Goal: Complete application form: Fill out and submit a form for a specific purpose

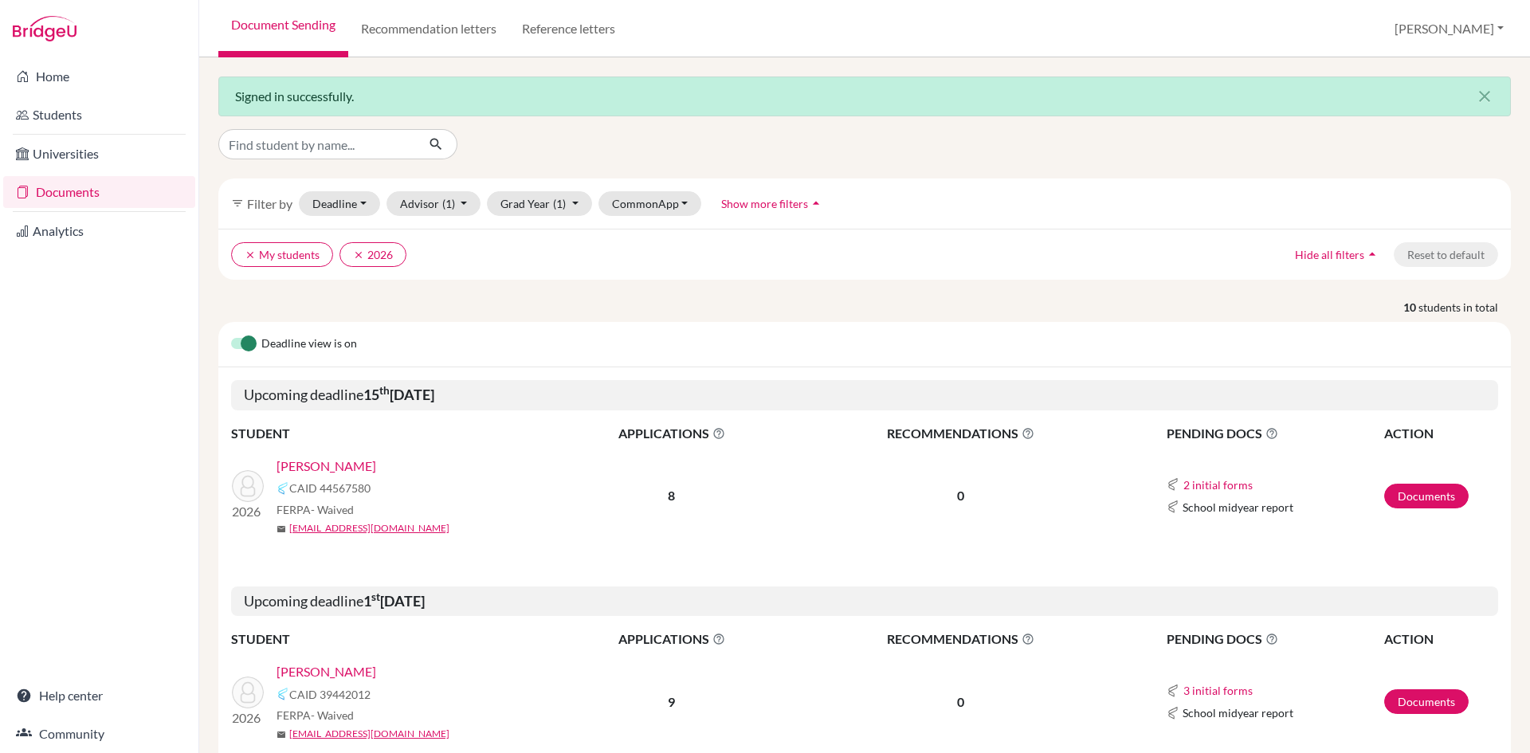
click at [376, 467] on link "[PERSON_NAME]" at bounding box center [326, 465] width 100 height 19
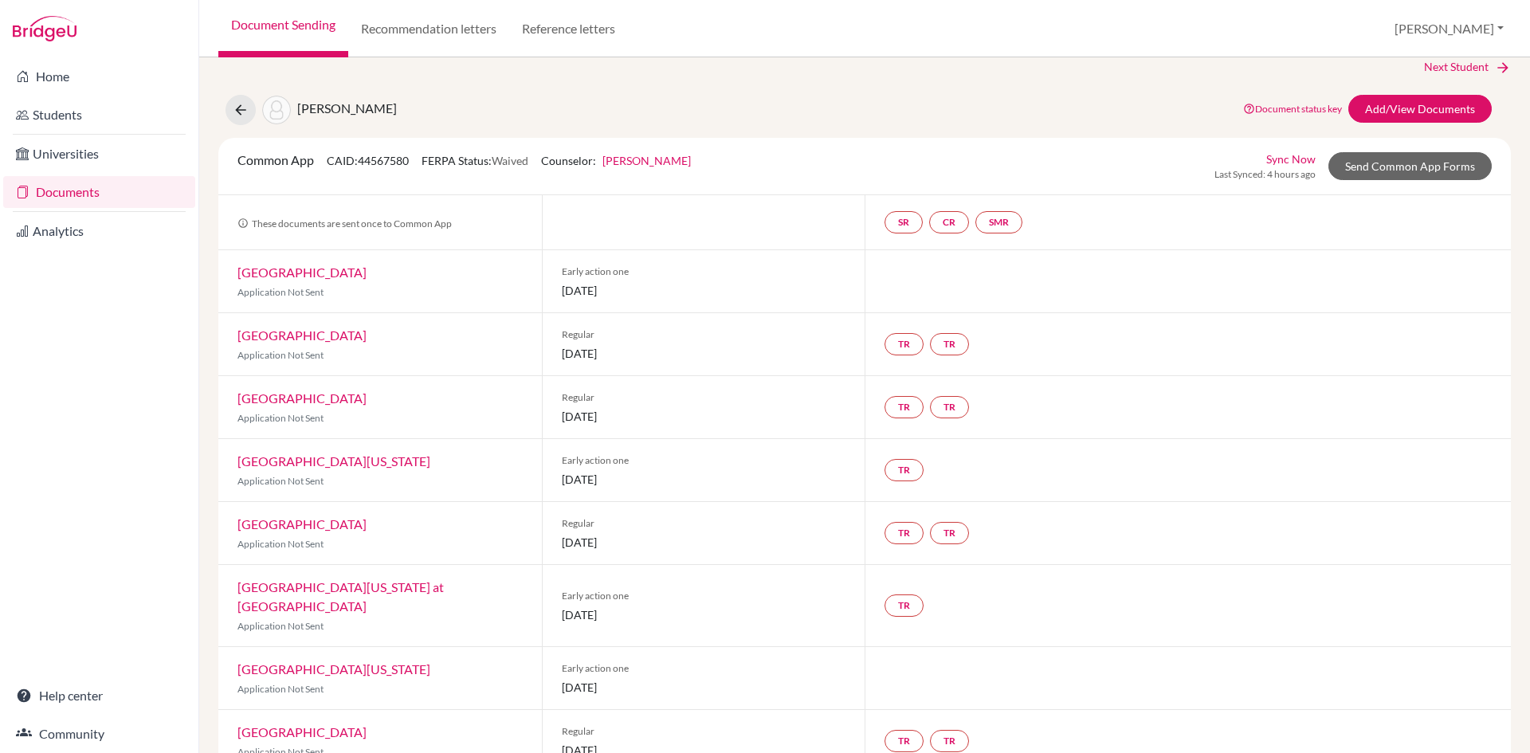
scroll to position [37, 0]
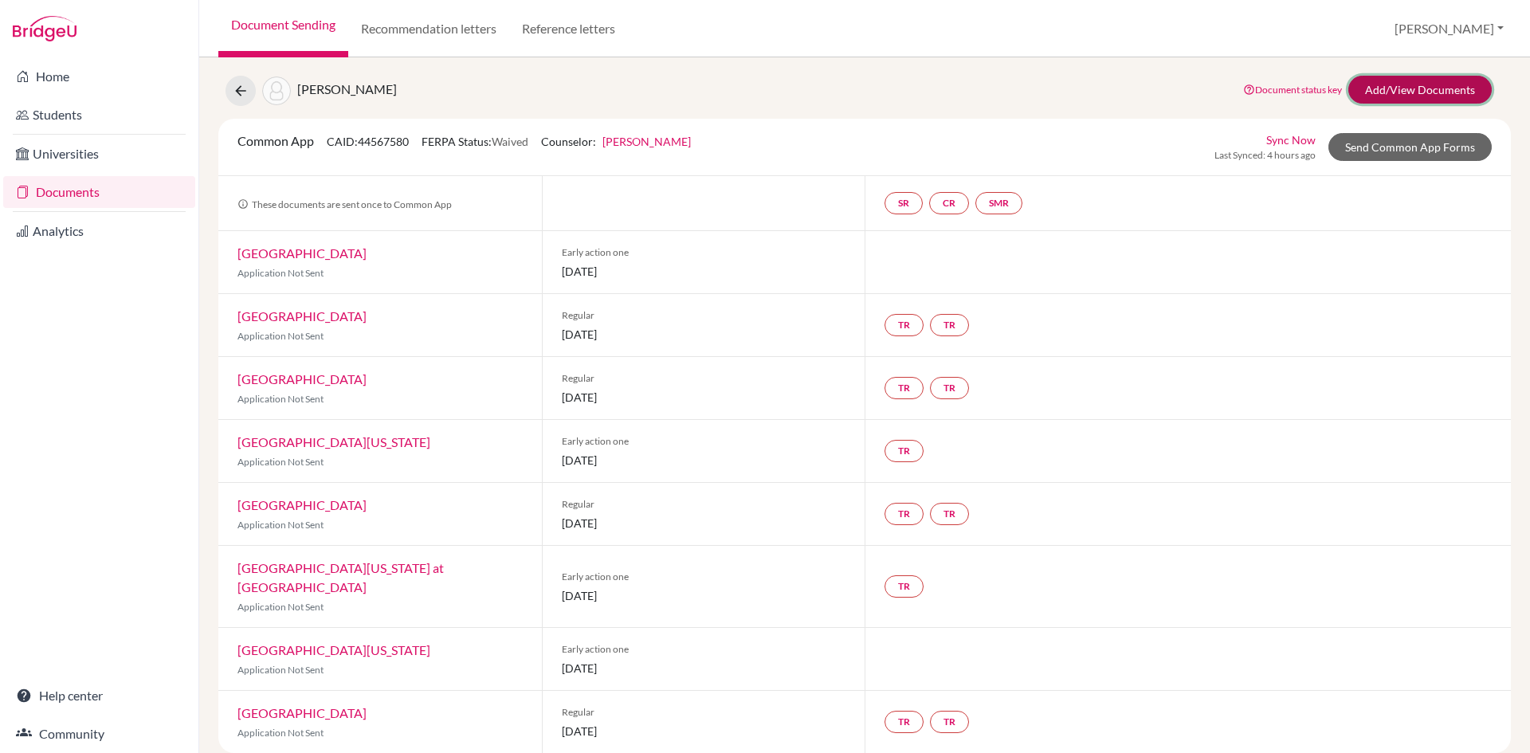
click at [1425, 89] on link "Add/View Documents" at bounding box center [1419, 90] width 143 height 28
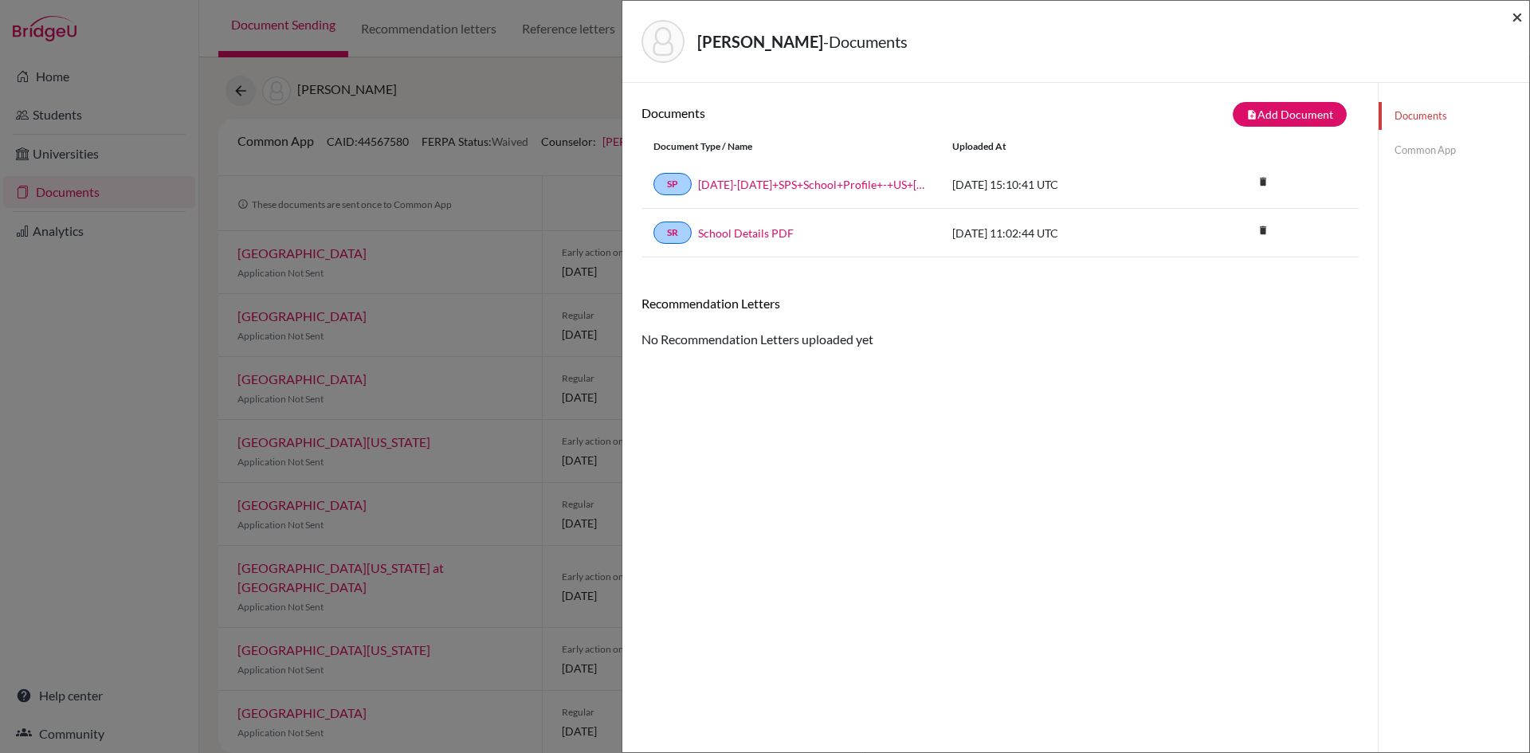
click at [1517, 21] on span "×" at bounding box center [1516, 16] width 11 height 23
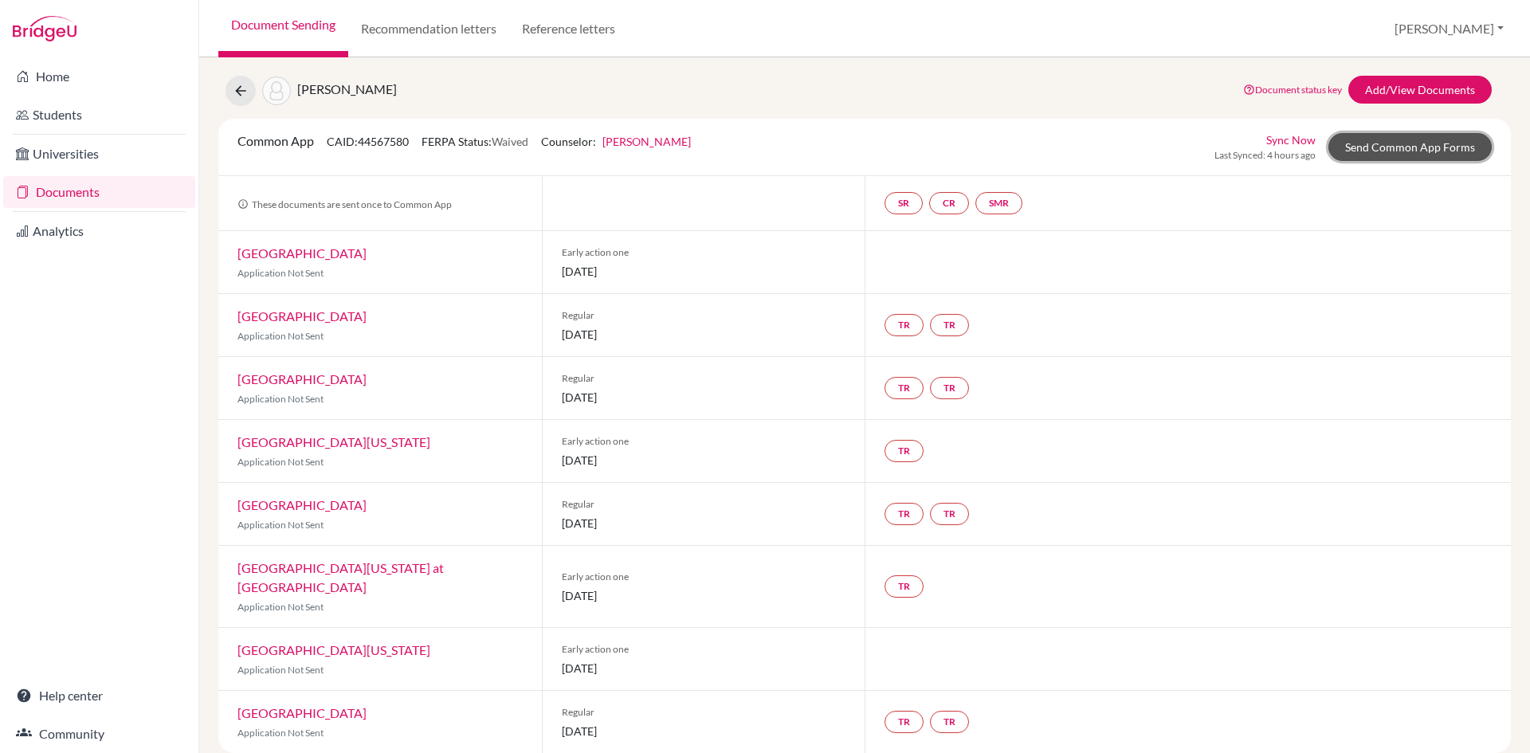
click at [1413, 147] on link "Send Common App Forms" at bounding box center [1409, 147] width 163 height 28
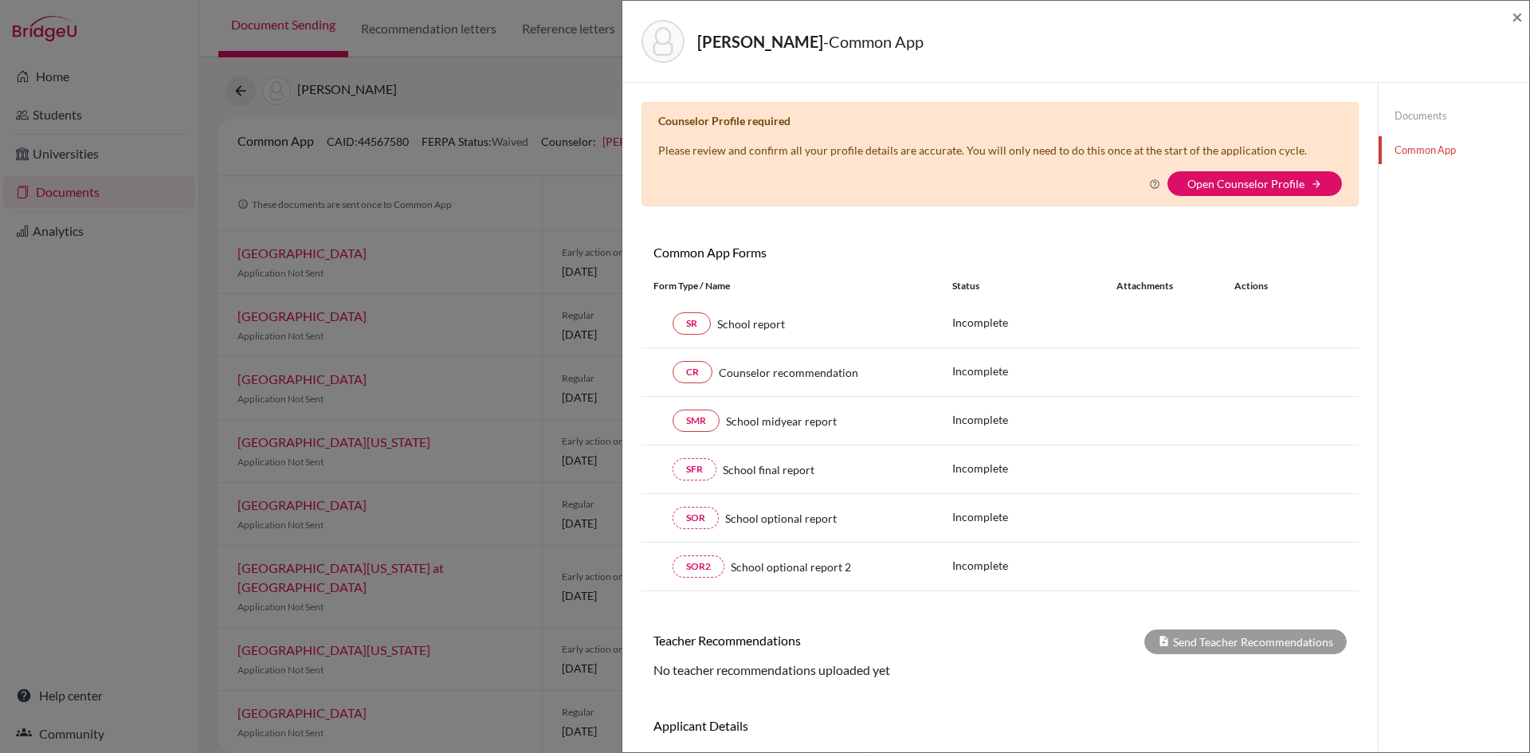
click at [1505, 14] on div "Berko-Boateng, Andrew - Common App ×" at bounding box center [1076, 41] width 894 height 69
click at [1511, 19] on span "×" at bounding box center [1516, 16] width 11 height 23
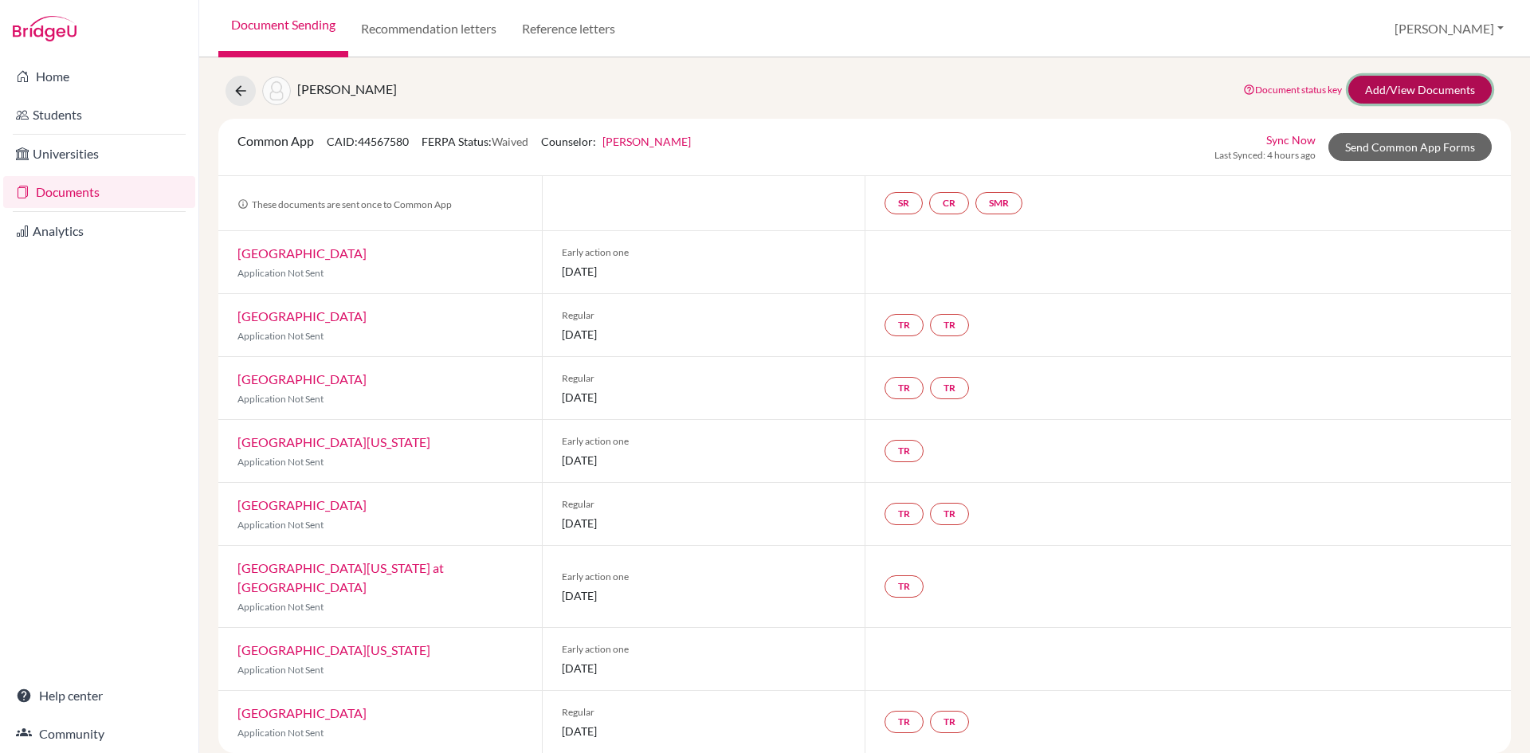
click at [1431, 84] on link "Add/View Documents" at bounding box center [1419, 90] width 143 height 28
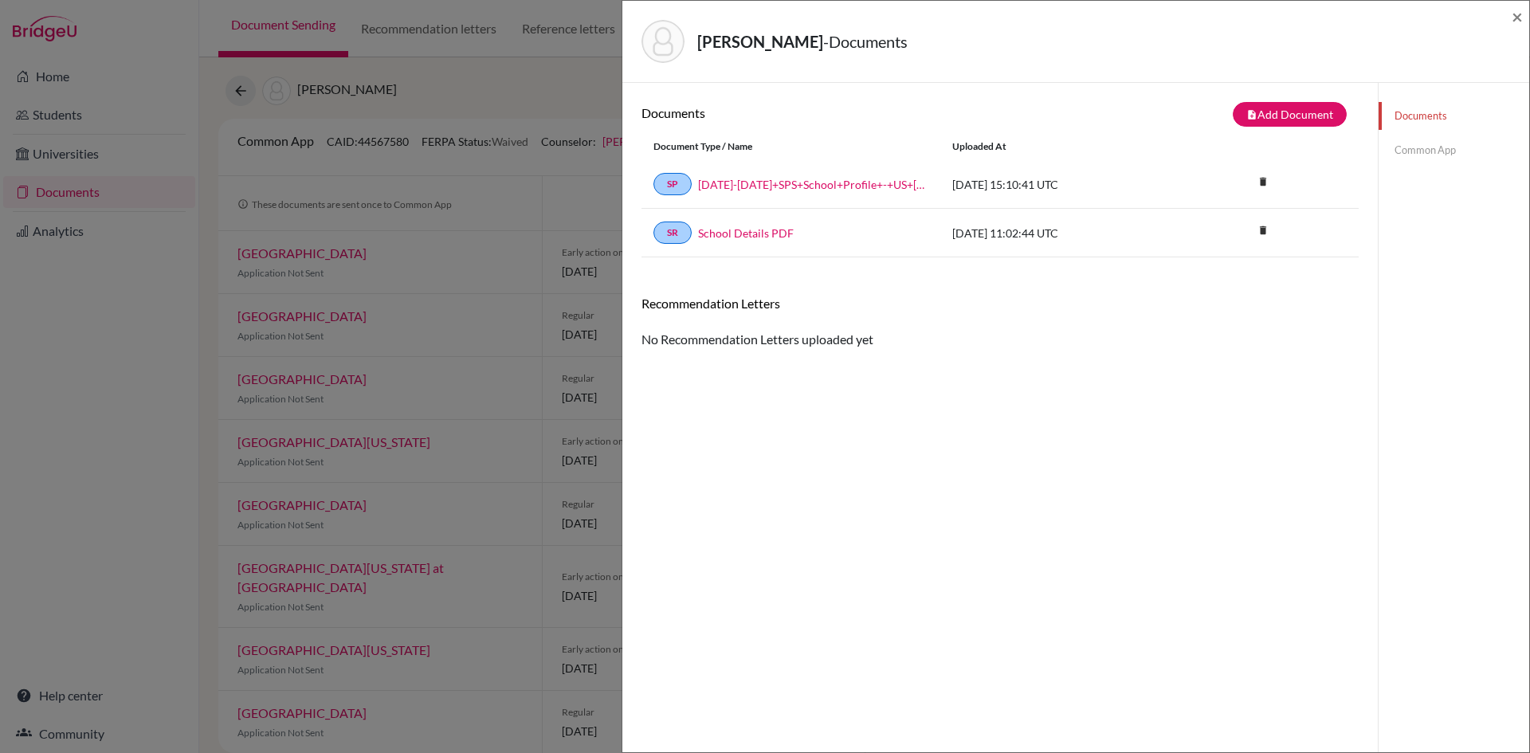
click at [1433, 148] on link "Common App" at bounding box center [1453, 150] width 151 height 28
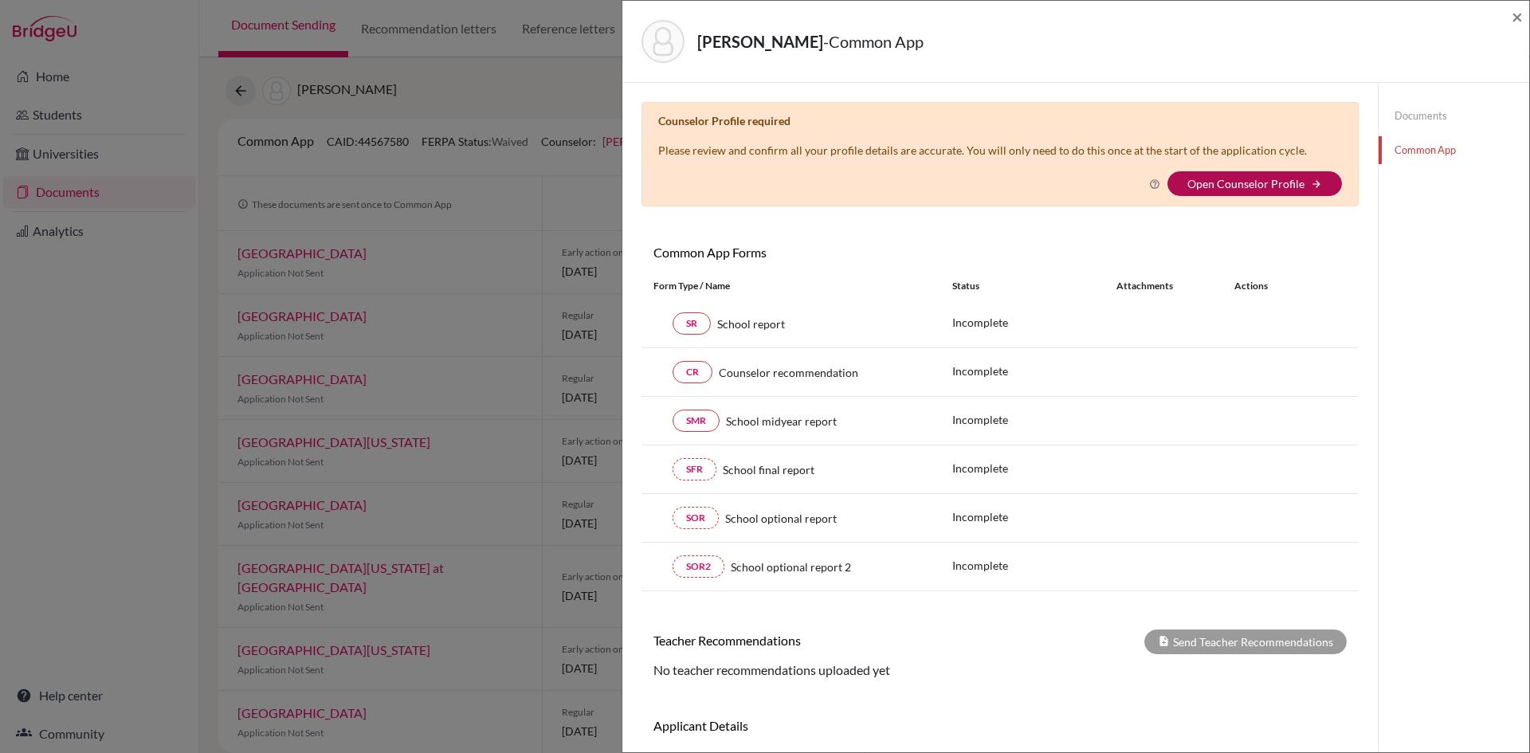
click at [1240, 183] on link "Open Counselor Profile" at bounding box center [1245, 184] width 117 height 14
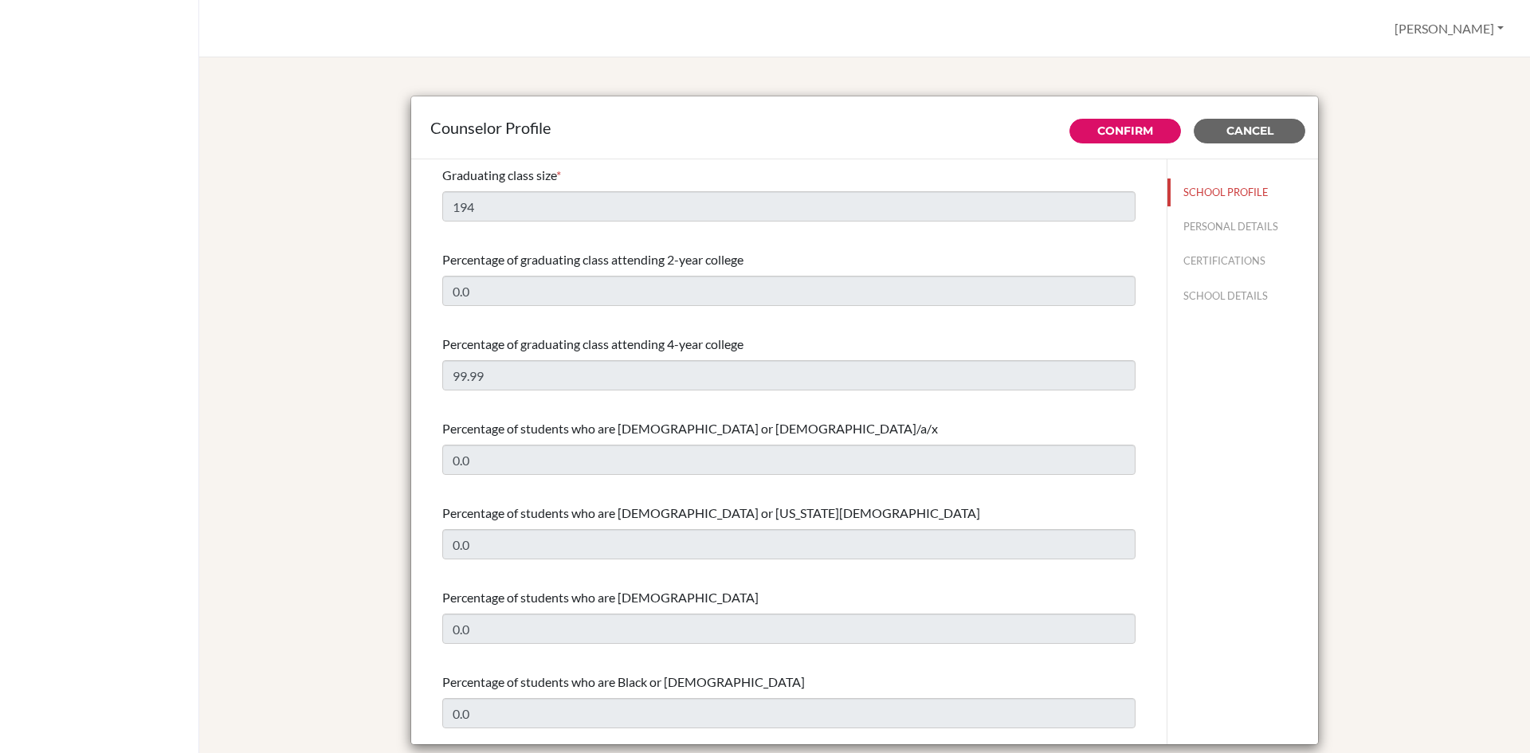
select select "1"
select select "351500"
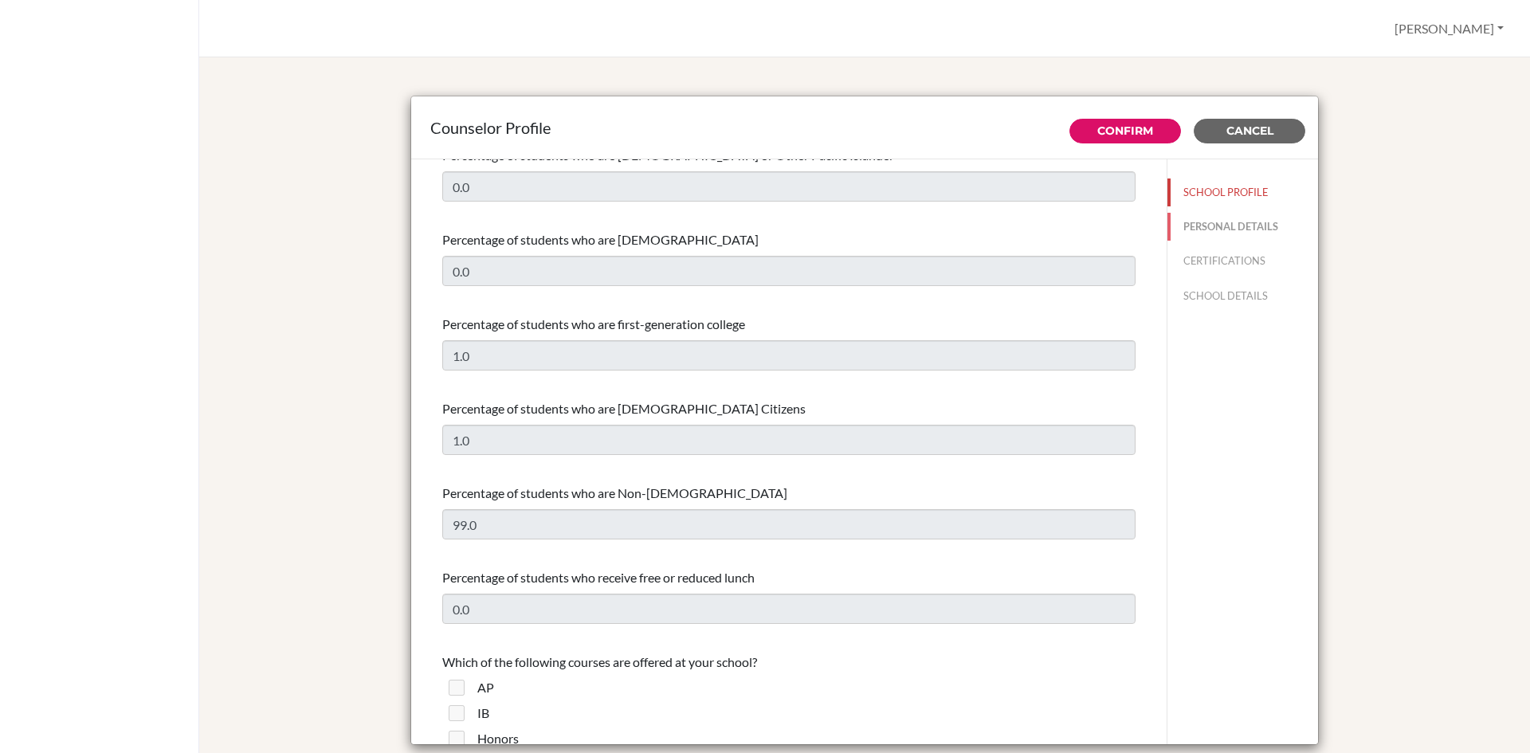
click at [1205, 225] on button "PERSONAL DETAILS" at bounding box center [1242, 227] width 151 height 28
type input "[PERSON_NAME]"
type input "Milanova"
type input "Advisor"
type input "44.208-748-92"
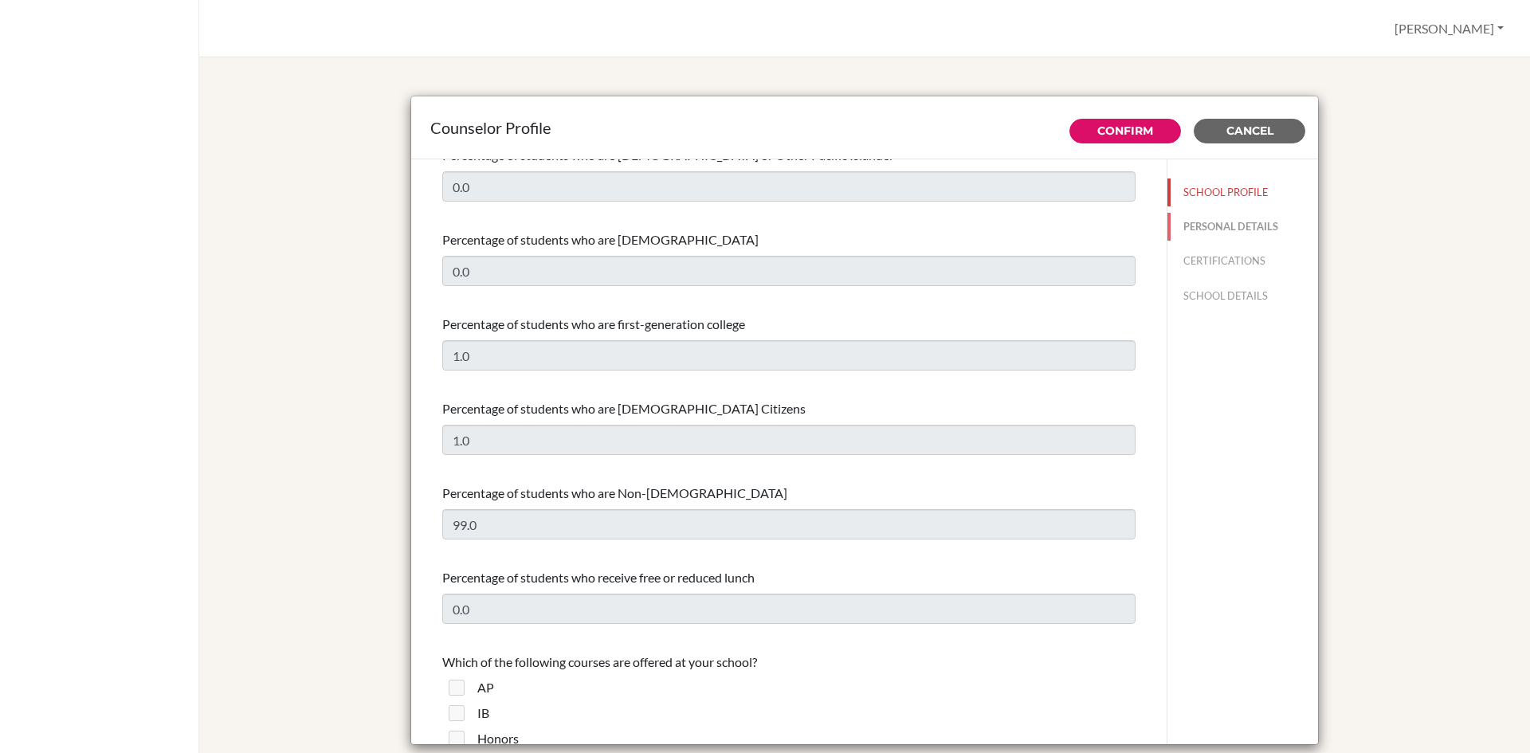
type input "sim@stpaulsschool.org.uk"
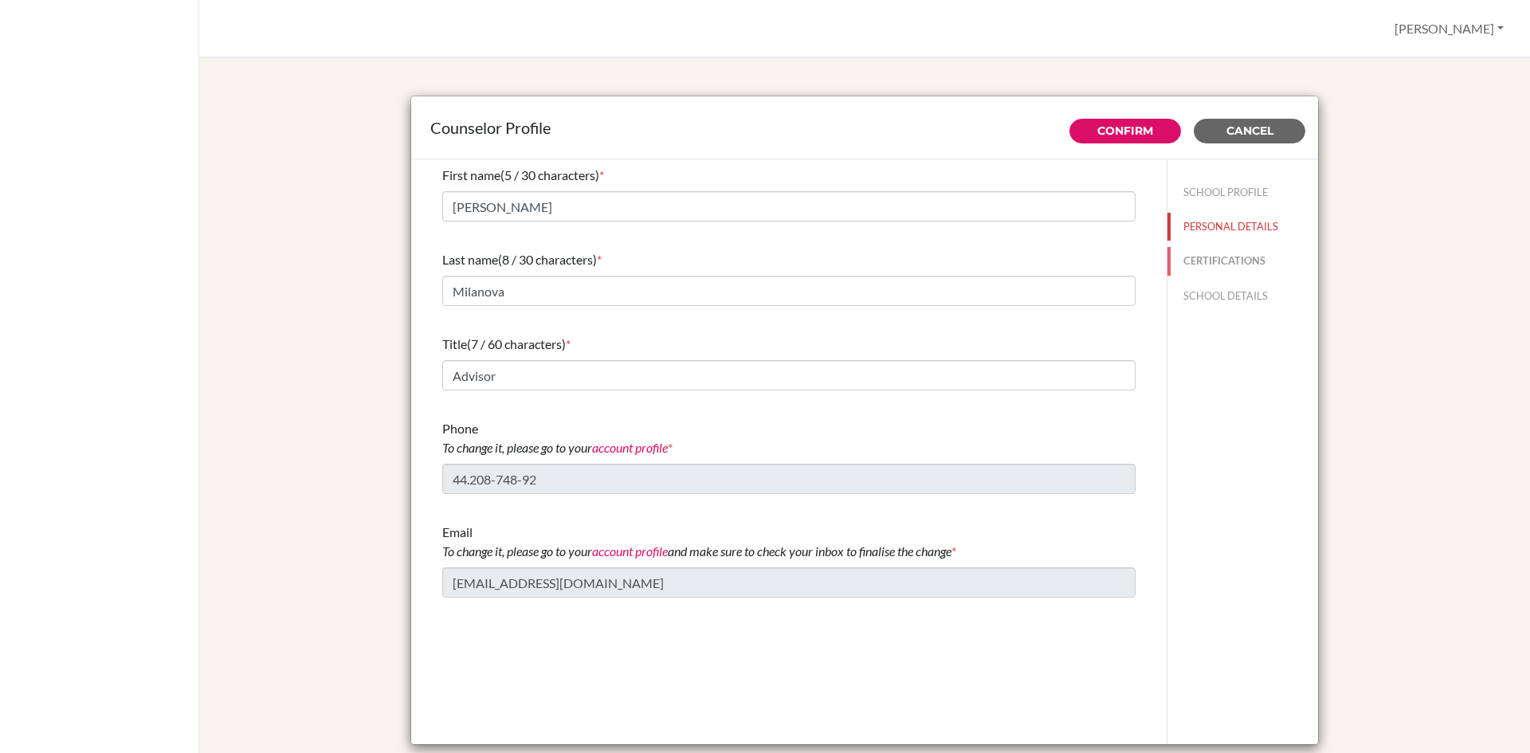
click at [1217, 253] on button "CERTIFICATIONS" at bounding box center [1242, 261] width 151 height 28
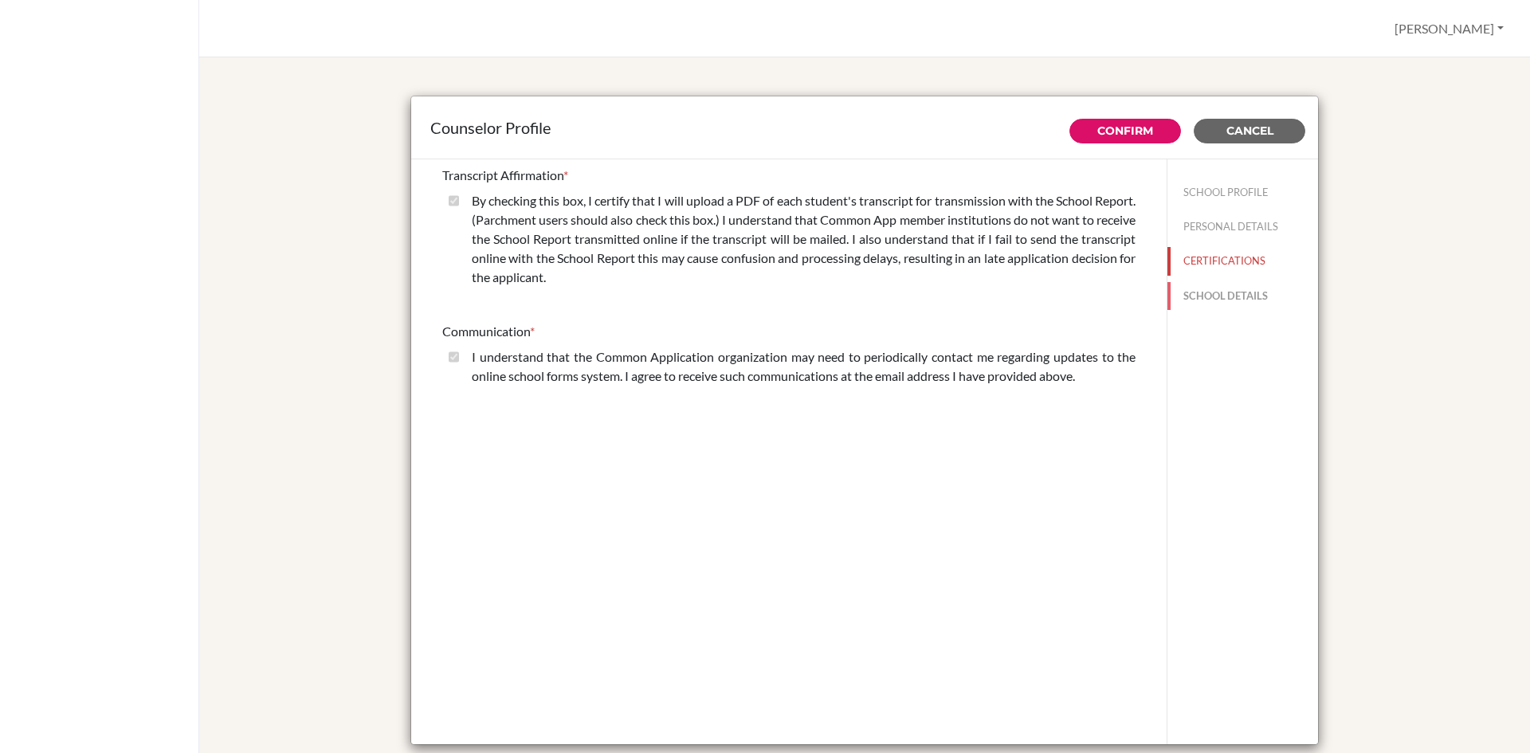
click at [1222, 291] on button "SCHOOL DETAILS" at bounding box center [1242, 296] width 151 height 28
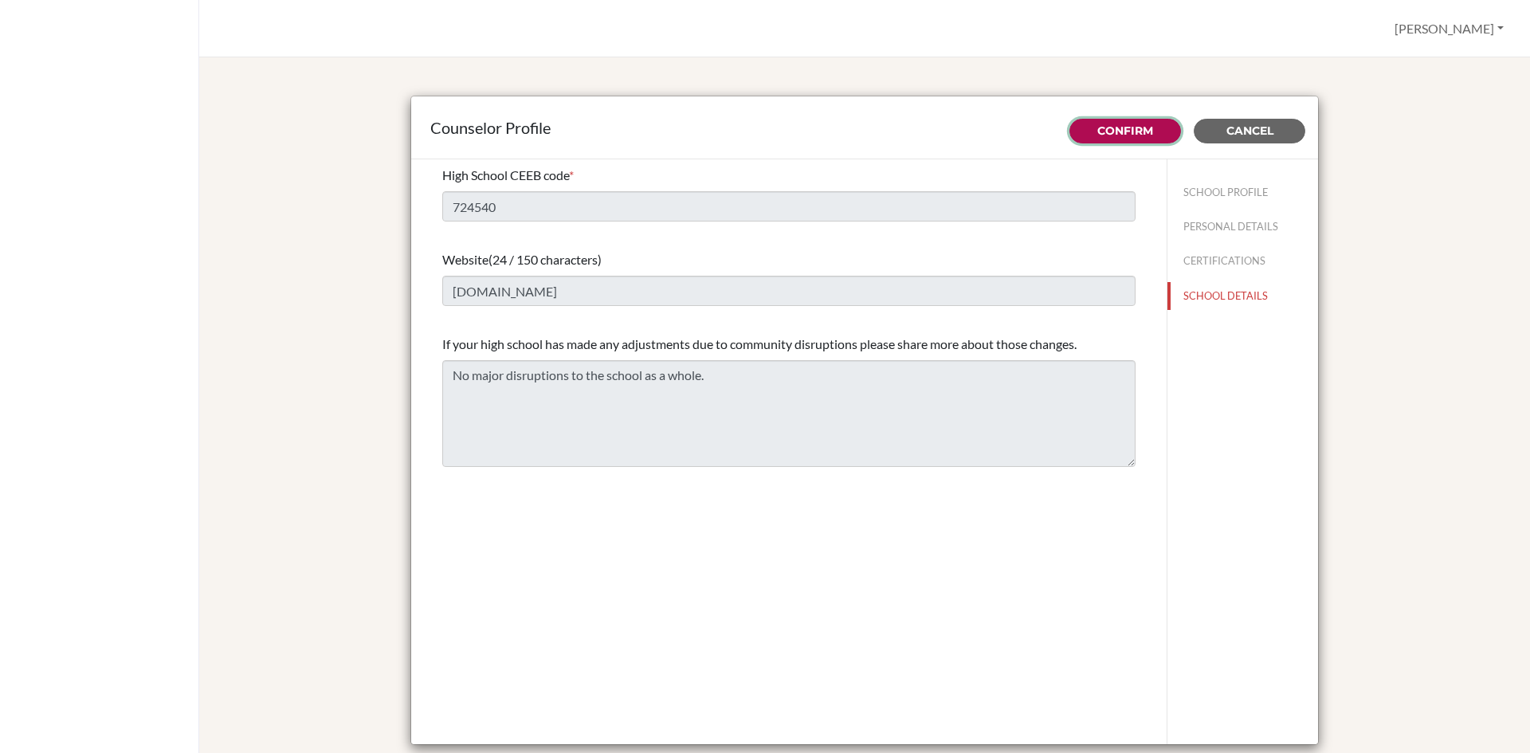
click at [1138, 127] on link "Confirm" at bounding box center [1125, 130] width 56 height 14
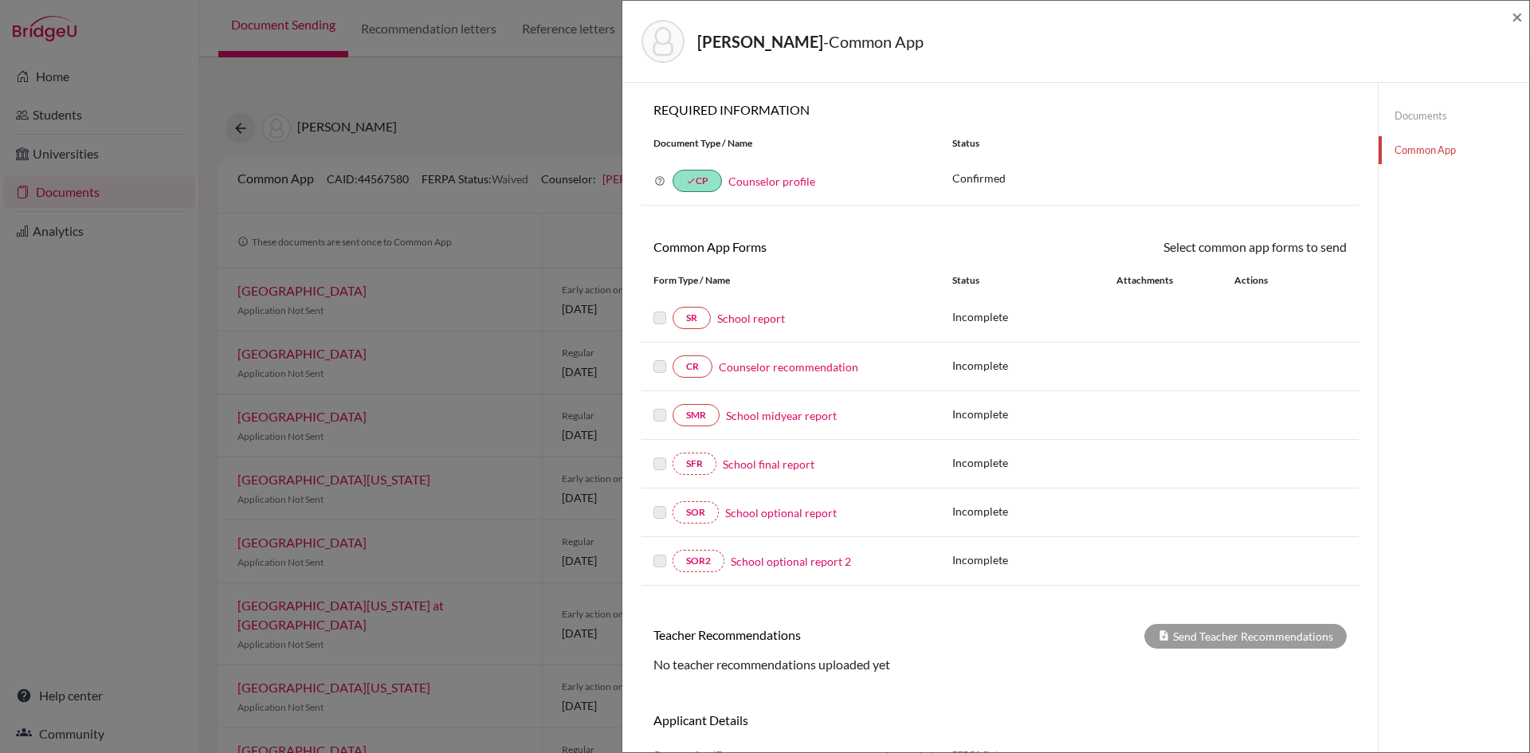
click at [759, 319] on link "School report" at bounding box center [751, 318] width 68 height 17
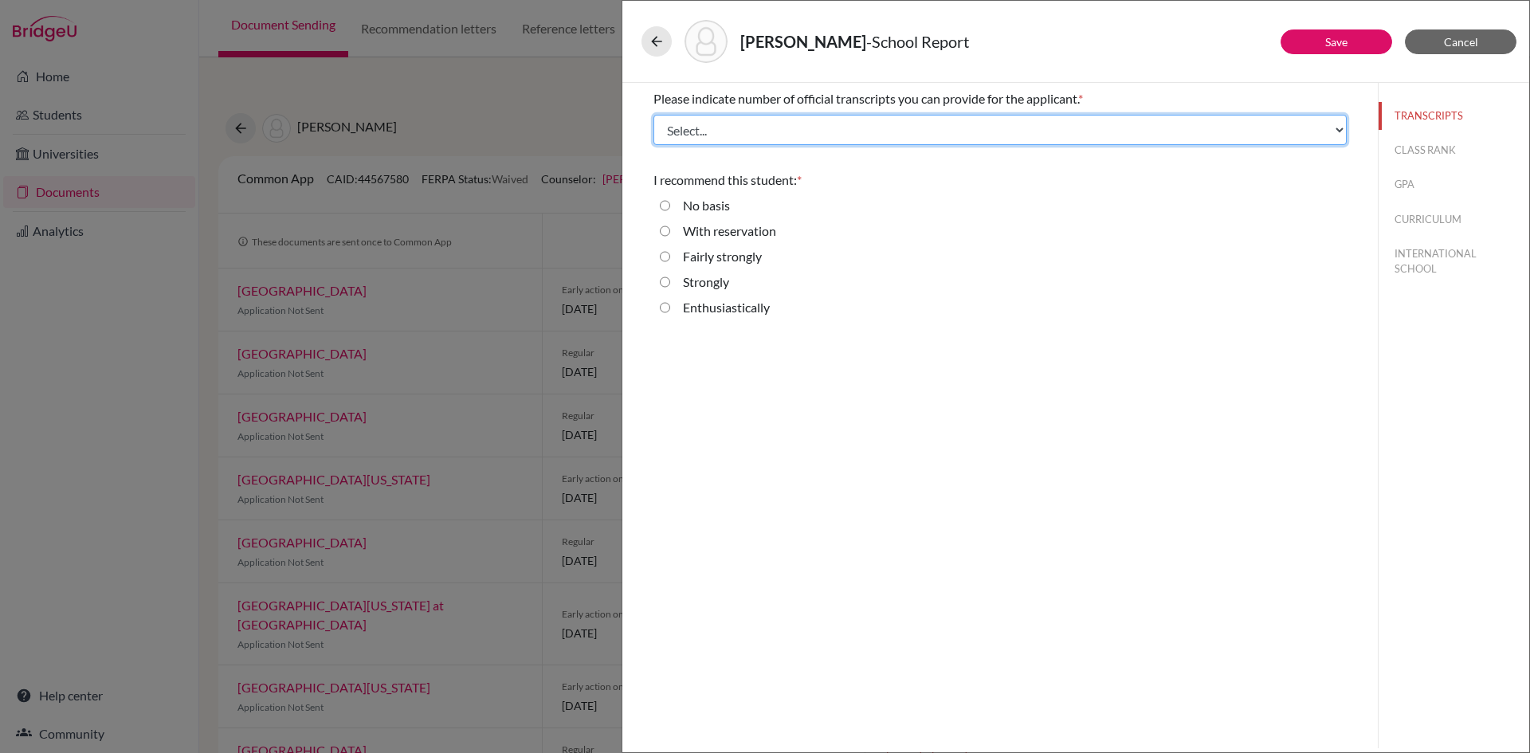
click at [715, 132] on select "Select... 1 2 3 4" at bounding box center [999, 130] width 693 height 30
click at [653, 115] on select "Select... 1 2 3 4" at bounding box center [999, 130] width 693 height 30
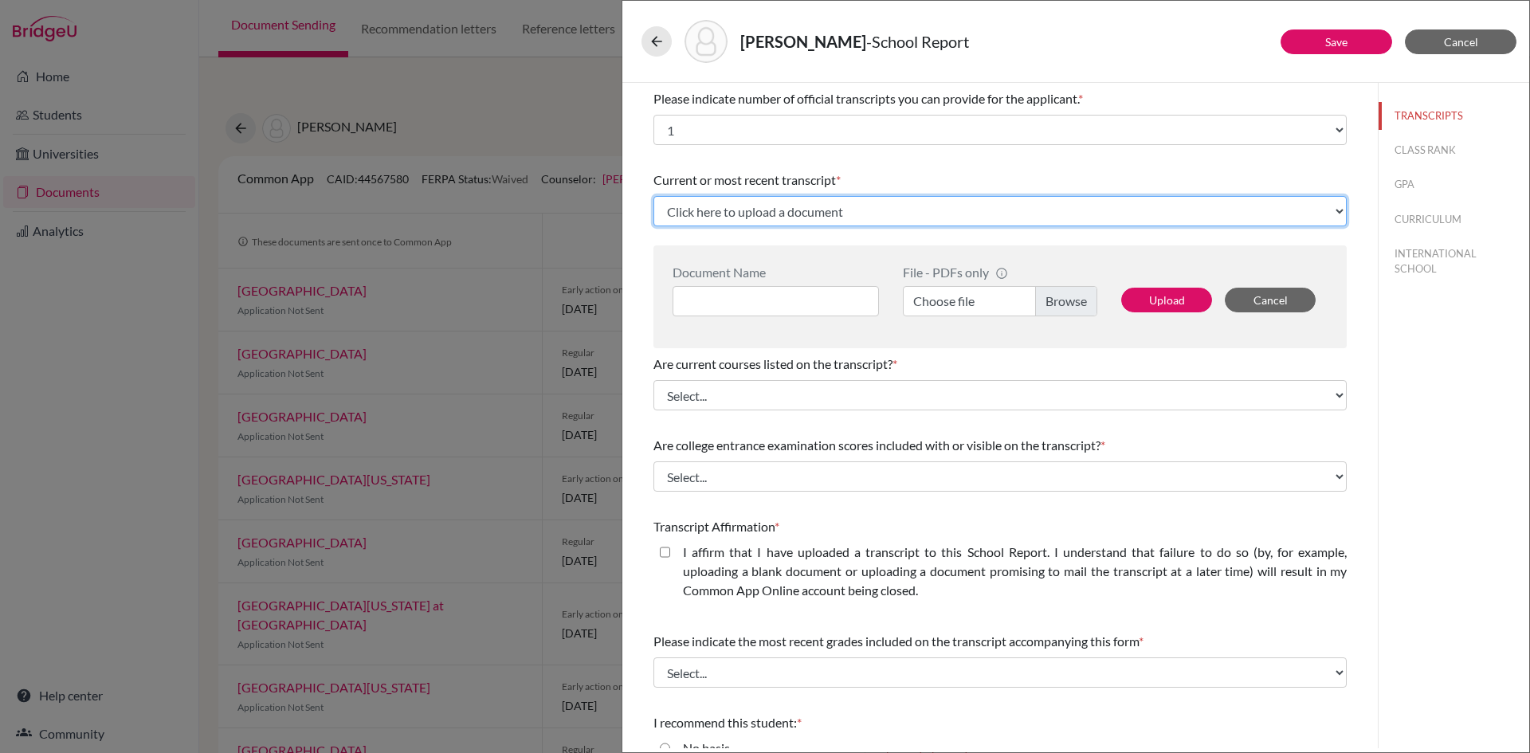
click at [723, 214] on select "Click here to upload a document Upload New File" at bounding box center [999, 211] width 693 height 30
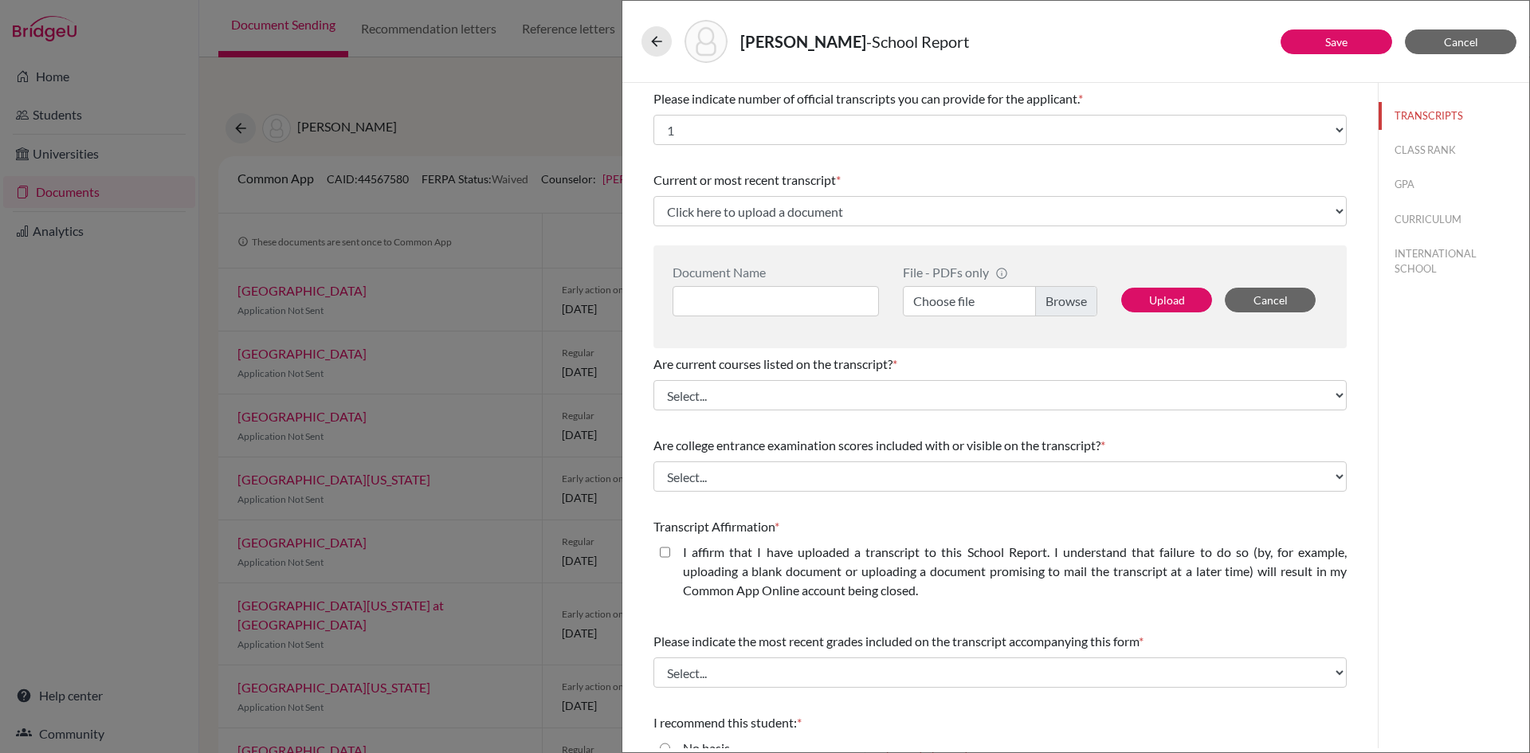
click at [538, 189] on div "Berko-Boateng, Andrew - School Report Save Cancel Please indicate number of off…" at bounding box center [765, 376] width 1530 height 753
click at [1423, 147] on button "CLASS RANK" at bounding box center [1453, 150] width 151 height 28
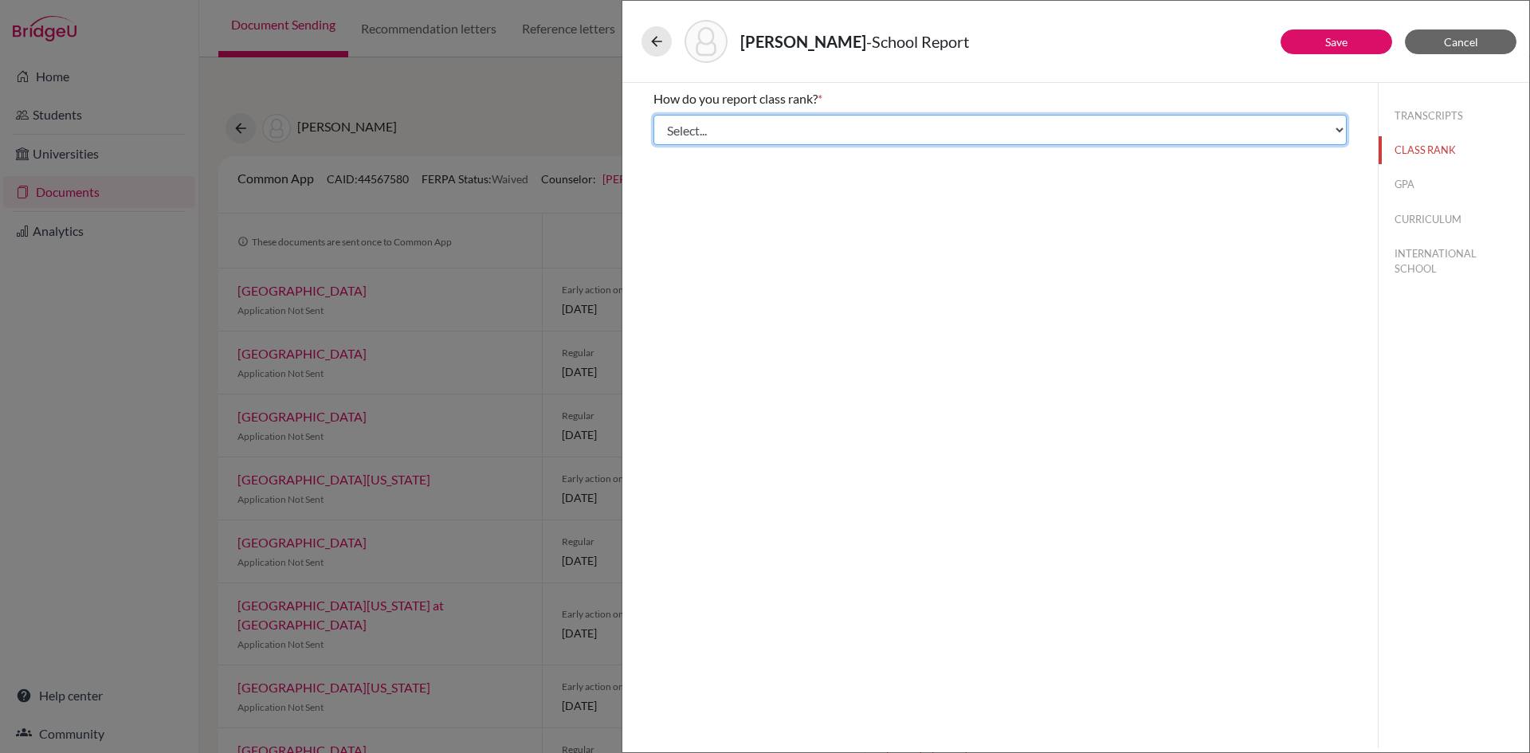
click at [1020, 139] on select "Select... Exact Decile Quintile Quartile None" at bounding box center [999, 130] width 693 height 30
select select "5"
click at [653, 115] on select "Select... Exact Decile Quintile Quartile None" at bounding box center [999, 130] width 693 height 30
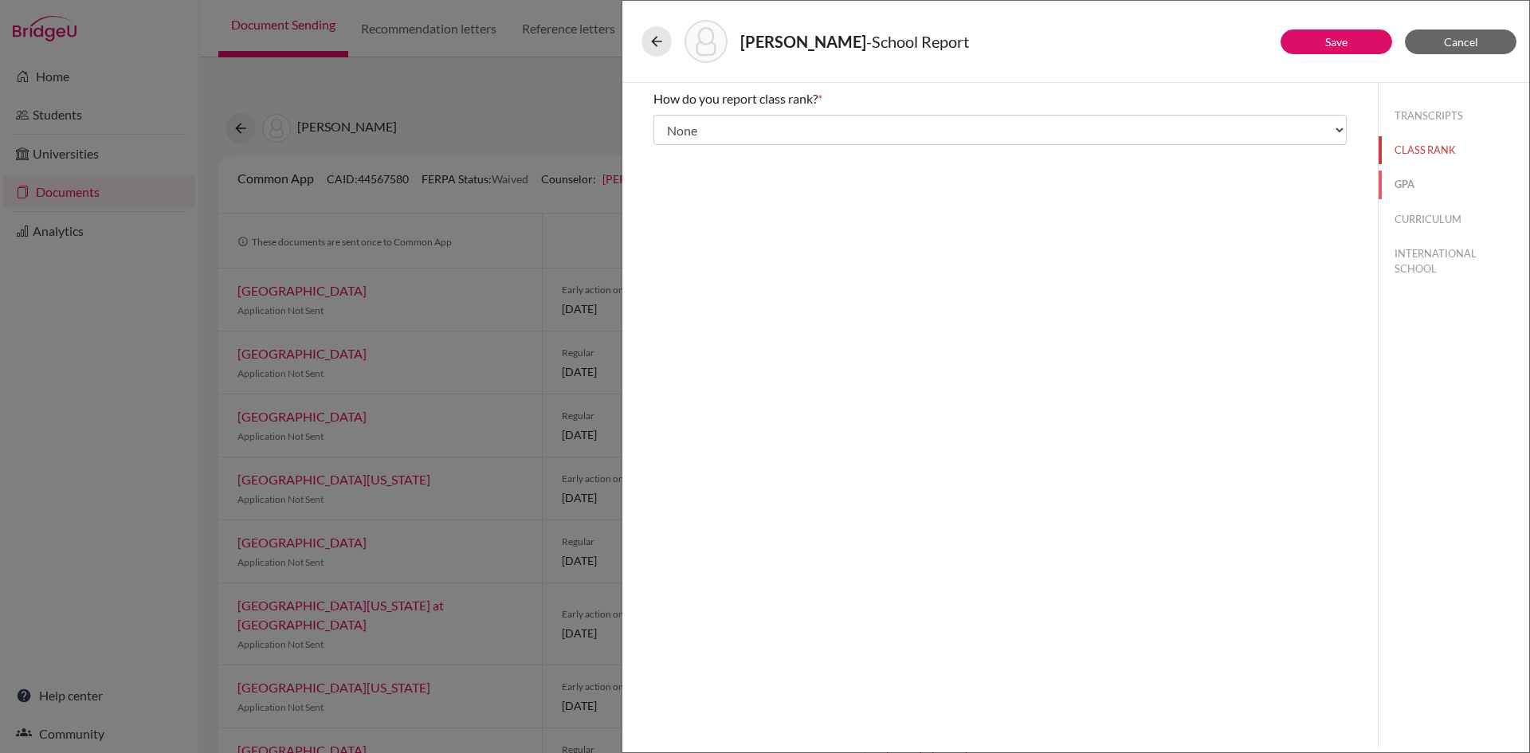
click at [1427, 178] on button "GPA" at bounding box center [1453, 184] width 151 height 28
click at [683, 151] on label "No" at bounding box center [691, 149] width 17 height 19
click at [670, 151] on input "No" at bounding box center [665, 149] width 10 height 19
radio input "true"
click at [1448, 219] on button "CURRICULUM" at bounding box center [1453, 220] width 151 height 28
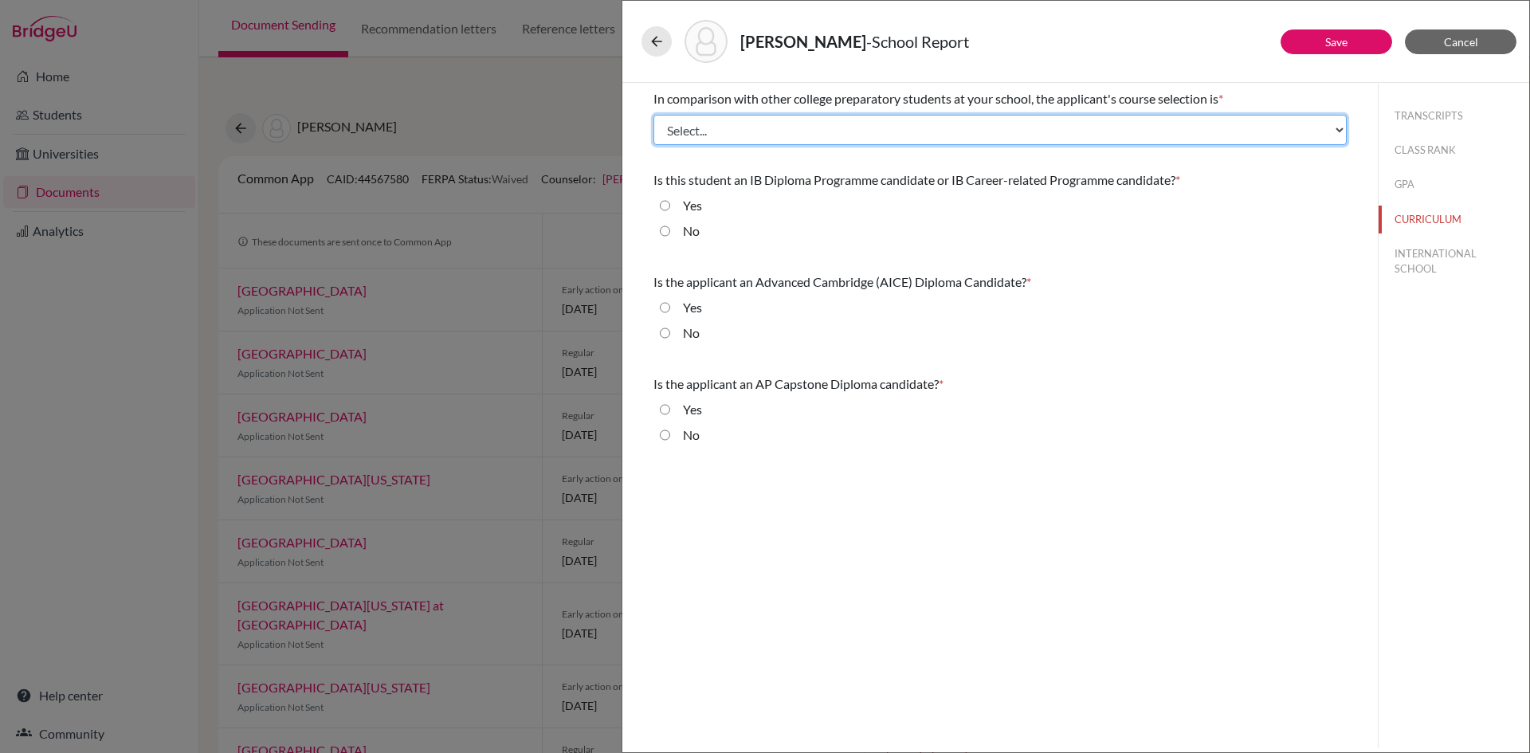
click at [748, 130] on select "Select... Less than demanding Average Demanding Very demanding Most demanding P…" at bounding box center [999, 130] width 693 height 30
select select "4"
click at [653, 115] on select "Select... Less than demanding Average Demanding Very demanding Most demanding P…" at bounding box center [999, 130] width 693 height 30
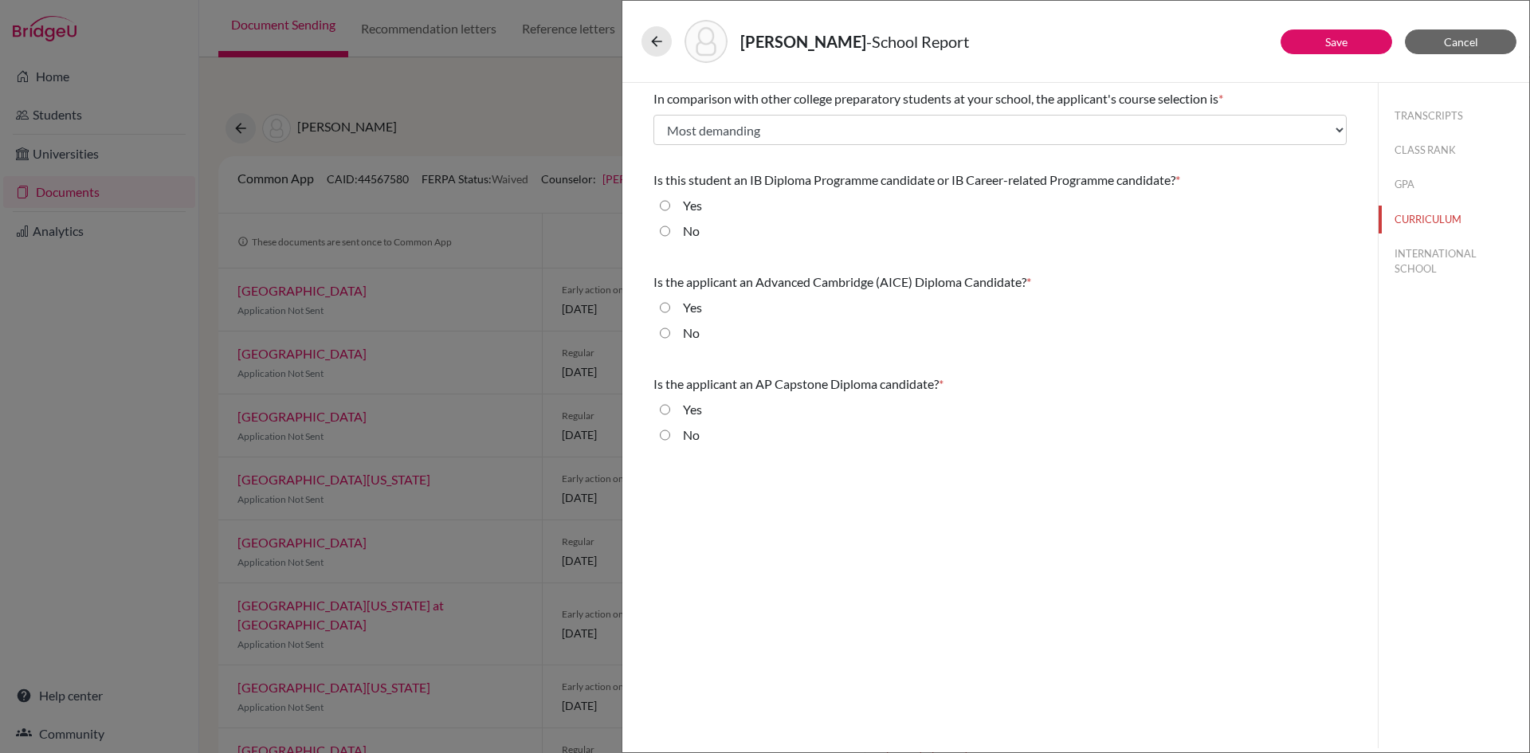
click at [668, 234] on input "No" at bounding box center [665, 230] width 10 height 19
radio input "true"
click at [671, 332] on div "No" at bounding box center [684, 335] width 29 height 25
click at [666, 331] on input "No" at bounding box center [665, 332] width 10 height 19
radio input "true"
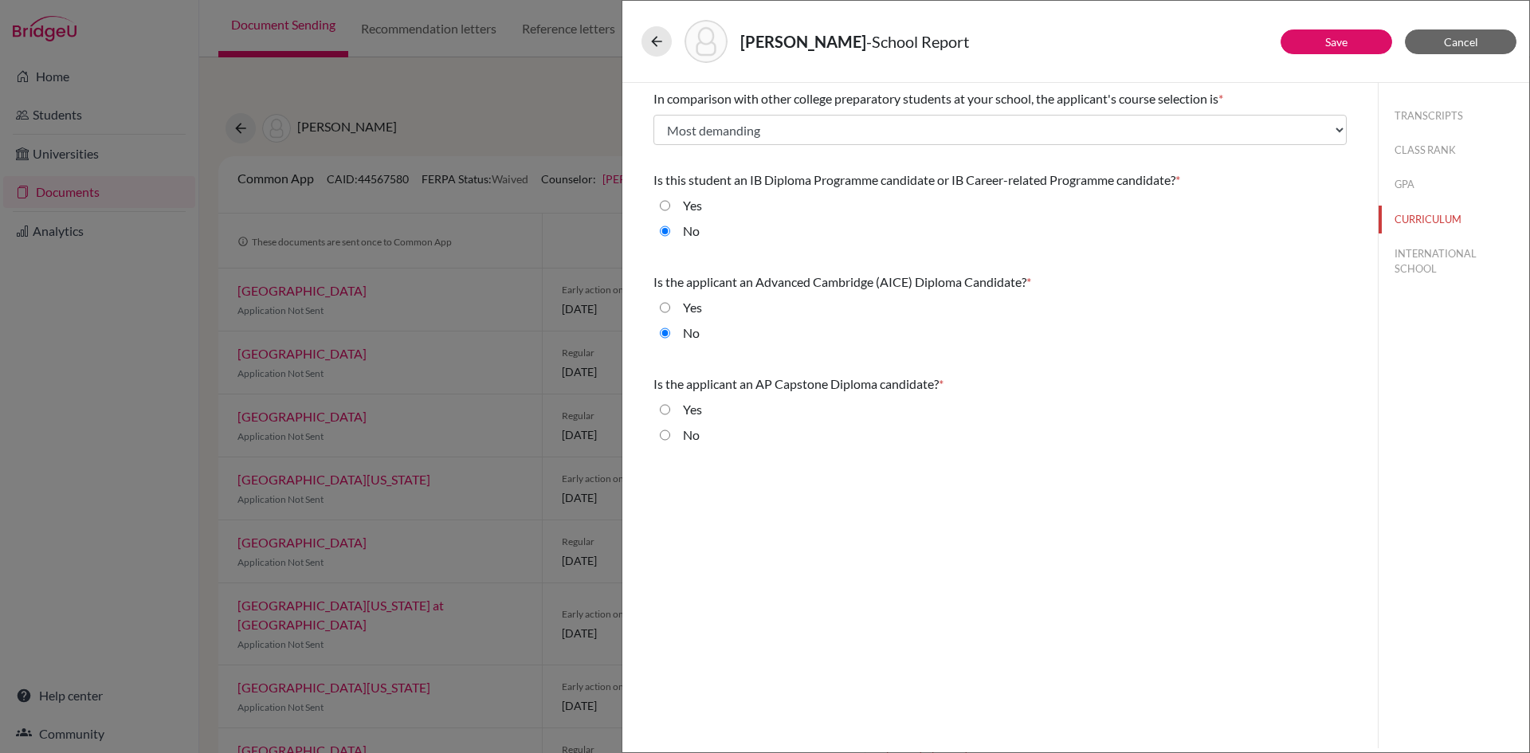
click at [668, 433] on input "No" at bounding box center [665, 434] width 10 height 19
radio input "true"
click at [1436, 265] on button "INTERNATIONAL SCHOOL" at bounding box center [1453, 261] width 151 height 43
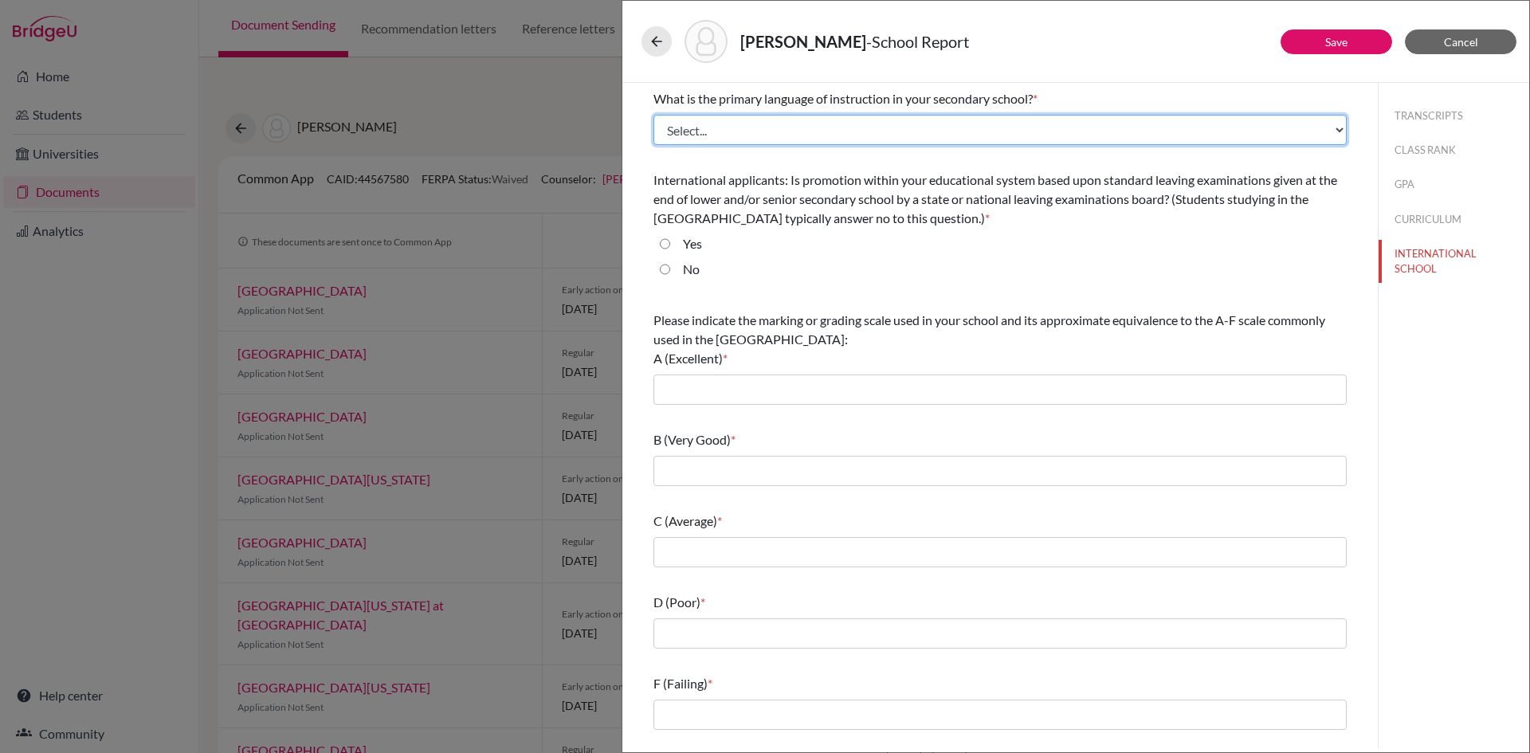
click at [754, 127] on select "Select... Albanian Arabic Armenian Assamese Azerbaijani Belarusian Bengali Bulg…" at bounding box center [999, 130] width 693 height 30
select select "14"
click at [653, 115] on select "Select... Albanian Arabic Armenian Assamese Azerbaijani Belarusian Bengali Bulg…" at bounding box center [999, 130] width 693 height 30
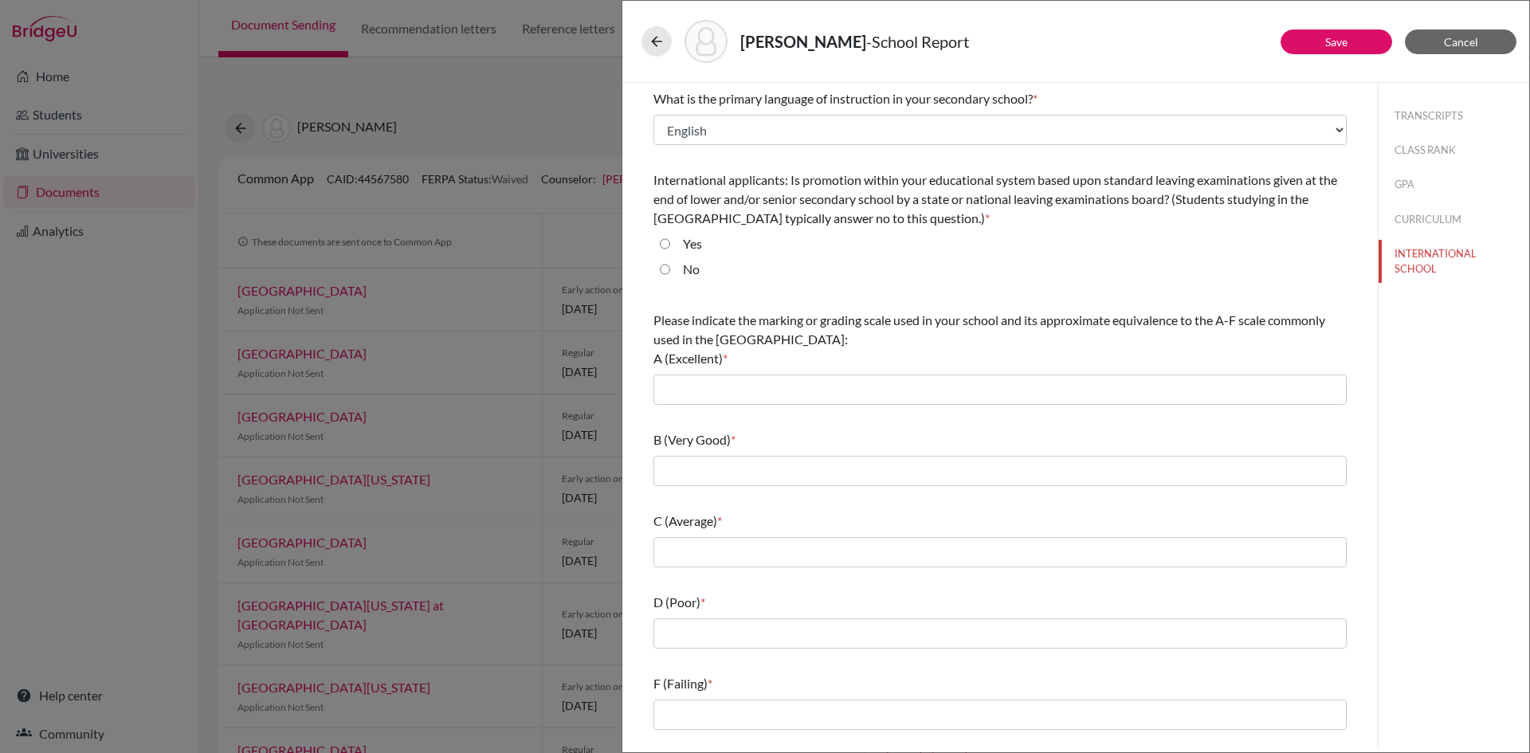
click at [665, 239] on input "Yes" at bounding box center [665, 243] width 10 height 19
radio input "true"
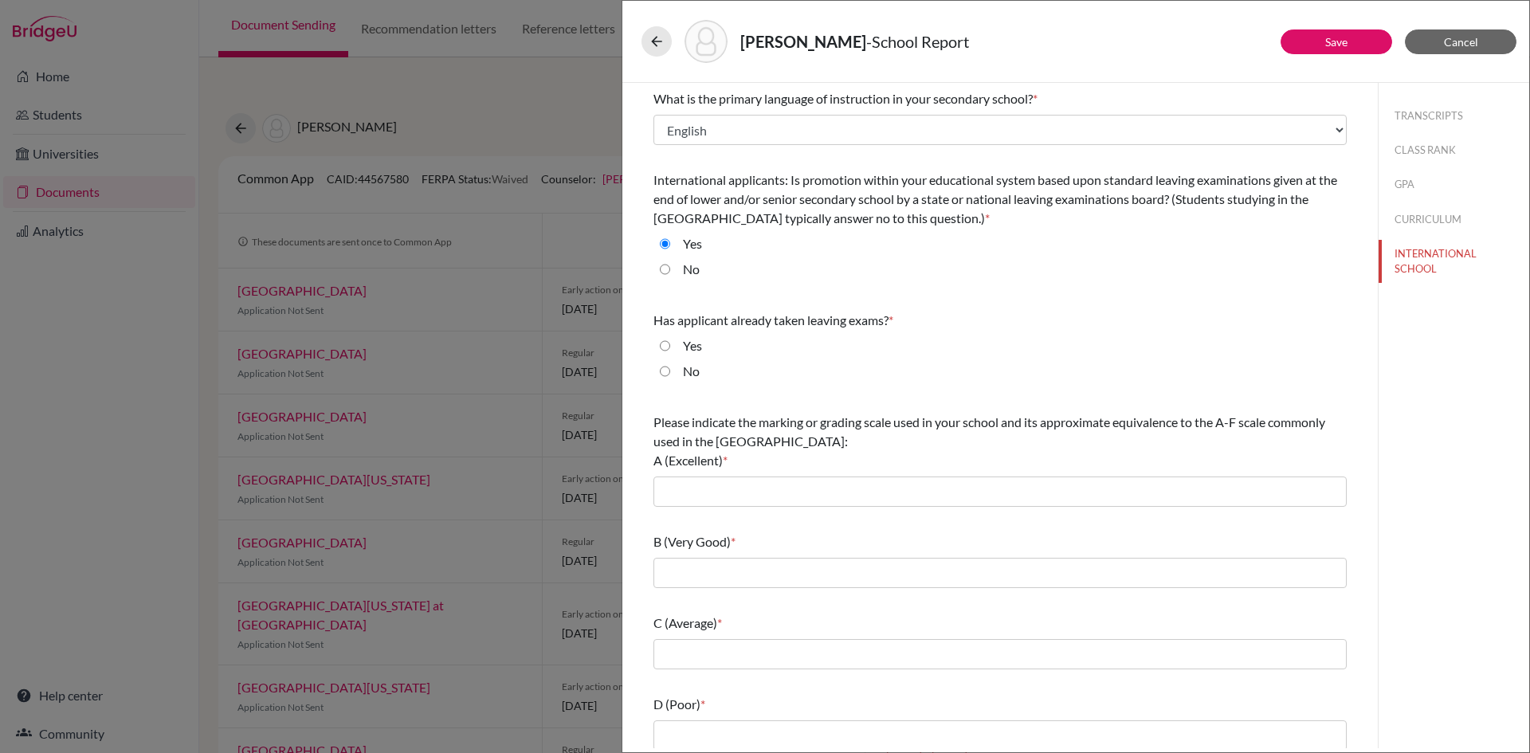
click at [672, 372] on div "No" at bounding box center [684, 374] width 29 height 25
click at [668, 372] on input "No" at bounding box center [665, 371] width 10 height 19
radio input "true"
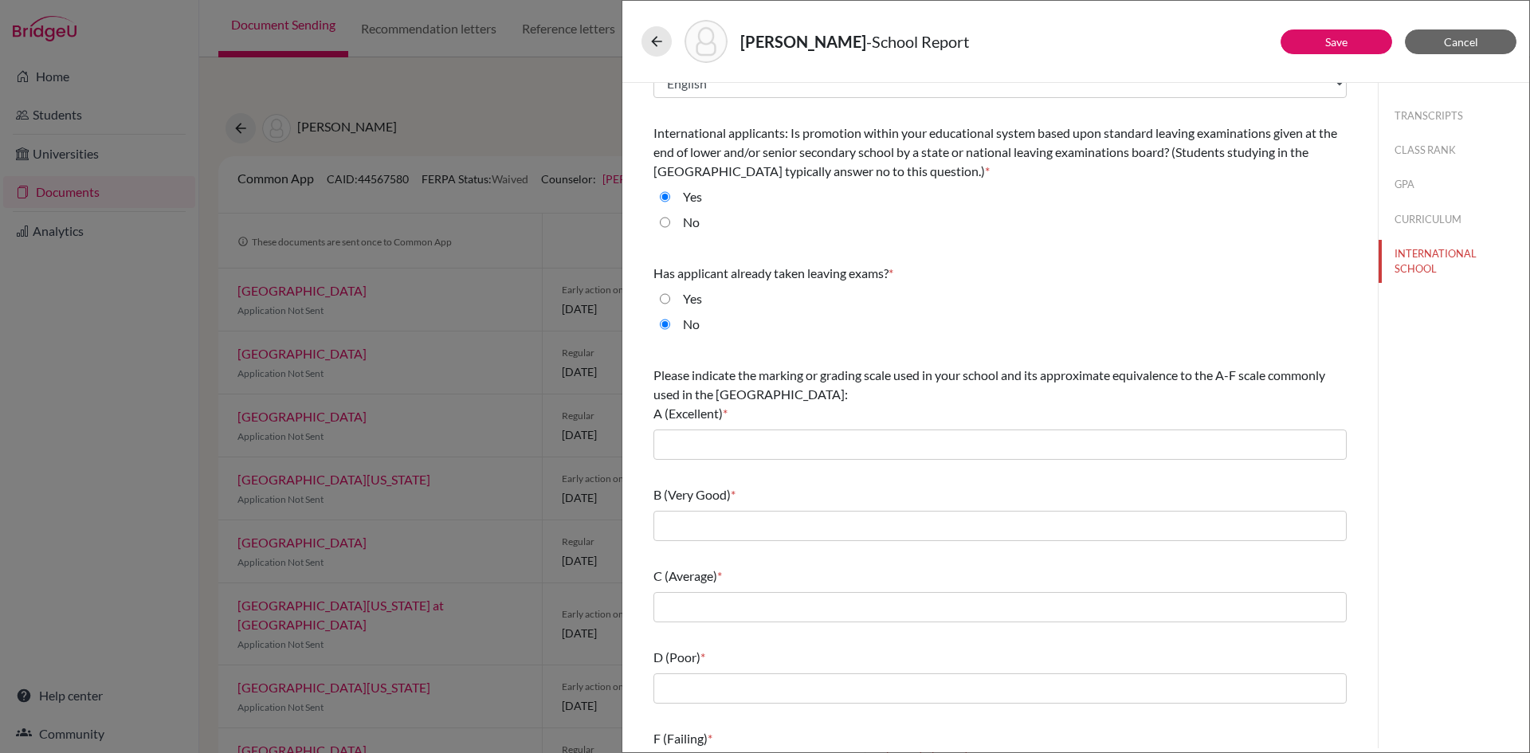
scroll to position [80, 0]
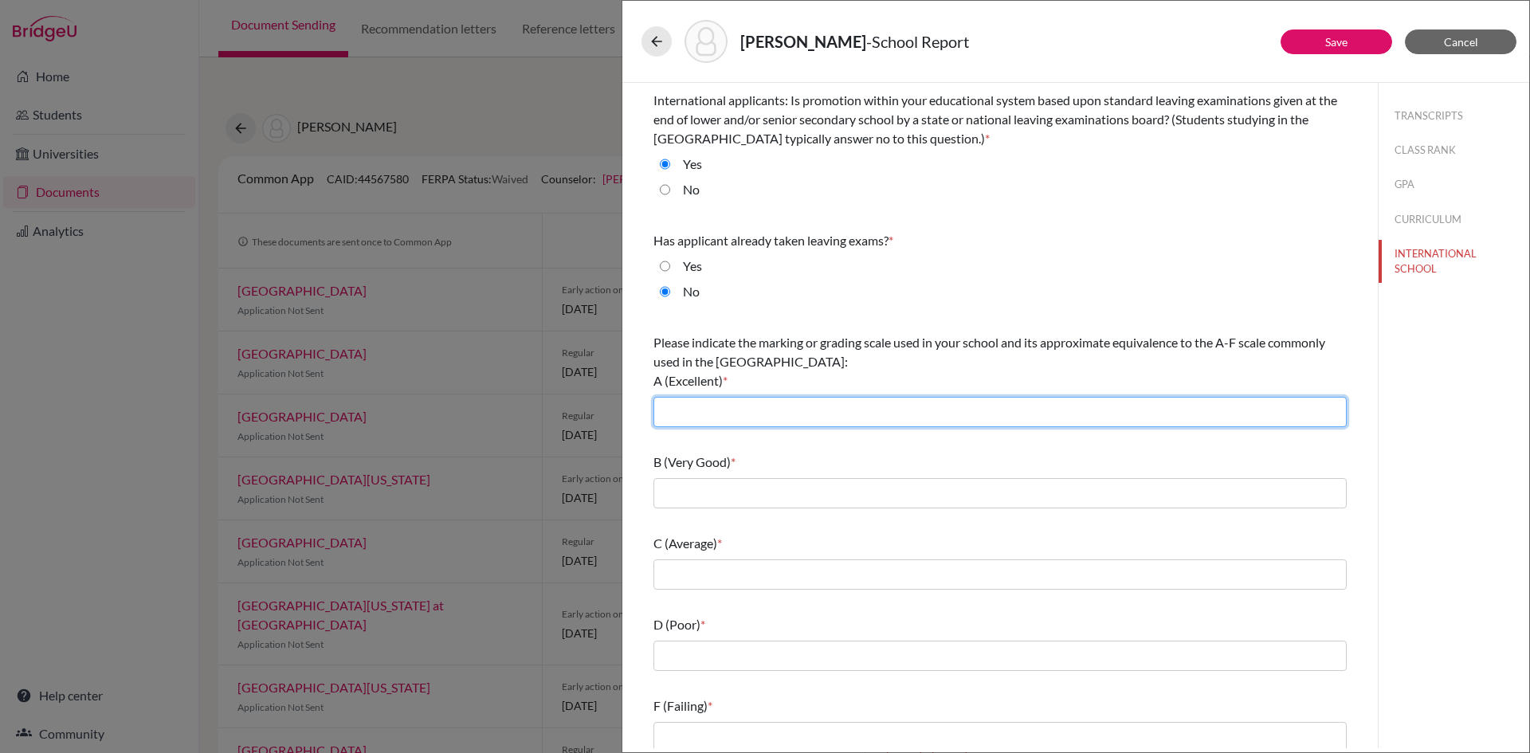
click at [694, 405] on input "text" at bounding box center [999, 412] width 693 height 30
type input "A*"
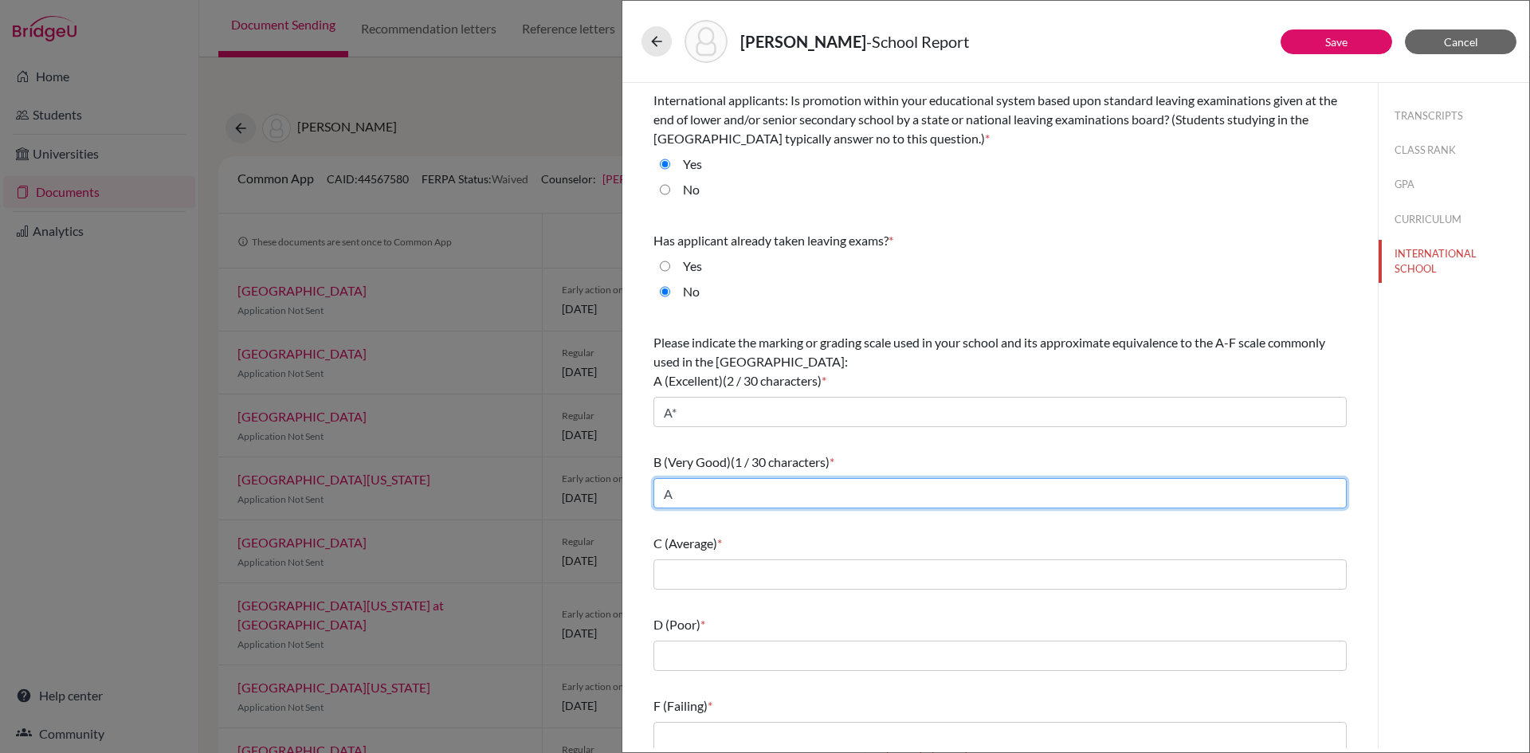
type input "A"
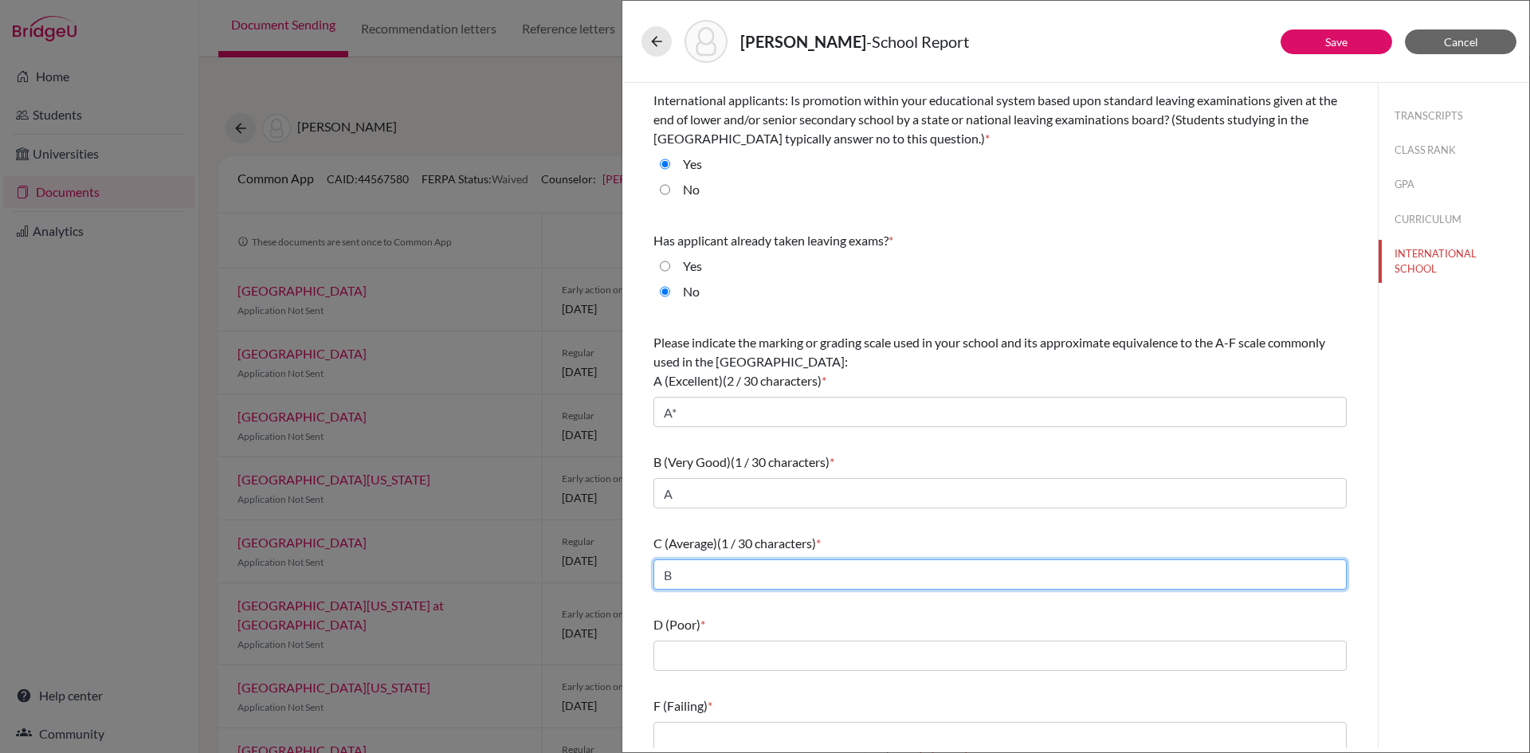
type input "B"
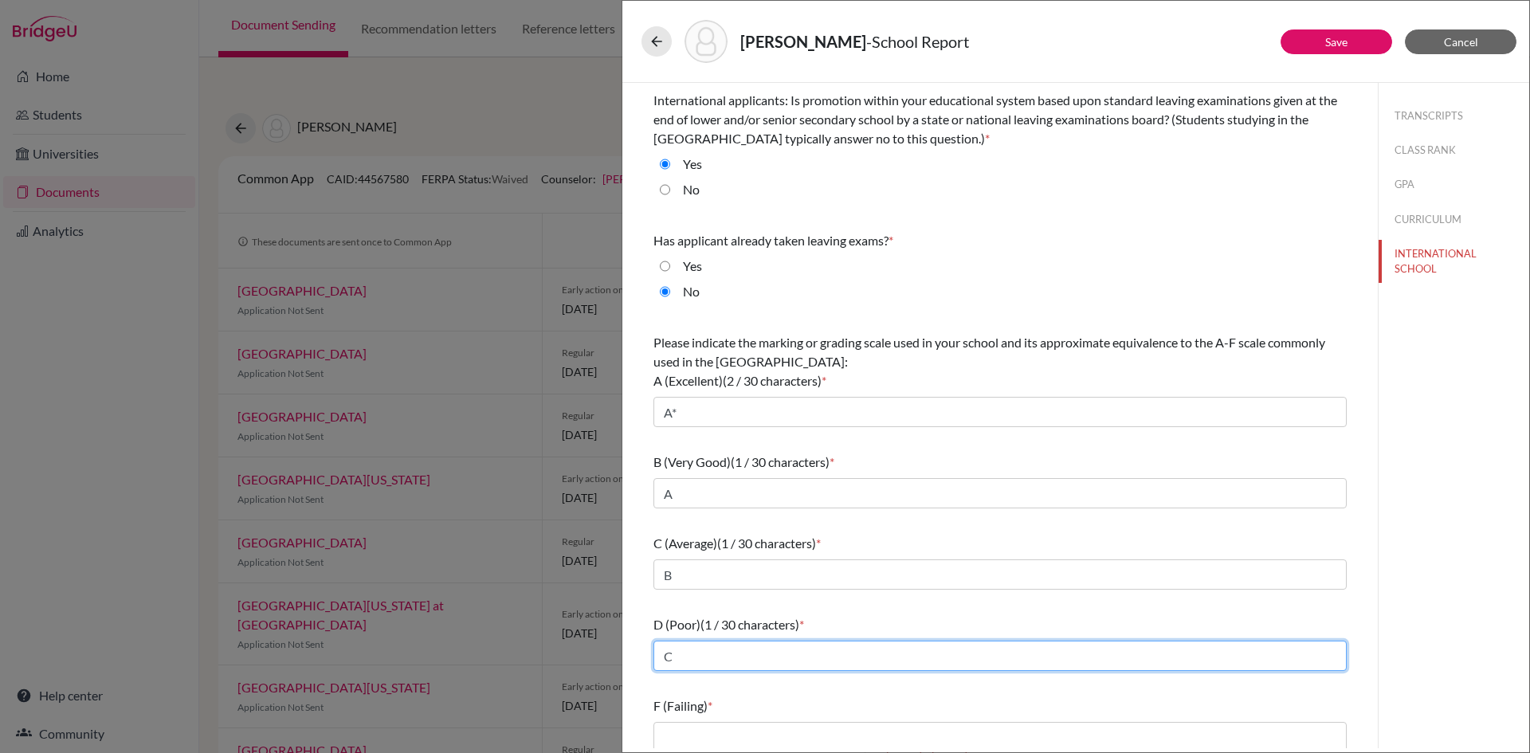
type input "C"
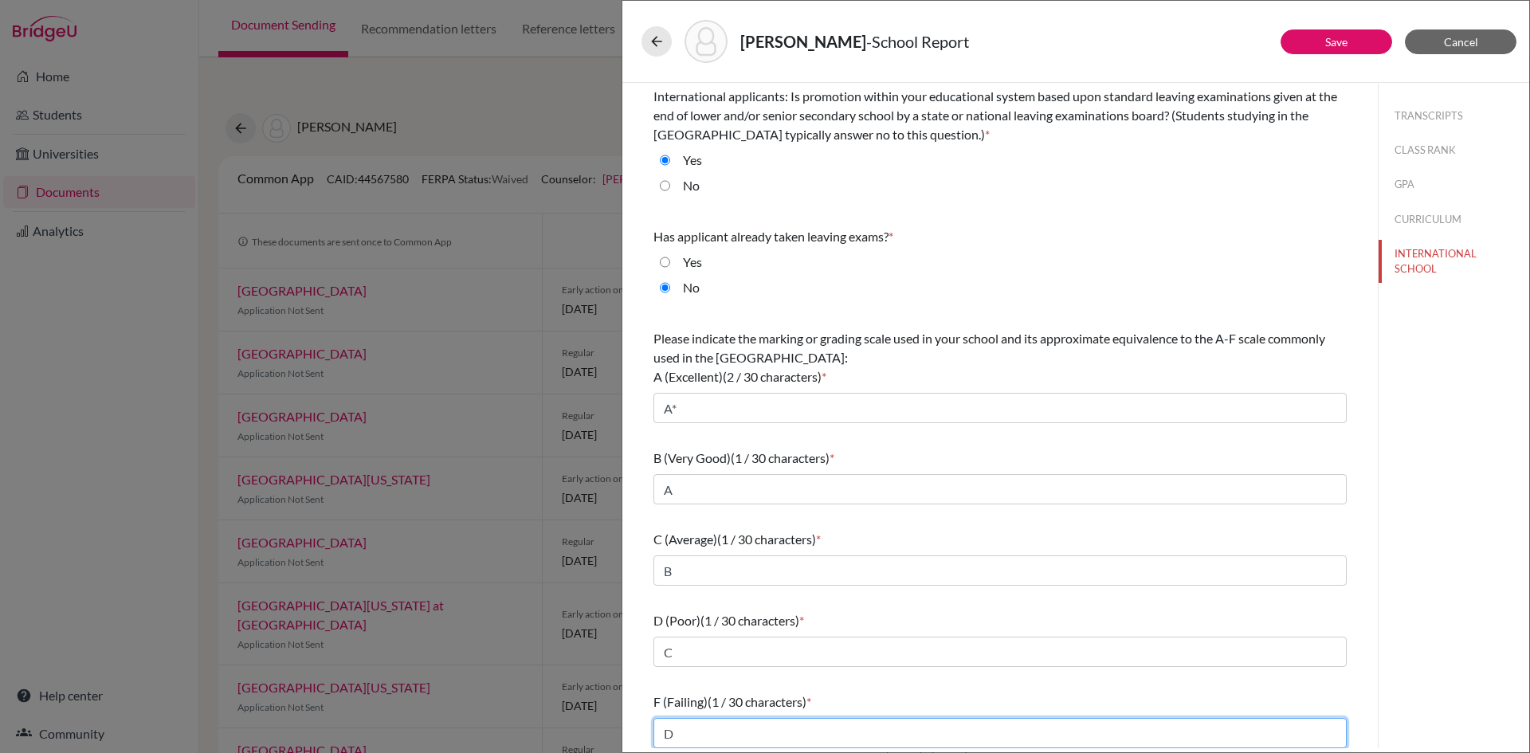
scroll to position [90, 0]
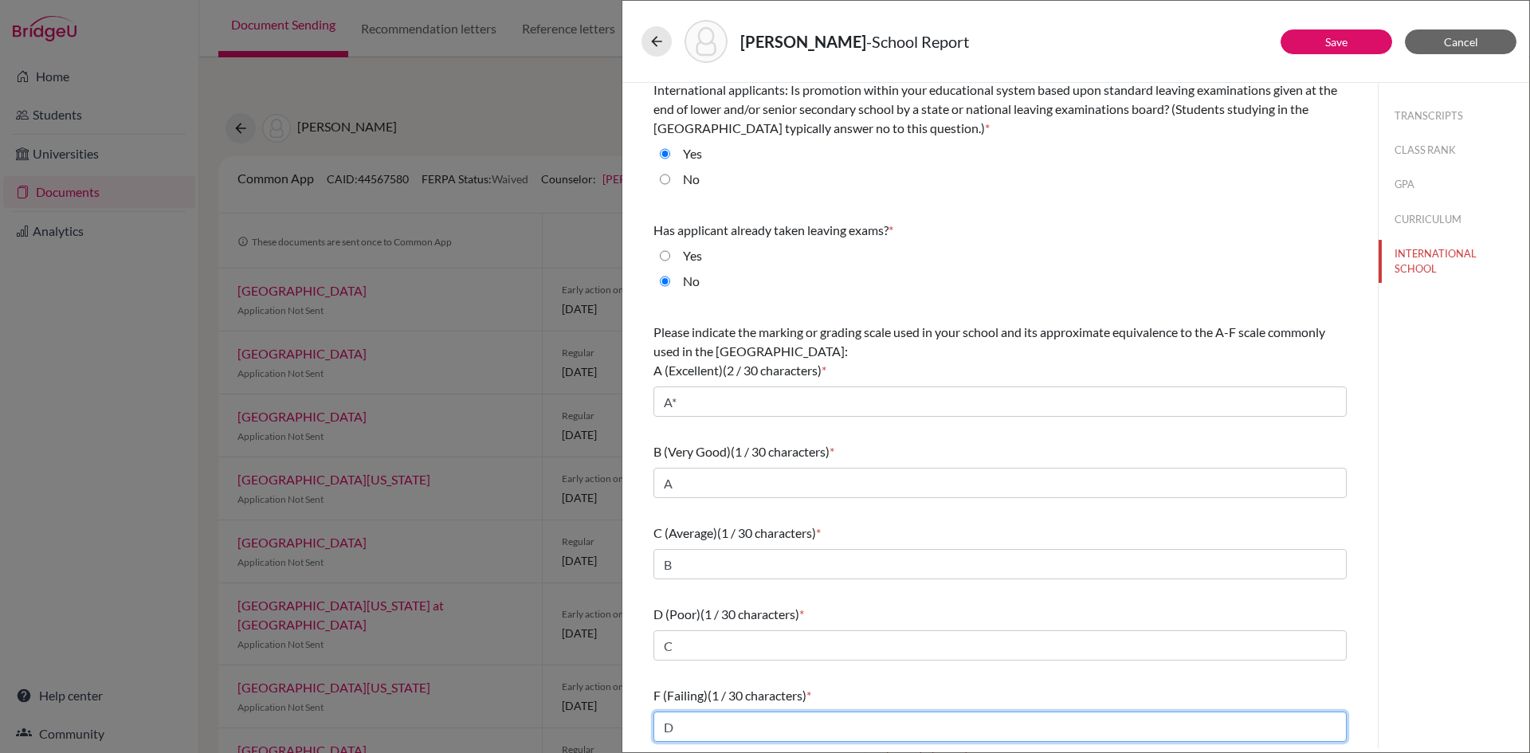
type input "D"
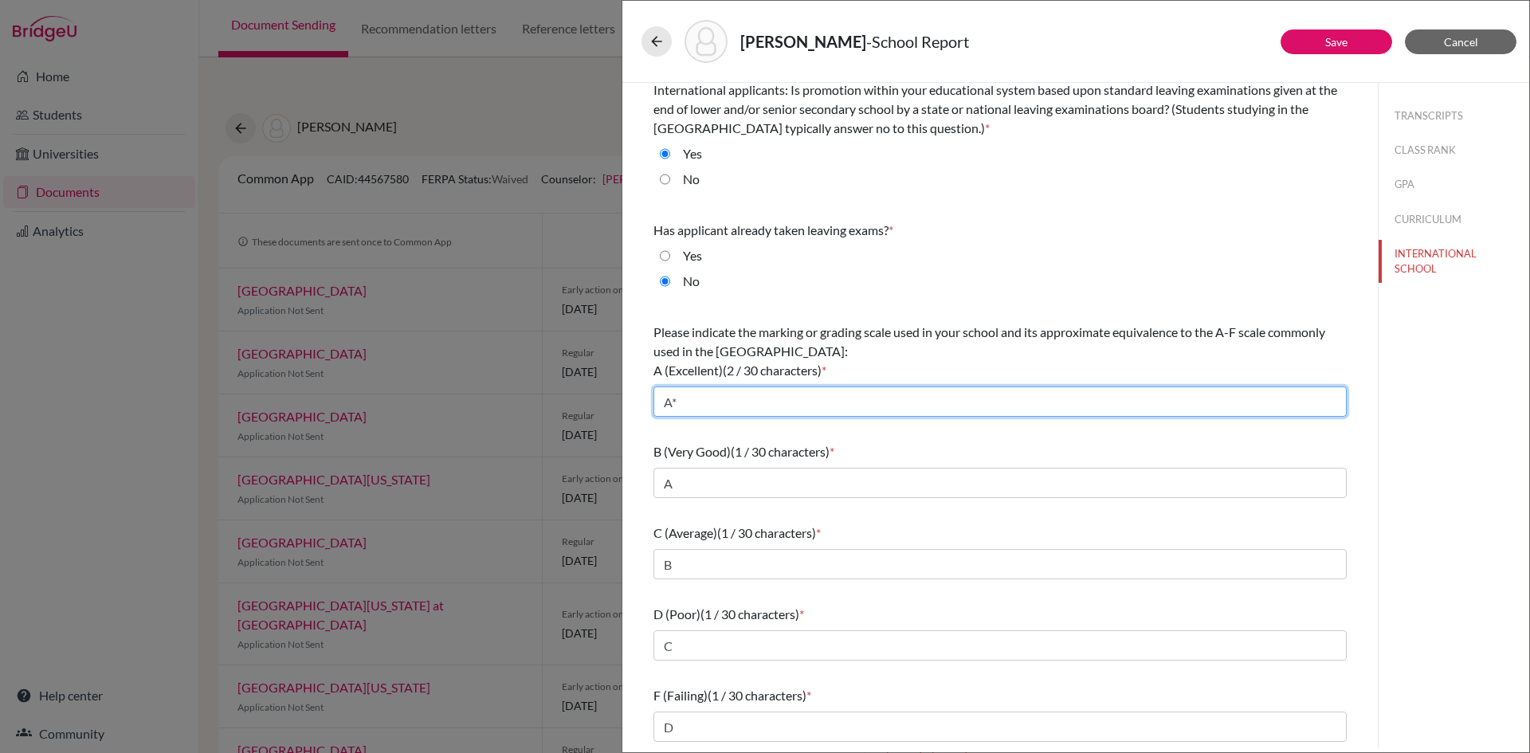
drag, startPoint x: 696, startPoint y: 403, endPoint x: 637, endPoint y: 398, distance: 60.0
click at [637, 398] on div "What is the primary language of instruction in your secondary school? * Select.…" at bounding box center [999, 370] width 731 height 755
type input "A"
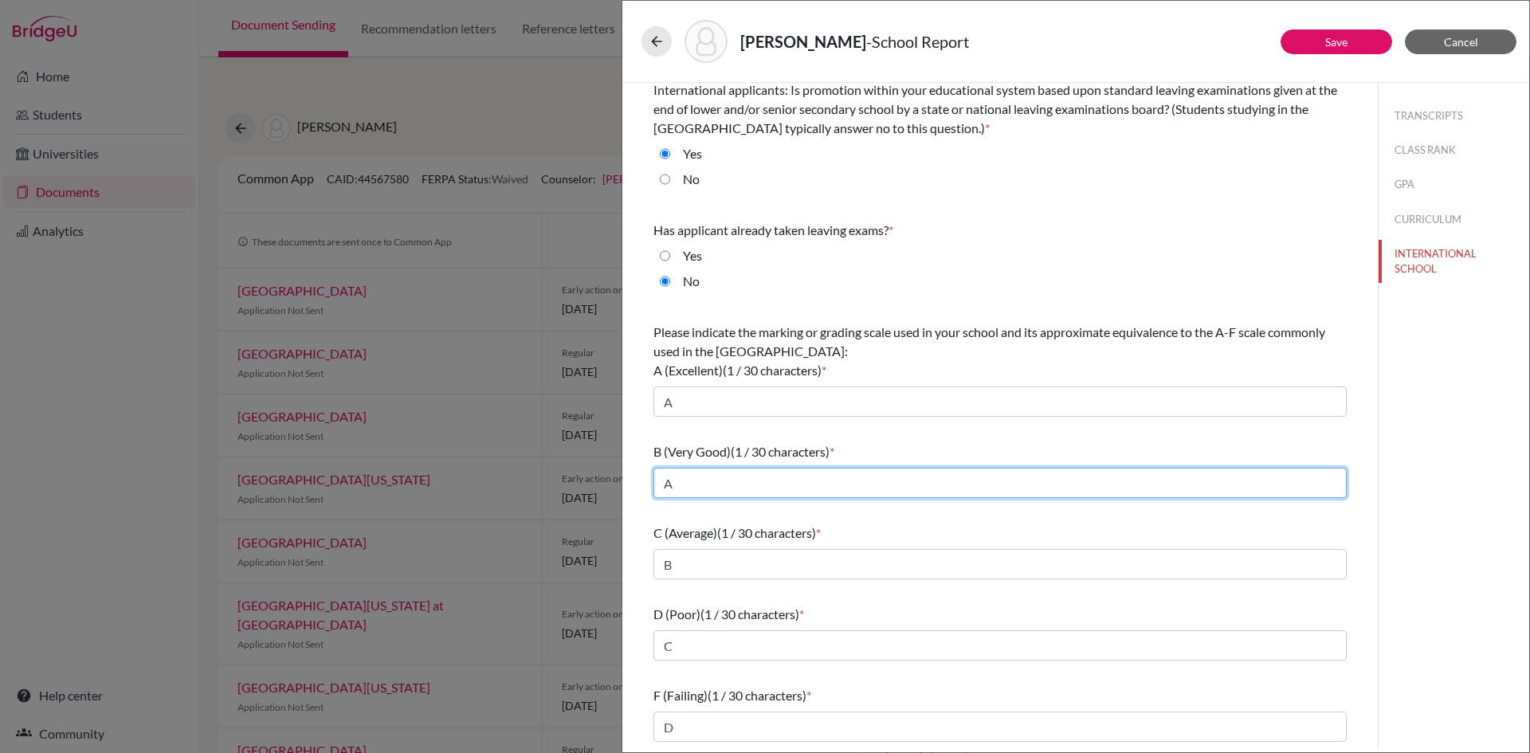
drag, startPoint x: 688, startPoint y: 479, endPoint x: 648, endPoint y: 487, distance: 40.6
click at [649, 487] on div "What is the primary language of instruction in your secondary school? * Select.…" at bounding box center [999, 370] width 731 height 755
type input "B"
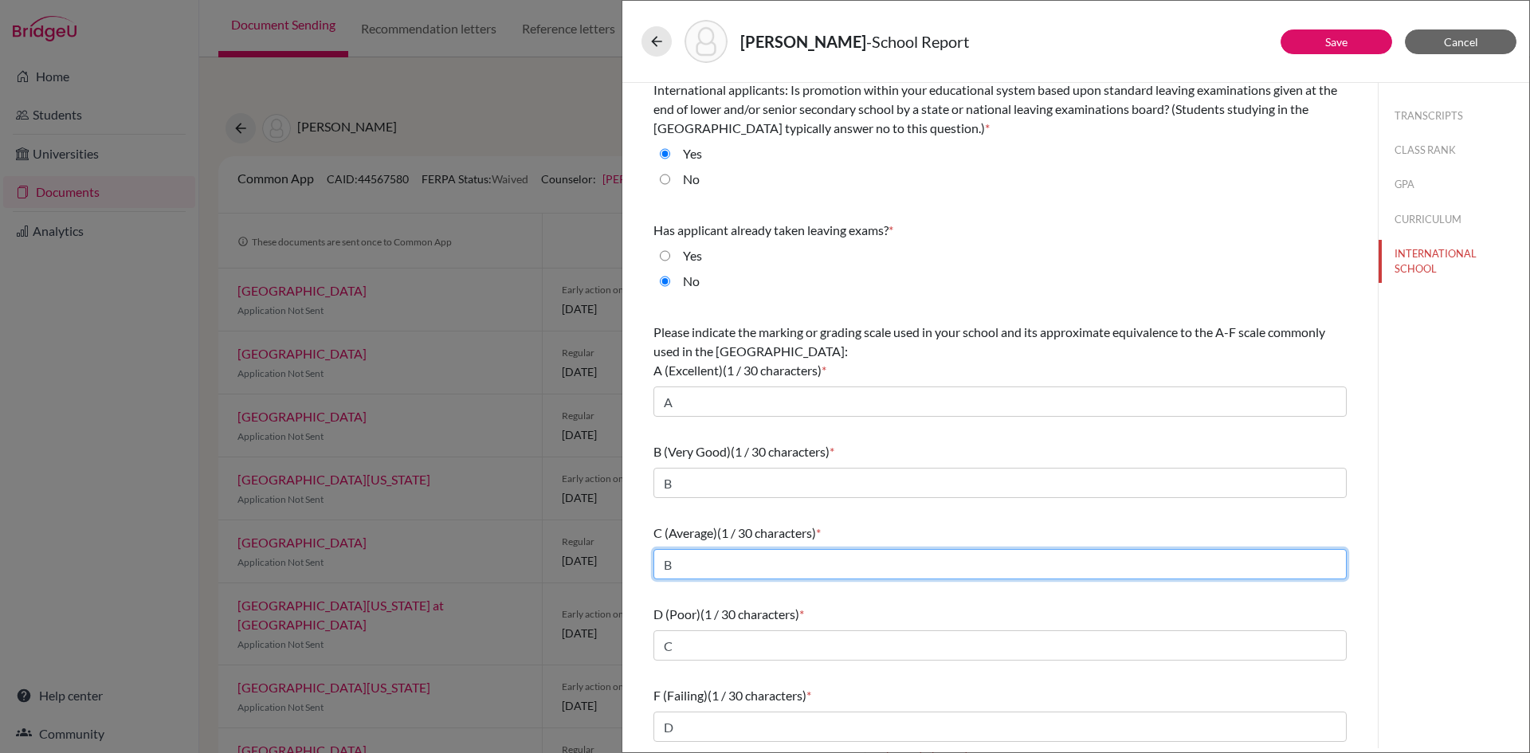
drag, startPoint x: 694, startPoint y: 567, endPoint x: 619, endPoint y: 576, distance: 75.4
click at [619, 576] on div "Berko-Boateng, Andrew - School Report Save Cancel What is the primary language …" at bounding box center [765, 376] width 1530 height 753
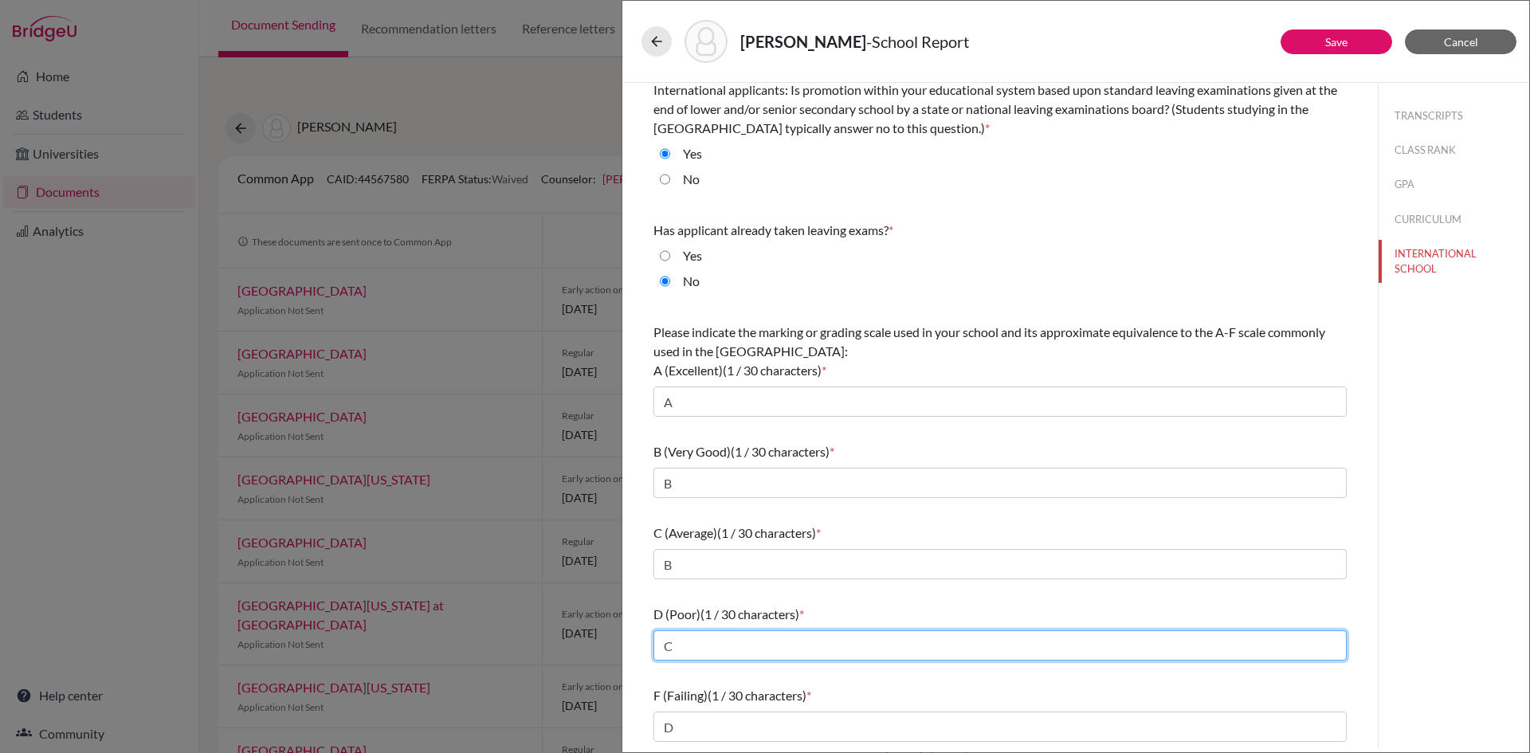
drag, startPoint x: 698, startPoint y: 648, endPoint x: 625, endPoint y: 650, distance: 72.5
click at [625, 650] on div "What is the primary language of instruction in your secondary school? * Select.…" at bounding box center [999, 325] width 755 height 665
type input "D"
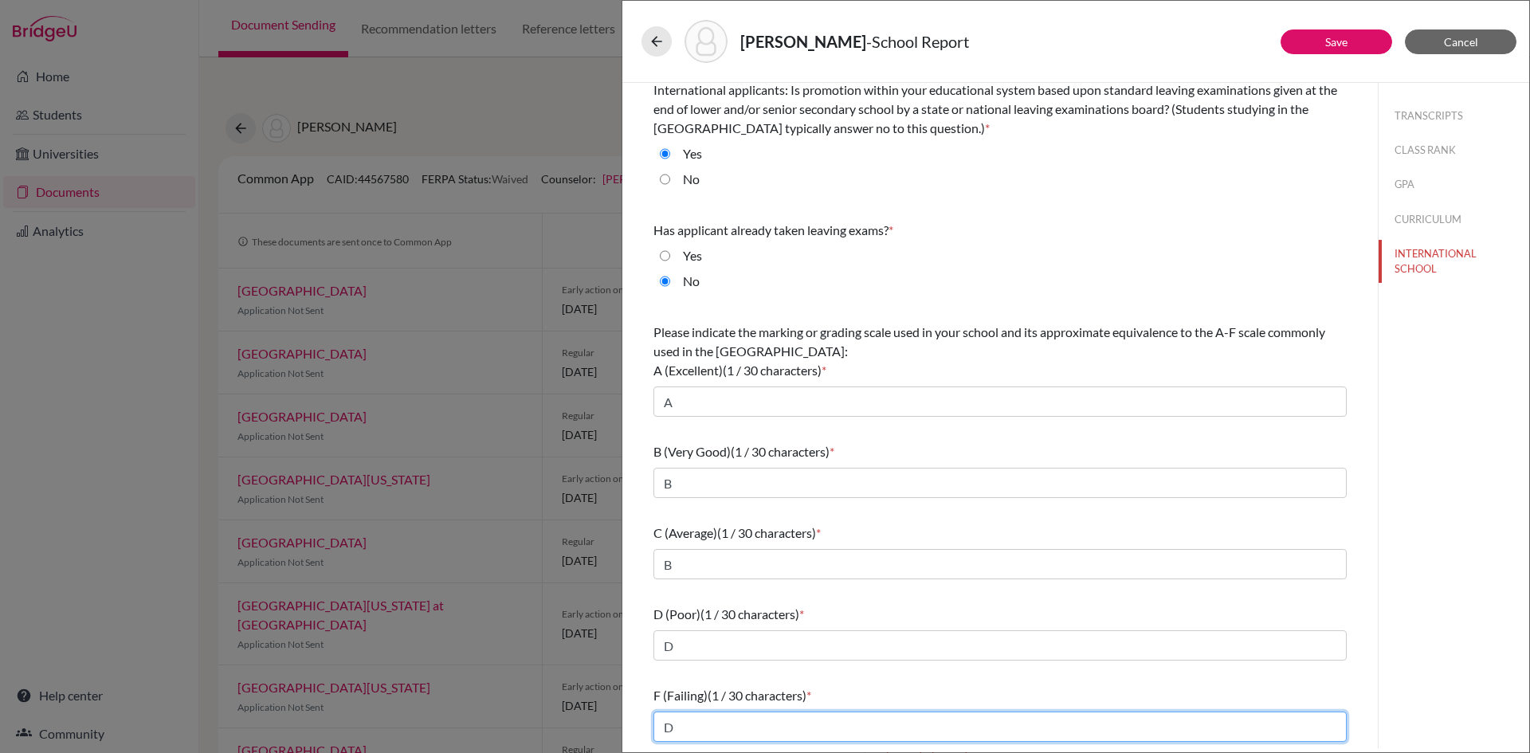
drag, startPoint x: 676, startPoint y: 730, endPoint x: 652, endPoint y: 731, distance: 23.9
click at [652, 731] on div "What is the primary language of instruction in your secondary school? * Select.…" at bounding box center [999, 370] width 731 height 755
type input "F"
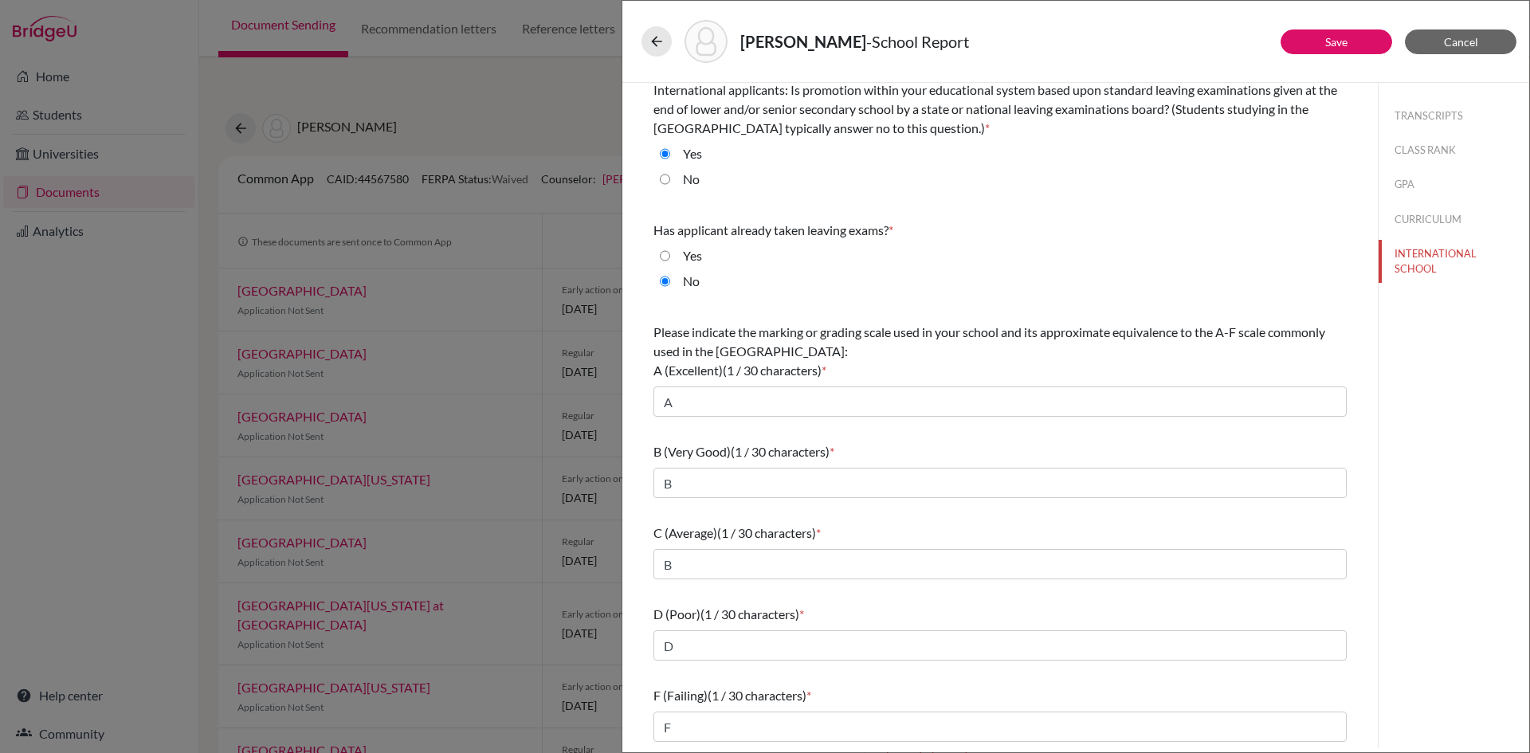
click at [697, 674] on div "What is the primary language of instruction in your secondary school? * Select.…" at bounding box center [999, 370] width 693 height 755
click at [1424, 114] on button "TRANSCRIPTS" at bounding box center [1453, 116] width 151 height 28
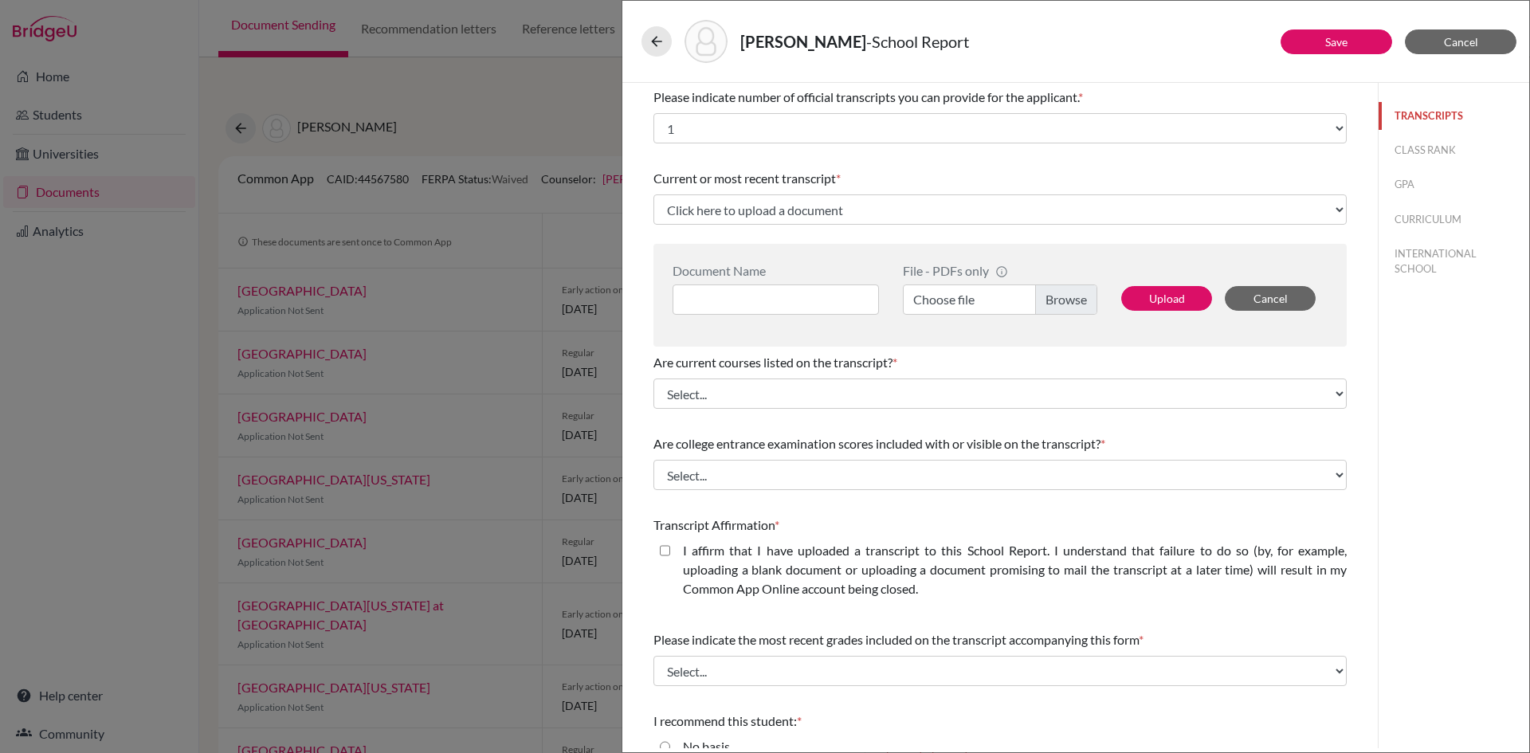
scroll to position [0, 0]
click at [1429, 148] on button "CLASS RANK" at bounding box center [1453, 150] width 151 height 28
select select "5"
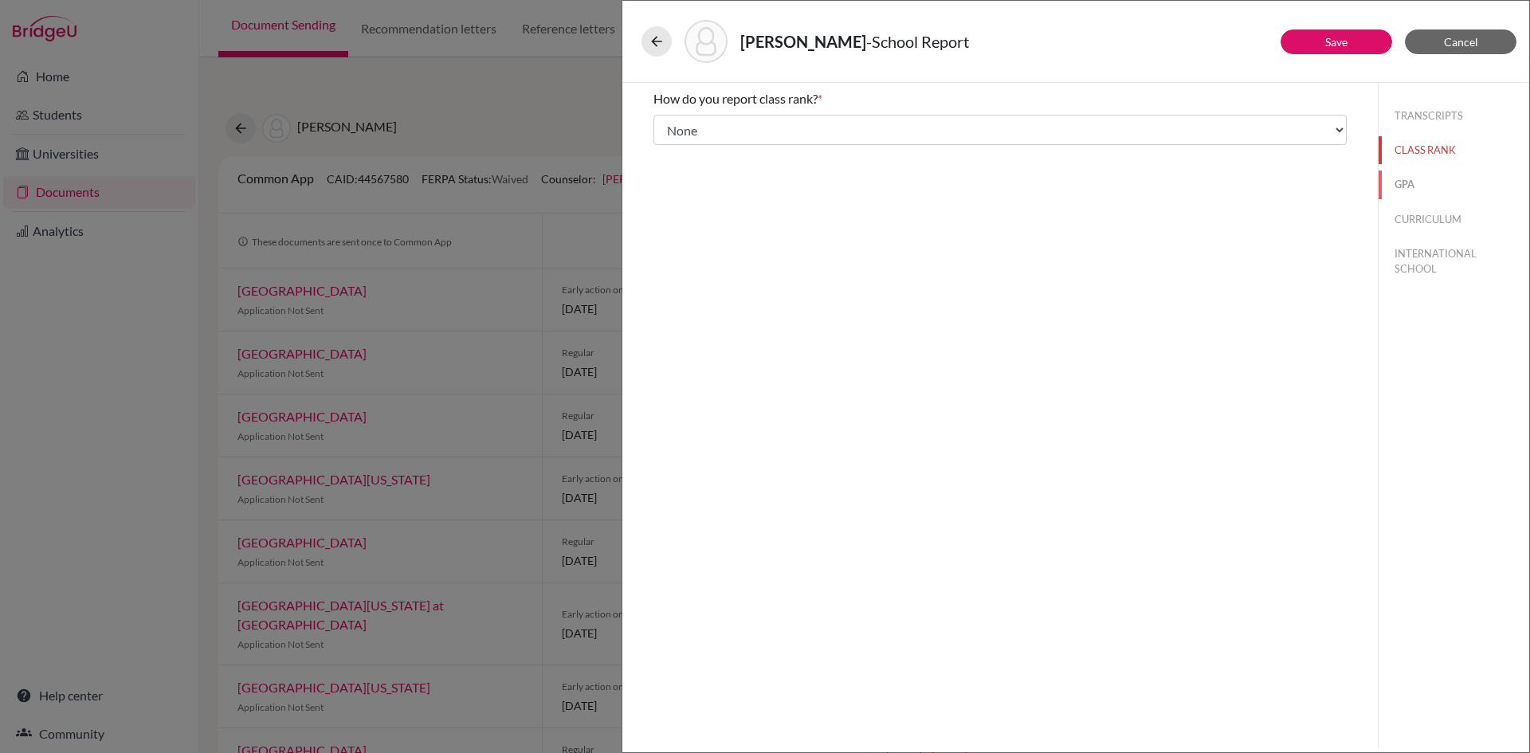
click at [1408, 191] on button "GPA" at bounding box center [1453, 184] width 151 height 28
click at [1345, 42] on link "Save" at bounding box center [1336, 42] width 22 height 14
select select "1"
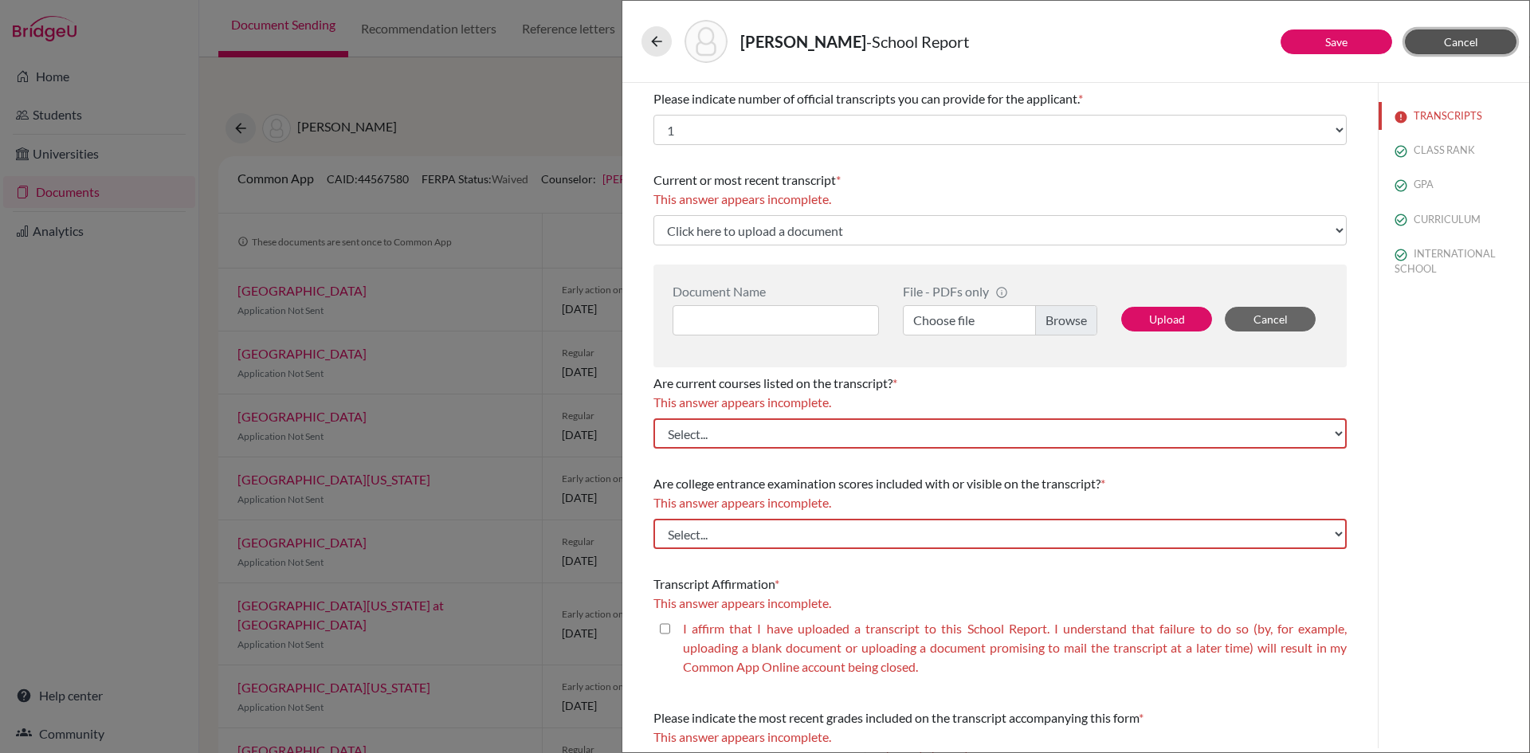
click at [1454, 39] on span "Cancel" at bounding box center [1461, 42] width 34 height 14
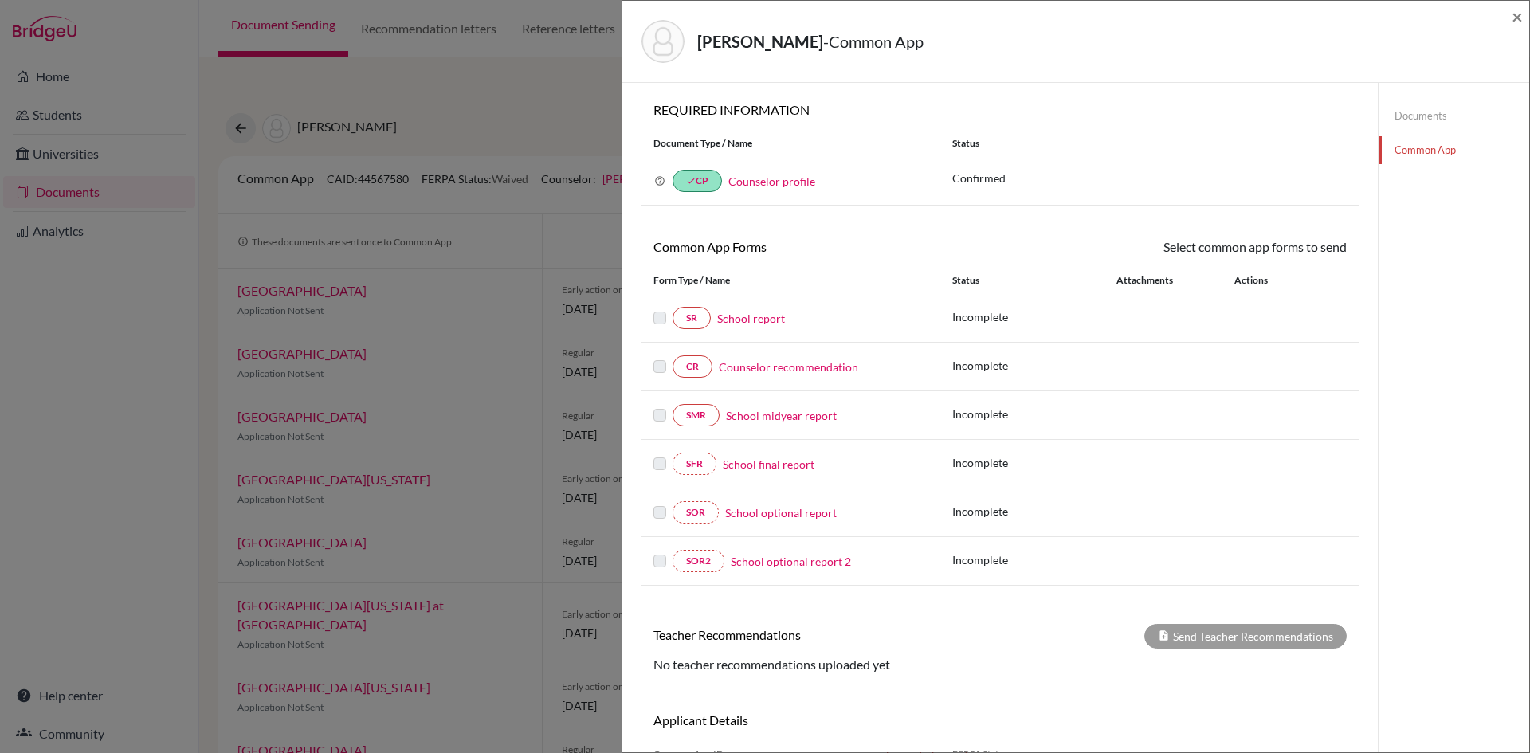
click at [809, 367] on link "Counselor recommendation" at bounding box center [788, 366] width 139 height 17
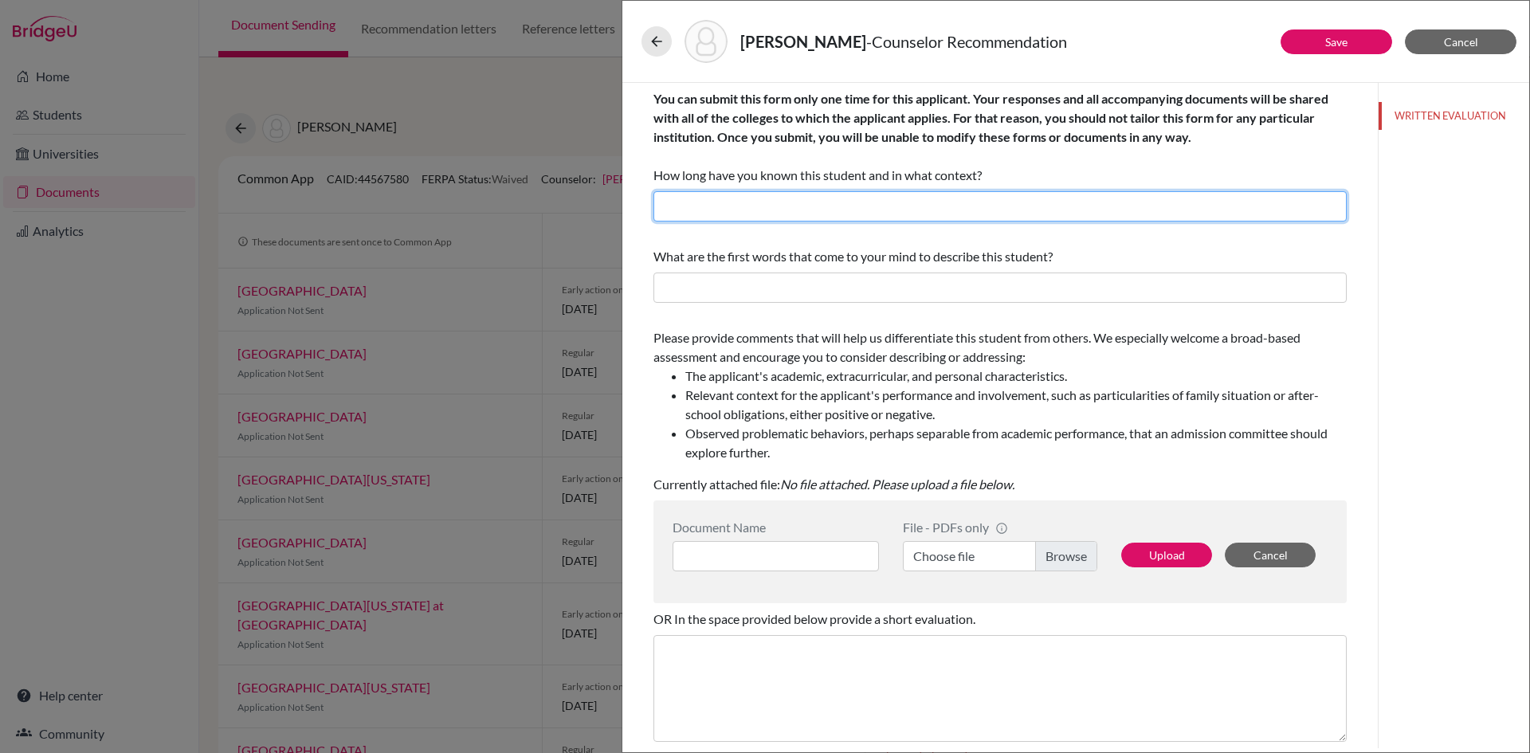
click at [771, 200] on input "text" at bounding box center [999, 206] width 693 height 30
type input "two years as his history teacher"
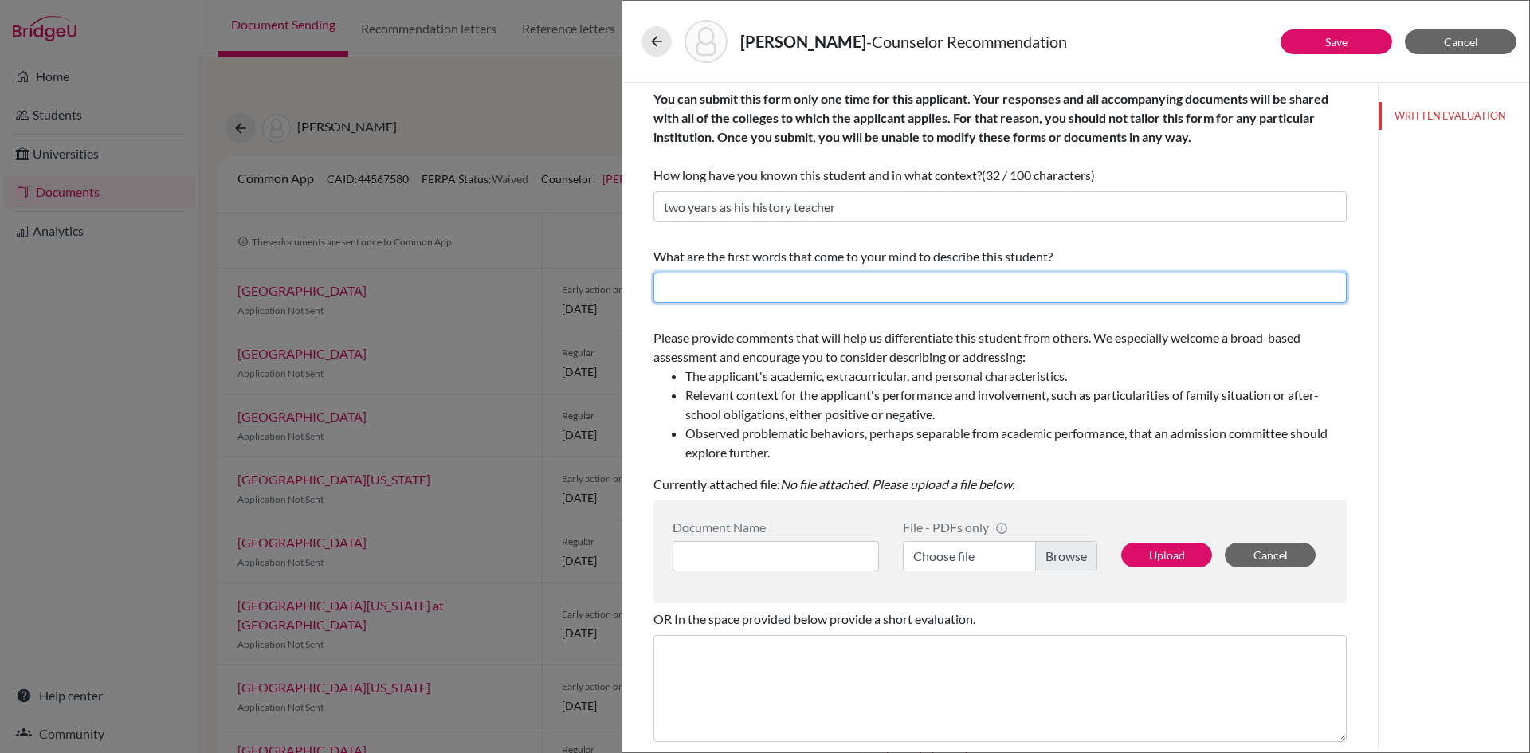
paste input "interesting, passionate and hard working"
type input "interesting, passionate and hard working"
click at [1048, 557] on label "Choose file" at bounding box center [1000, 556] width 194 height 30
click at [1048, 557] on input "Choose file" at bounding box center [1000, 556] width 194 height 30
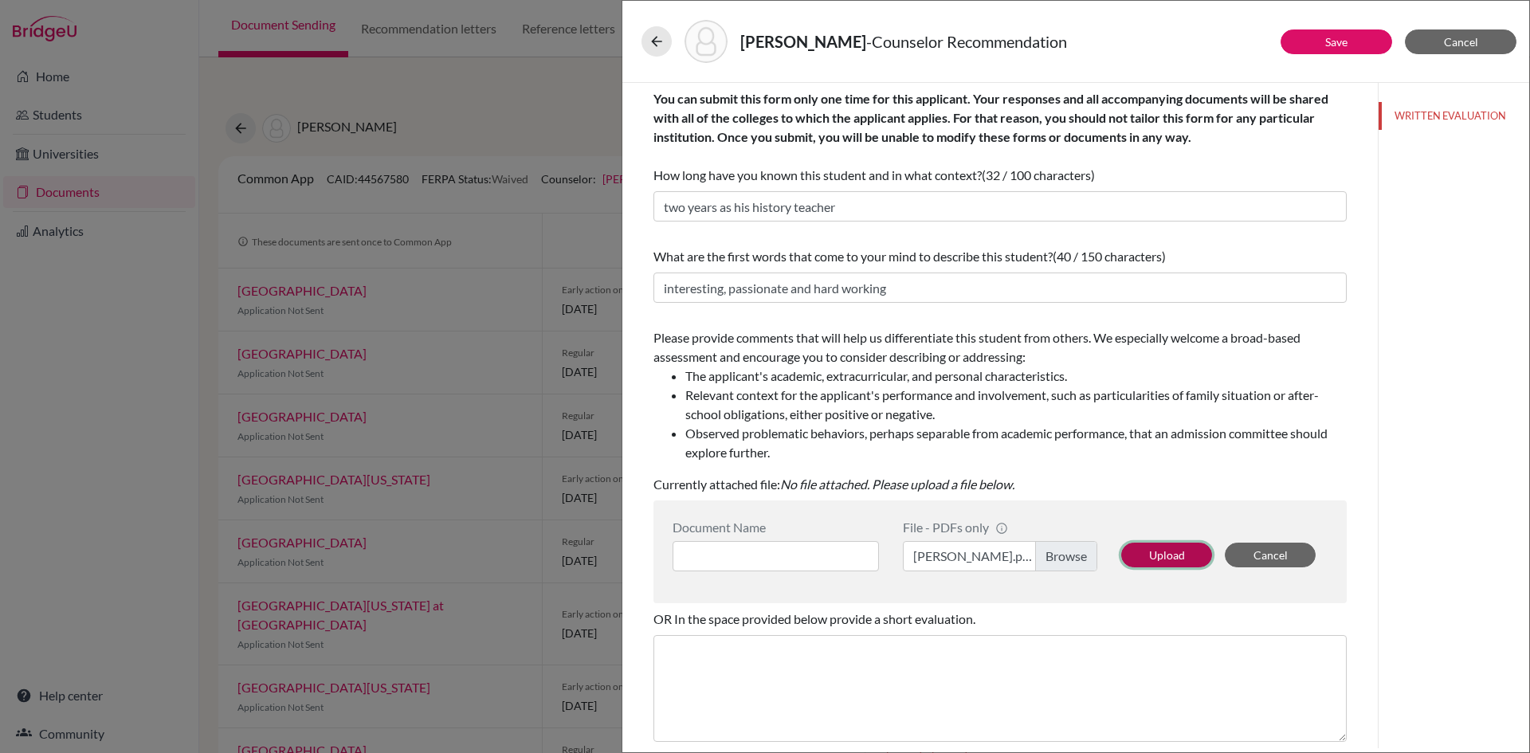
click at [1158, 548] on button "Upload" at bounding box center [1166, 555] width 91 height 25
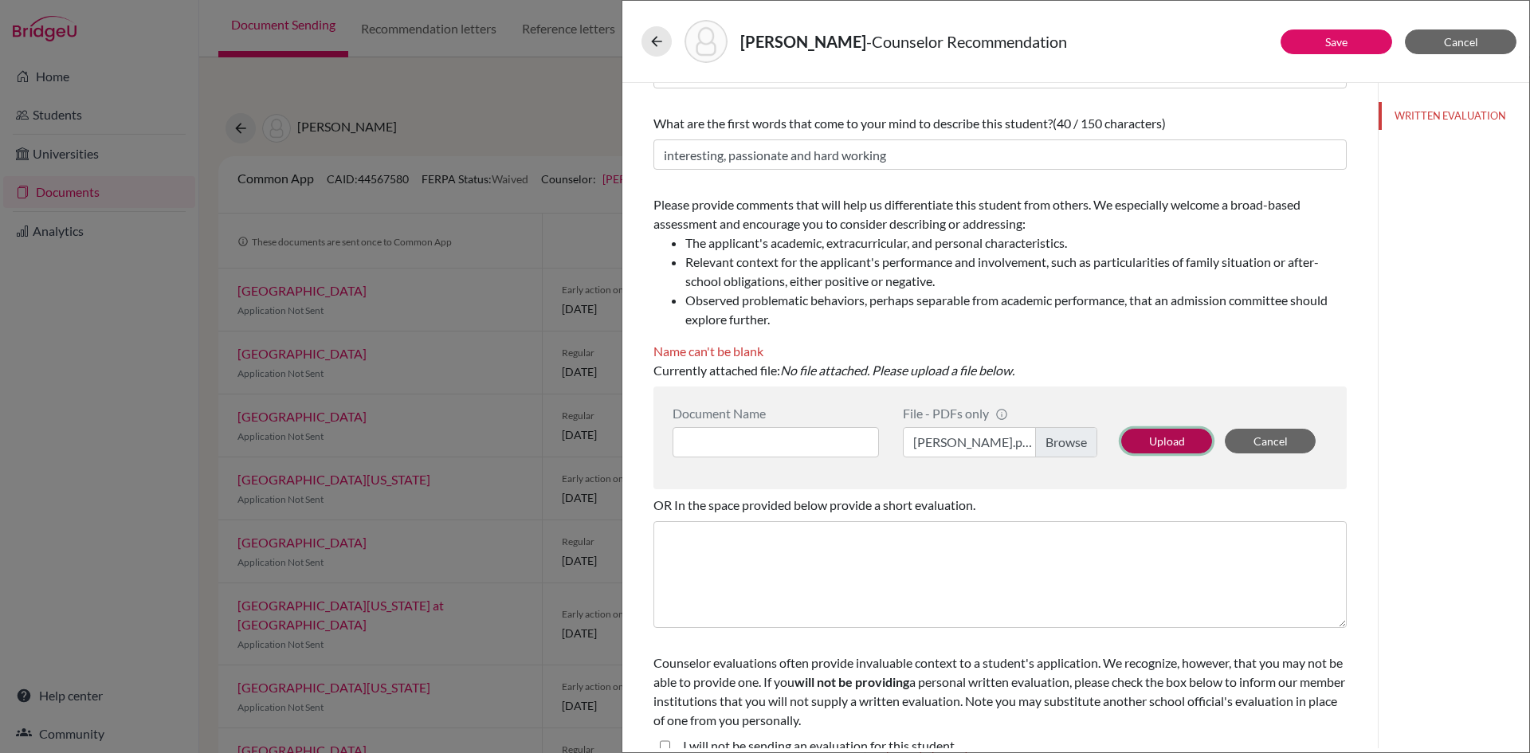
scroll to position [153, 0]
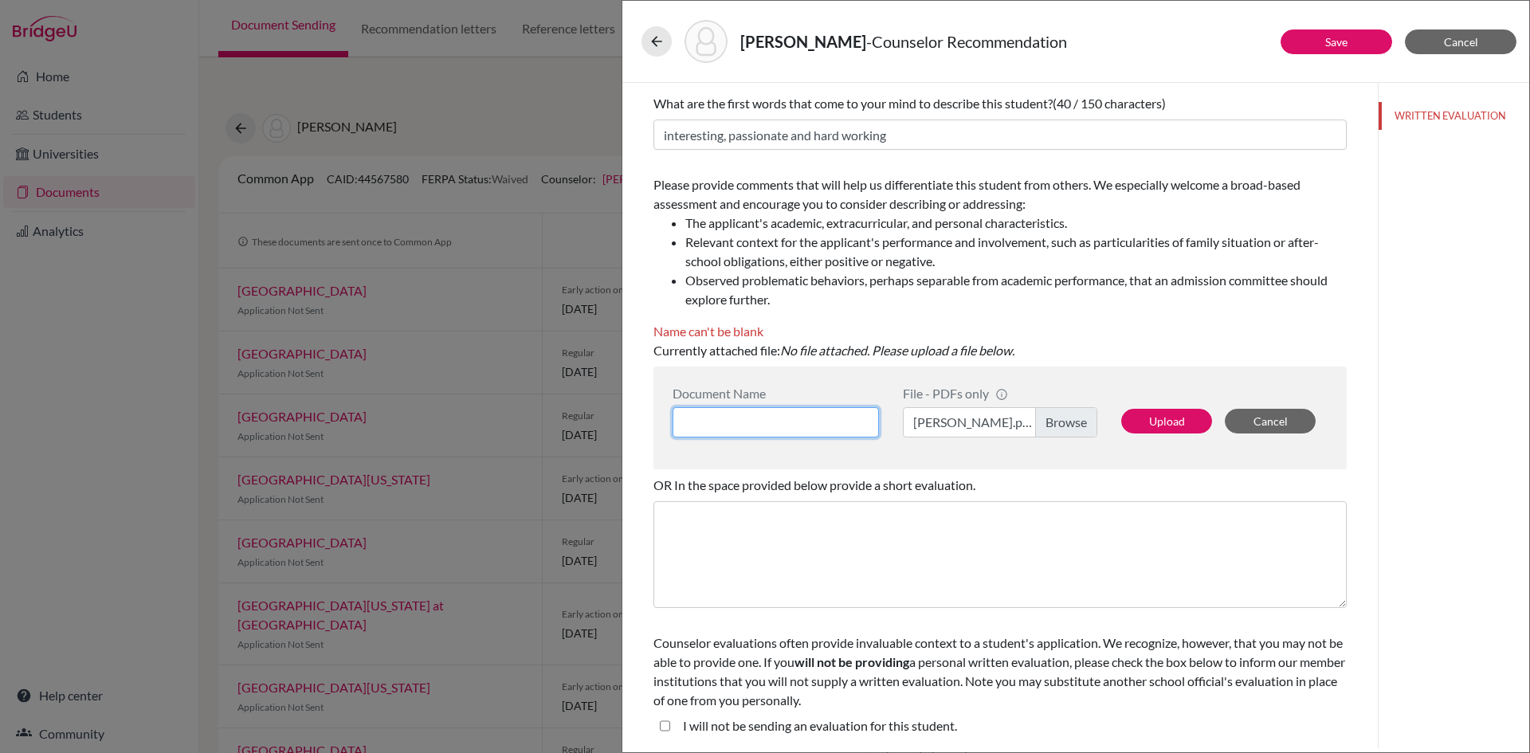
click at [800, 421] on input at bounding box center [775, 422] width 206 height 30
type input "Andrew Berko-Boateng"
drag, startPoint x: 1152, startPoint y: 421, endPoint x: 978, endPoint y: 586, distance: 239.5
click at [978, 586] on div "You can submit this form only one time for this applicant. Your responses and a…" at bounding box center [999, 339] width 693 height 818
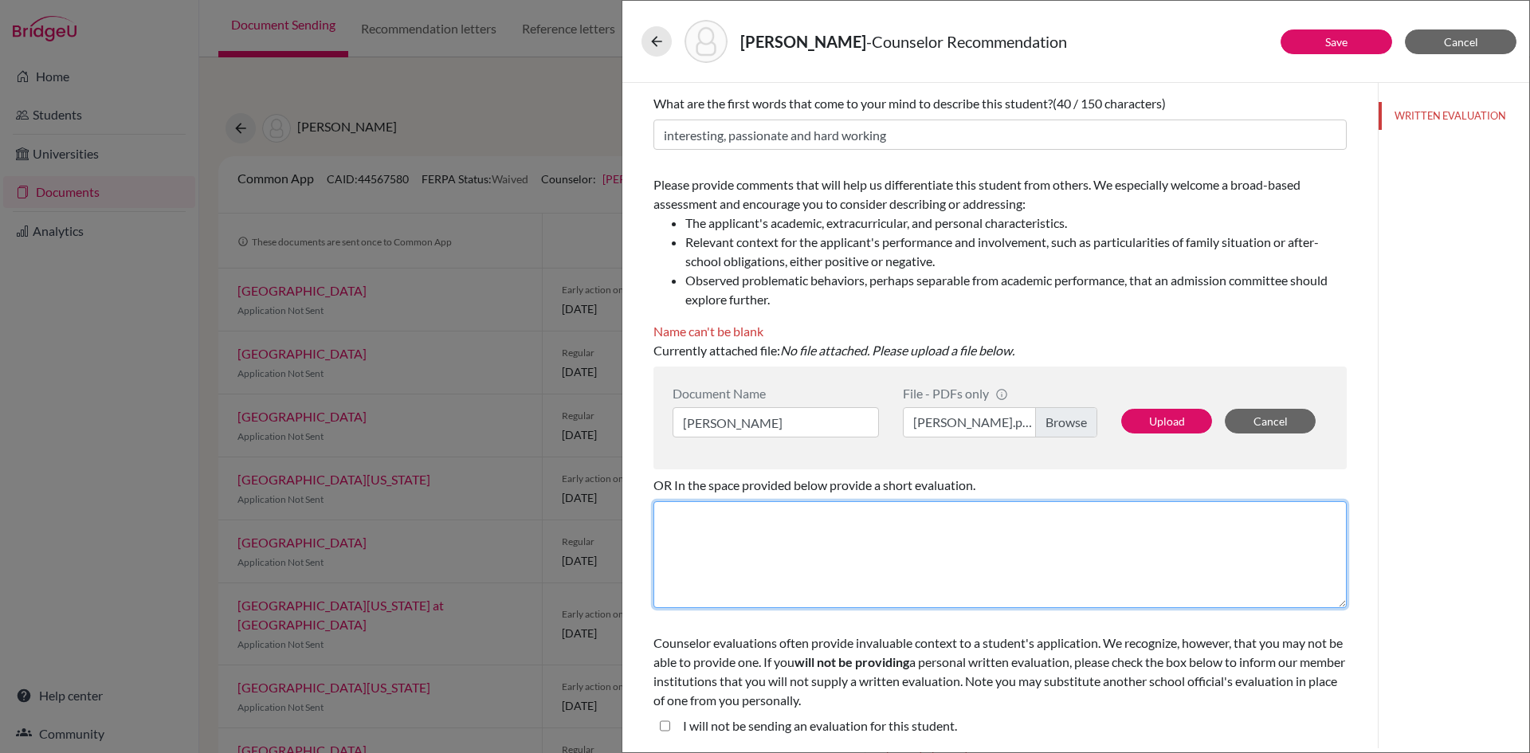
click at [956, 542] on textarea at bounding box center [999, 554] width 693 height 107
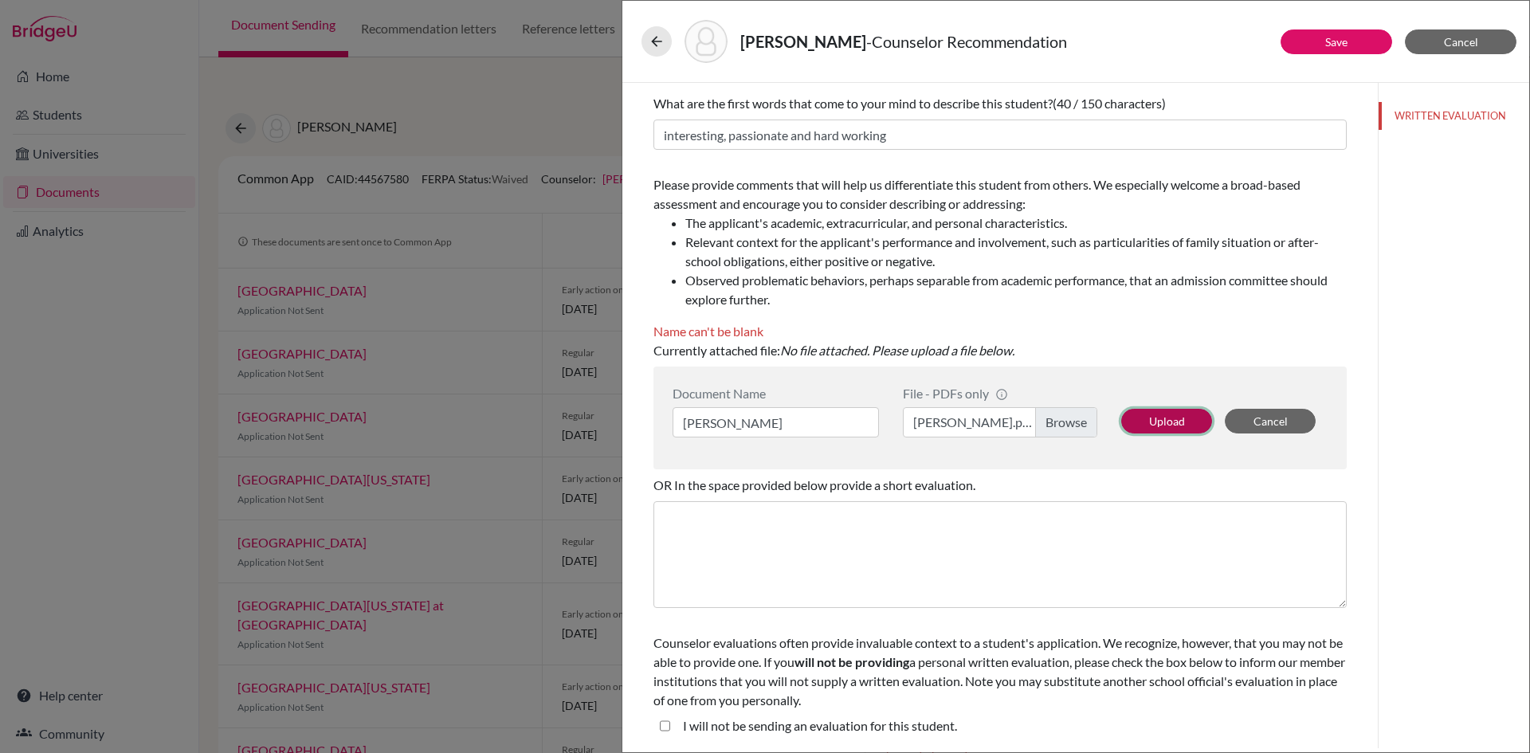
click at [1173, 423] on button "Upload" at bounding box center [1166, 421] width 91 height 25
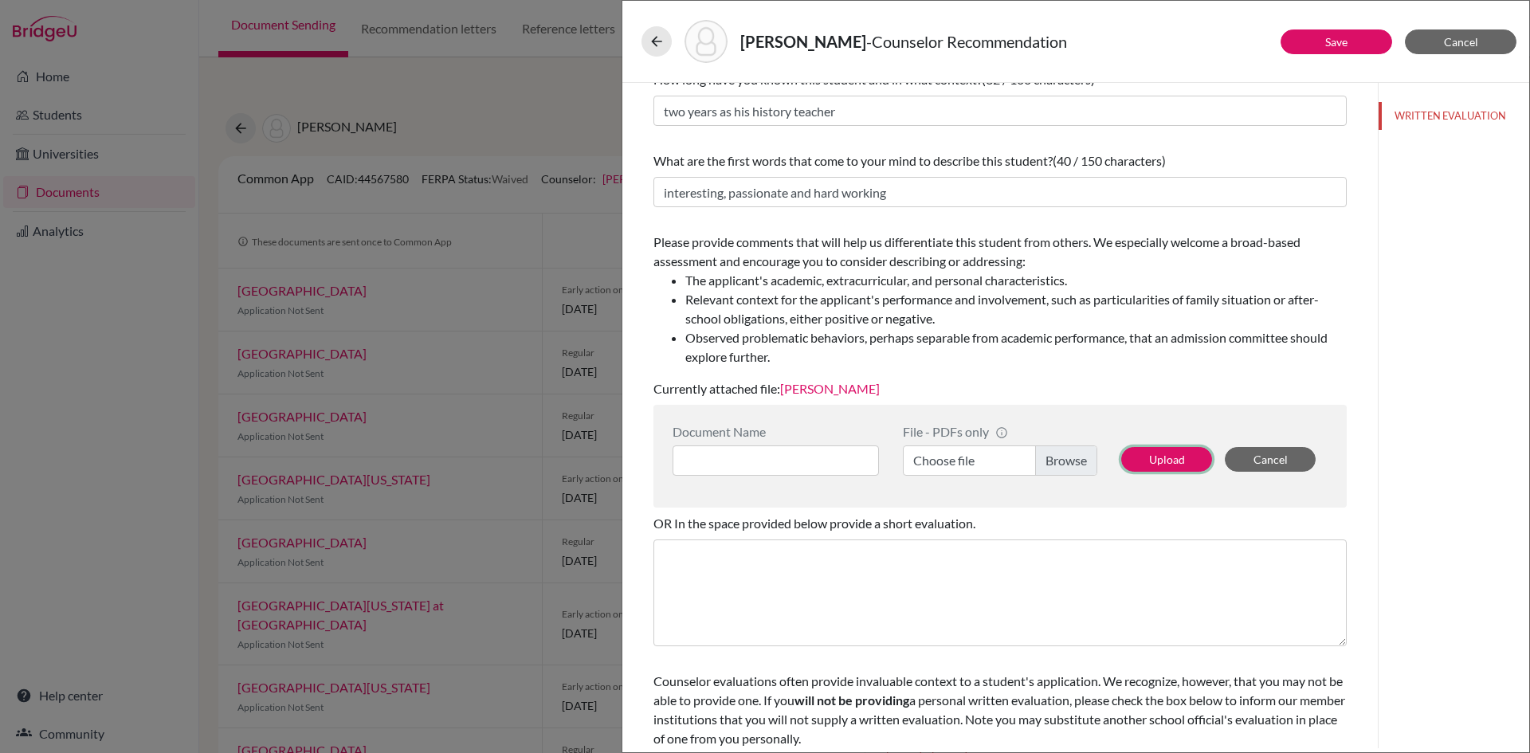
scroll to position [0, 0]
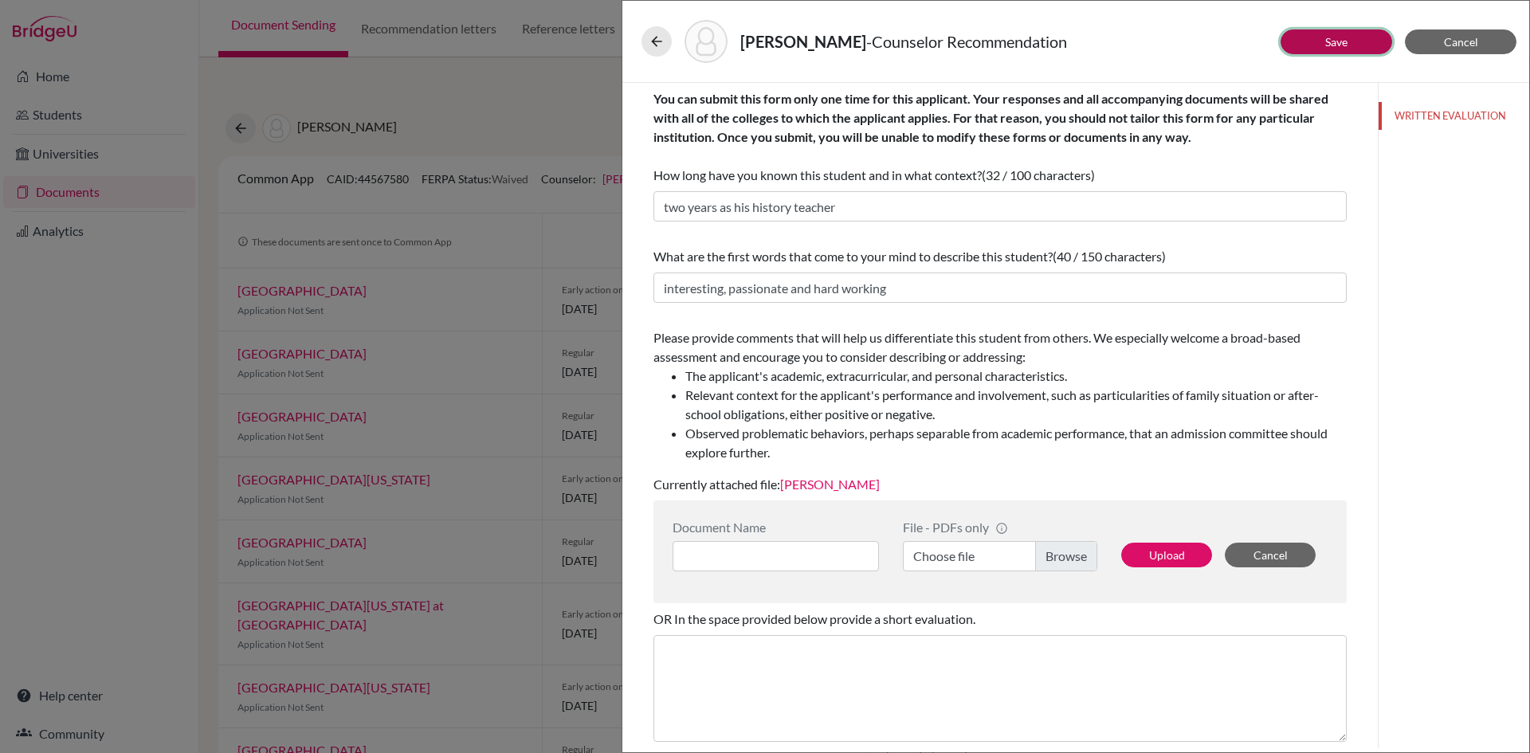
click at [1317, 45] on button "Save" at bounding box center [1336, 41] width 112 height 25
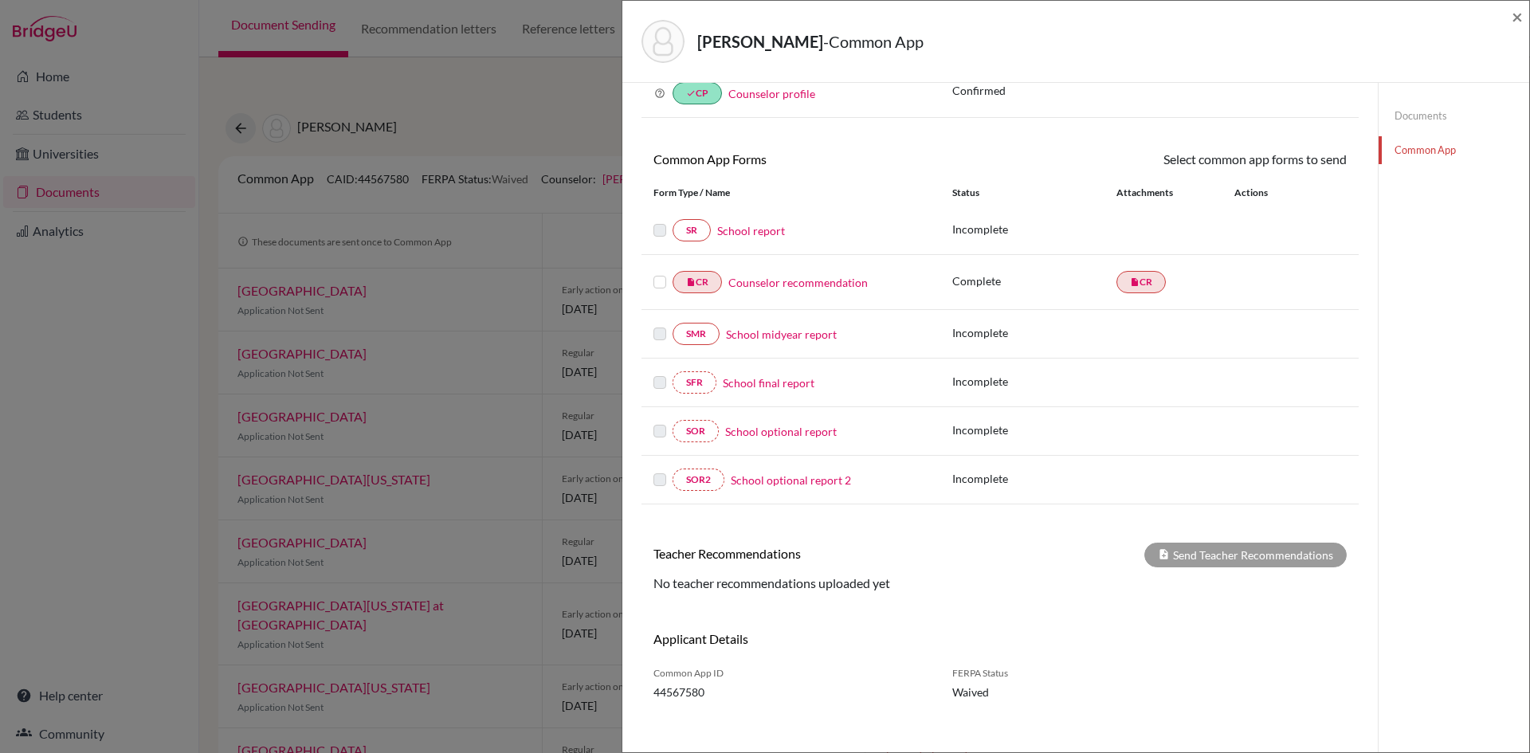
scroll to position [100, 0]
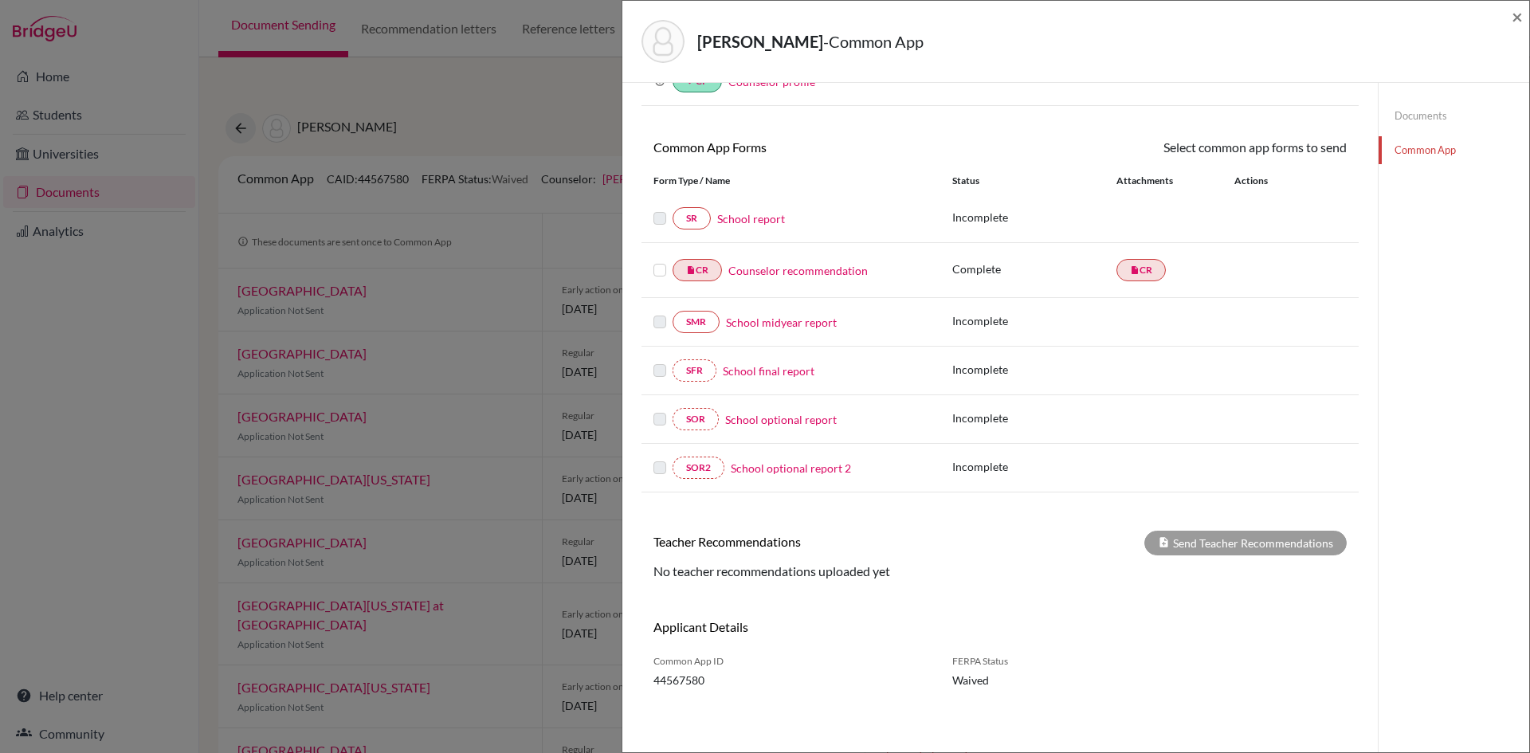
click at [1412, 115] on link "Documents" at bounding box center [1453, 116] width 151 height 28
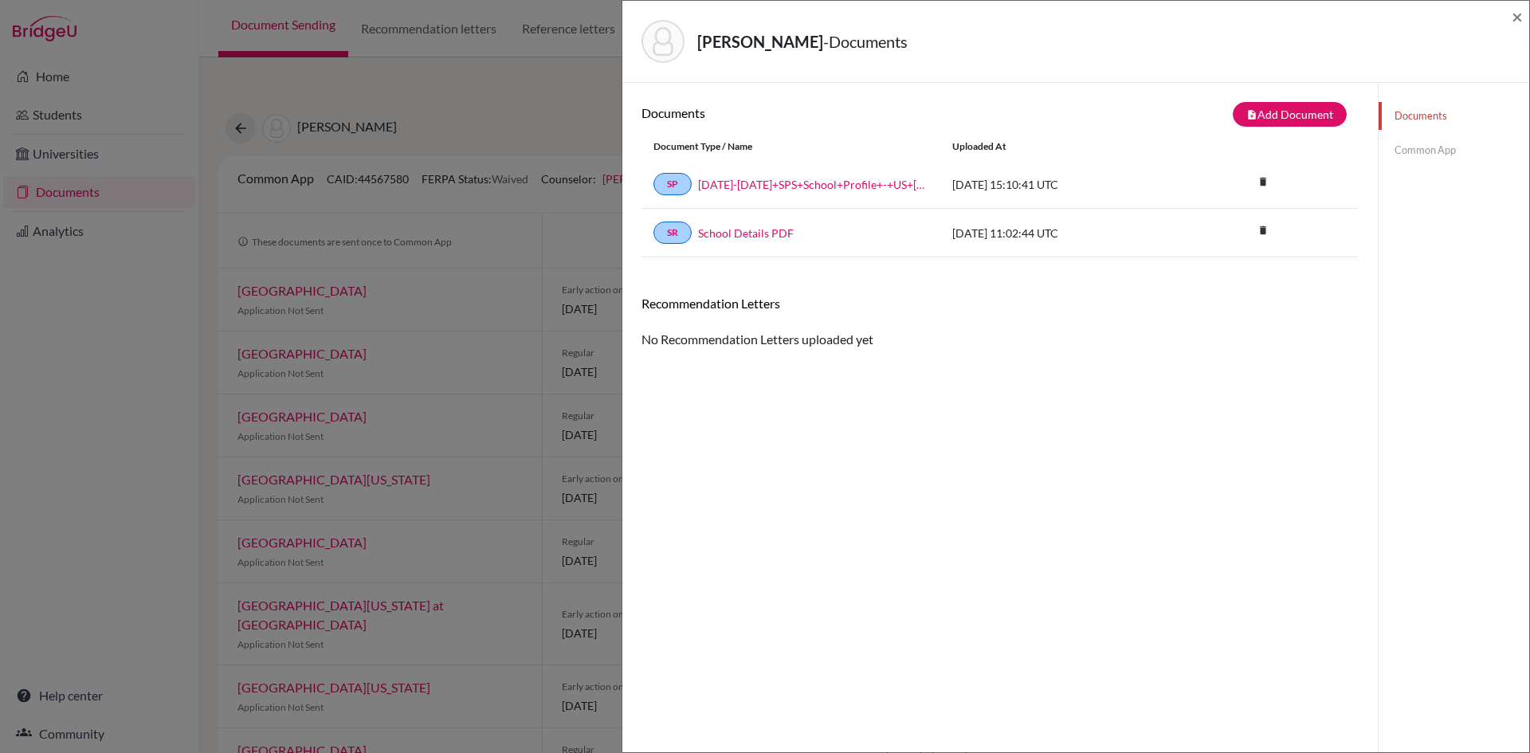
click at [758, 351] on div "Documents note_add Add Document Document type Change explanation for Common App…" at bounding box center [999, 459] width 717 height 715
click at [1264, 105] on button "note_add Add Document" at bounding box center [1289, 114] width 114 height 25
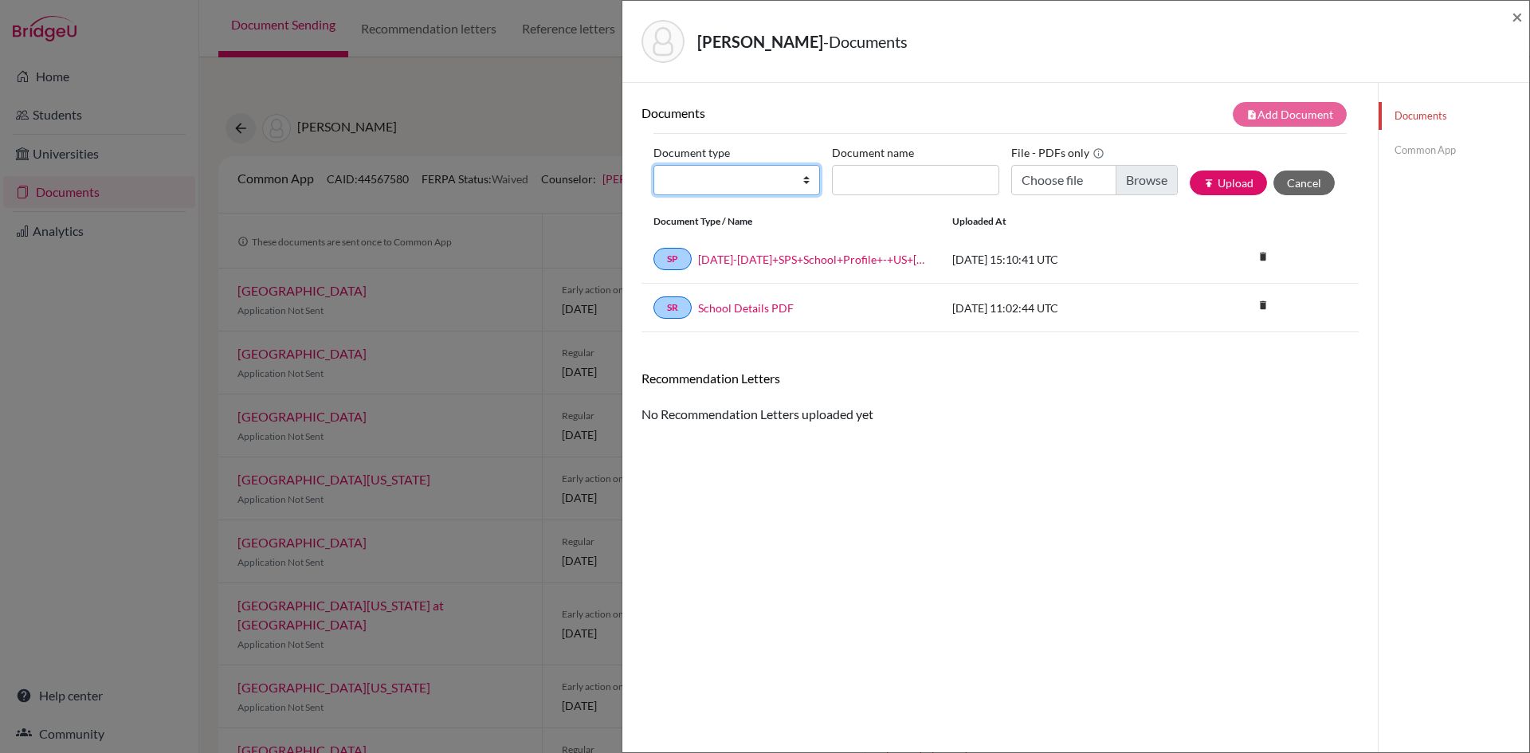
click at [742, 178] on select "Change explanation for Common App reports Counselor recommendation Internationa…" at bounding box center [736, 180] width 167 height 30
select select "5"
click at [653, 165] on select "Change explanation for Common App reports Counselor recommendation Internationa…" at bounding box center [736, 180] width 167 height 30
click at [905, 172] on input "Recommender's name" at bounding box center [915, 180] width 167 height 30
paste input "Caroline Gill"
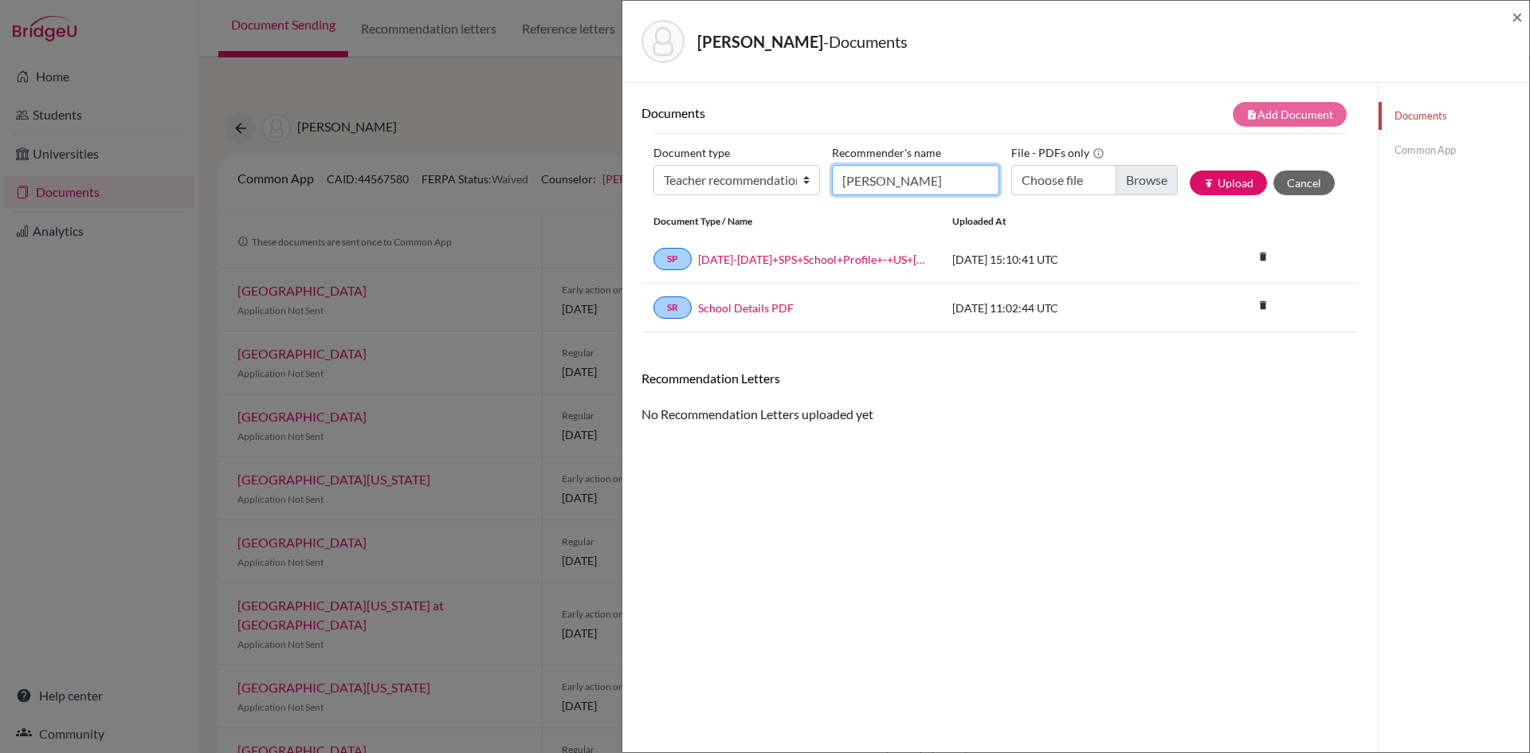
type input "Caroline Gill"
click at [1043, 182] on input "Choose file" at bounding box center [1094, 180] width 167 height 30
click at [1228, 185] on button "publish Upload" at bounding box center [1227, 182] width 77 height 25
click at [1061, 178] on input "Choose file" at bounding box center [1094, 180] width 167 height 30
type input "C:\fakepath\Andrew Berko-Boateng US reference.pdf"
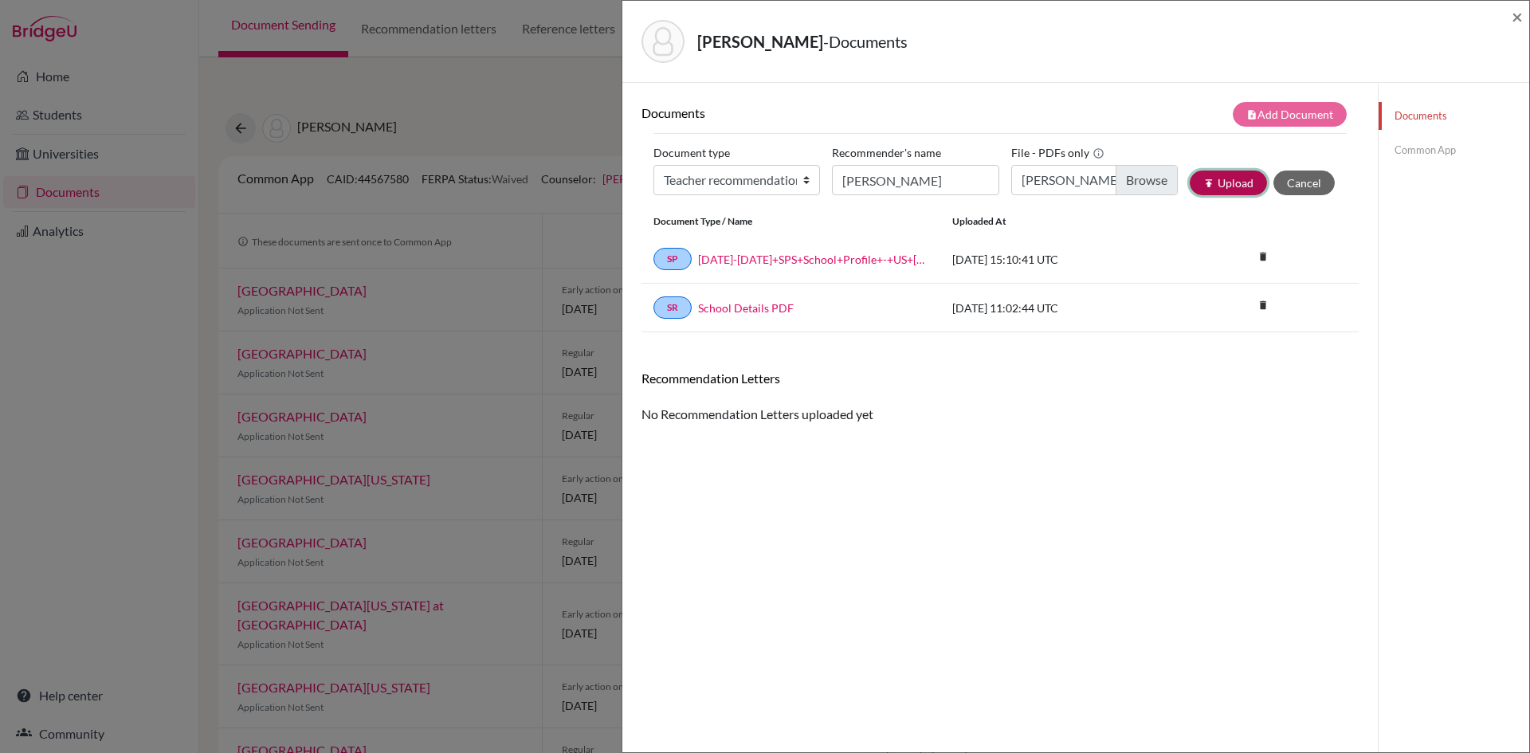
click at [1226, 182] on button "publish Upload" at bounding box center [1227, 182] width 77 height 25
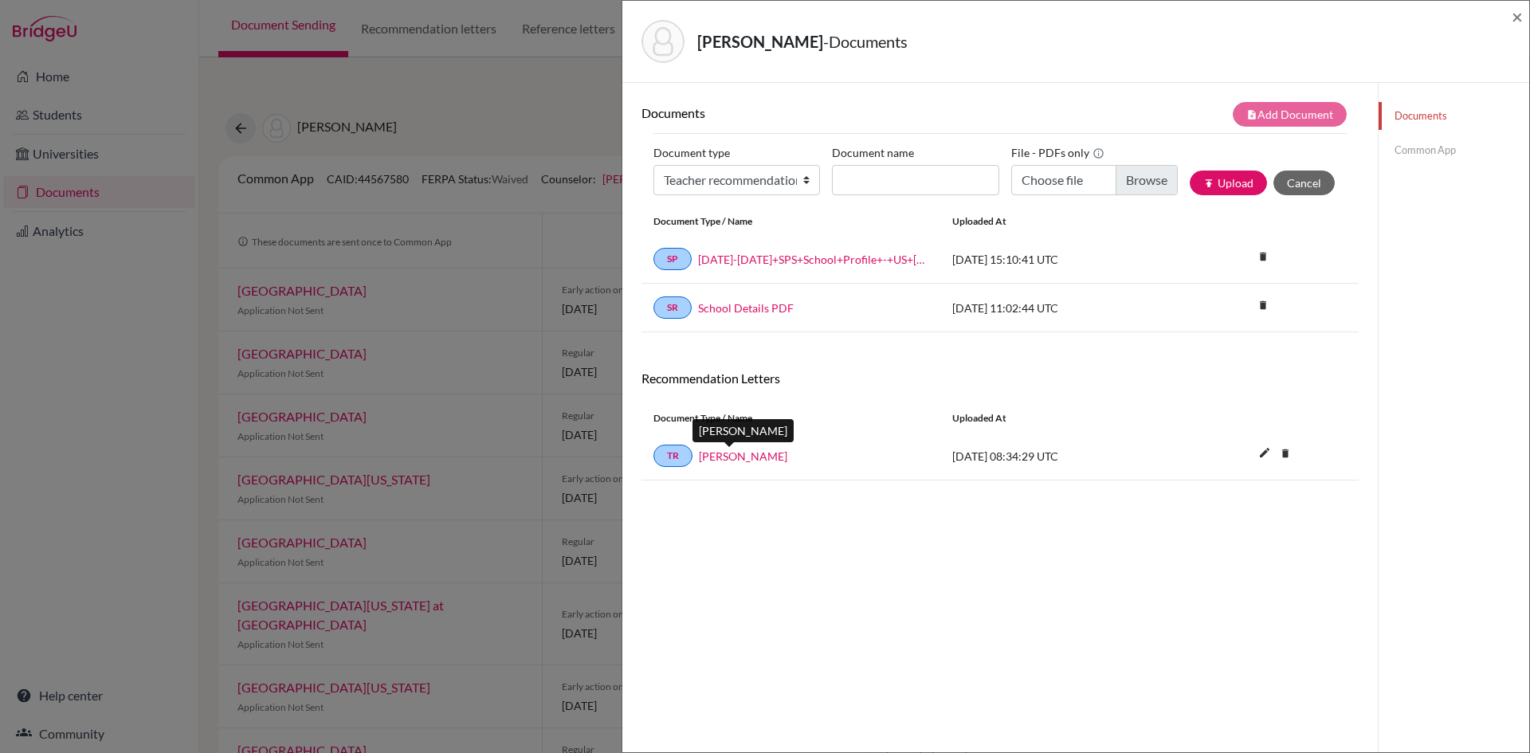
click at [723, 458] on link "Caroline Gill" at bounding box center [743, 456] width 88 height 17
click at [695, 182] on select "Change explanation for Common App reports Counselor recommendation Internationa…" at bounding box center [736, 180] width 167 height 30
select select "5"
click at [653, 165] on select "Change explanation for Common App reports Counselor recommendation Internationa…" at bounding box center [736, 180] width 167 height 30
click at [927, 178] on input "Recommender's name" at bounding box center [915, 180] width 167 height 30
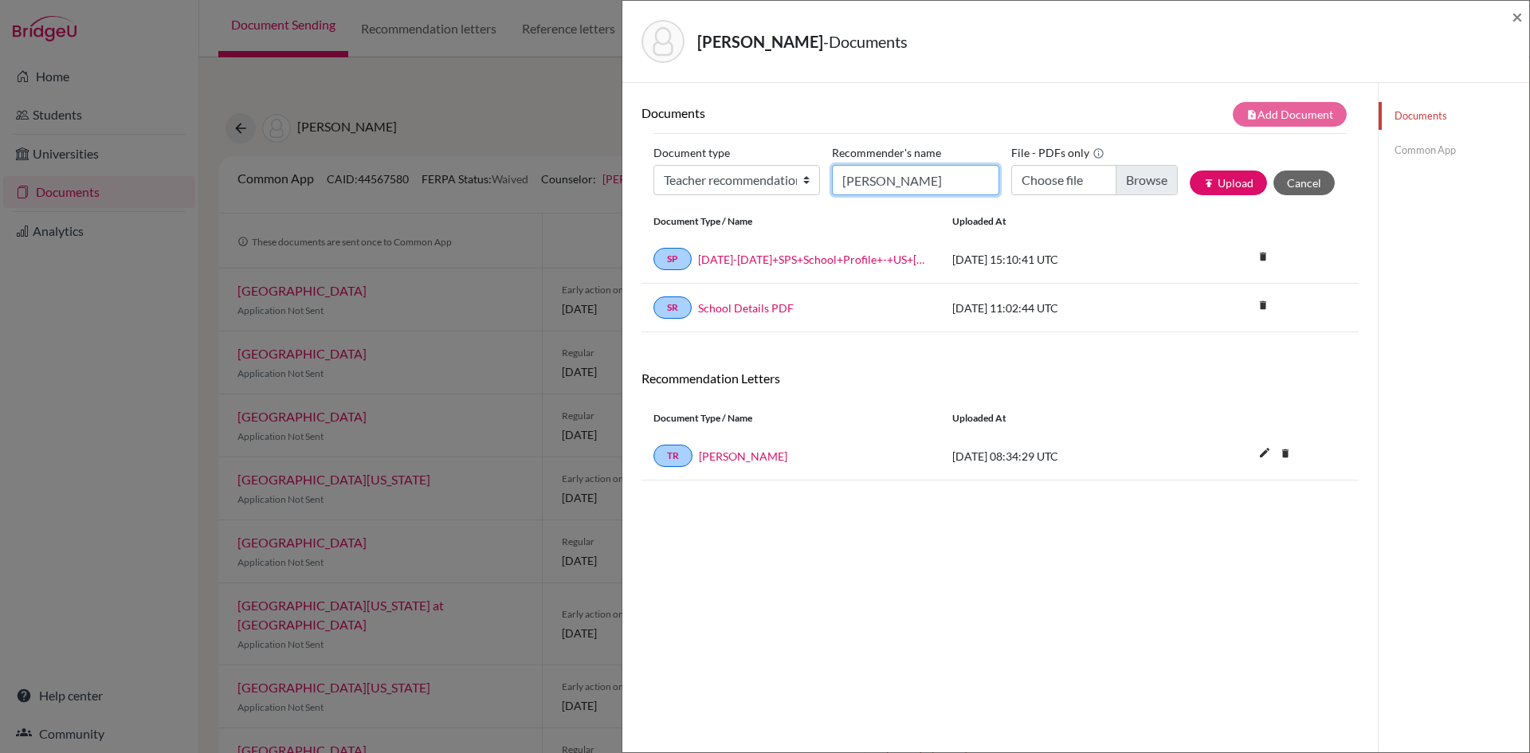
type input "Tim Chase"
click at [1043, 187] on input "Choose file" at bounding box center [1094, 180] width 167 height 30
type input "C:\fakepath\Andrew BB.pdf"
click at [1209, 184] on button "publish Upload" at bounding box center [1227, 182] width 77 height 25
click at [1427, 146] on link "Common App" at bounding box center [1453, 150] width 151 height 28
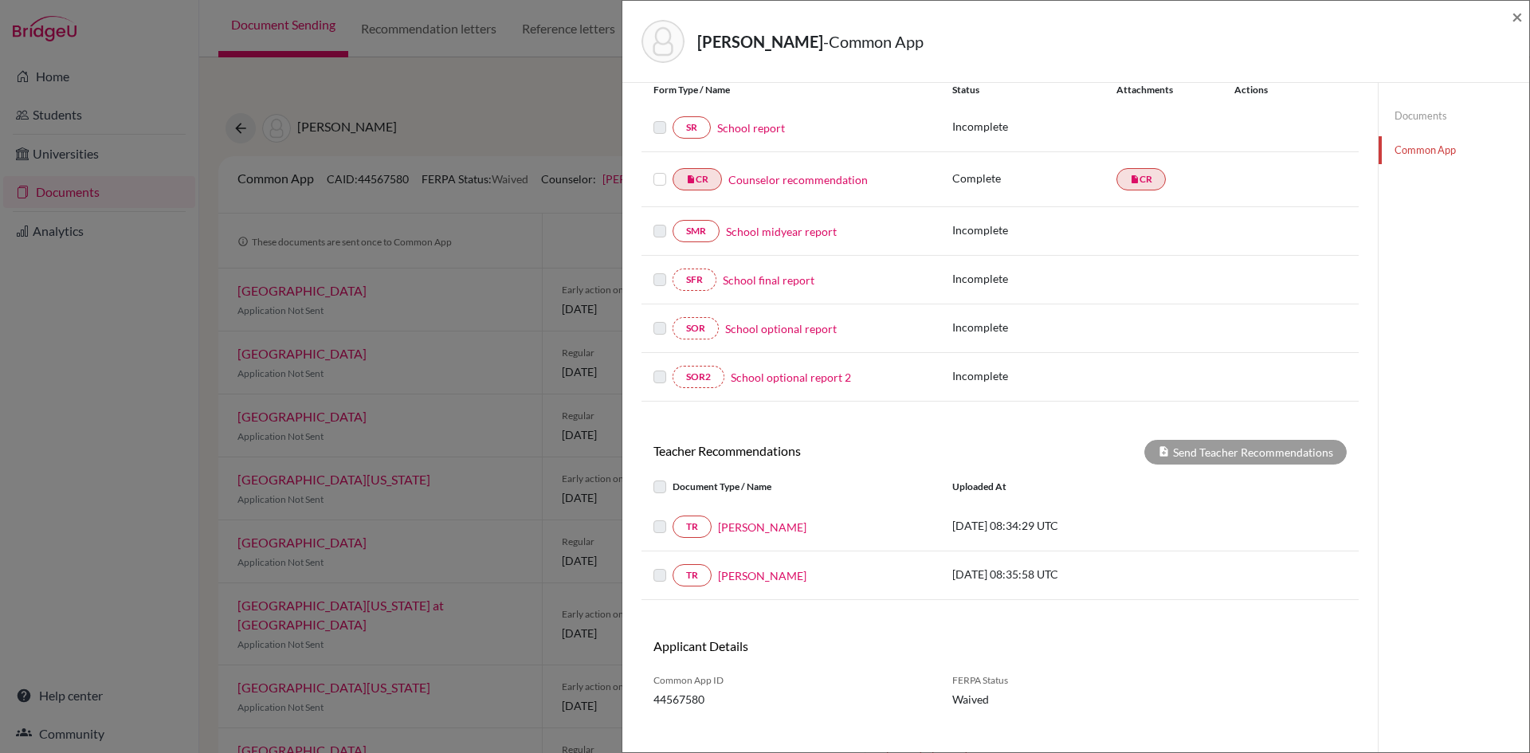
scroll to position [210, 0]
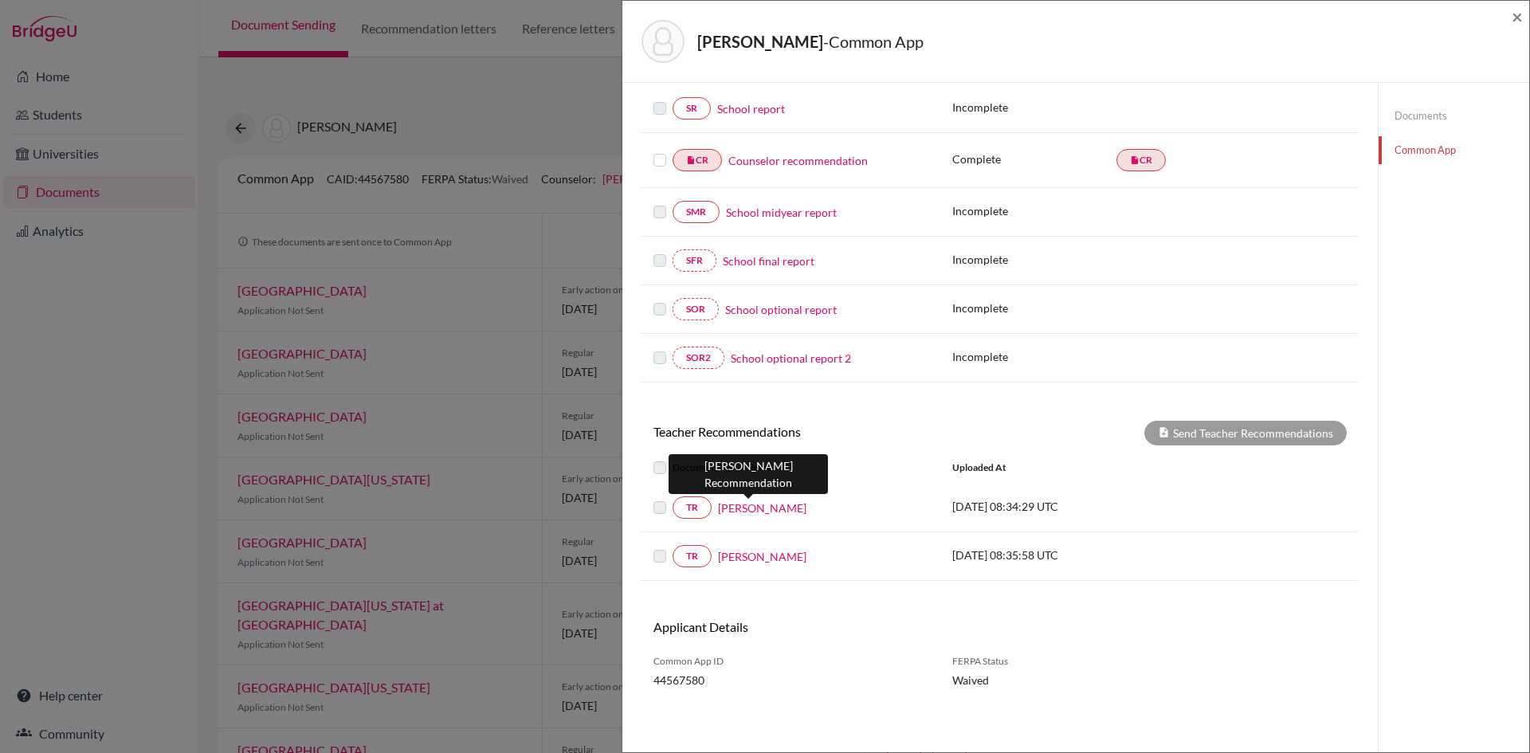
click at [767, 499] on body "Home Students Universities Documents Analytics Help center Community Document S…" at bounding box center [765, 376] width 1530 height 753
click at [763, 509] on link "Caroline Gill" at bounding box center [762, 508] width 88 height 17
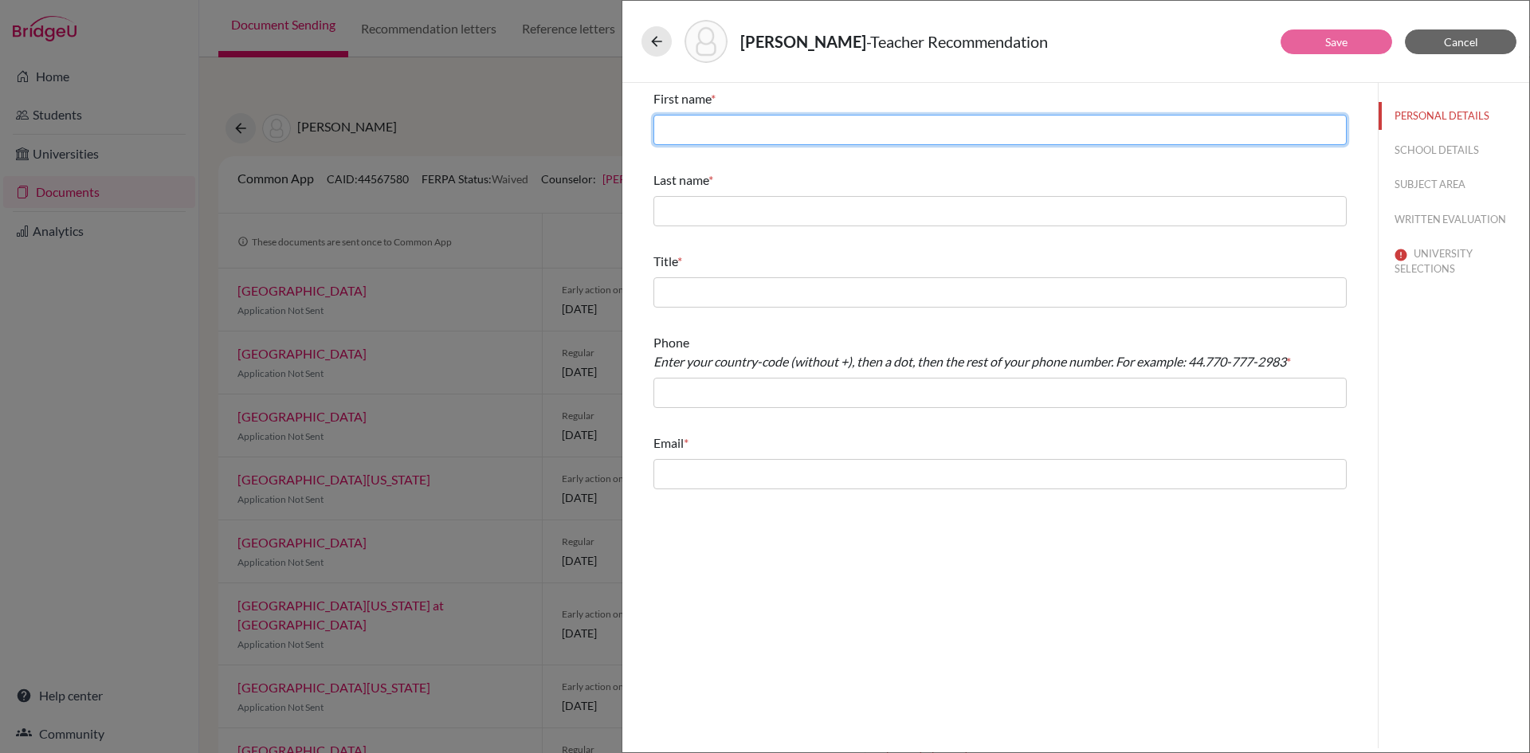
click at [791, 135] on input "text" at bounding box center [999, 130] width 693 height 30
type input "Caroline"
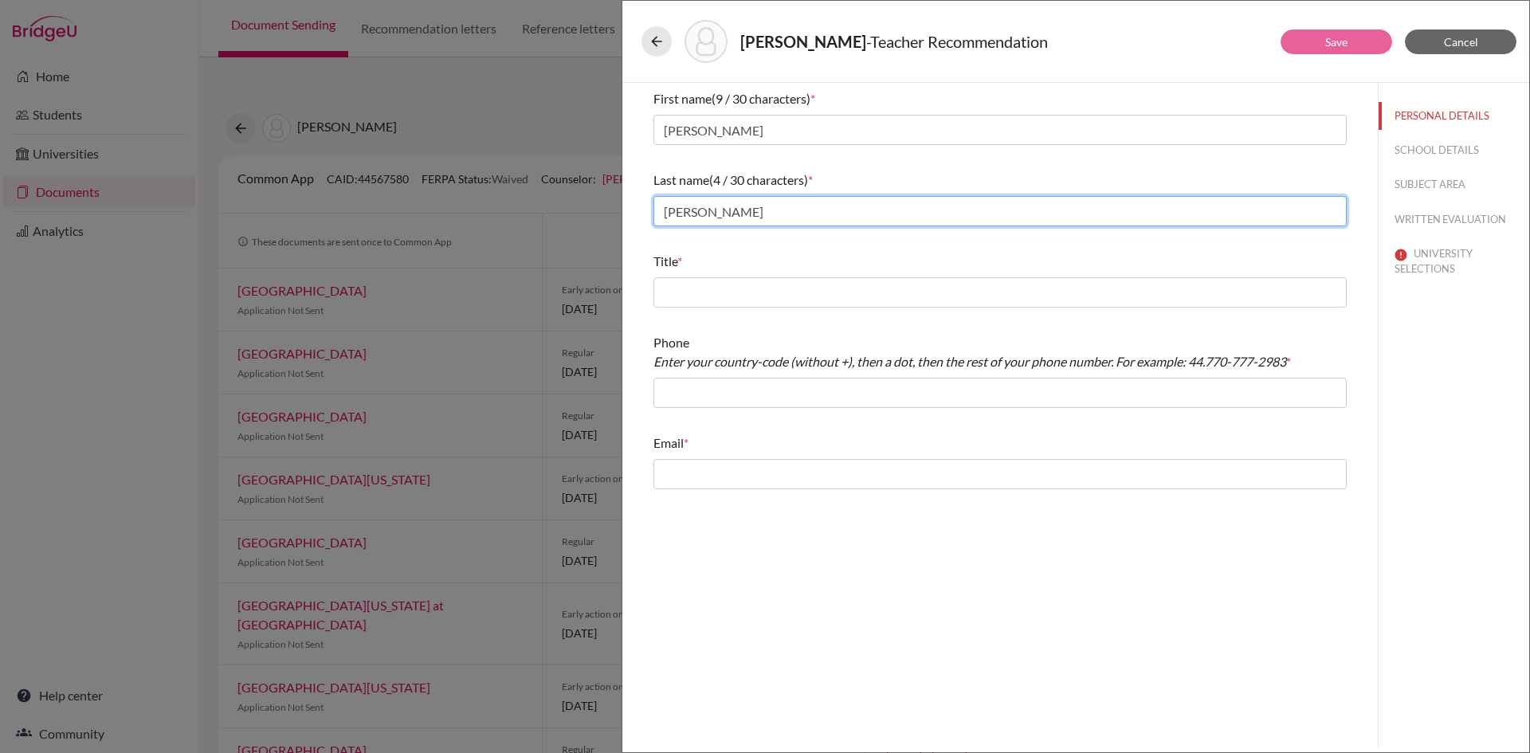
type input "Gill"
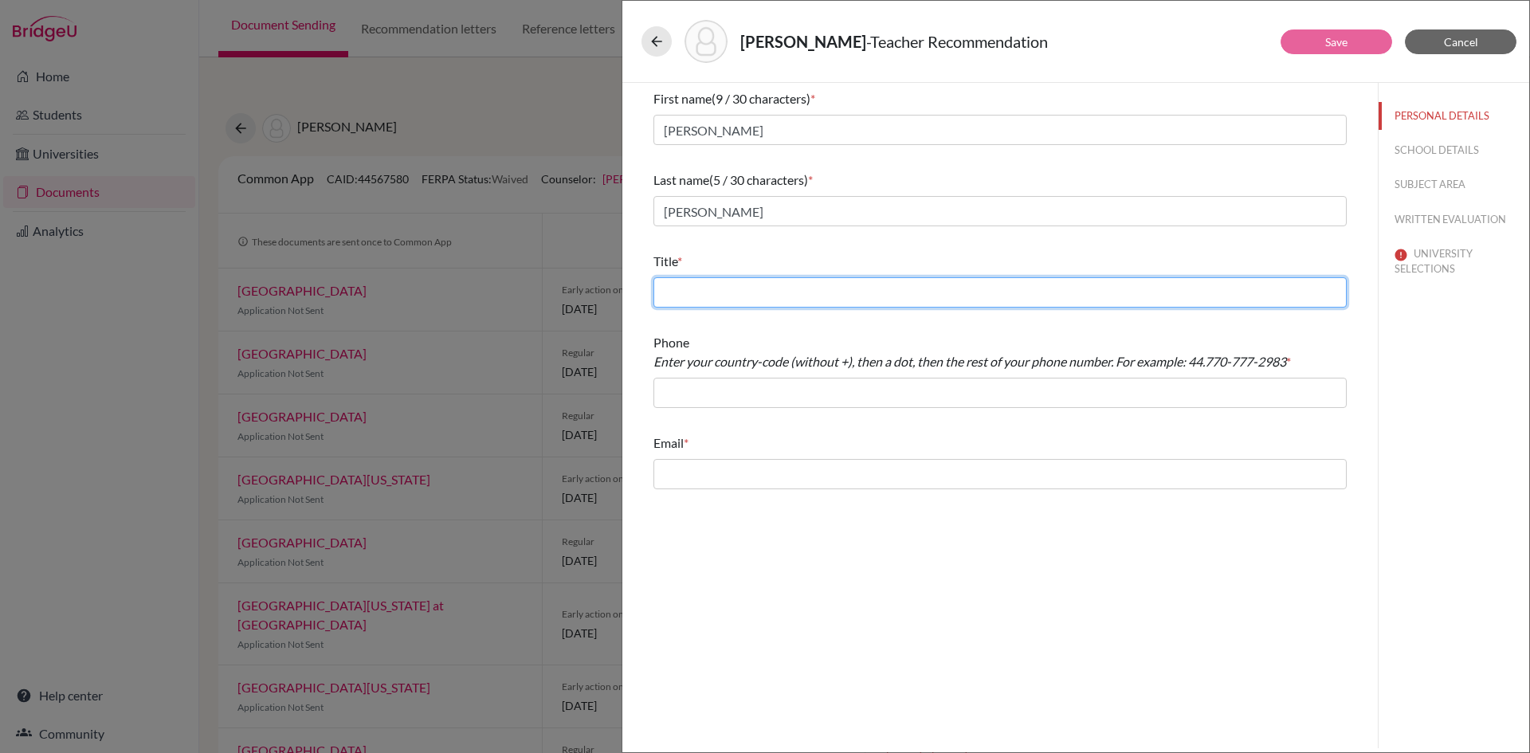
click at [729, 292] on input "text" at bounding box center [999, 292] width 693 height 30
paste input "Teacher of Politics and Government and Director of Admissions"
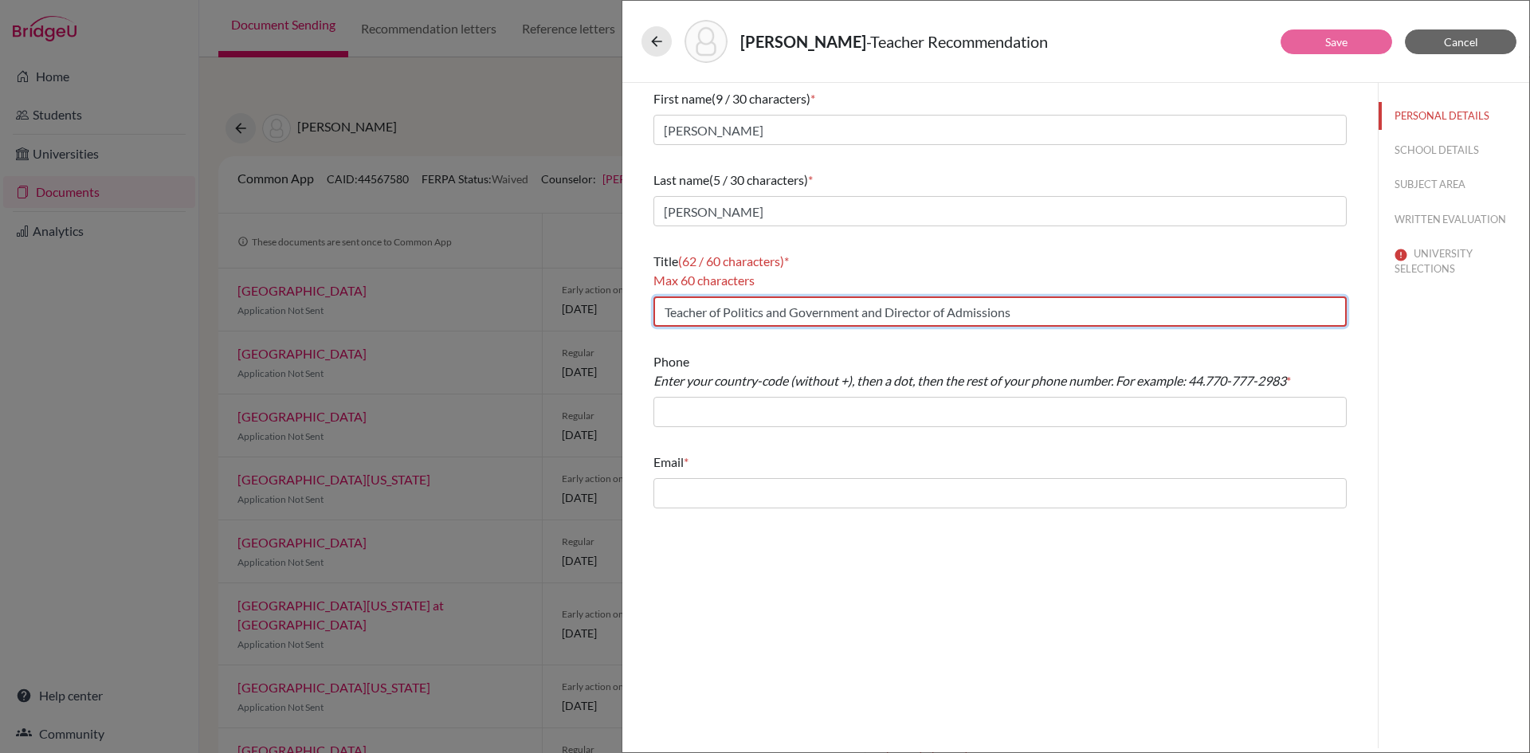
type input "Teacher of Politics and Government and Director of Admissions"
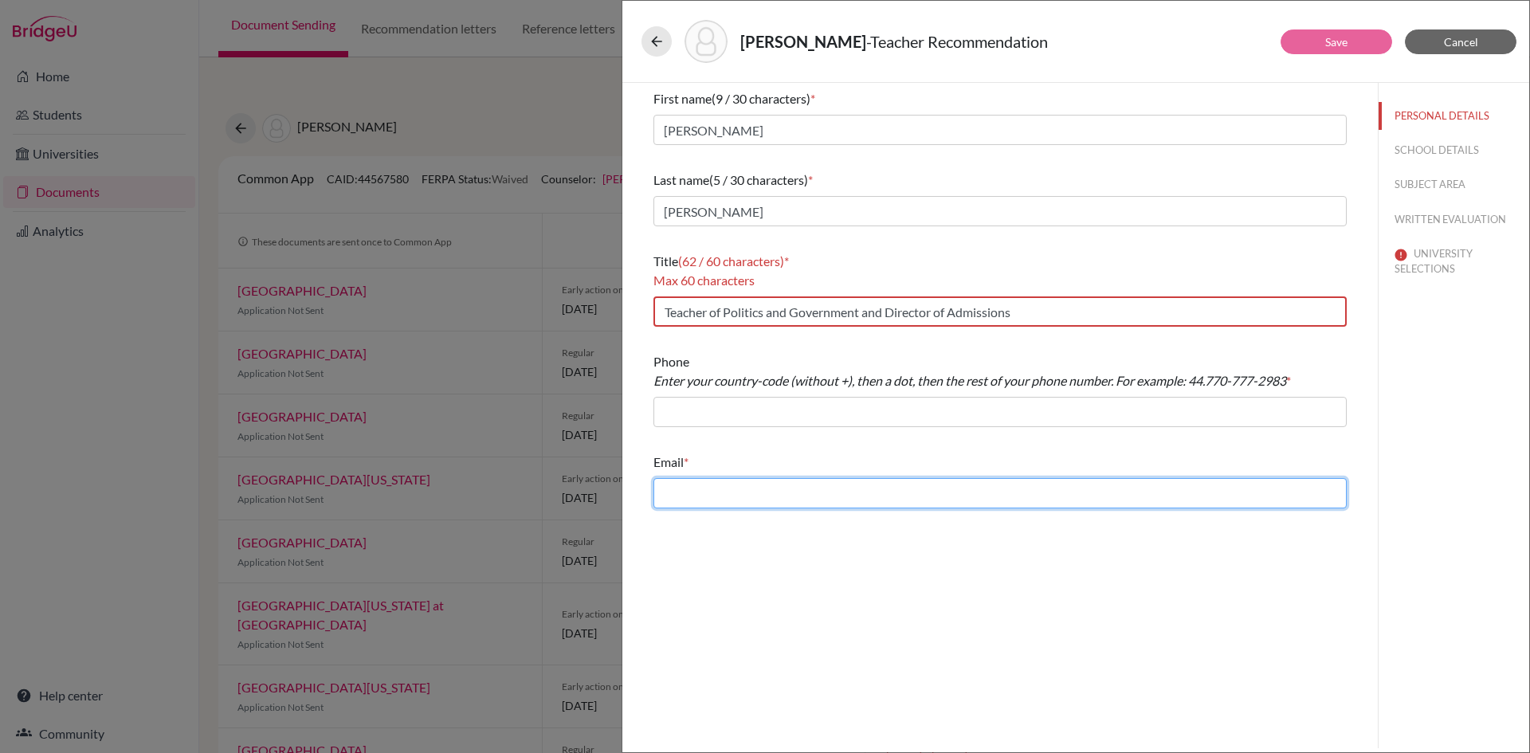
click at [738, 497] on input "text" at bounding box center [999, 493] width 693 height 30
paste input "chg@stpaulsschool.org.uk"
type input "chg@stpaulsschool.org.uk"
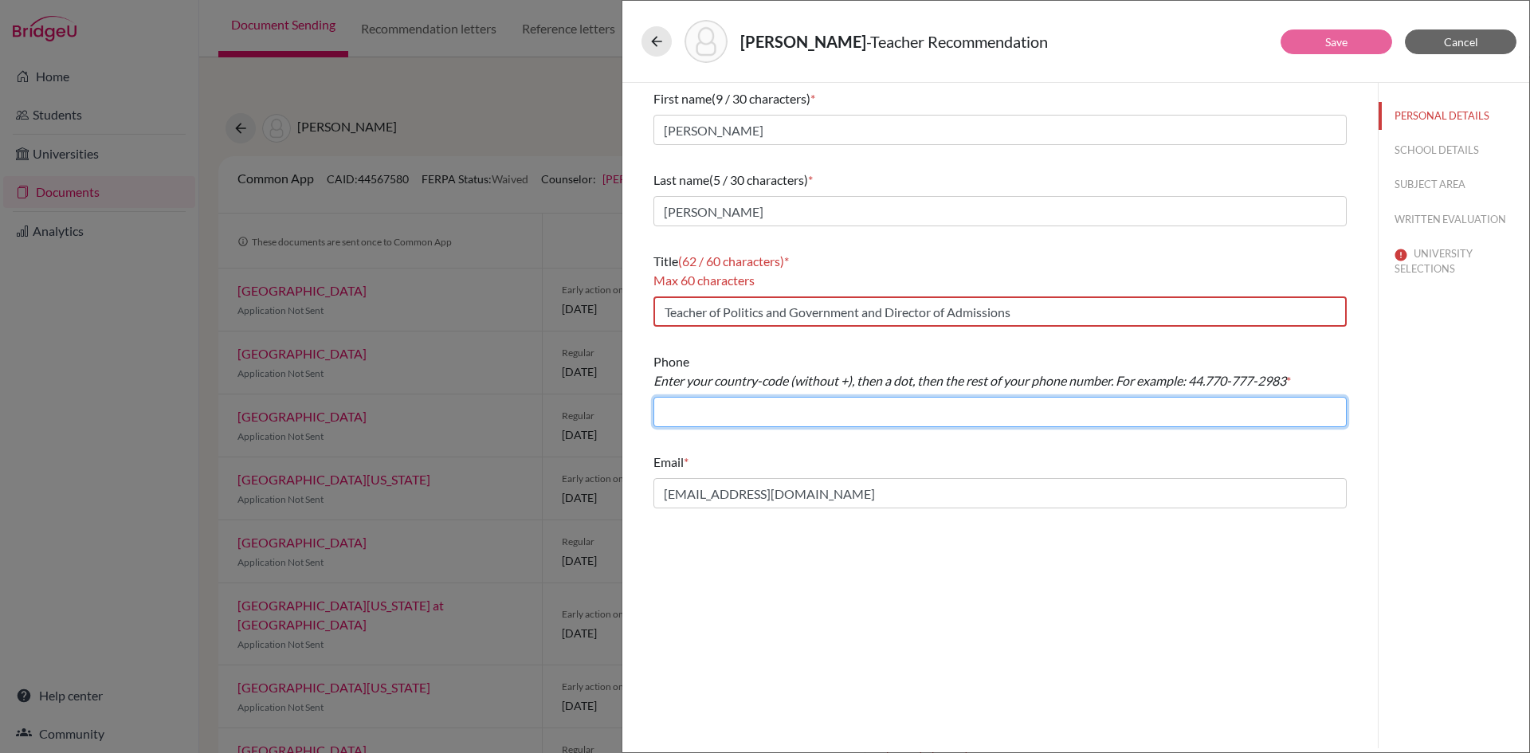
click at [705, 408] on input "text" at bounding box center [999, 412] width 693 height 30
paste input "020 8748 9162"
click at [835, 407] on input "44.020 8748 9162" at bounding box center [999, 412] width 693 height 30
type input "44.020 8748 9162"
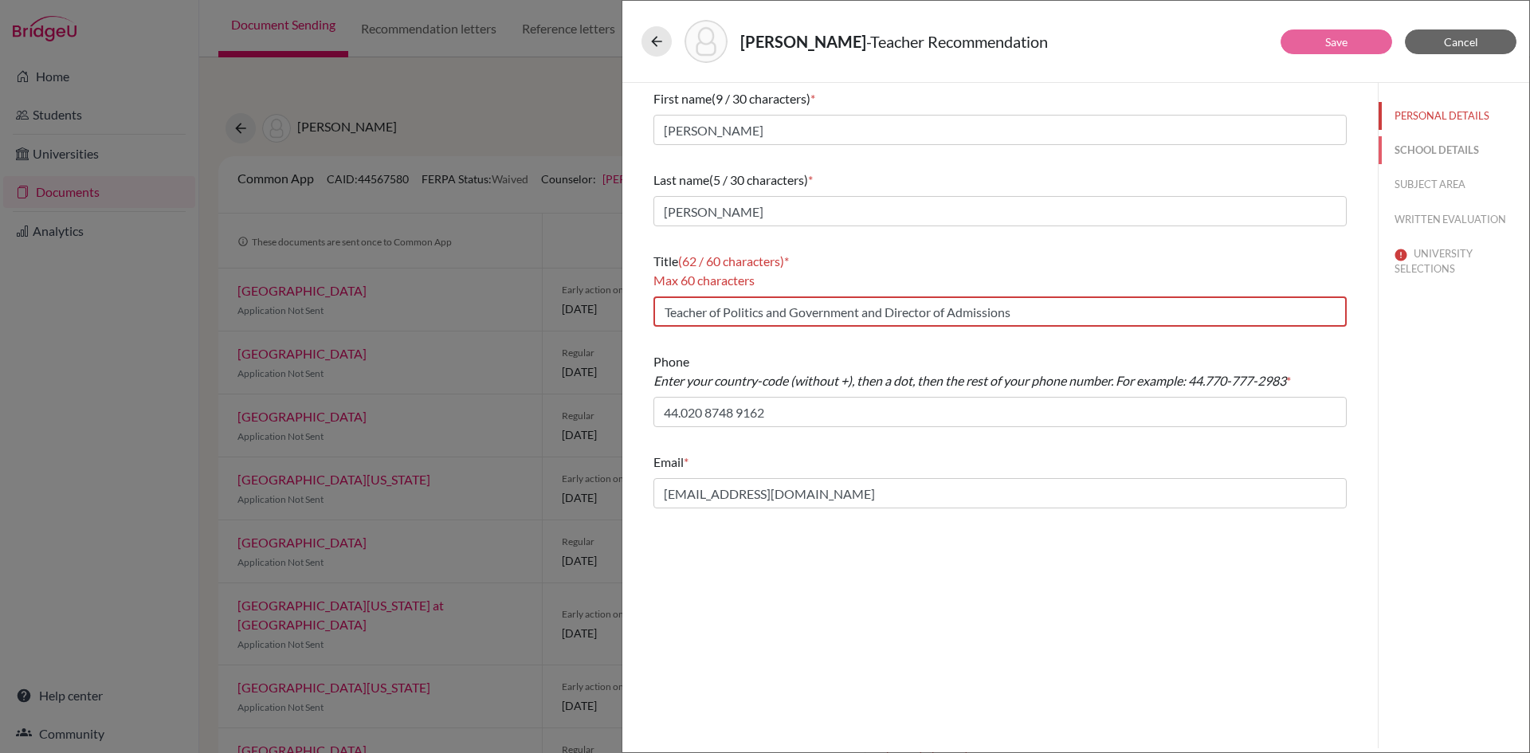
click at [1446, 151] on button "SCHOOL DETAILS" at bounding box center [1453, 150] width 151 height 28
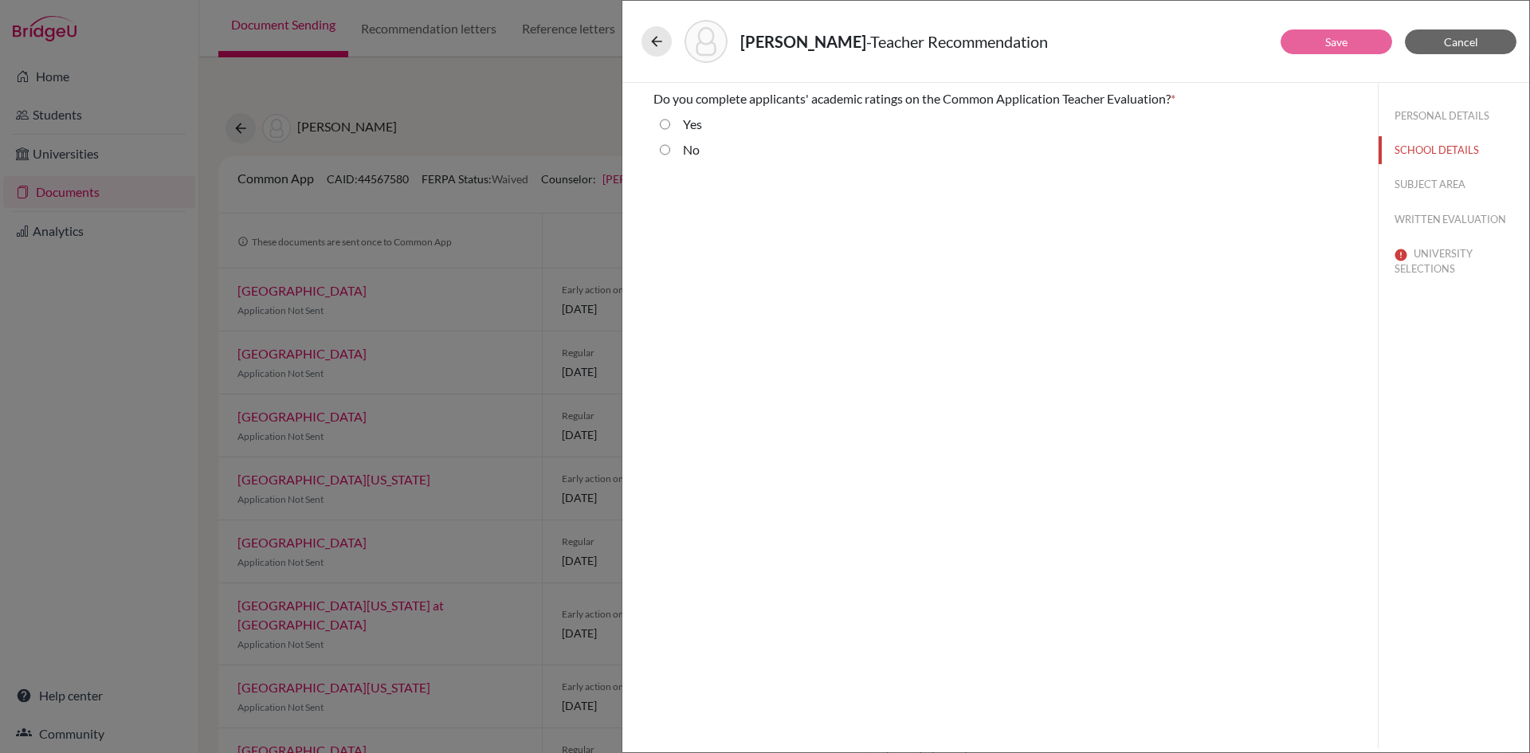
click at [672, 151] on div "No" at bounding box center [684, 152] width 29 height 25
click at [667, 151] on input "No" at bounding box center [665, 149] width 10 height 19
radio input "true"
click at [1472, 182] on button "SUBJECT AREA" at bounding box center [1453, 184] width 151 height 28
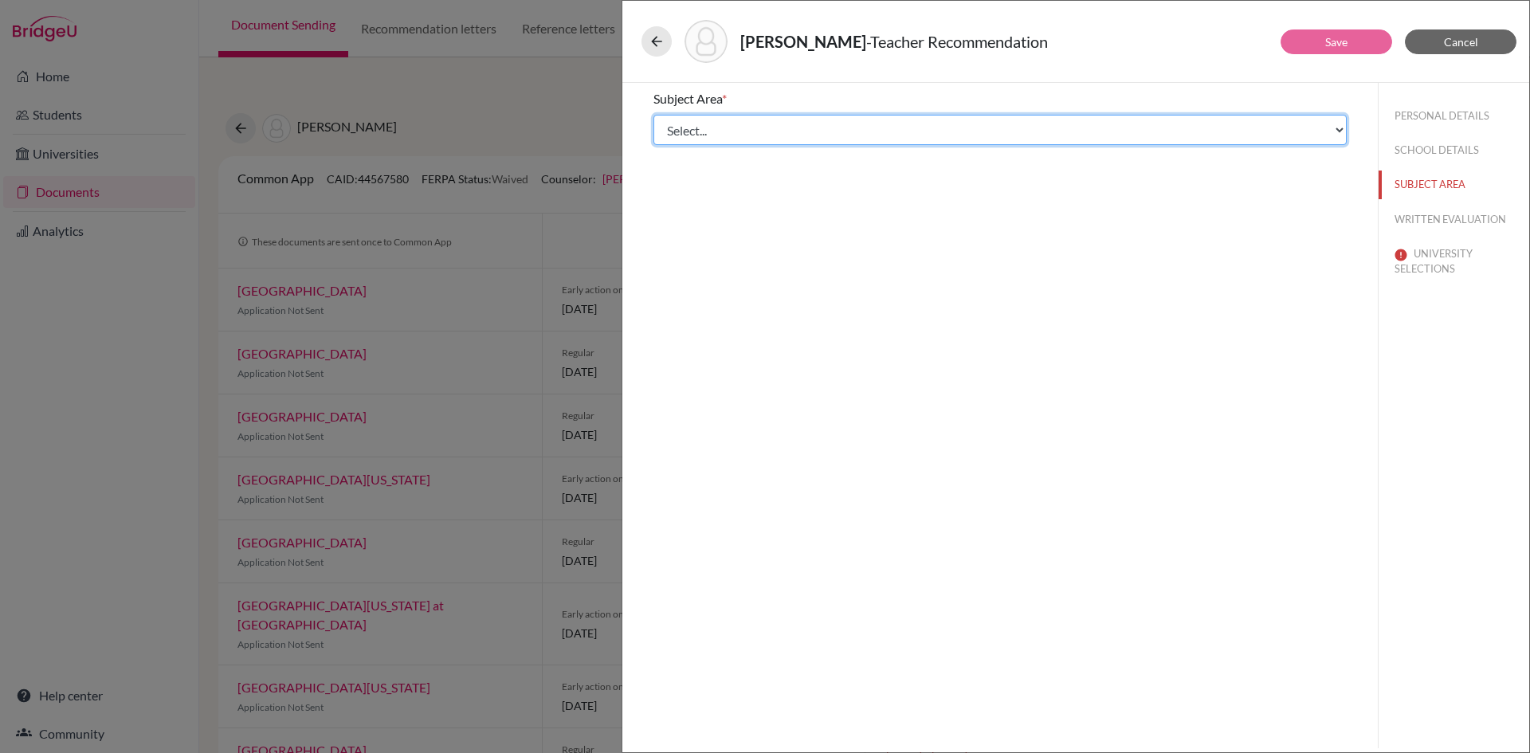
click at [691, 129] on select "Select... Math English Science World Language Social Studies Other Computer Sci…" at bounding box center [999, 130] width 693 height 30
select select "4"
click at [653, 115] on select "Select... Math English Science World Language Social Studies Other Computer Sci…" at bounding box center [999, 130] width 693 height 30
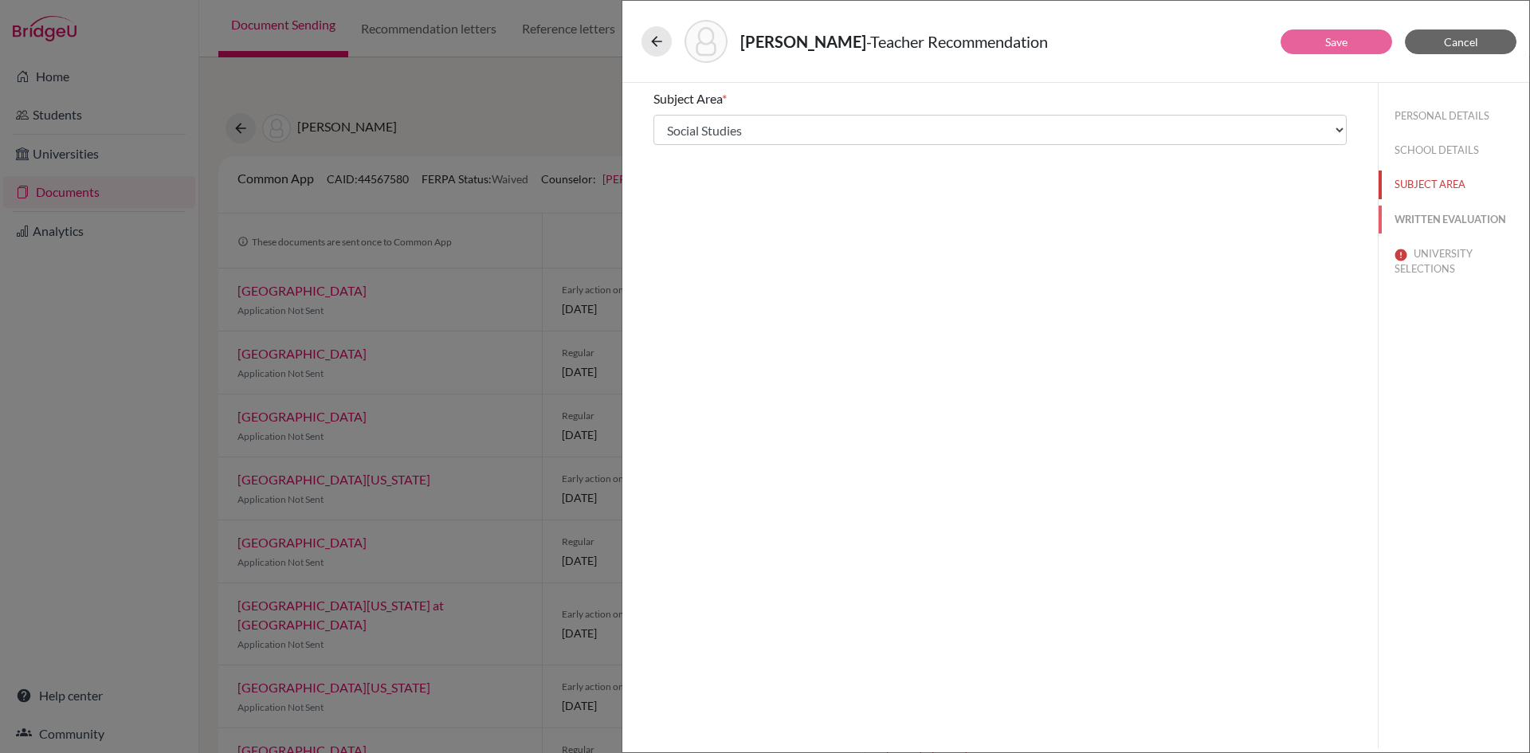
click at [1465, 217] on button "WRITTEN EVALUATION" at bounding box center [1453, 220] width 151 height 28
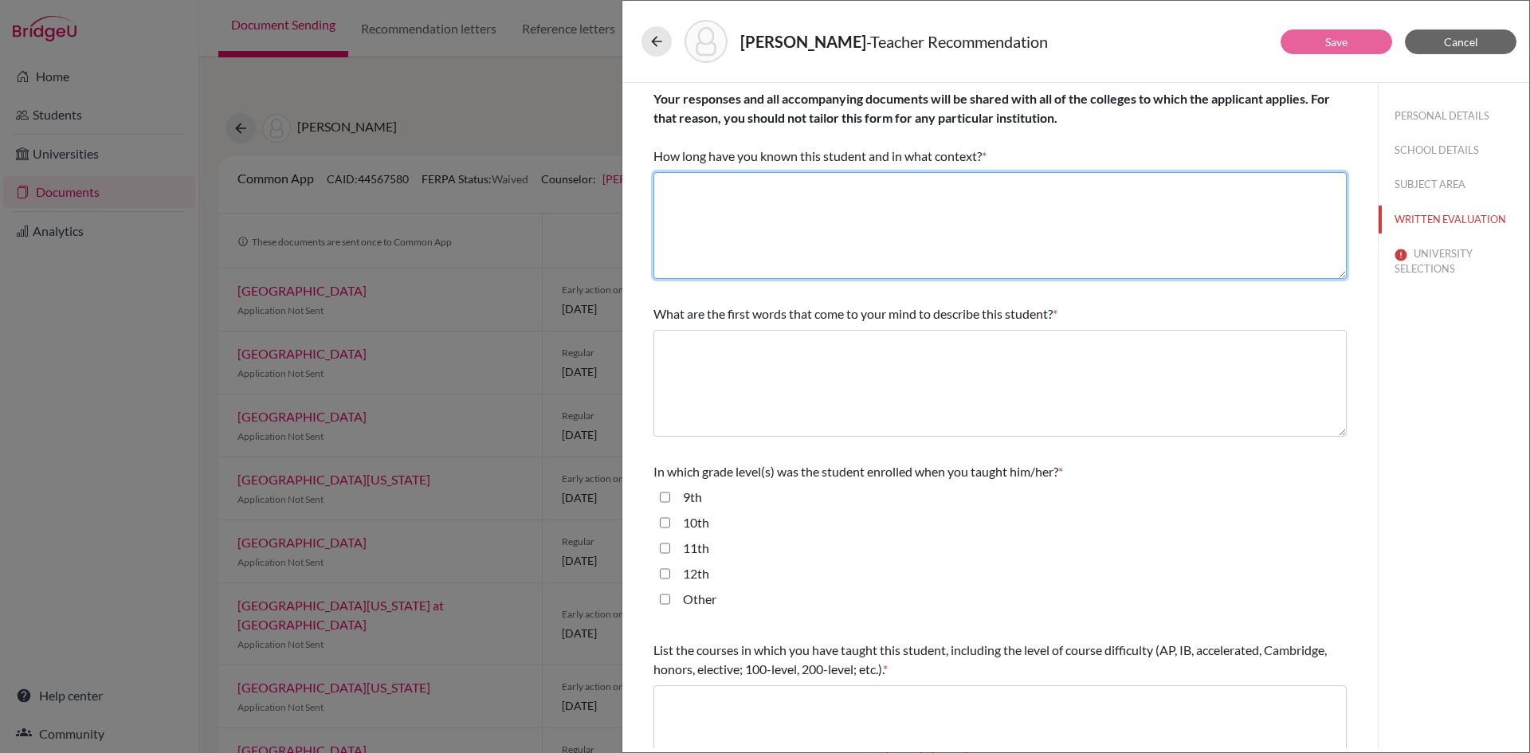
click at [932, 215] on textarea at bounding box center [999, 225] width 693 height 107
click at [779, 229] on textarea at bounding box center [999, 225] width 693 height 107
paste textarea "I have known Andrew for over four years as I was the Head of Year during his fi…"
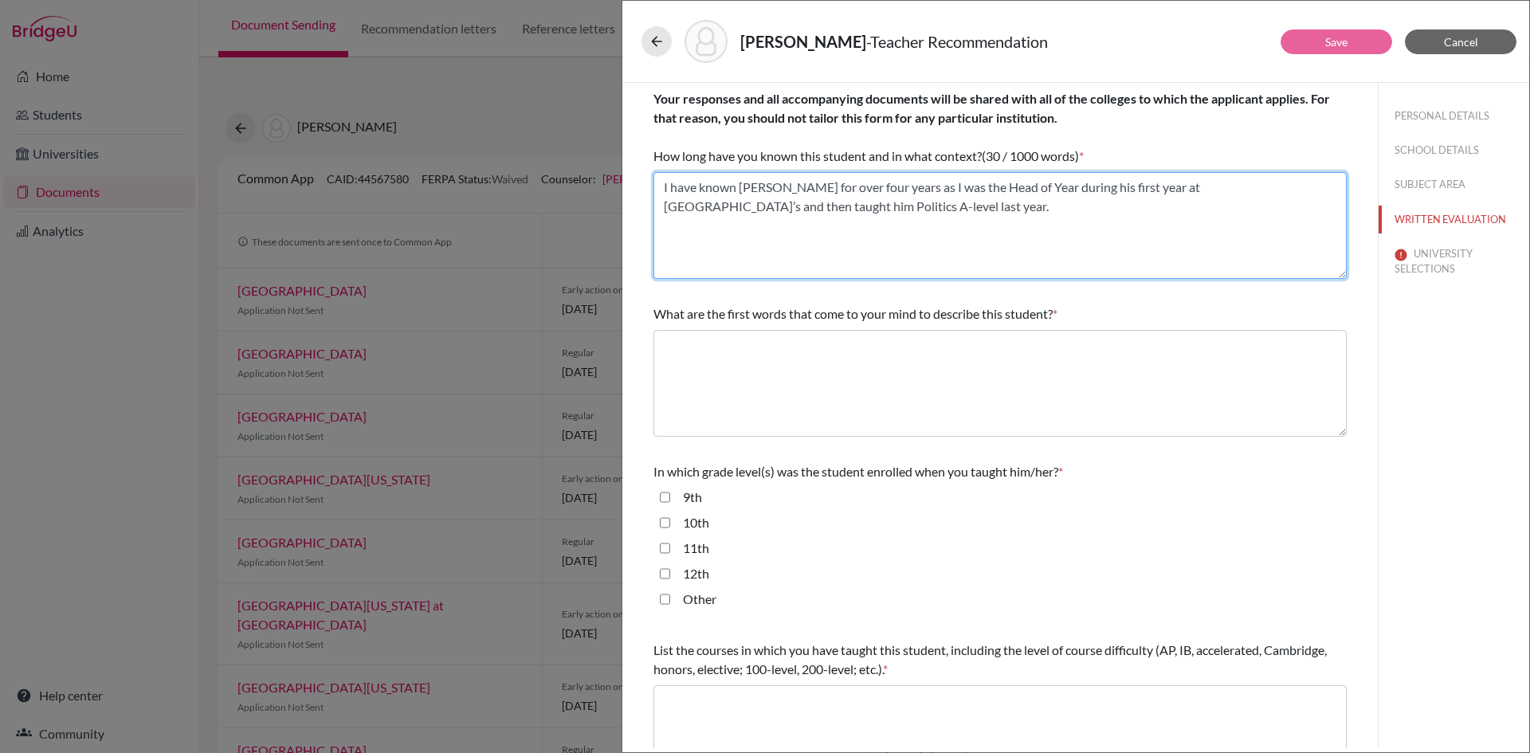
type textarea "I have known Andrew for over four years as I was the Head of Year during his fi…"
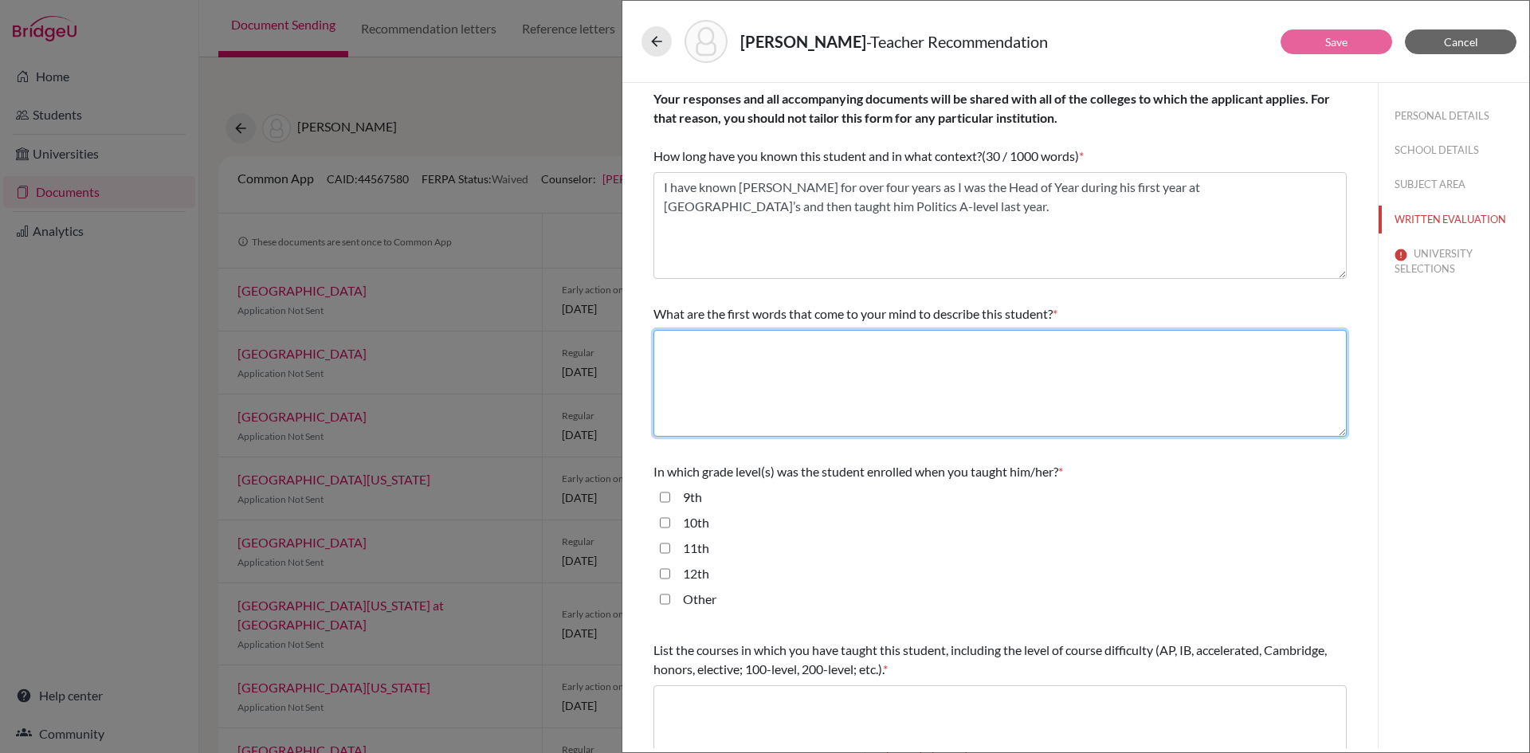
click at [734, 369] on textarea at bounding box center [999, 383] width 693 height 107
type textarea "See letter of recommendation"
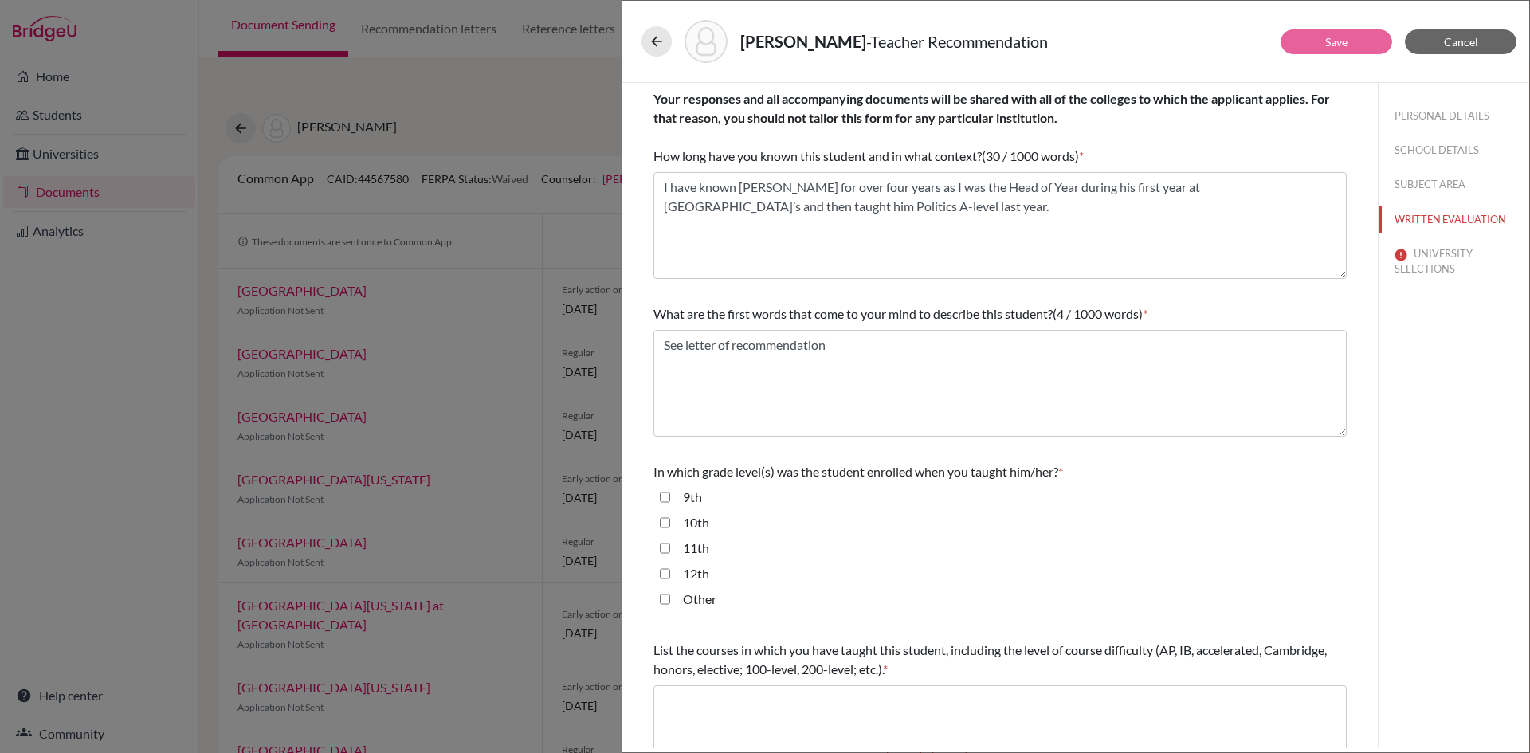
click at [660, 551] on input "11th" at bounding box center [665, 548] width 10 height 19
checkbox input "true"
click at [664, 568] on input "12th" at bounding box center [665, 573] width 10 height 19
checkbox input "true"
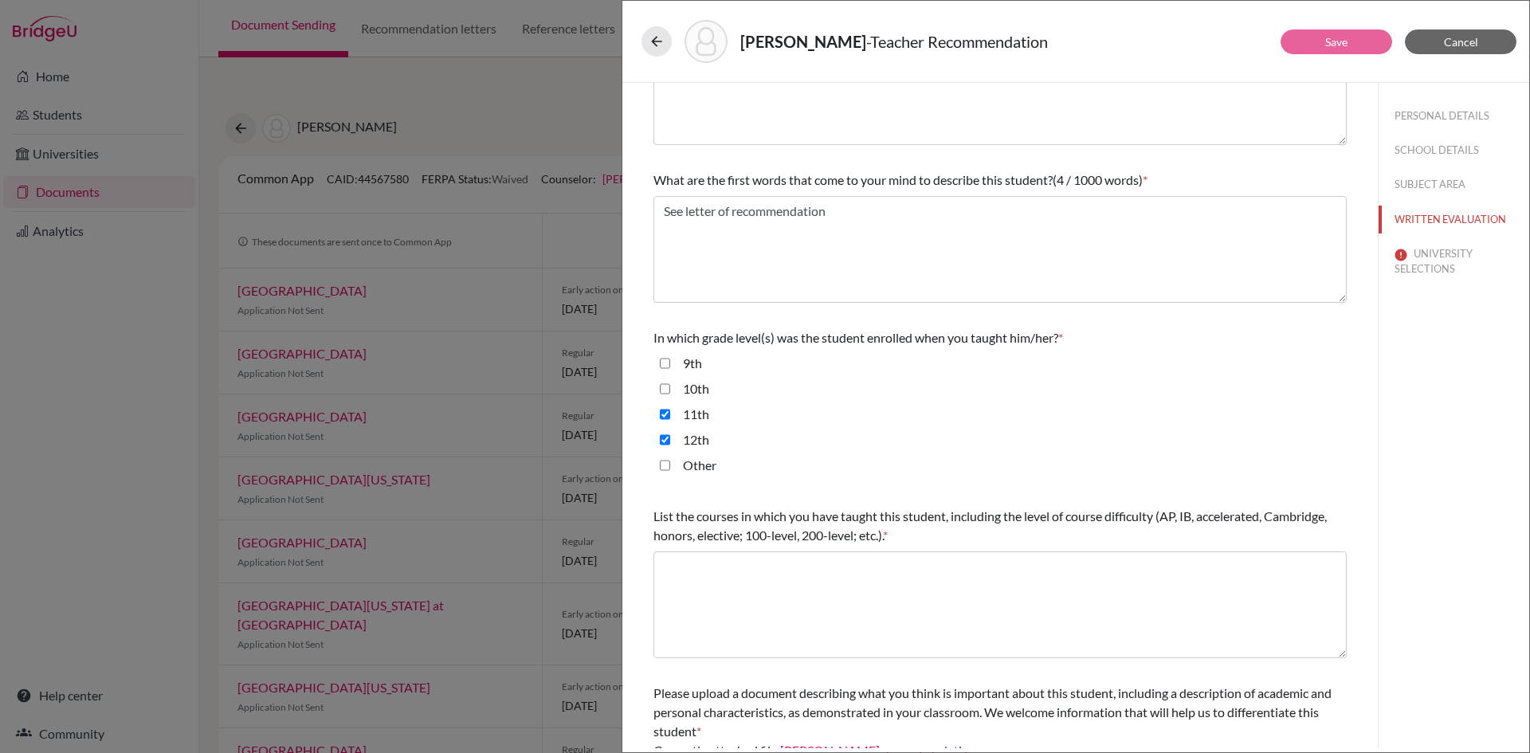
scroll to position [159, 0]
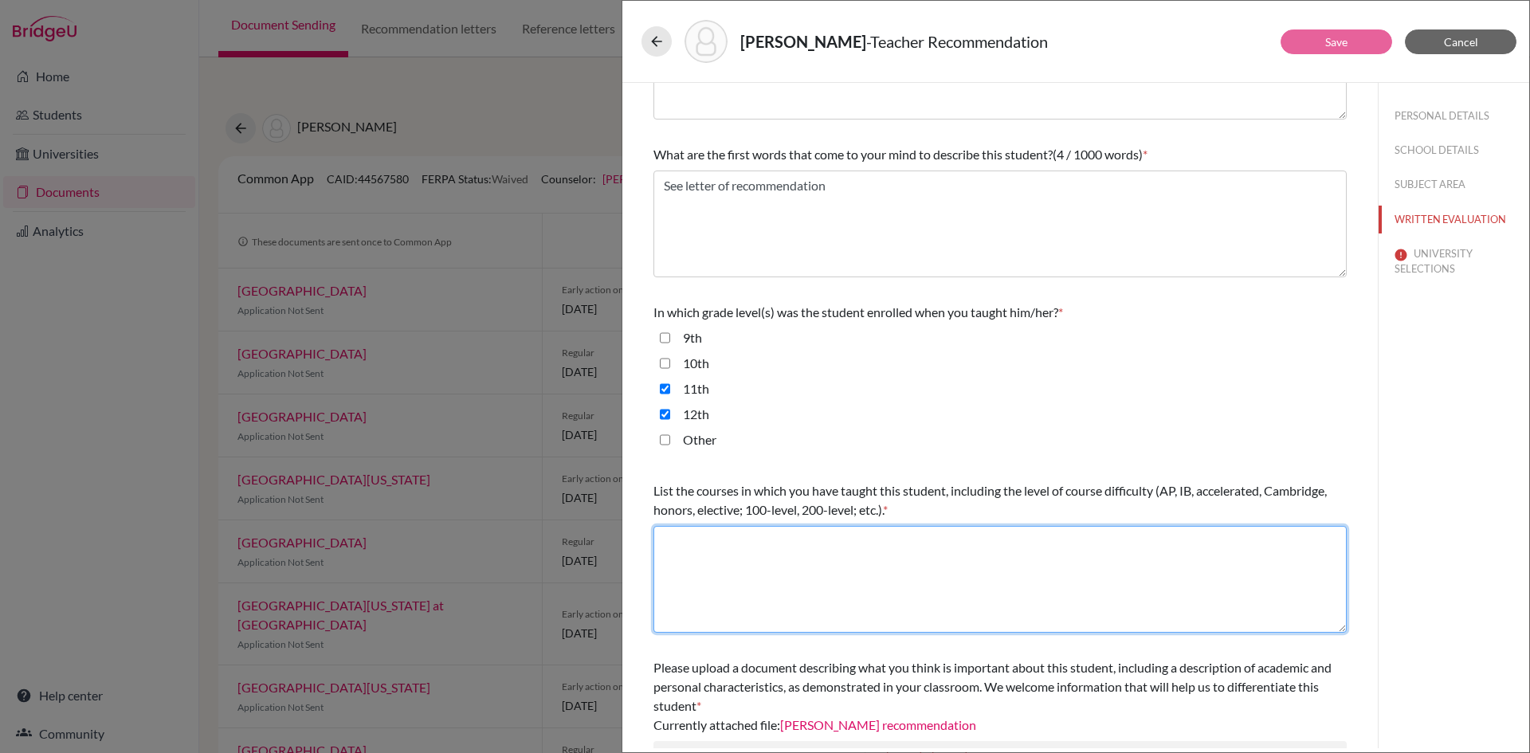
click at [731, 567] on textarea at bounding box center [999, 579] width 693 height 107
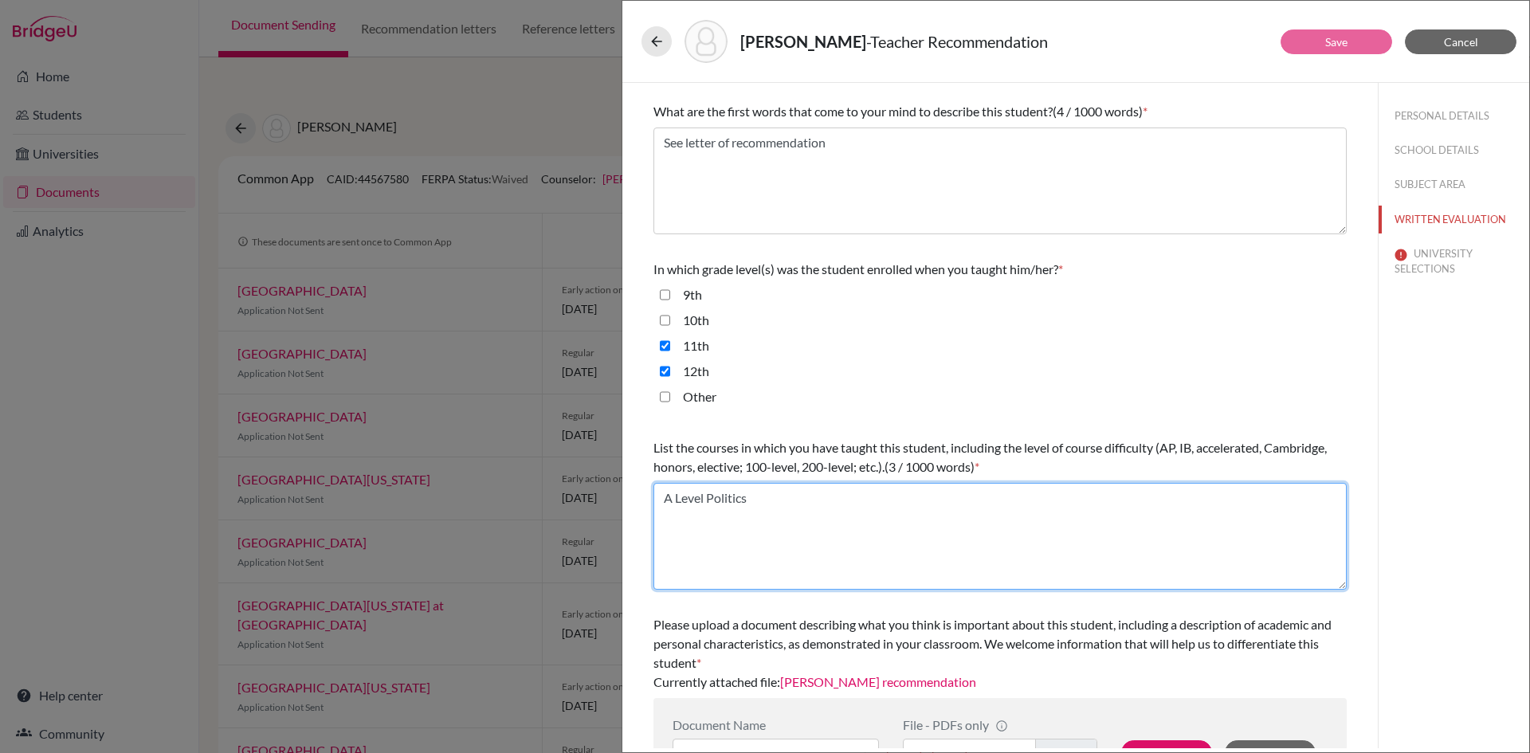
scroll to position [255, 0]
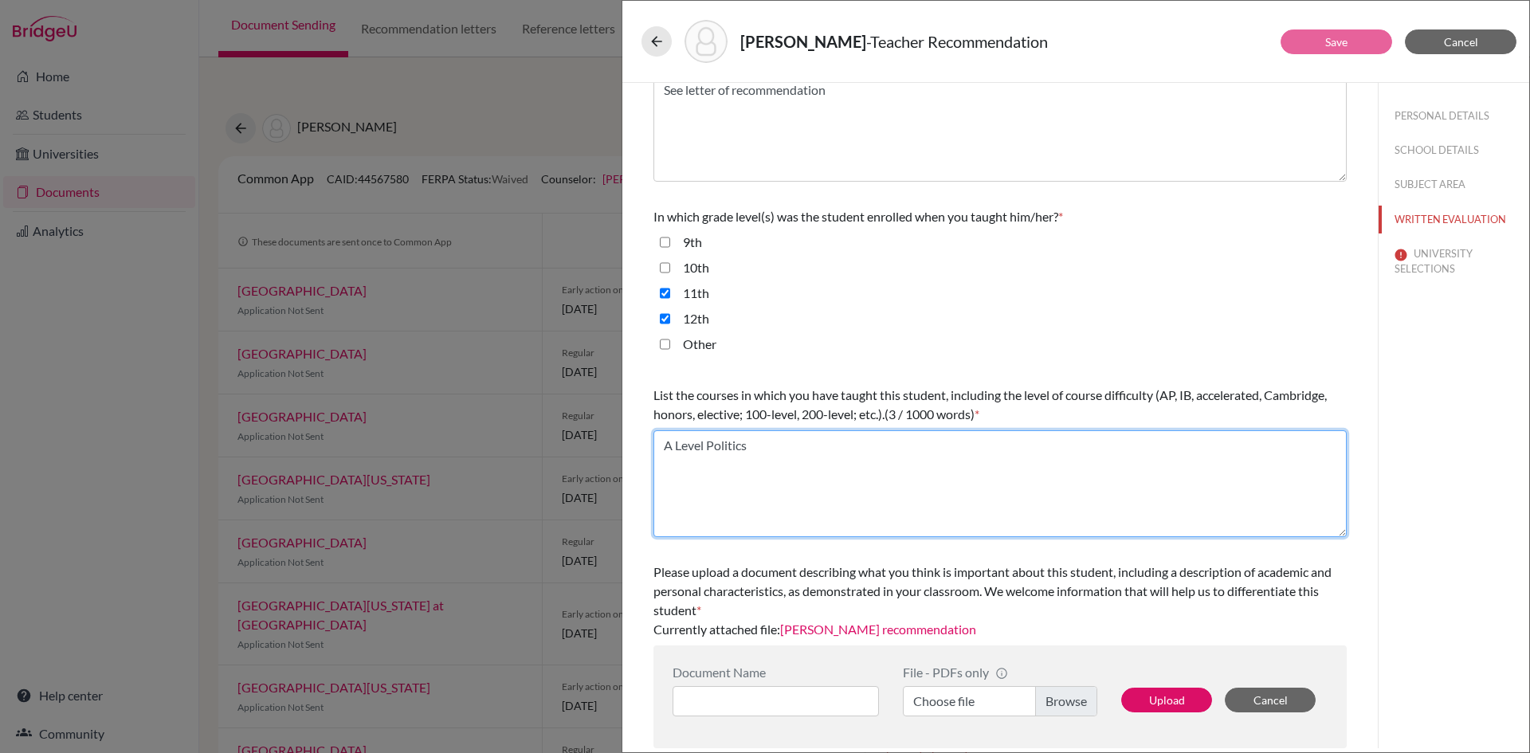
type textarea "A Level Politics"
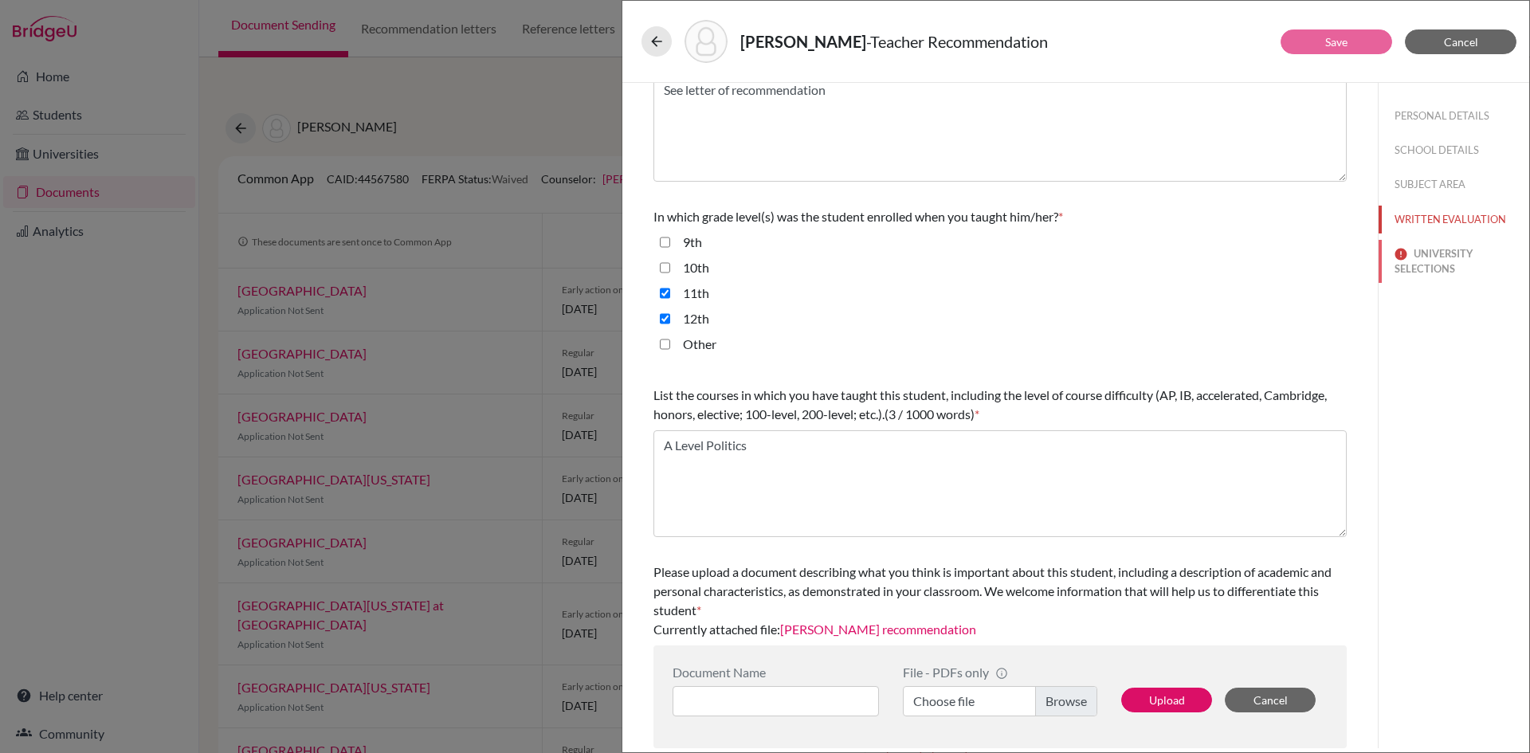
click at [1416, 254] on button "UNIVERSITY SELECTIONS" at bounding box center [1453, 261] width 151 height 43
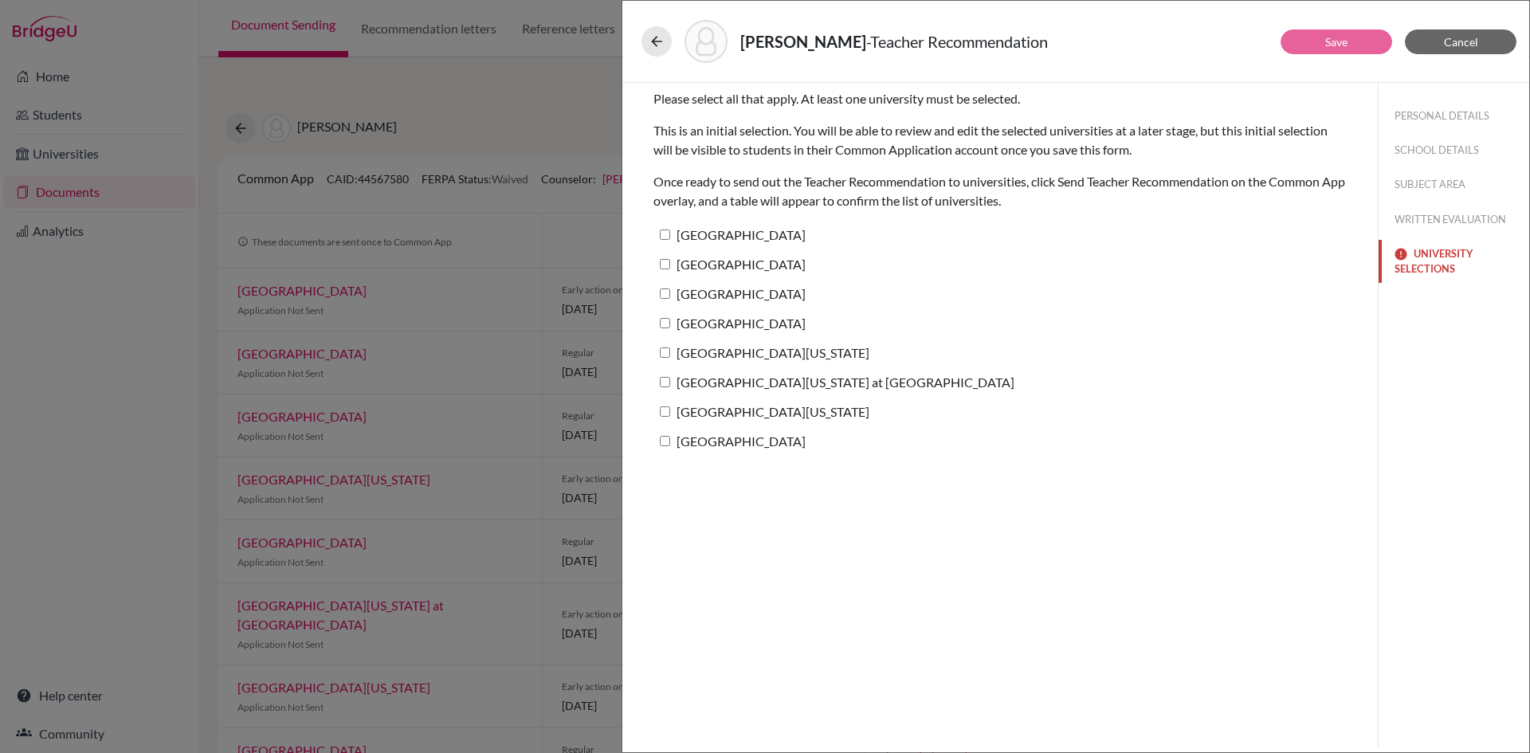
scroll to position [0, 0]
click at [680, 235] on label "Columbia University" at bounding box center [729, 234] width 152 height 23
click at [670, 235] on input "Columbia University" at bounding box center [665, 234] width 10 height 10
checkbox input "true"
click at [676, 264] on label "Stanford University" at bounding box center [729, 264] width 152 height 23
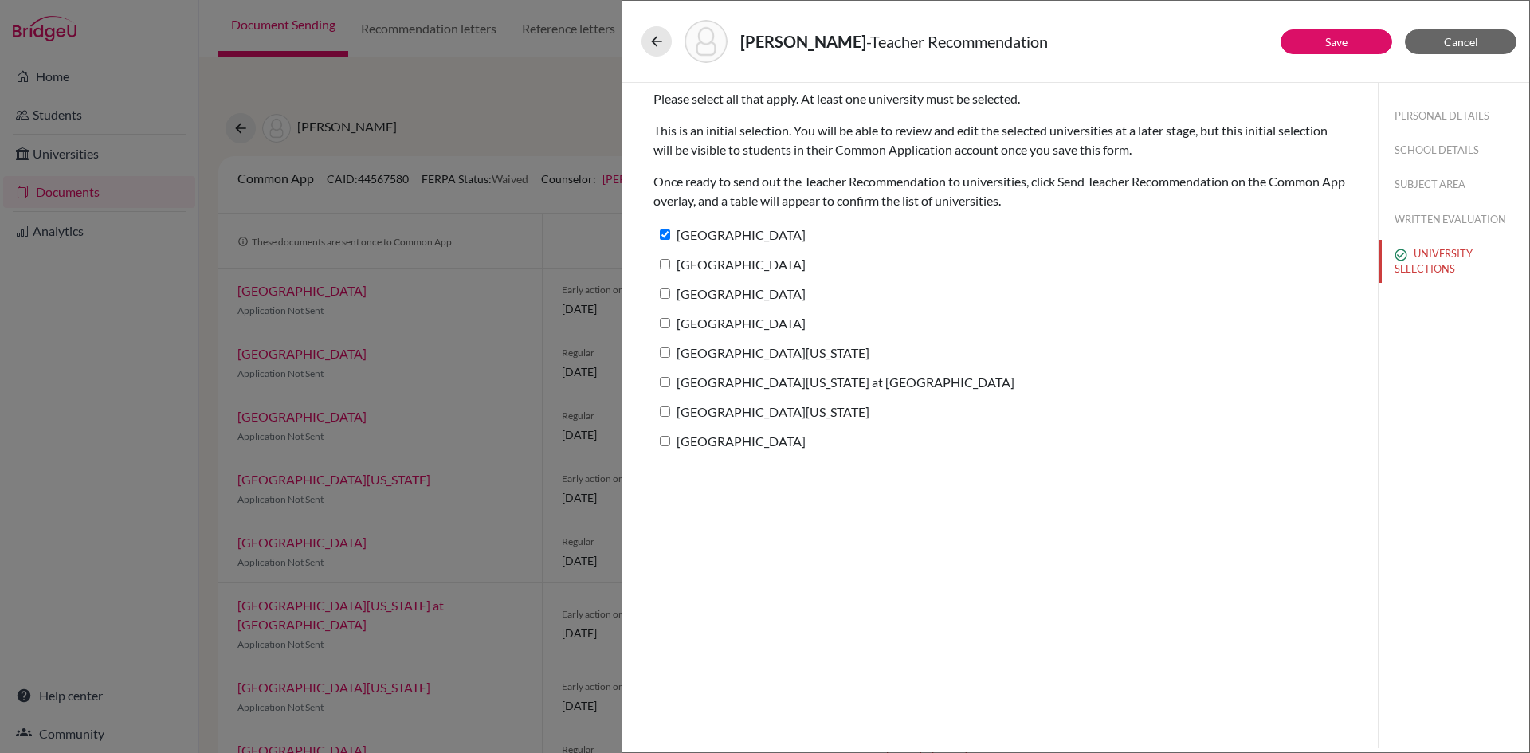
click at [670, 264] on input "Stanford University" at bounding box center [665, 264] width 10 height 10
checkbox input "true"
click at [677, 292] on label "Vanderbilt University" at bounding box center [729, 293] width 152 height 23
click at [670, 292] on input "Vanderbilt University" at bounding box center [665, 293] width 10 height 10
checkbox input "true"
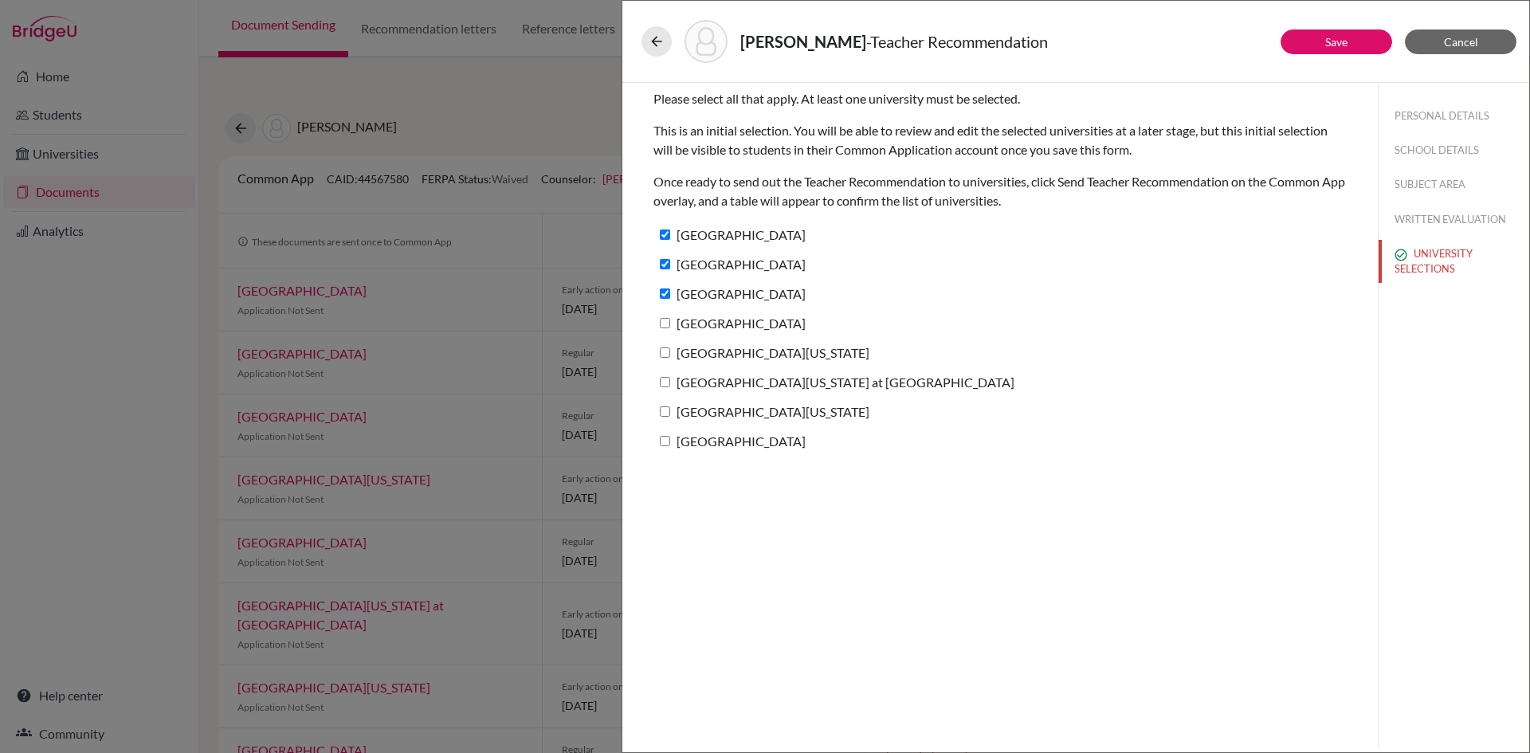
click at [678, 327] on label "Duke University" at bounding box center [729, 322] width 152 height 23
click at [670, 327] on input "Duke University" at bounding box center [665, 323] width 10 height 10
checkbox input "true"
click at [673, 359] on label "University of Southern California" at bounding box center [761, 352] width 216 height 23
click at [670, 358] on input "University of Southern California" at bounding box center [665, 352] width 10 height 10
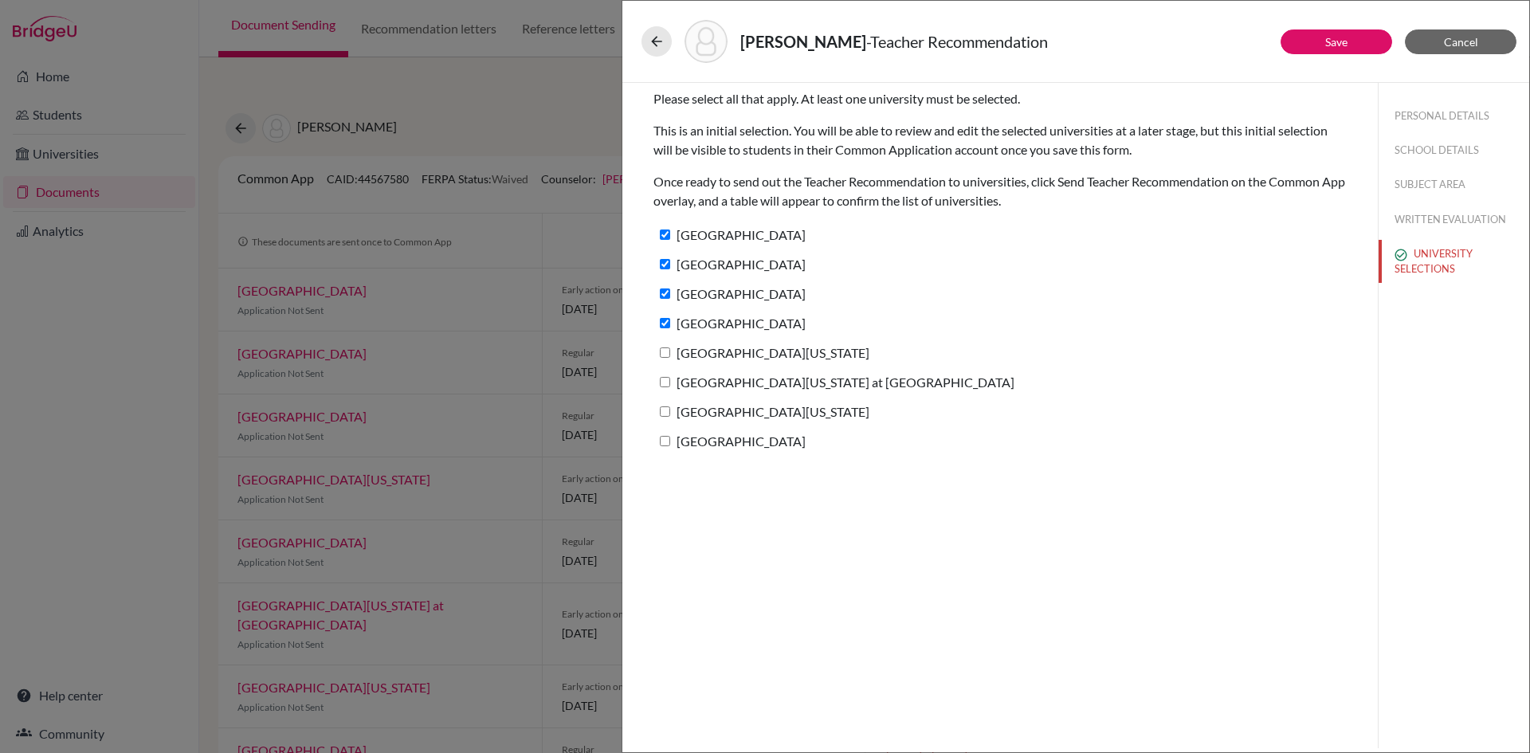
checkbox input "true"
click at [669, 395] on div "University of North Carolina at Chapel Hill" at bounding box center [999, 384] width 693 height 29
click at [667, 387] on label "University of North Carolina at Chapel Hill" at bounding box center [833, 381] width 361 height 23
click at [667, 387] on input "University of North Carolina at Chapel Hill" at bounding box center [665, 382] width 10 height 10
checkbox input "true"
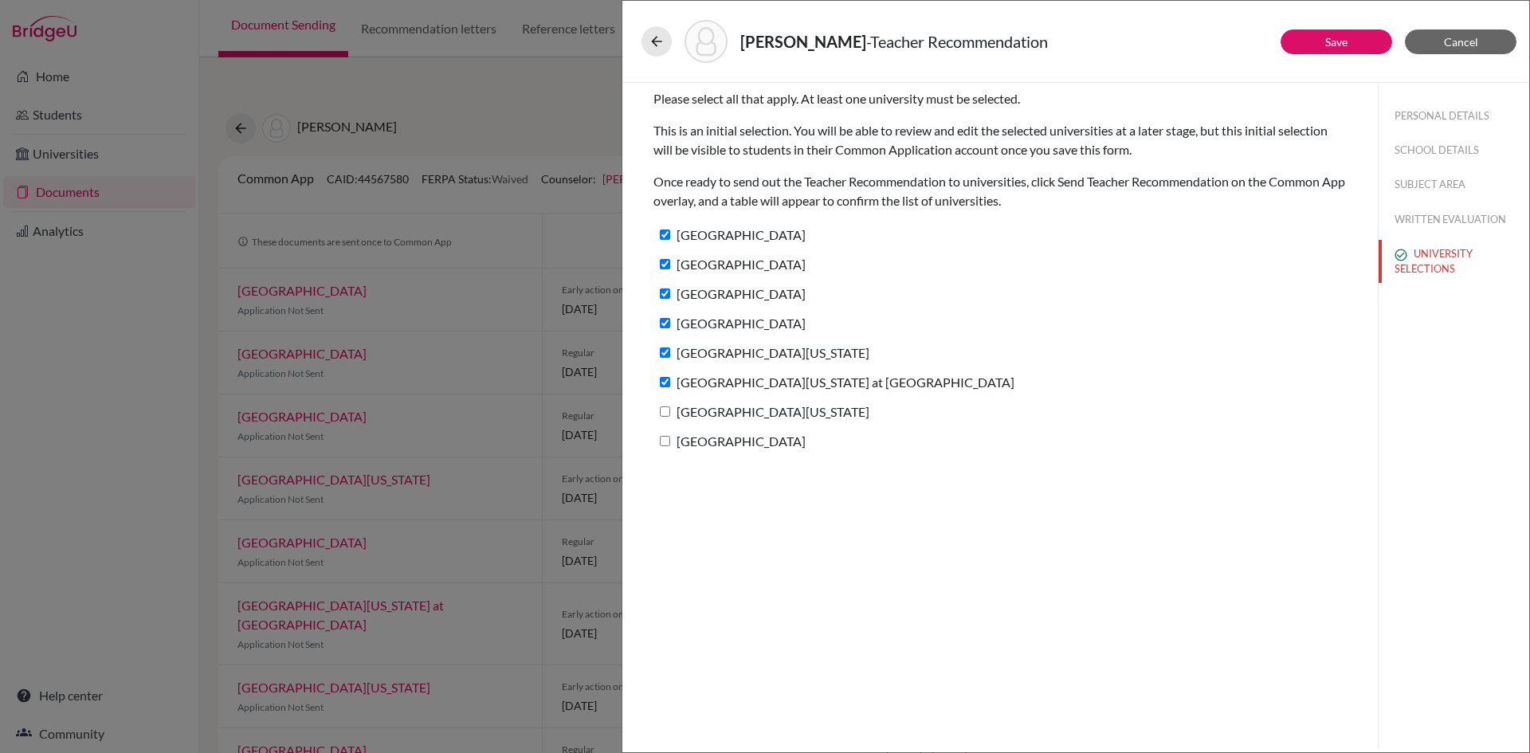
click at [670, 412] on label "University of Virginia" at bounding box center [761, 411] width 216 height 23
click at [670, 412] on input "University of Virginia" at bounding box center [665, 411] width 10 height 10
checkbox input "true"
click at [666, 444] on input "University of Miami" at bounding box center [665, 441] width 10 height 10
checkbox input "true"
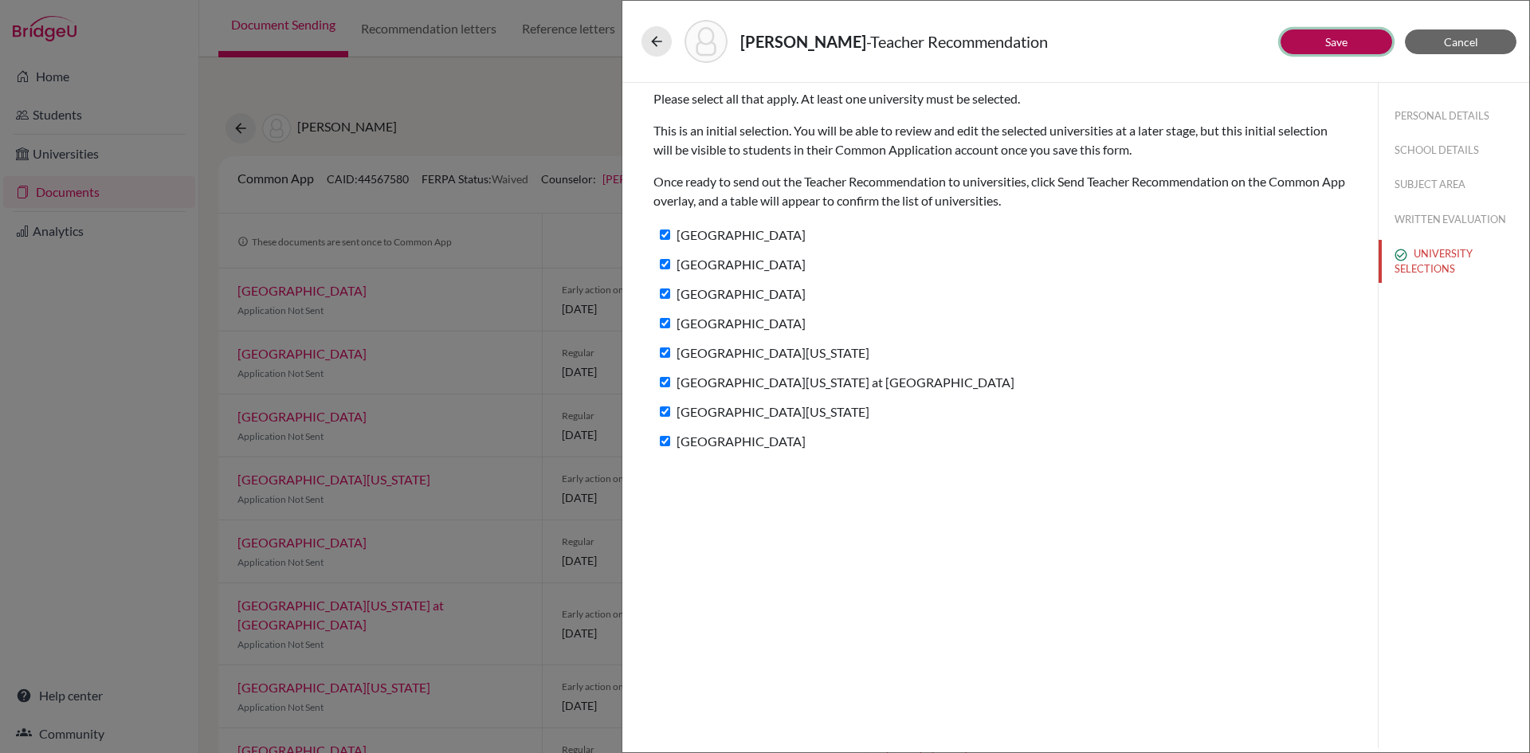
click at [1326, 43] on link "Save" at bounding box center [1336, 42] width 22 height 14
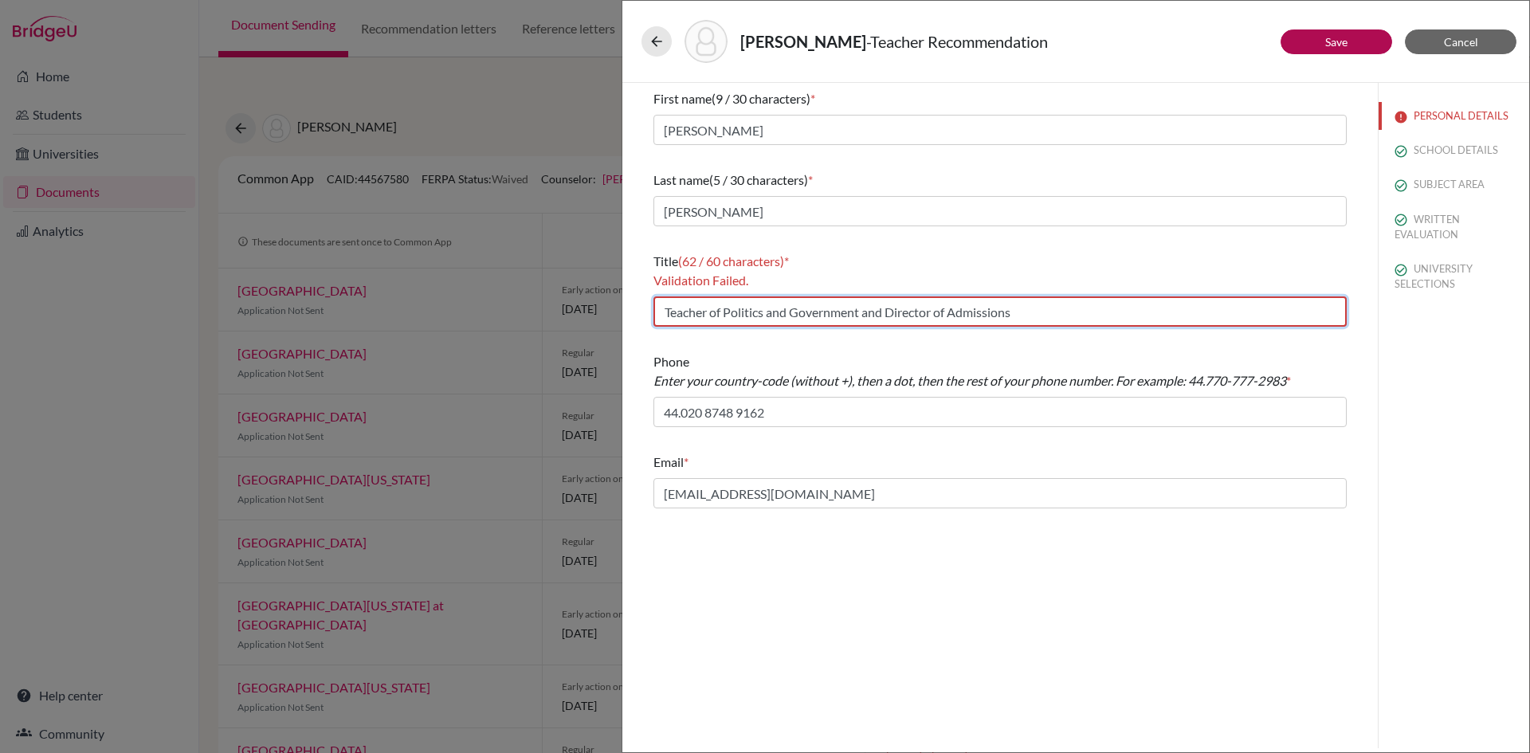
click at [1060, 313] on input "Teacher of Politics and Government and Director of Admissions" at bounding box center [999, 311] width 693 height 30
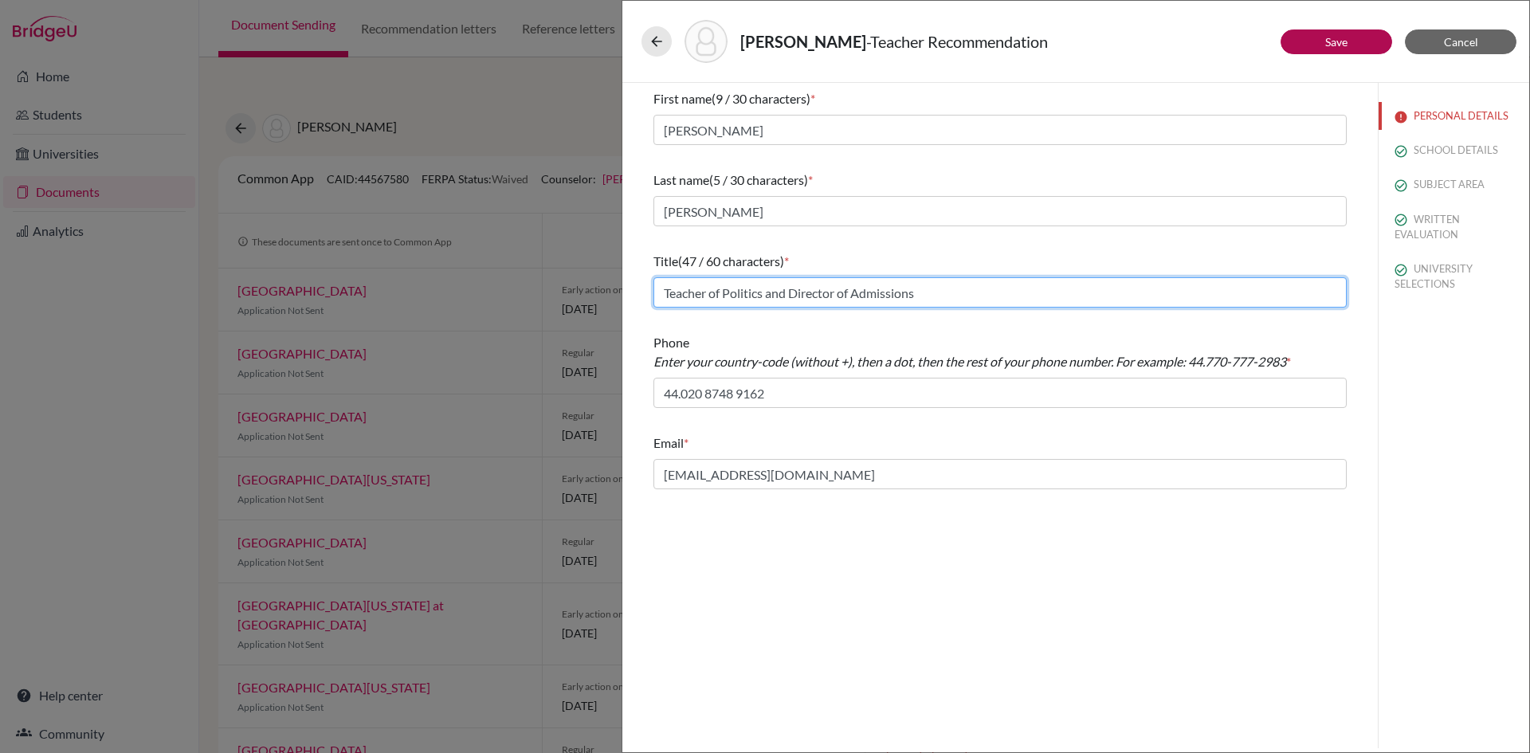
type input "Teacher of Politics and Director of Admissions"
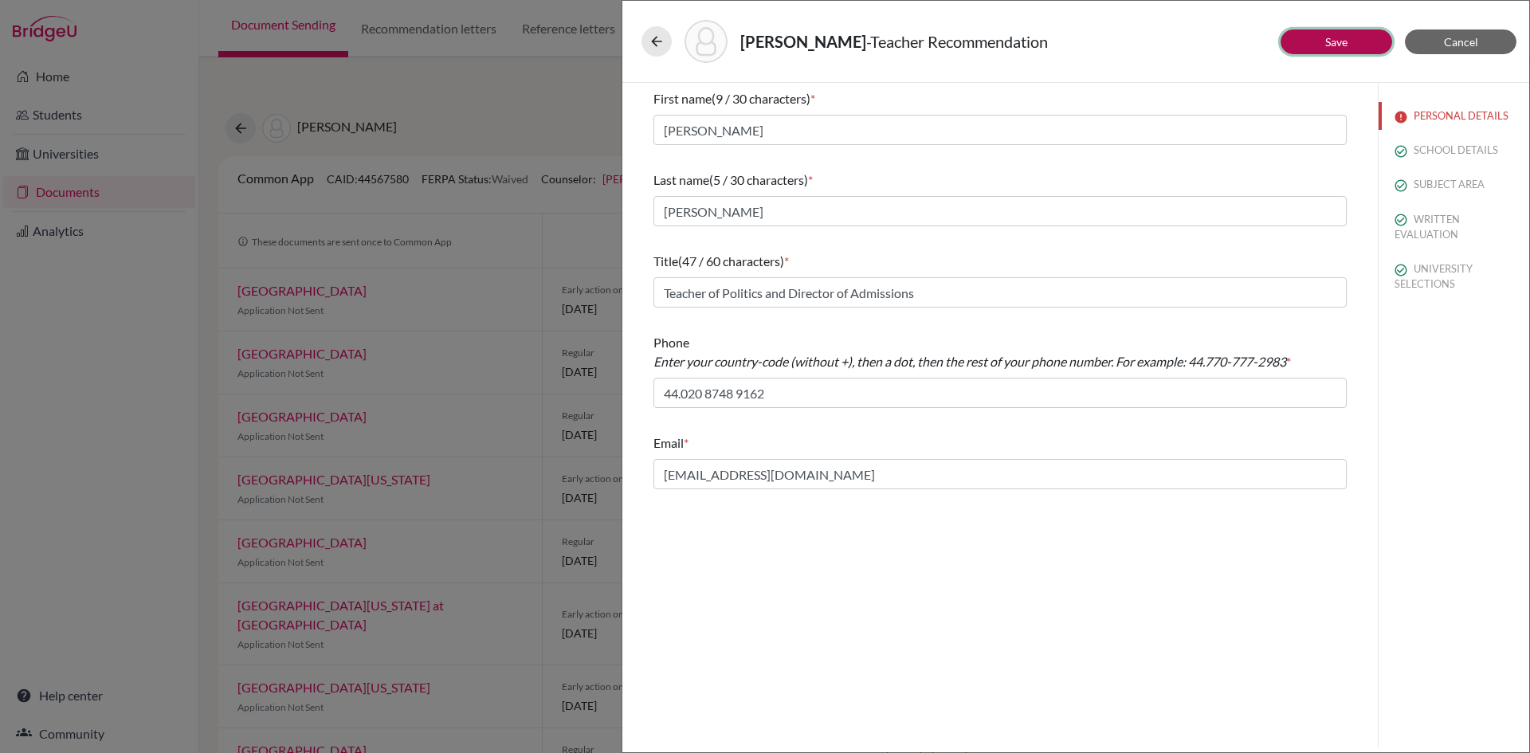
click at [1346, 37] on link "Save" at bounding box center [1336, 42] width 22 height 14
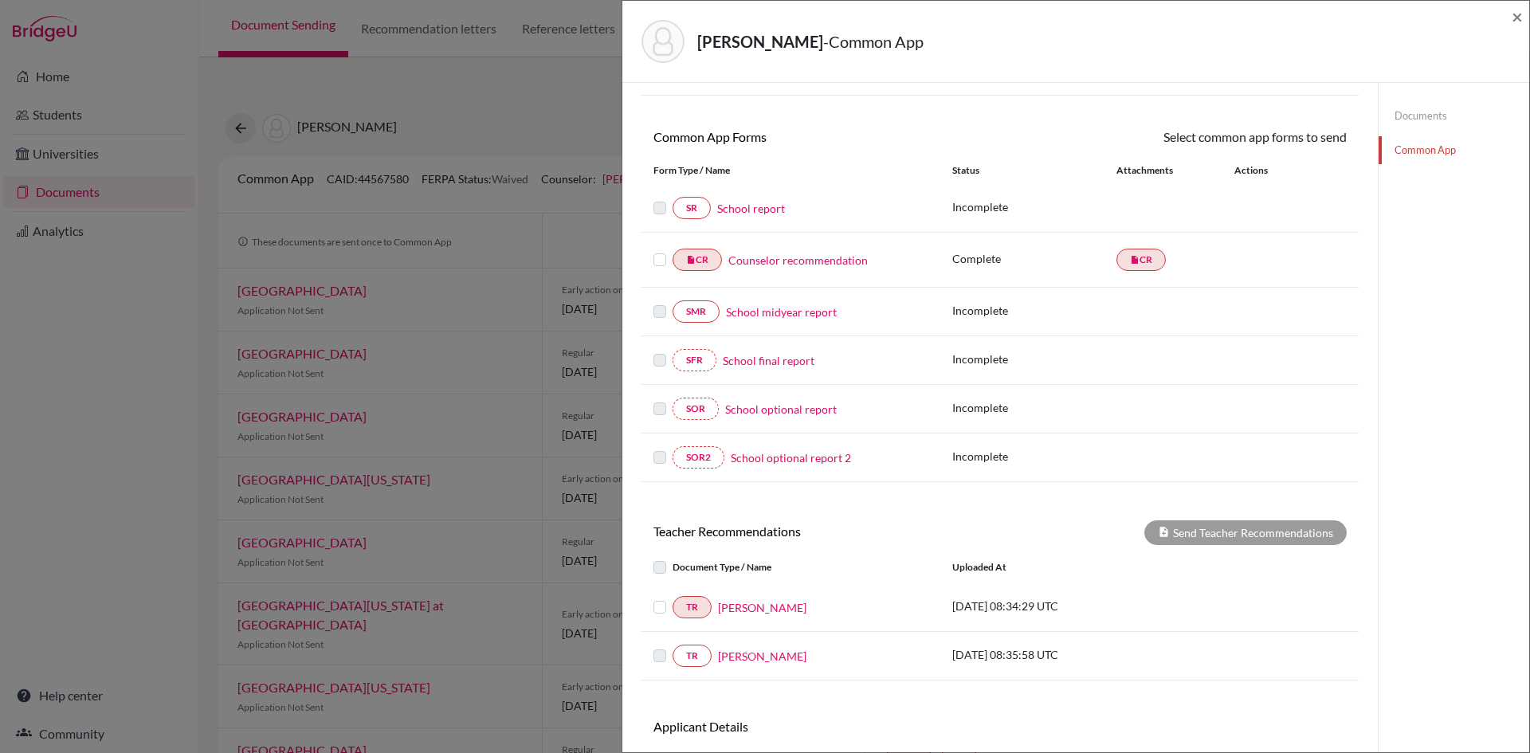
scroll to position [210, 0]
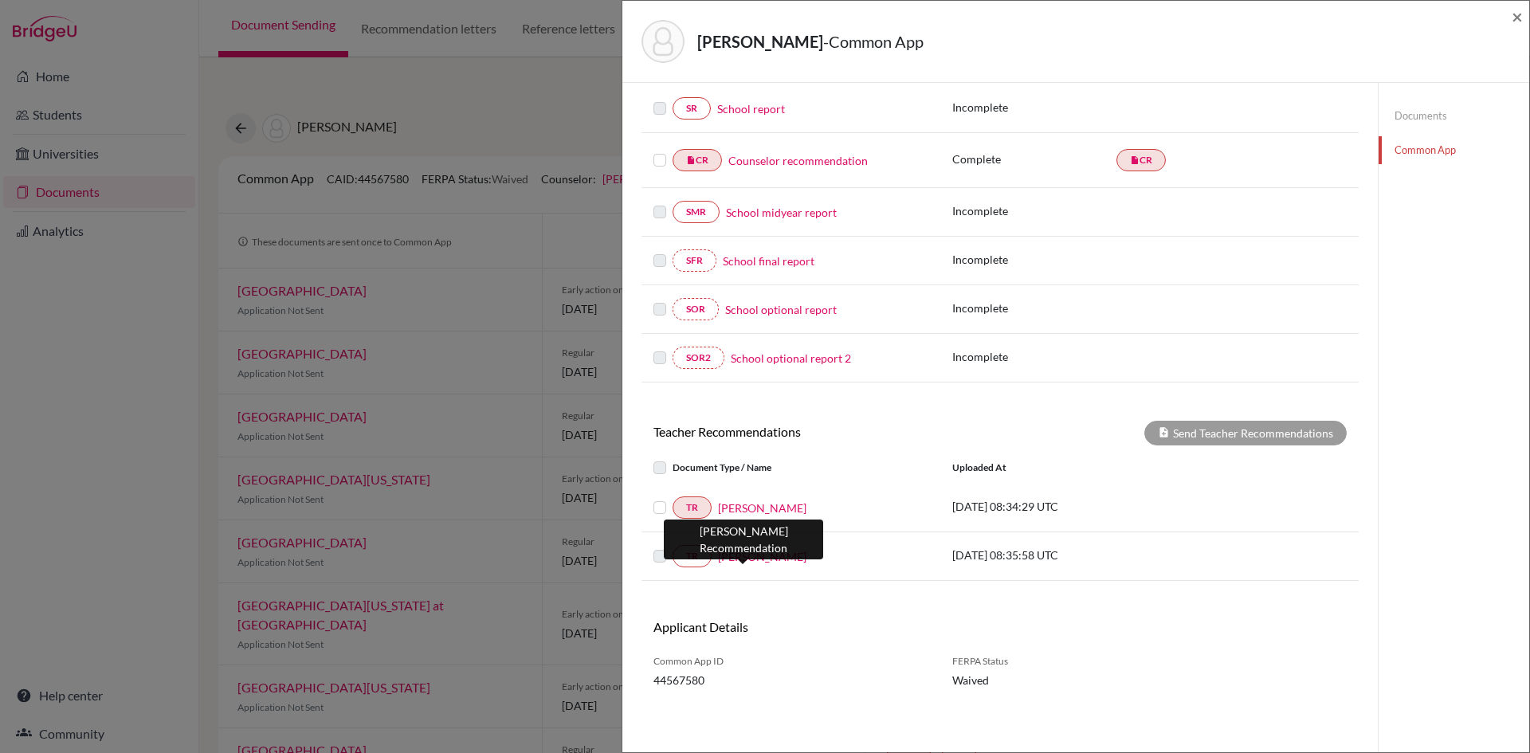
click at [741, 557] on link "Tim Chase" at bounding box center [762, 556] width 88 height 17
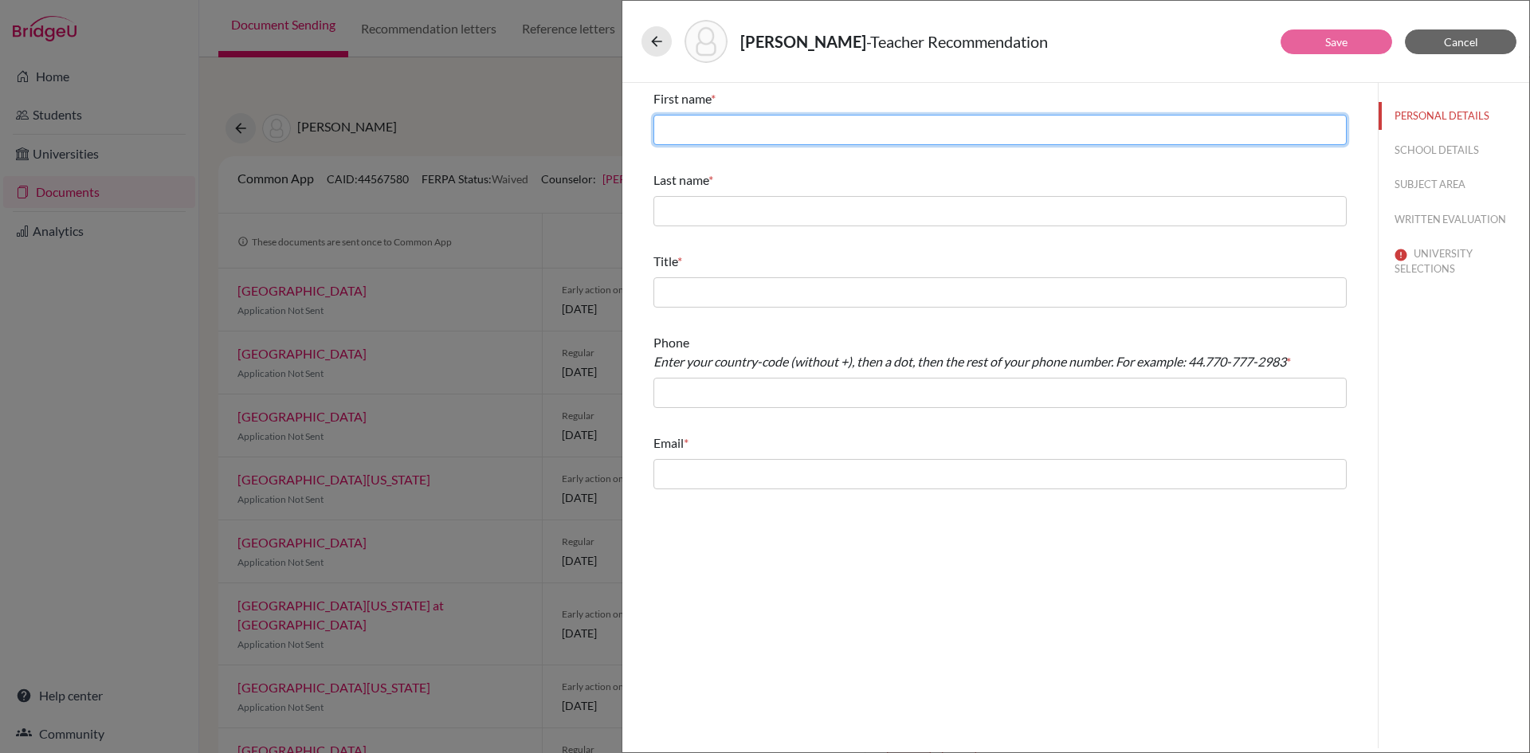
click at [909, 130] on input "text" at bounding box center [999, 130] width 693 height 30
type input "Tom"
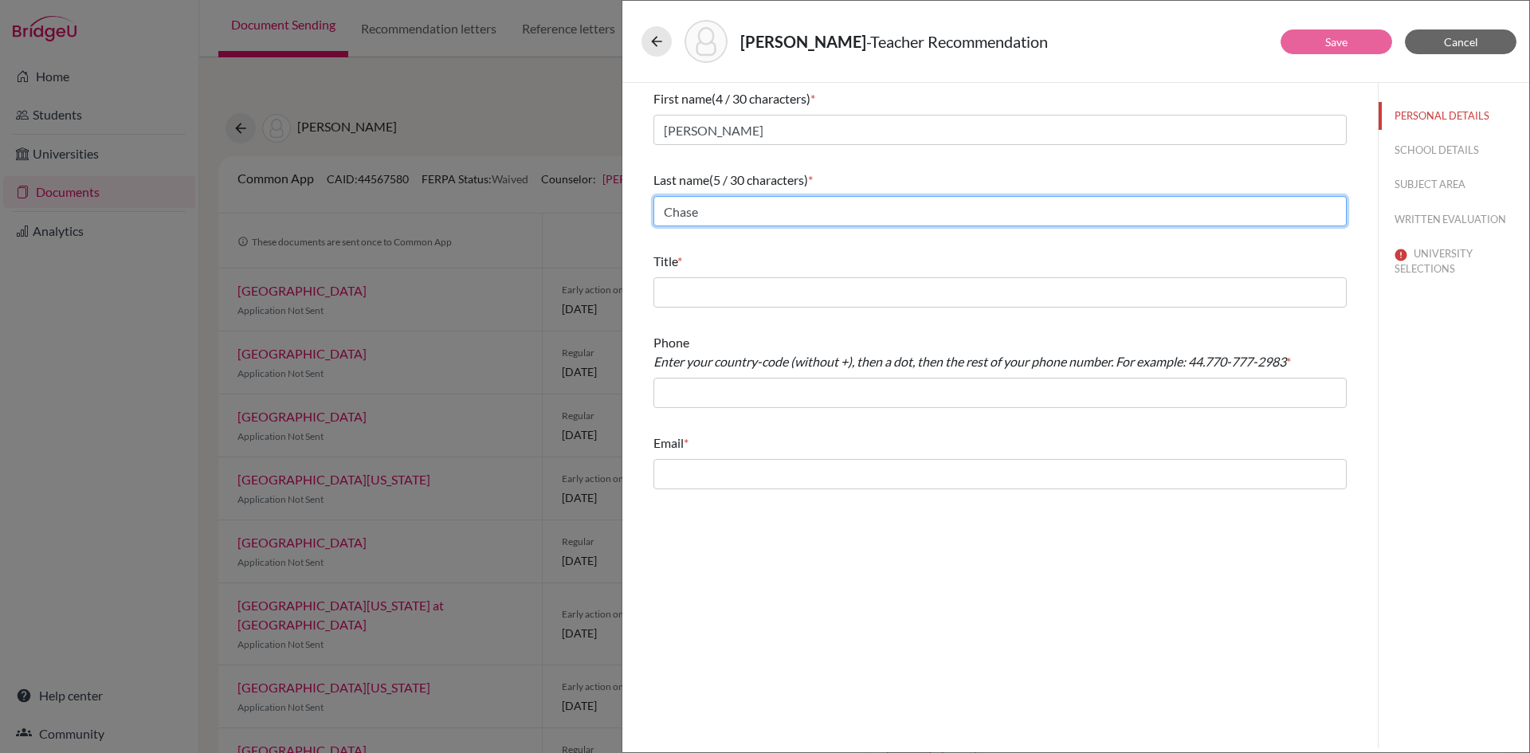
type input "Chase"
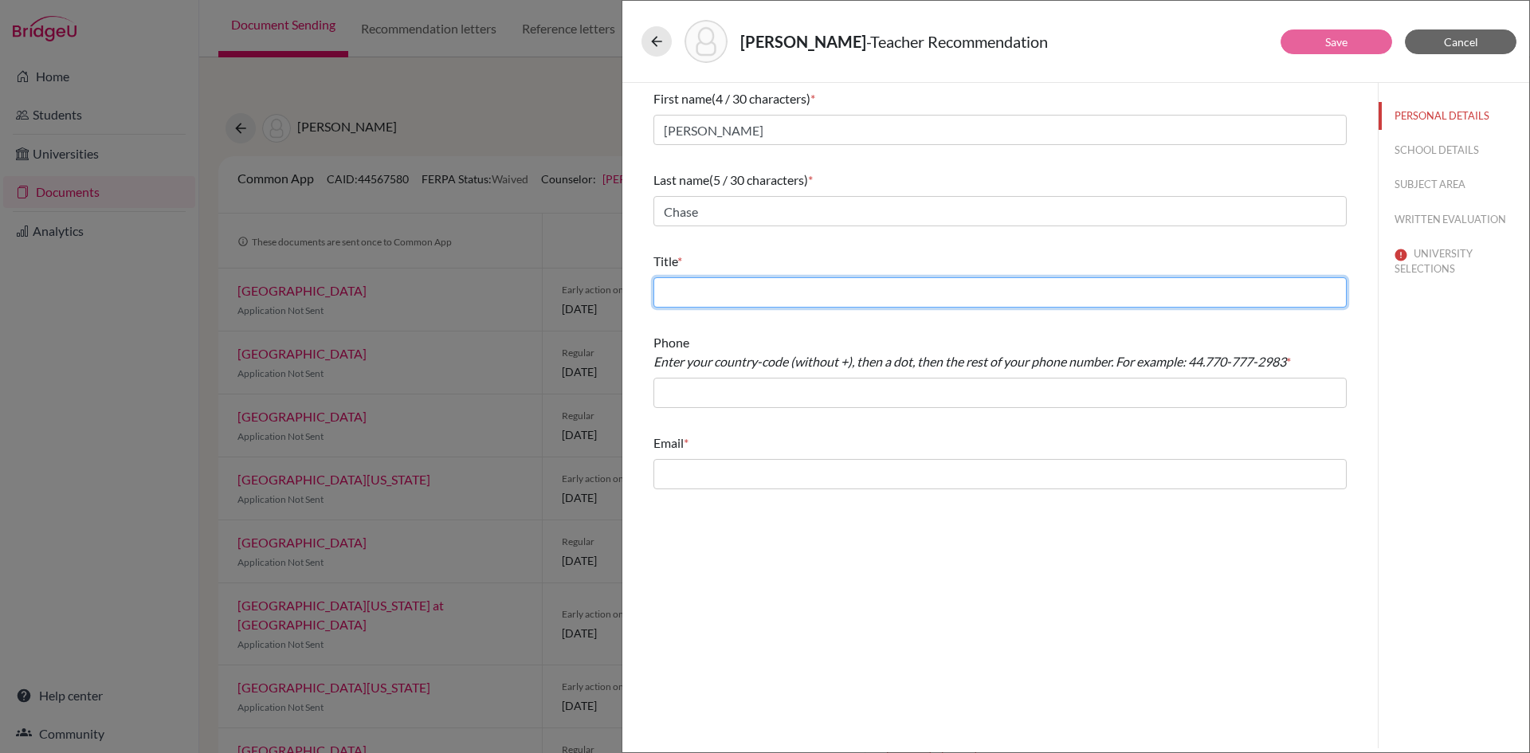
paste input "Teacher of History Deputy Director of Admissions"
click at [766, 295] on input "Teacher of History Deputy Director of Admissions" at bounding box center [999, 292] width 693 height 30
click at [774, 296] on input "Teacher of History Deputy Director of Admissions" at bounding box center [999, 292] width 693 height 30
type input "Teacher of History and Deputy Director of Admissions"
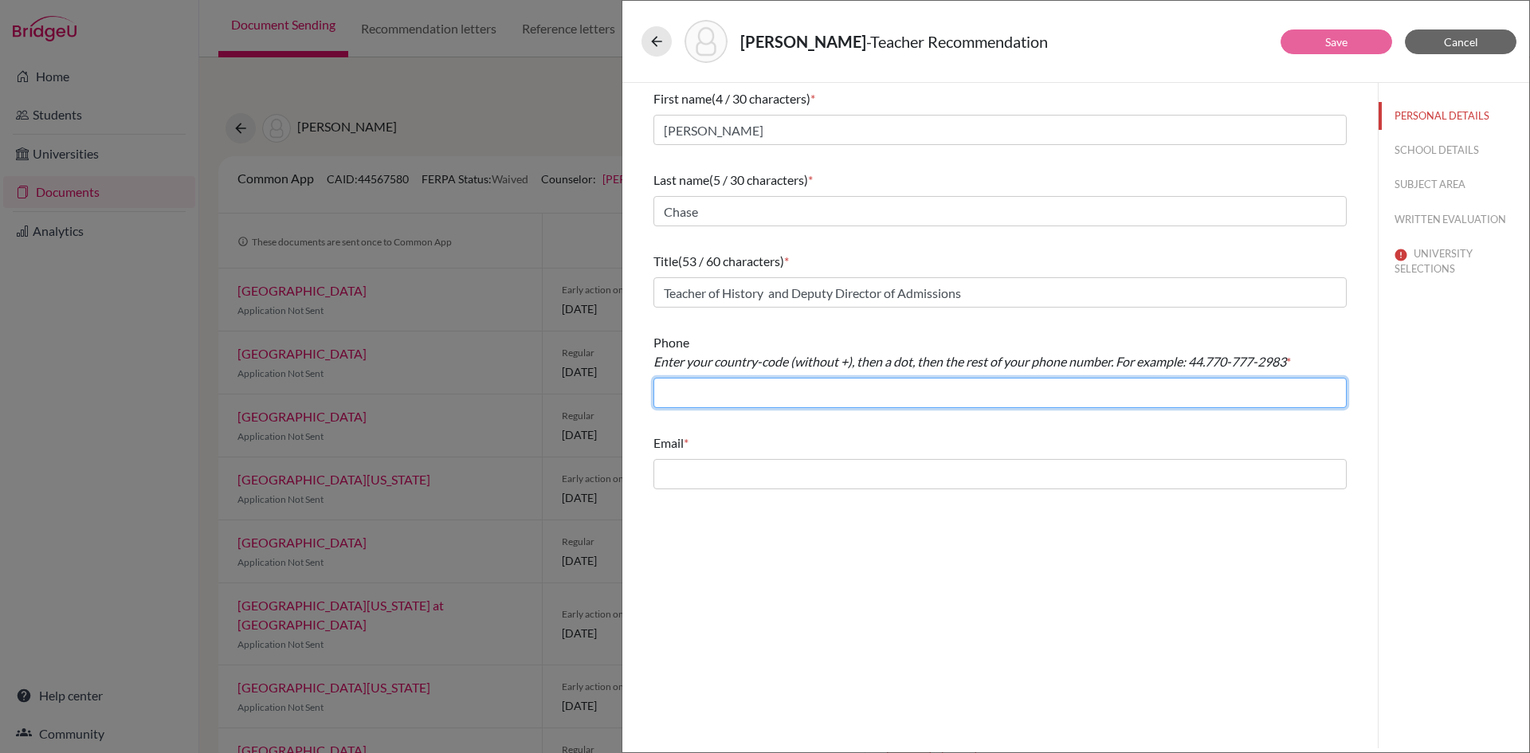
click at [782, 387] on input "text" at bounding box center [999, 393] width 693 height 30
type input "44.020 8748 9162"
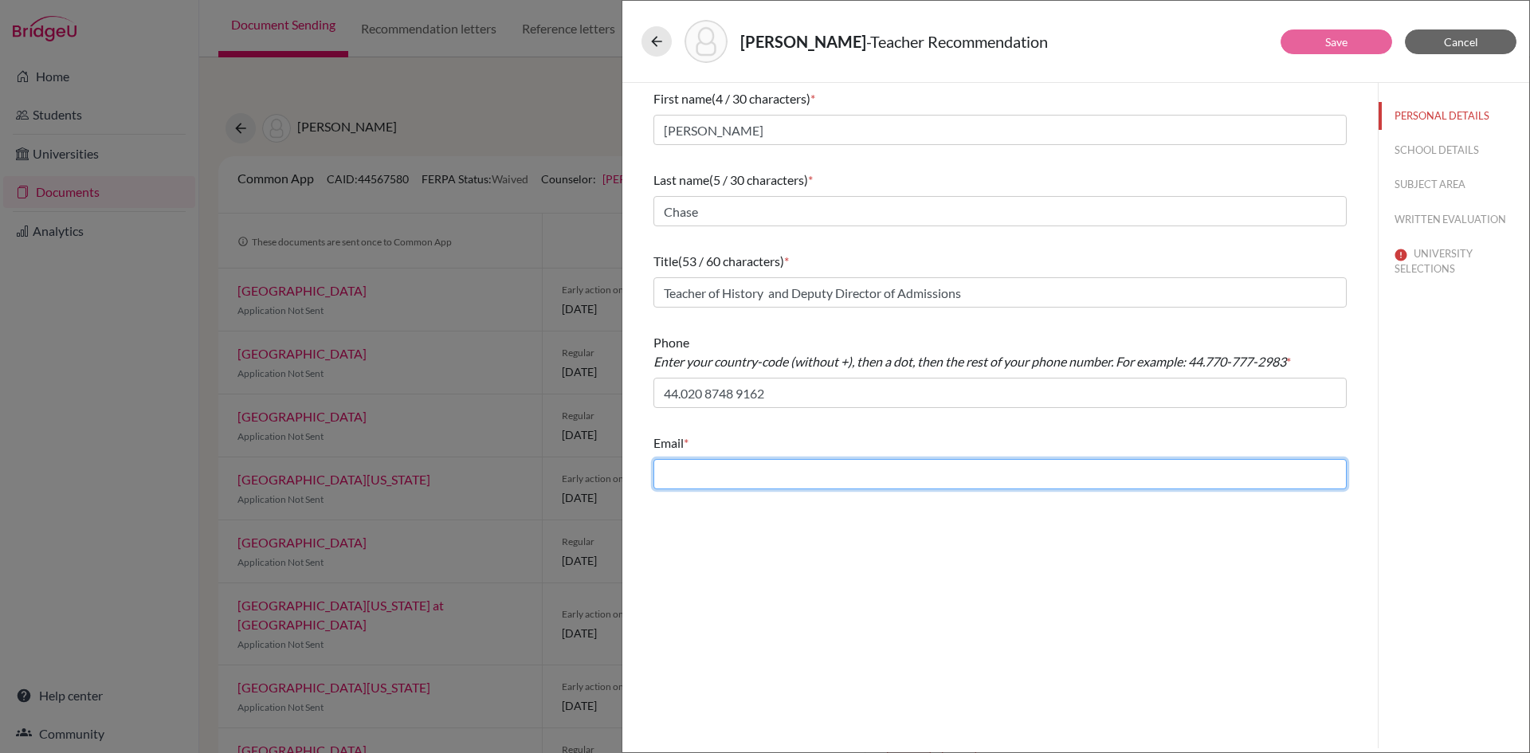
click at [695, 480] on input "text" at bounding box center [999, 474] width 693 height 30
paste input "tasc@stpaulsschool.org.uk"
type input "tasc@stpaulsschool.org.uk"
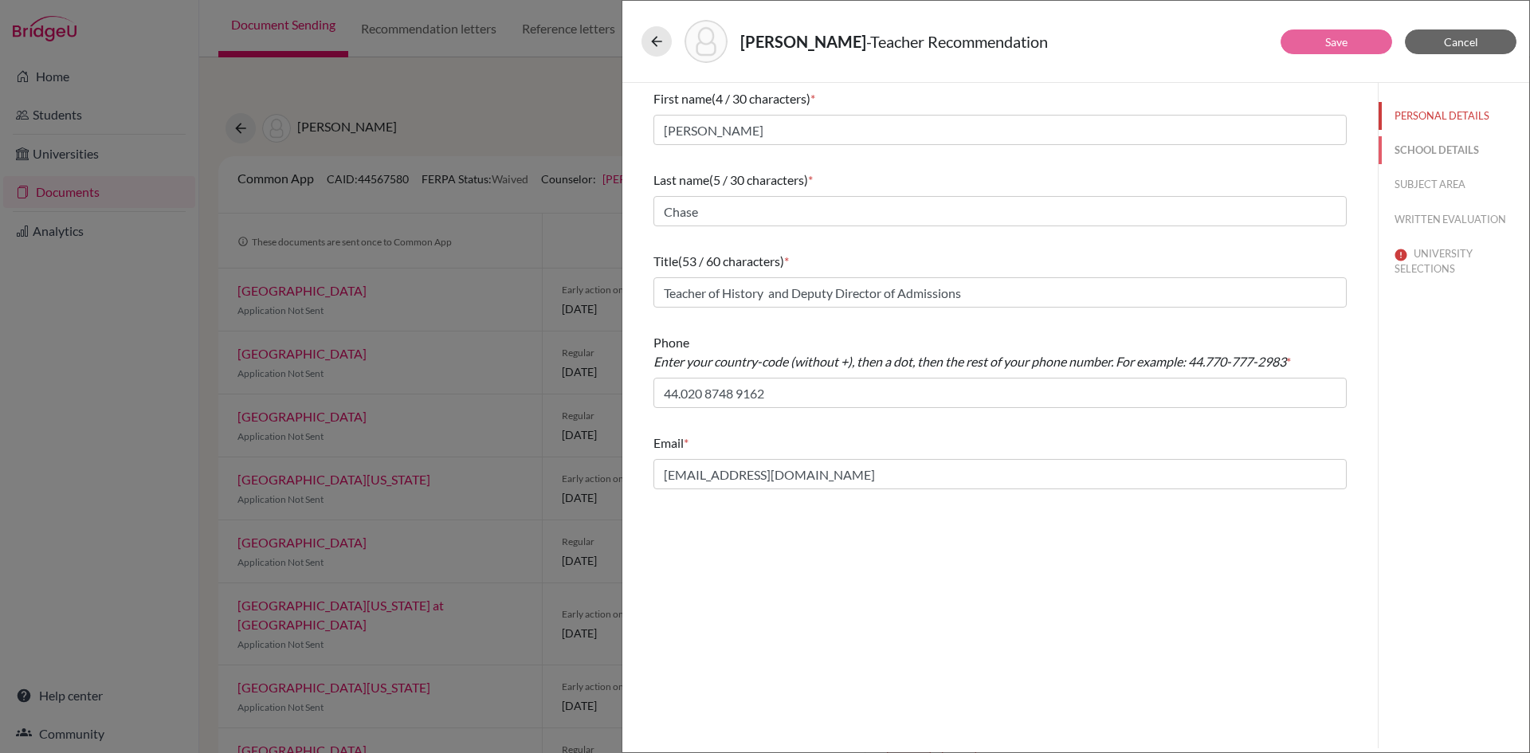
click at [1415, 146] on button "SCHOOL DETAILS" at bounding box center [1453, 150] width 151 height 28
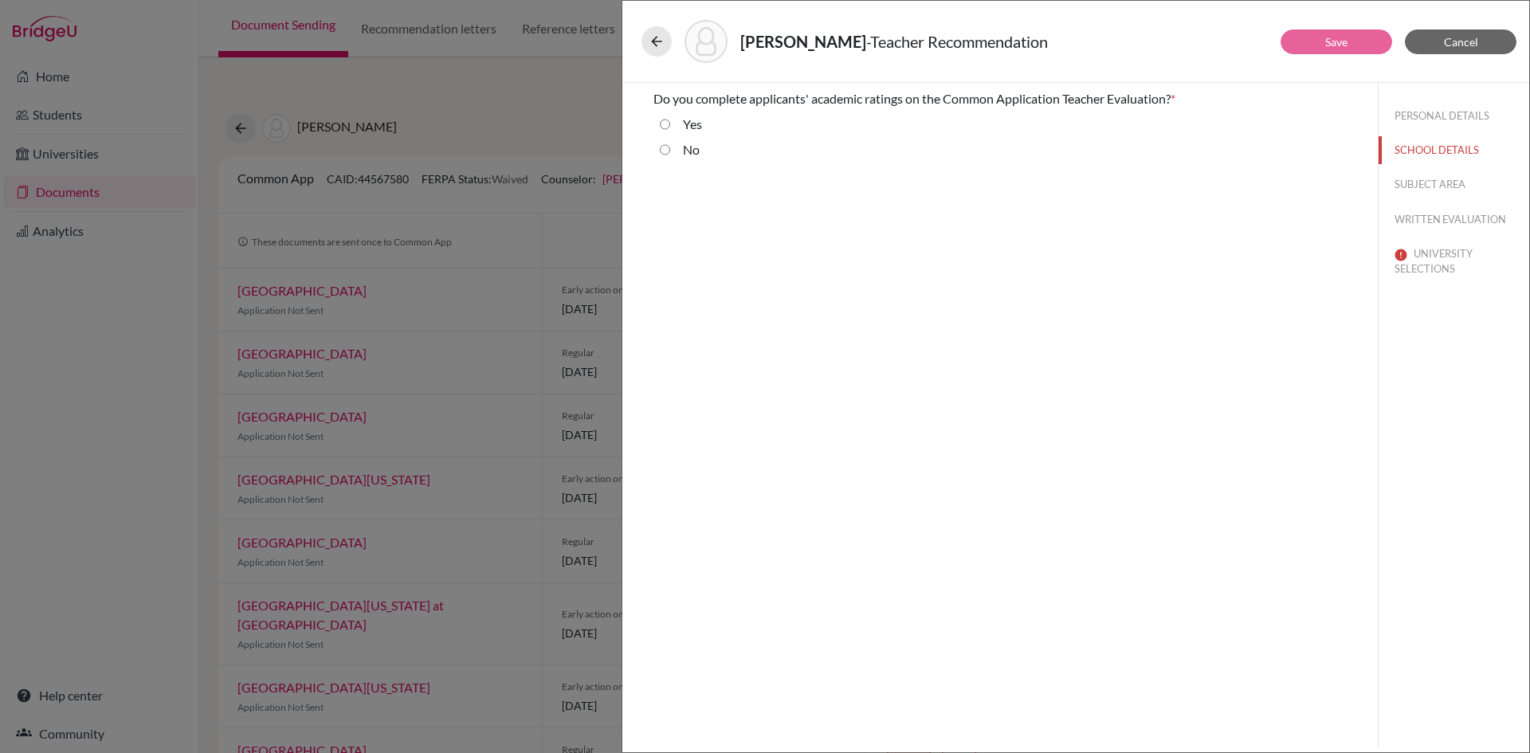
click at [673, 152] on div "No" at bounding box center [684, 152] width 29 height 25
click at [665, 147] on input "No" at bounding box center [665, 149] width 10 height 19
radio input "true"
click at [1436, 180] on button "SUBJECT AREA" at bounding box center [1453, 184] width 151 height 28
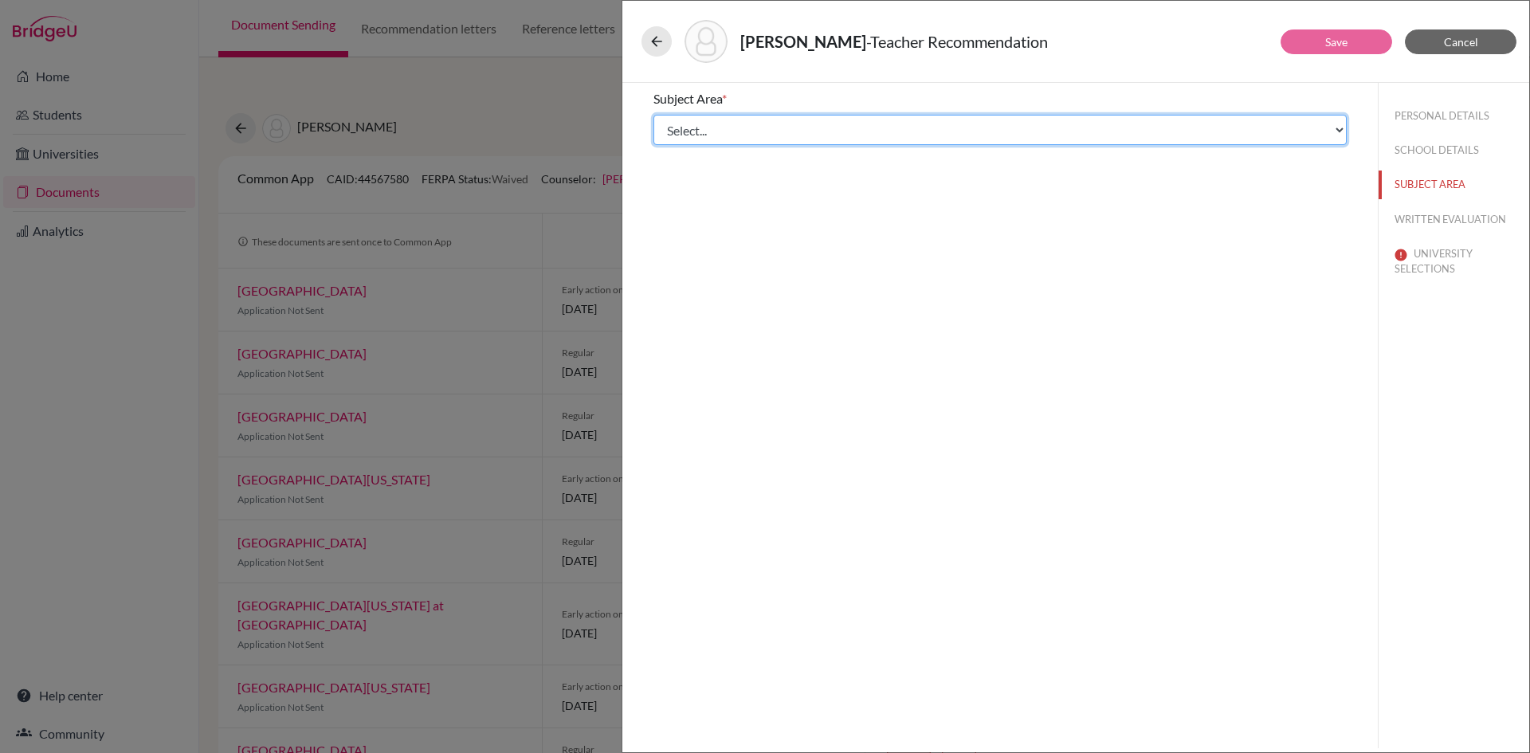
click at [707, 126] on select "Select... Math English Science World Language Social Studies Other Computer Sci…" at bounding box center [999, 130] width 693 height 30
select select "4"
click at [653, 115] on select "Select... Math English Science World Language Social Studies Other Computer Sci…" at bounding box center [999, 130] width 693 height 30
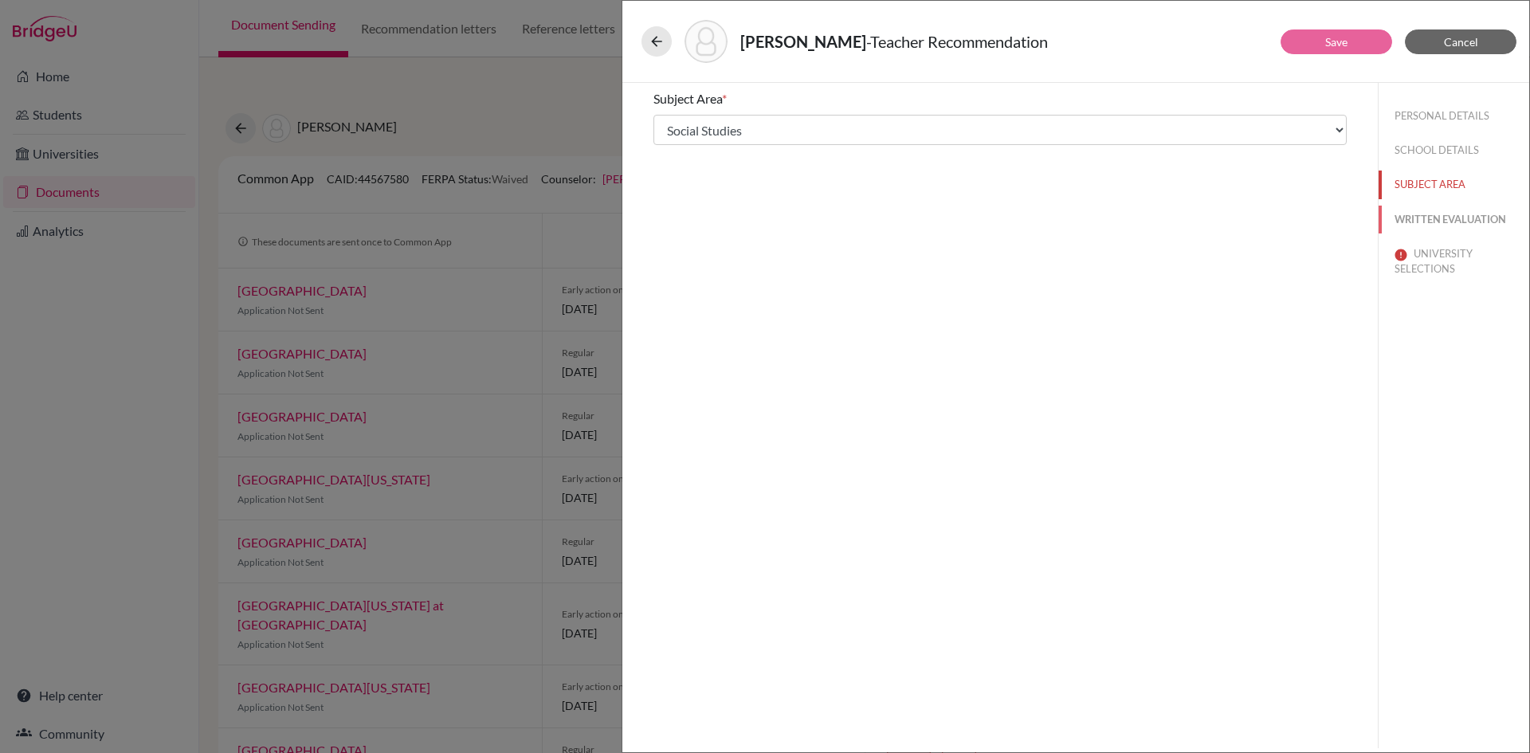
click at [1462, 218] on button "WRITTEN EVALUATION" at bounding box center [1453, 220] width 151 height 28
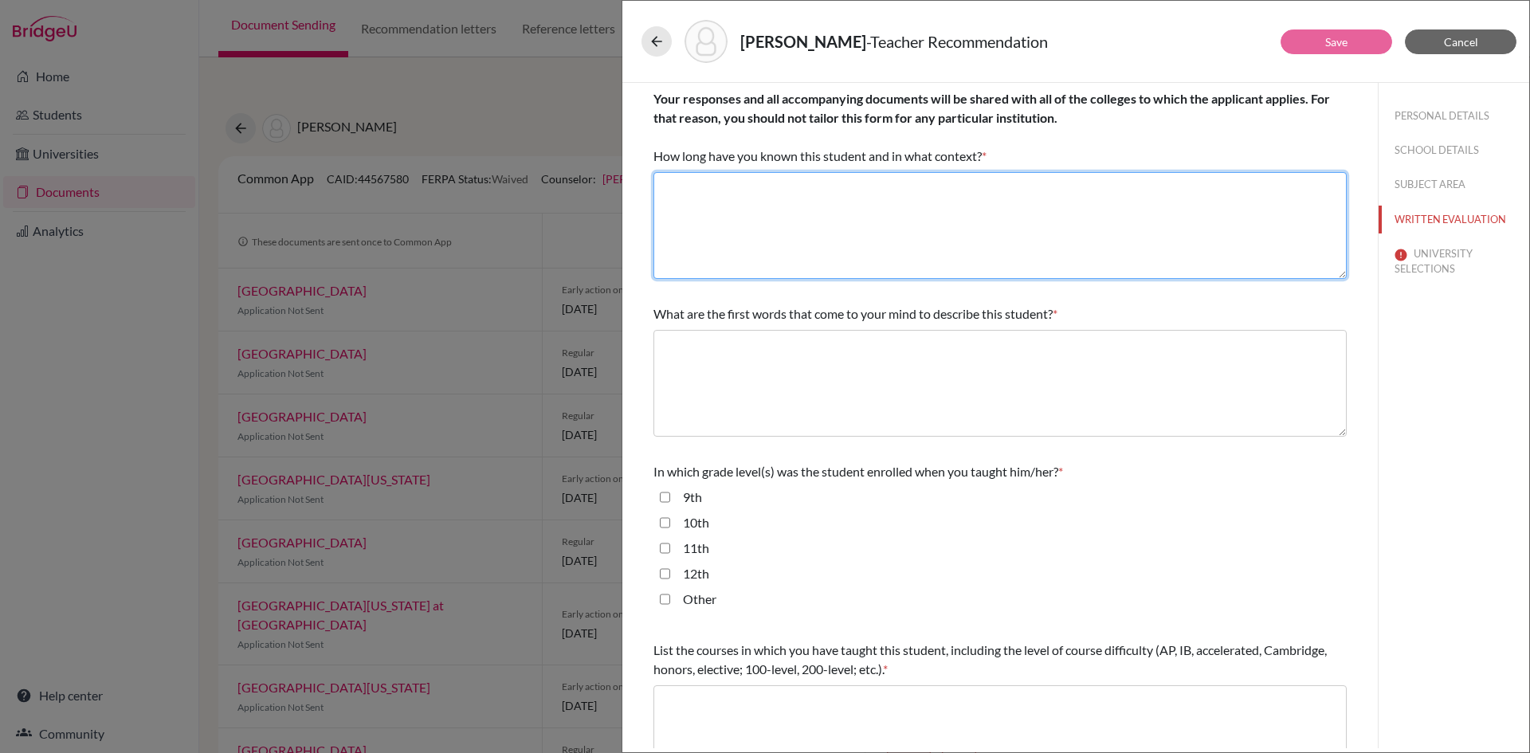
click at [780, 195] on textarea at bounding box center [999, 225] width 693 height 107
paste textarea "I have taught Andrew History A Level since the start of last academic year."
type textarea "I have taught Andrew History A Level since the start of last academic year."
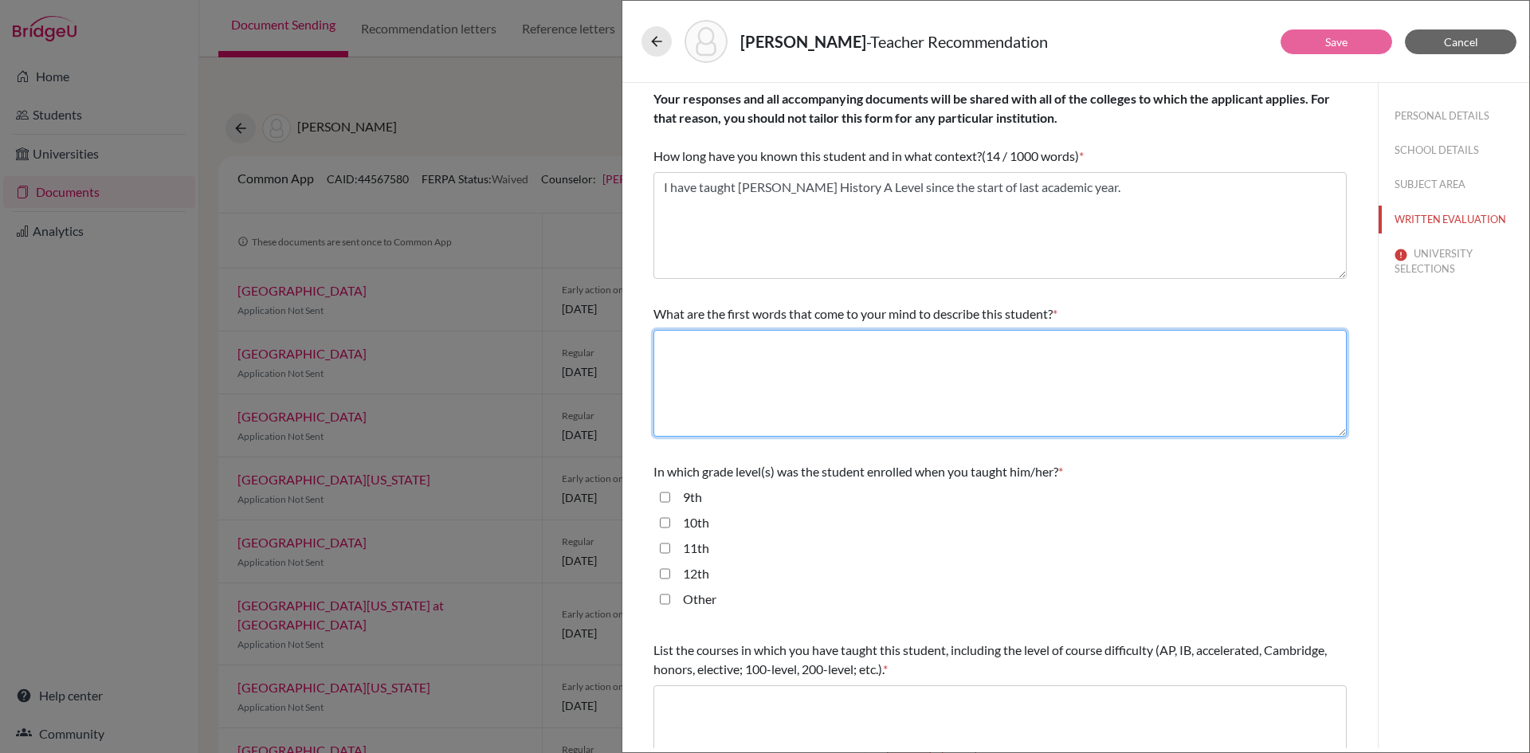
click at [754, 370] on textarea at bounding box center [999, 383] width 693 height 107
type textarea "See letter of recommendation"
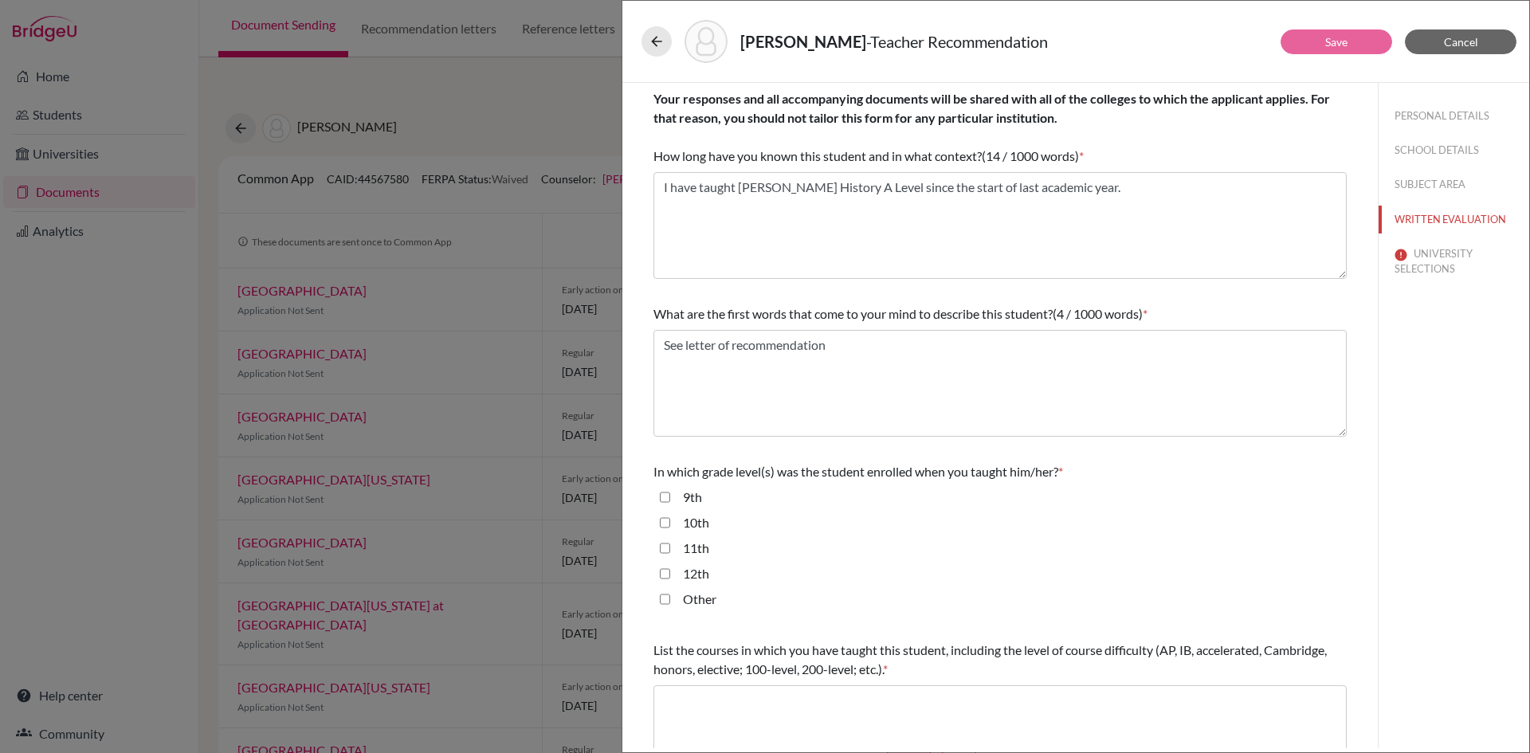
click at [672, 556] on div "11th" at bounding box center [689, 551] width 39 height 25
click at [667, 553] on input "11th" at bounding box center [665, 548] width 10 height 19
checkbox input "true"
click at [665, 574] on input "12th" at bounding box center [665, 573] width 10 height 19
checkbox input "true"
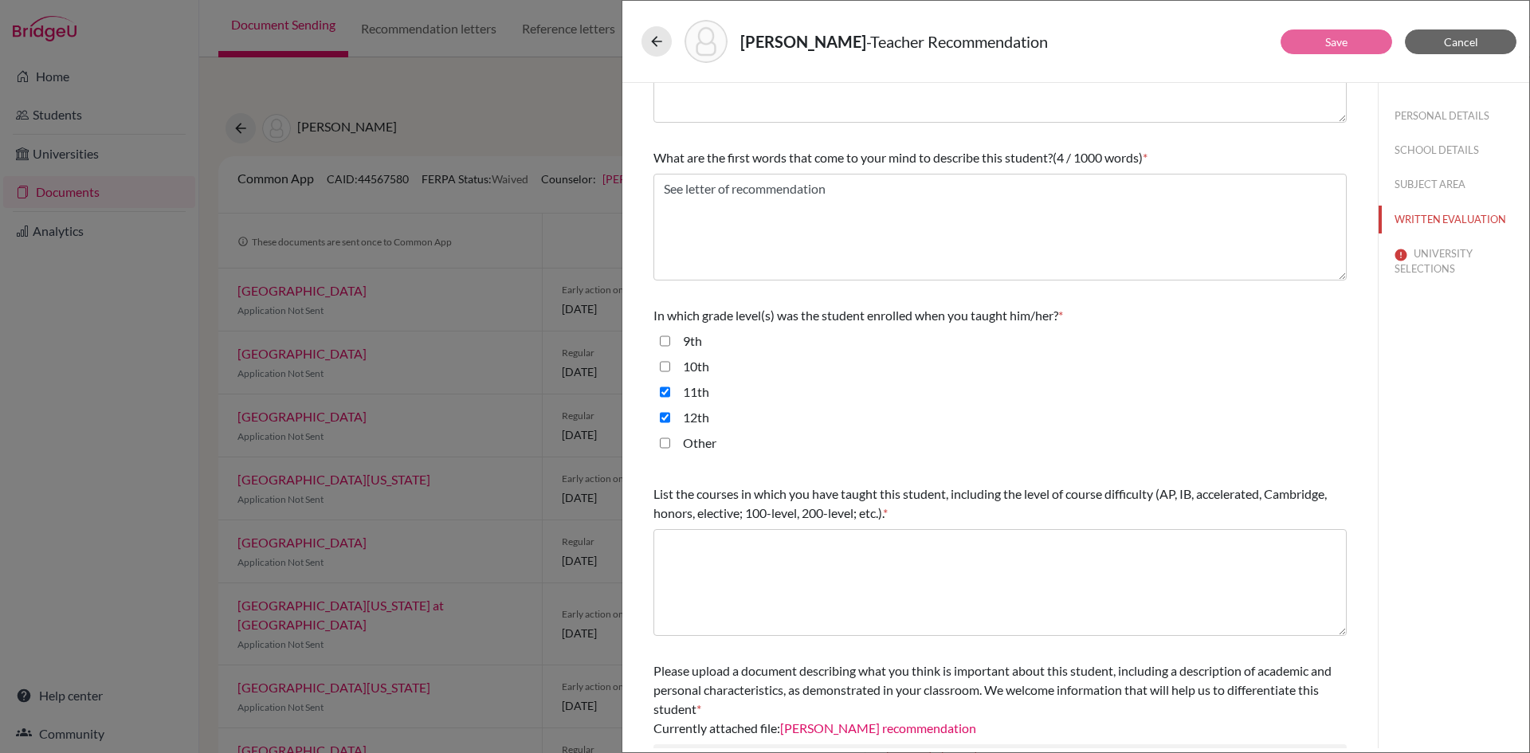
scroll to position [159, 0]
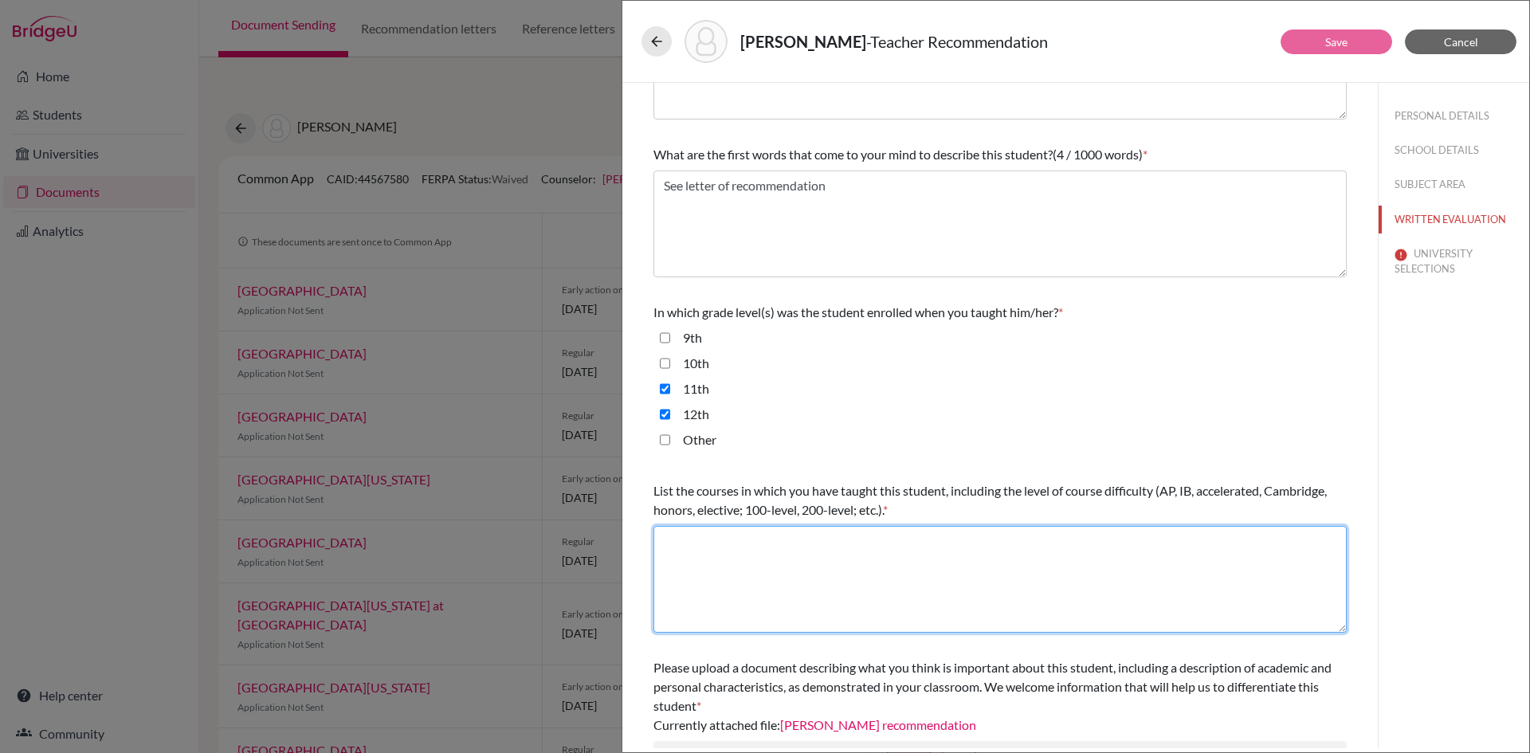
click at [801, 597] on textarea at bounding box center [999, 579] width 693 height 107
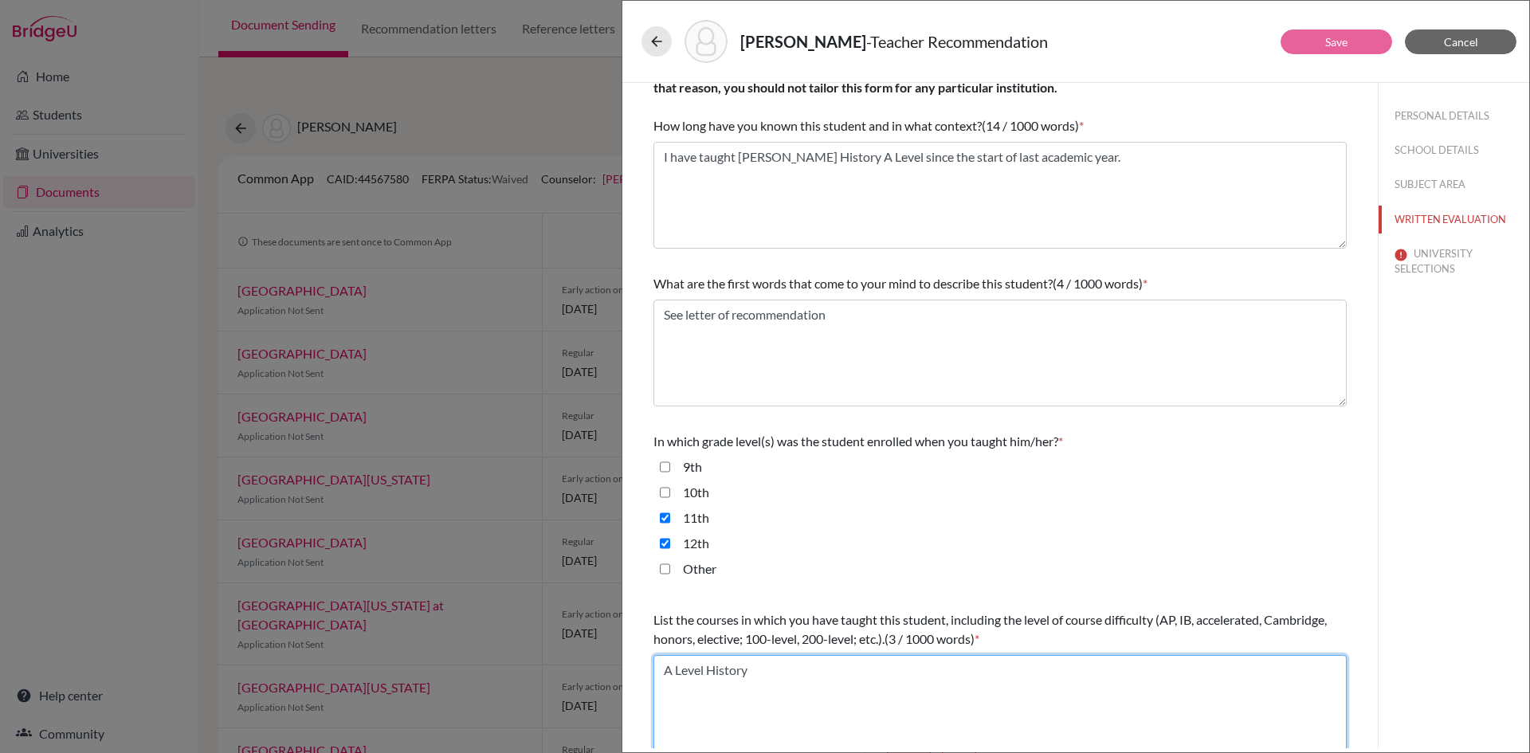
scroll to position [16, 0]
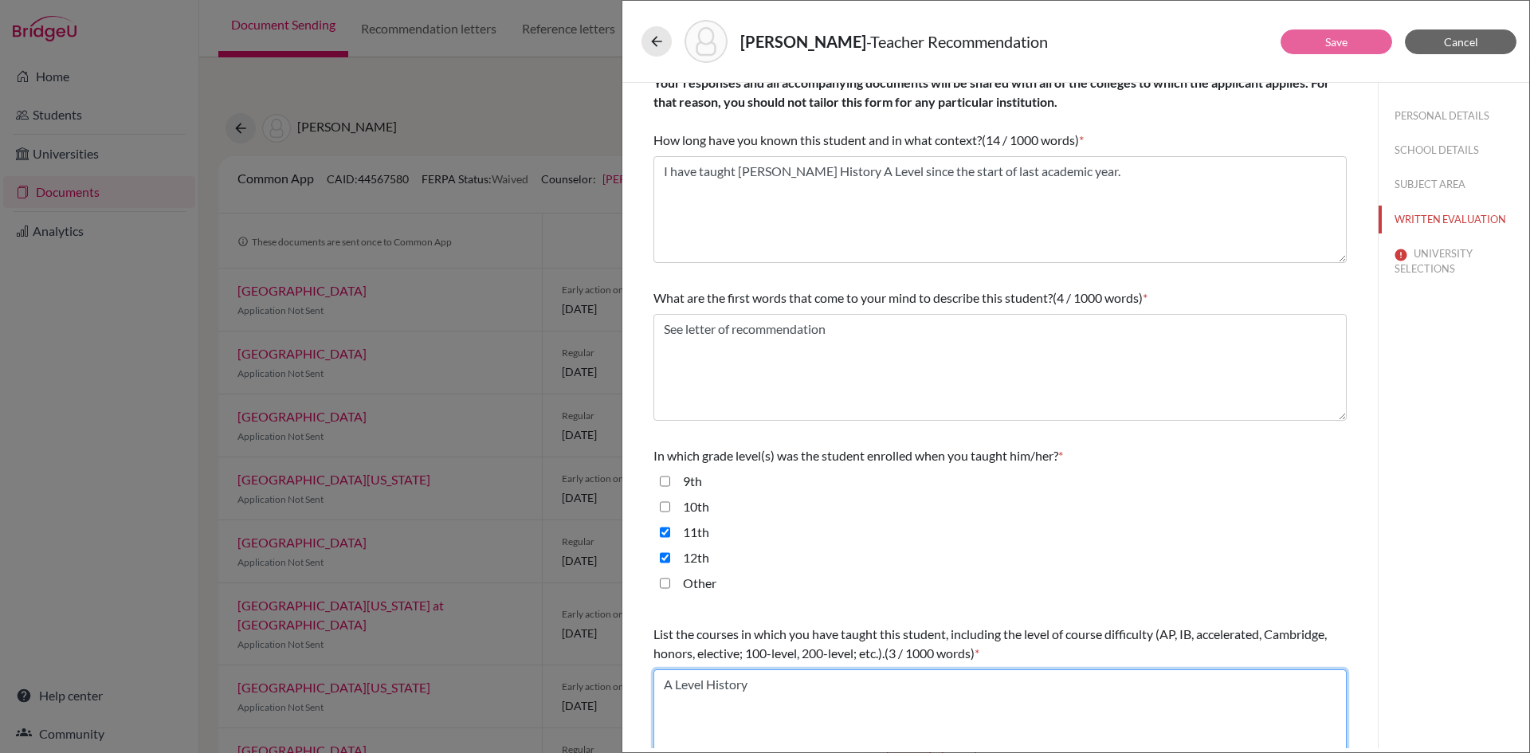
type textarea "A Level History"
click at [1429, 261] on button "UNIVERSITY SELECTIONS" at bounding box center [1453, 261] width 151 height 43
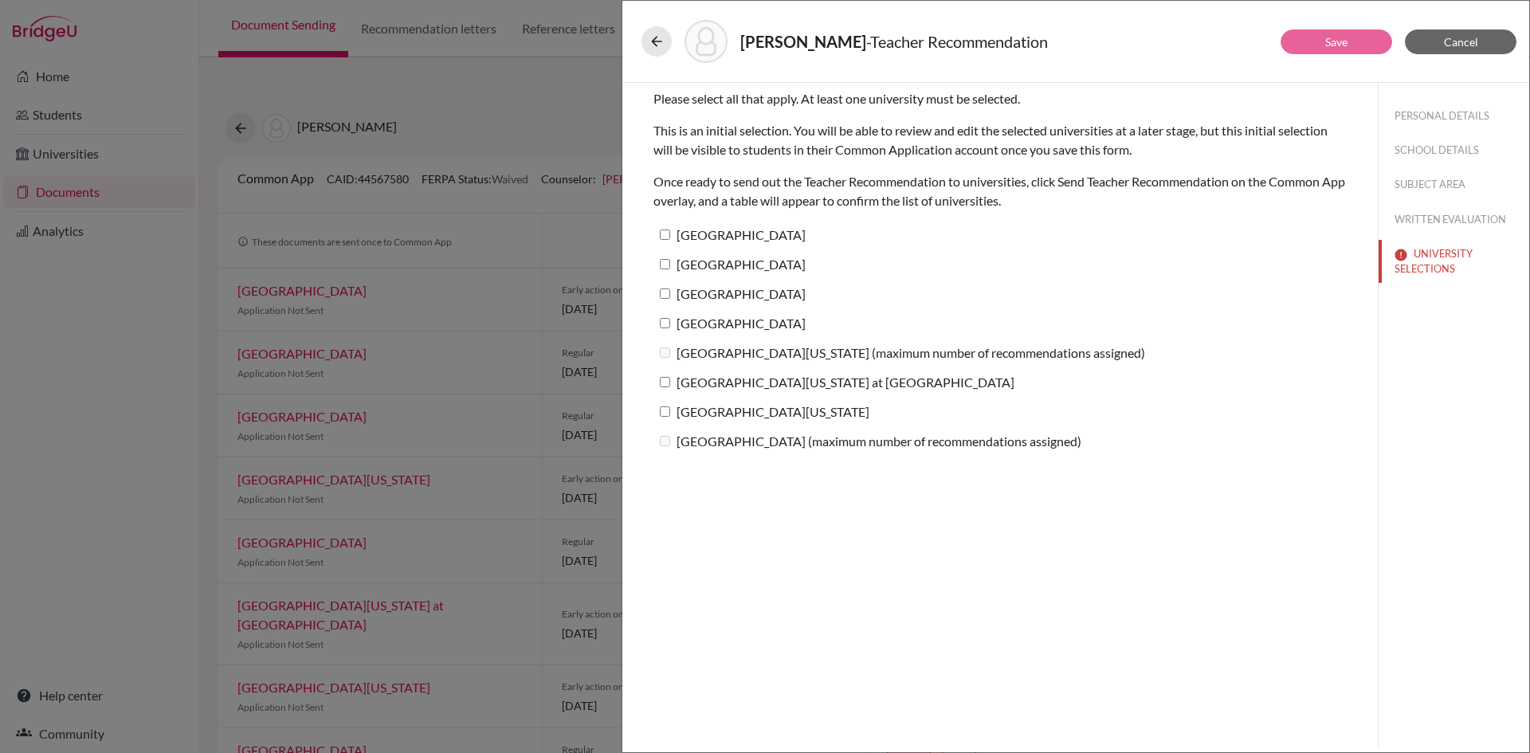
click at [703, 243] on label "Columbia University" at bounding box center [729, 234] width 152 height 23
click at [670, 240] on input "Columbia University" at bounding box center [665, 234] width 10 height 10
checkbox input "true"
click at [703, 268] on label "Stanford University" at bounding box center [729, 264] width 152 height 23
click at [670, 268] on input "Stanford University" at bounding box center [665, 264] width 10 height 10
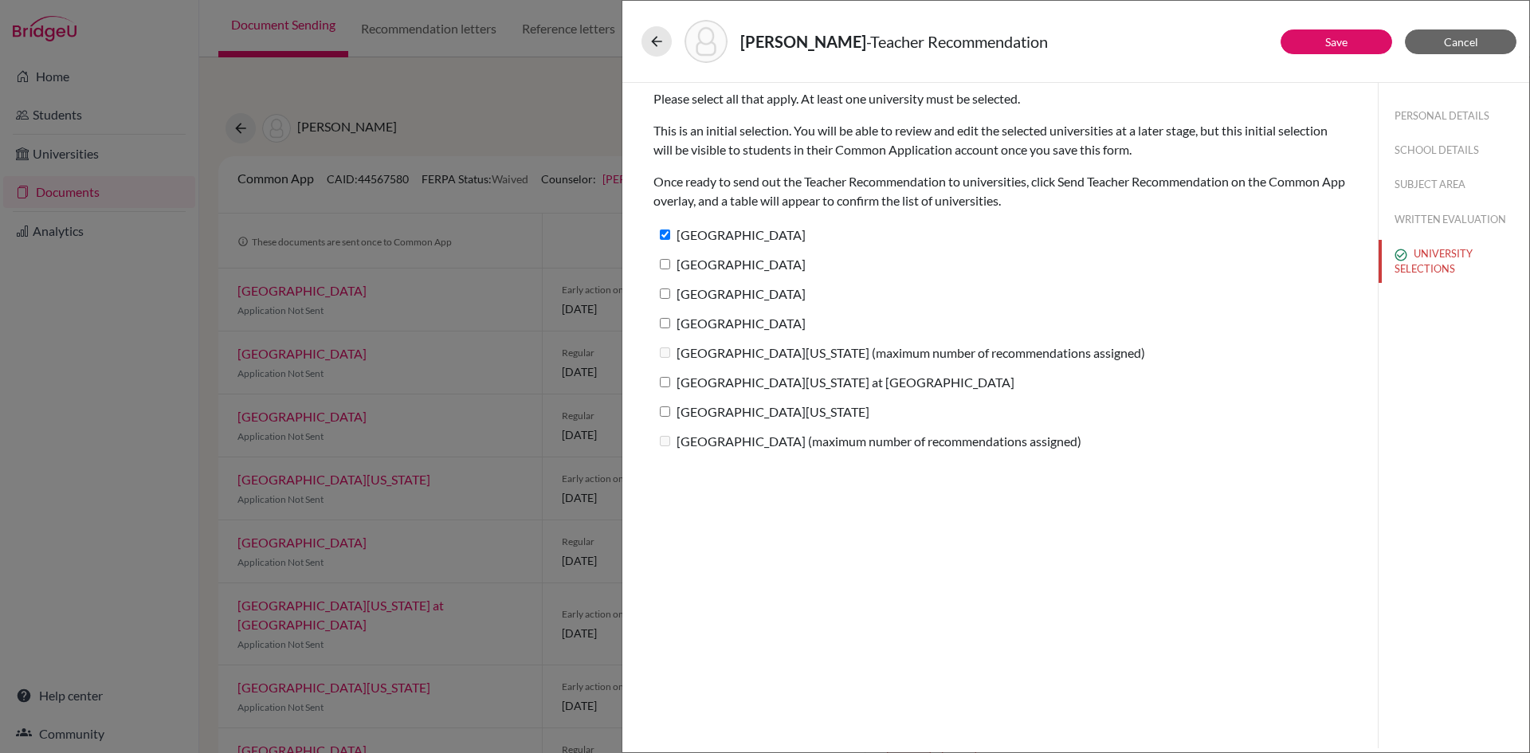
checkbox input "true"
click at [702, 293] on label "Vanderbilt University" at bounding box center [729, 293] width 152 height 23
click at [670, 293] on input "Vanderbilt University" at bounding box center [665, 293] width 10 height 10
checkbox input "true"
click at [687, 323] on label "Duke University" at bounding box center [729, 322] width 152 height 23
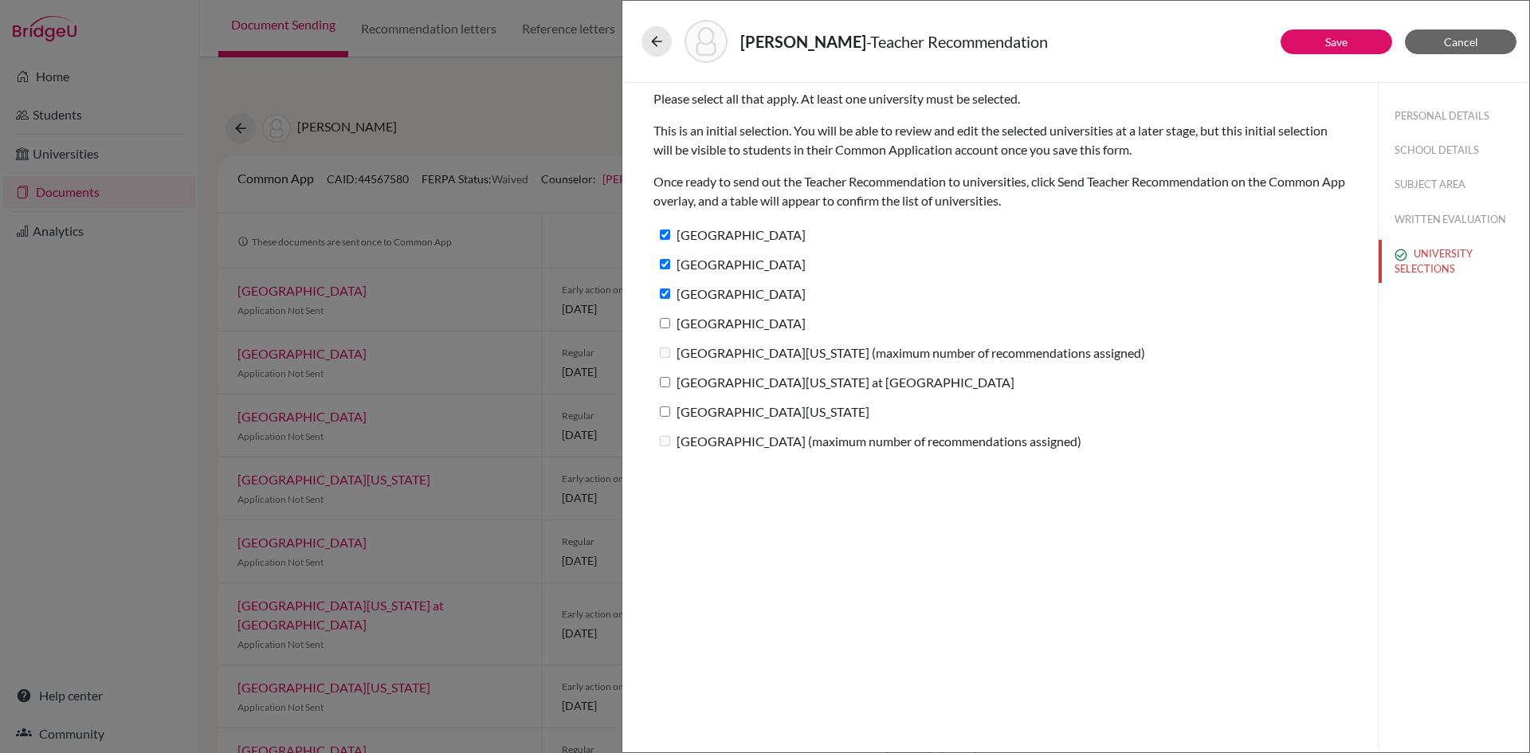
click at [670, 323] on input "Duke University" at bounding box center [665, 323] width 10 height 10
checkbox input "true"
click at [664, 386] on input "University of North Carolina at Chapel Hill" at bounding box center [665, 382] width 10 height 10
checkbox input "true"
click at [660, 410] on input "University of Virginia" at bounding box center [665, 411] width 10 height 10
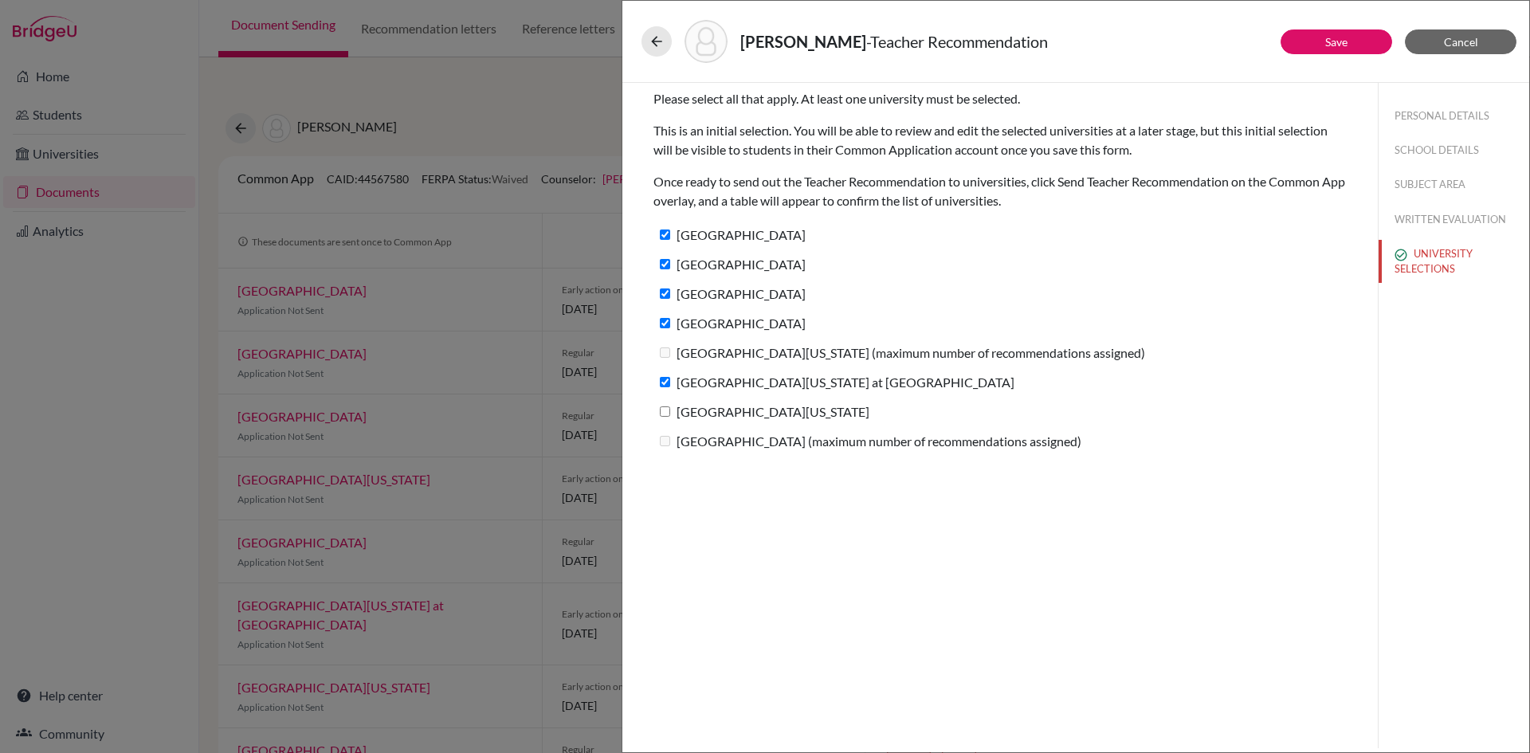
checkbox input "true"
click at [1321, 41] on button "Save" at bounding box center [1336, 41] width 112 height 25
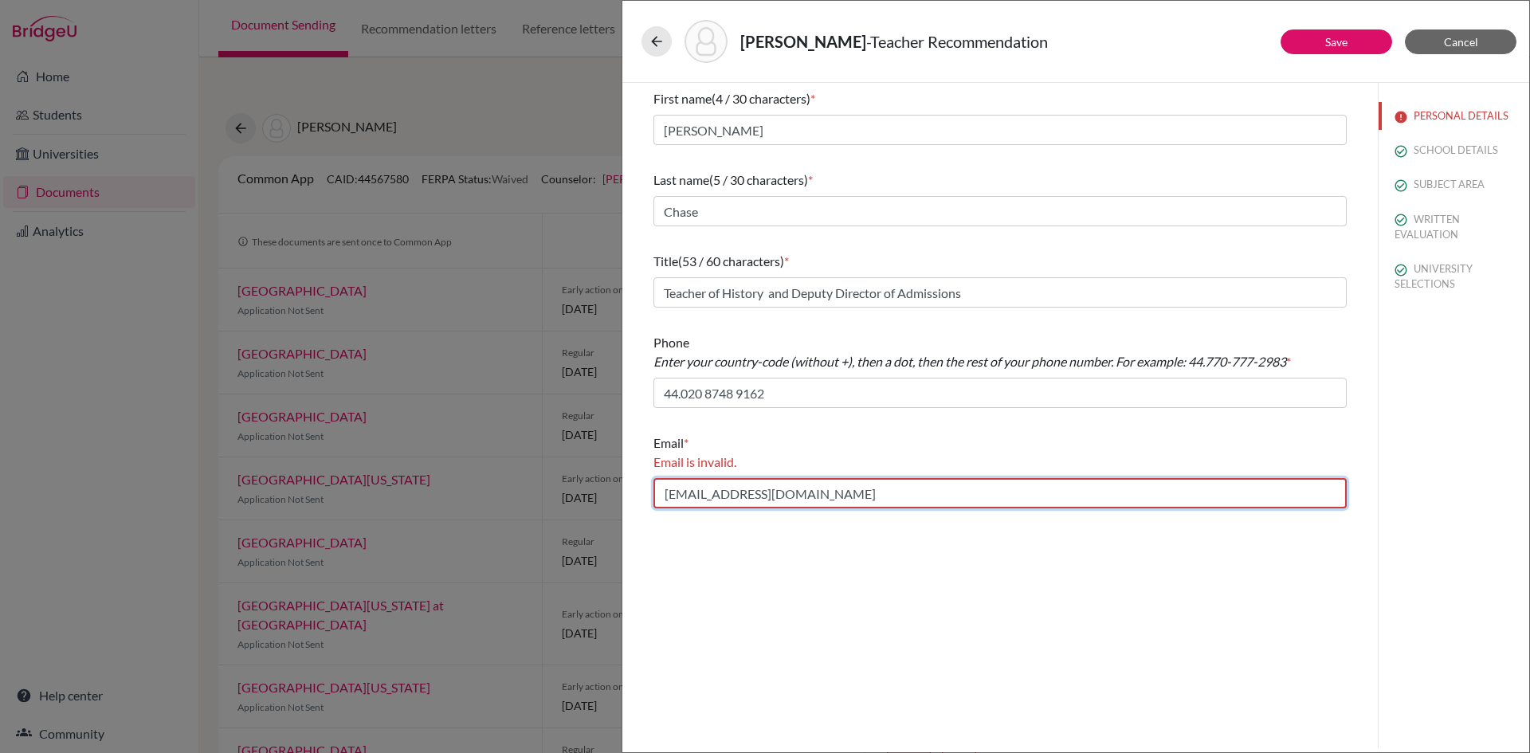
click at [843, 493] on input "tasc@stpaulsschool.org.uk" at bounding box center [999, 493] width 693 height 30
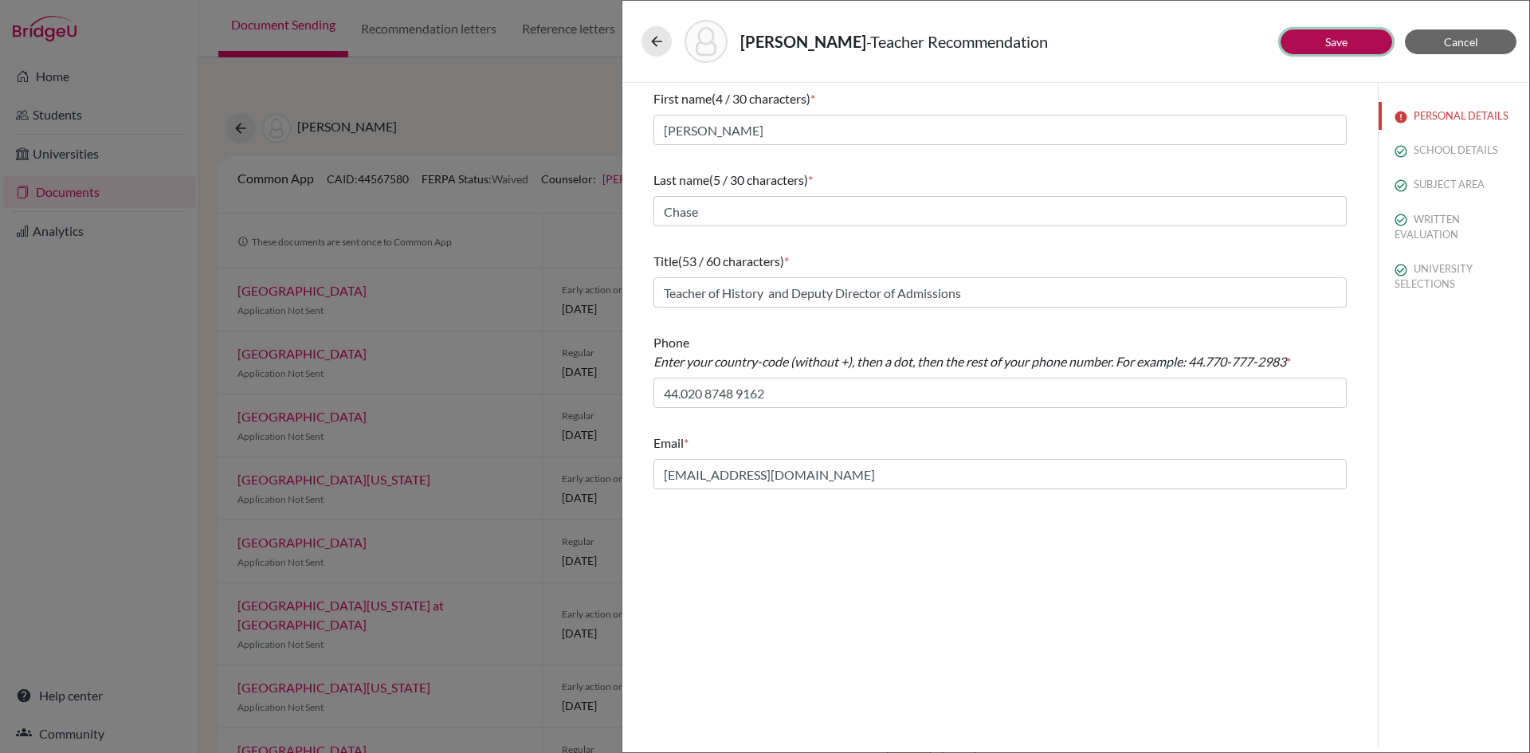
click at [1350, 41] on button "Save" at bounding box center [1336, 41] width 112 height 25
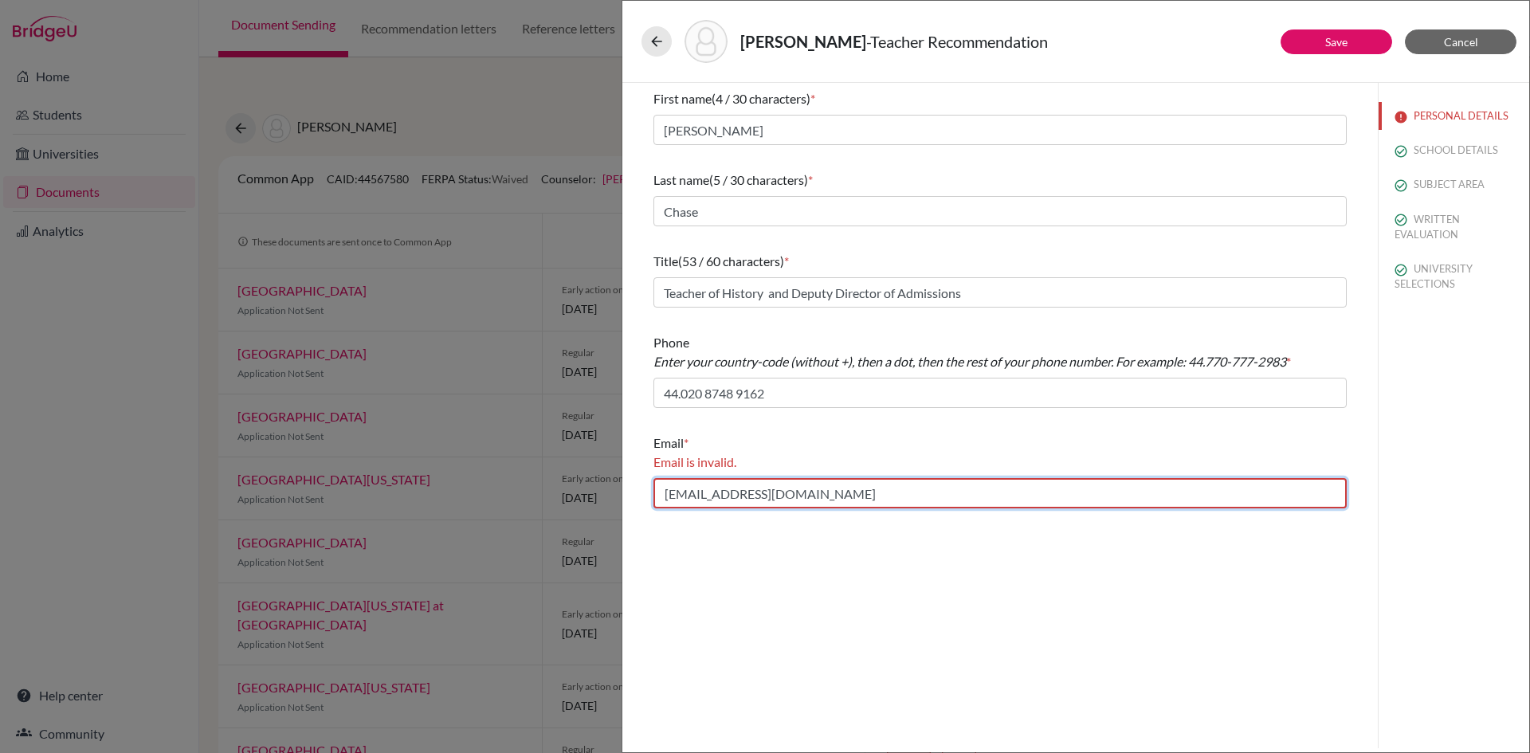
click at [666, 490] on input "tasc@stpaulsschool.org.uk" at bounding box center [999, 493] width 693 height 30
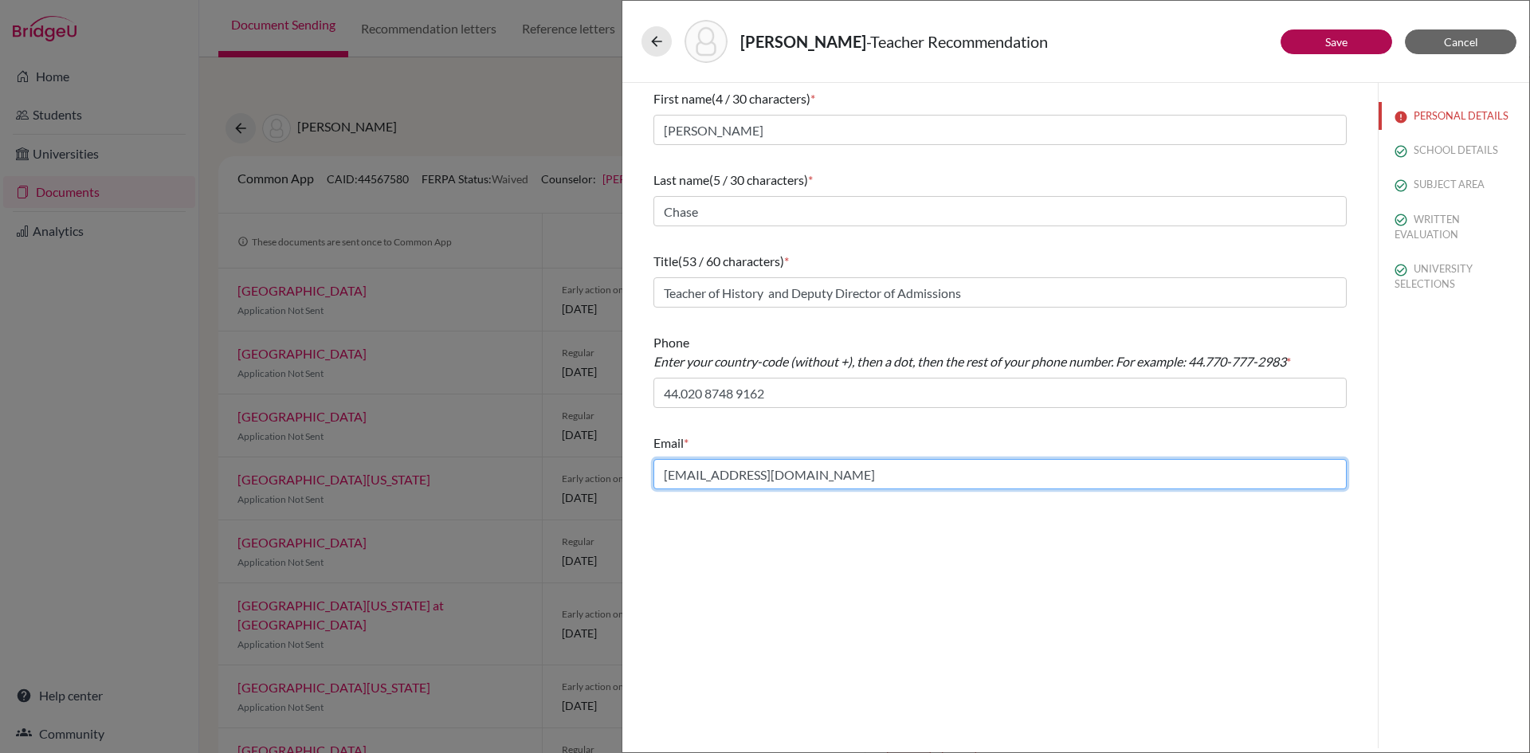
type input "tasc@stpaulsschool.org.uk"
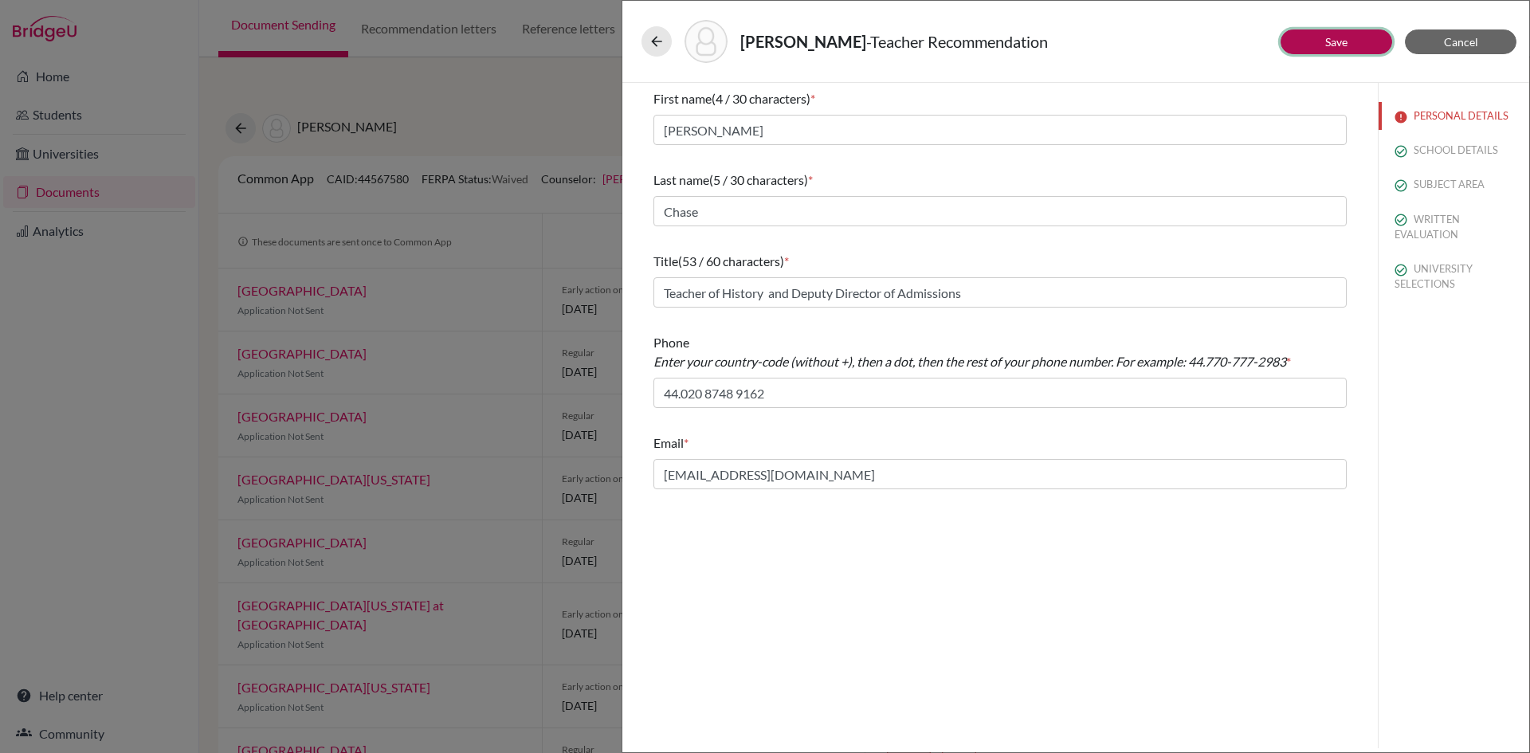
click at [1334, 48] on link "Save" at bounding box center [1336, 42] width 22 height 14
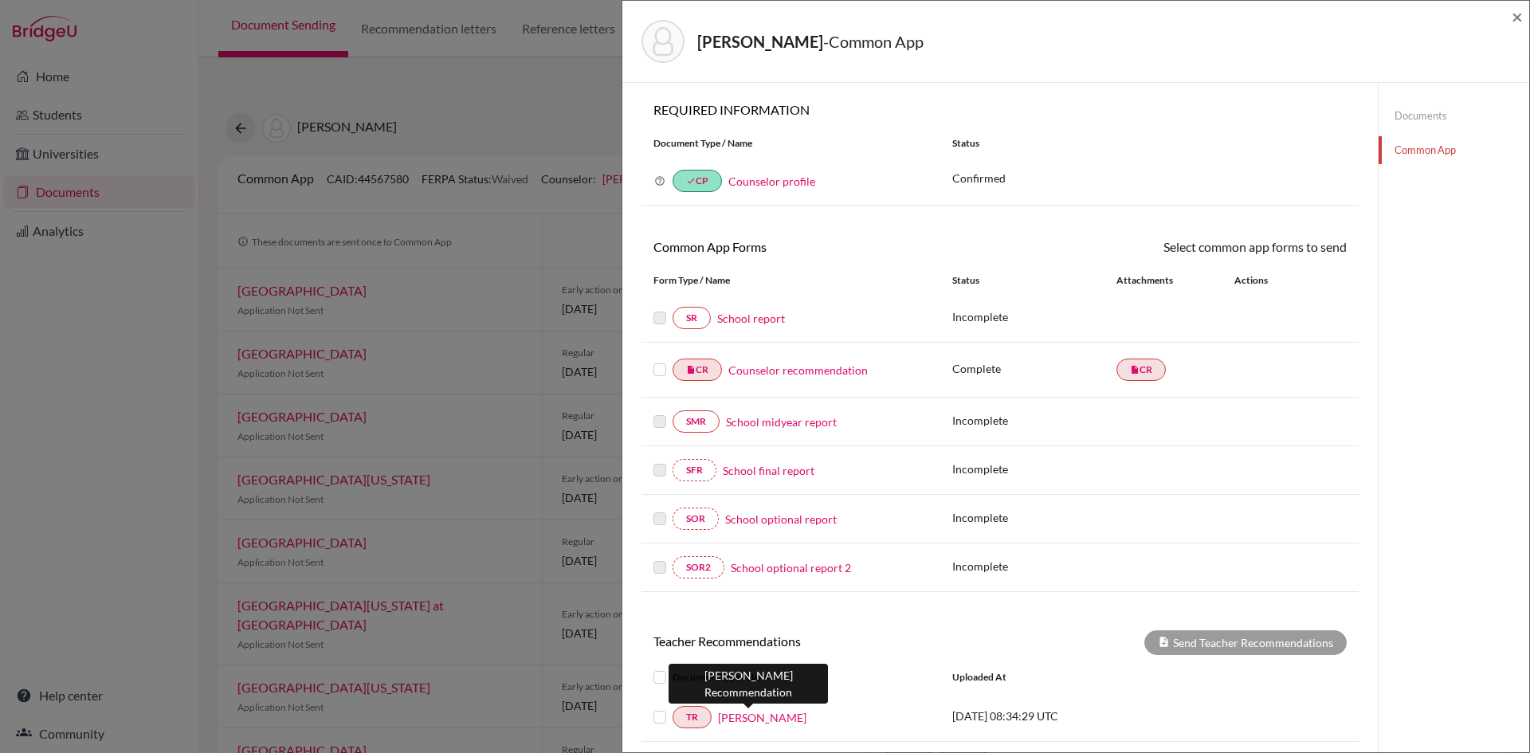
click at [722, 721] on link "Caroline Gill" at bounding box center [762, 717] width 88 height 17
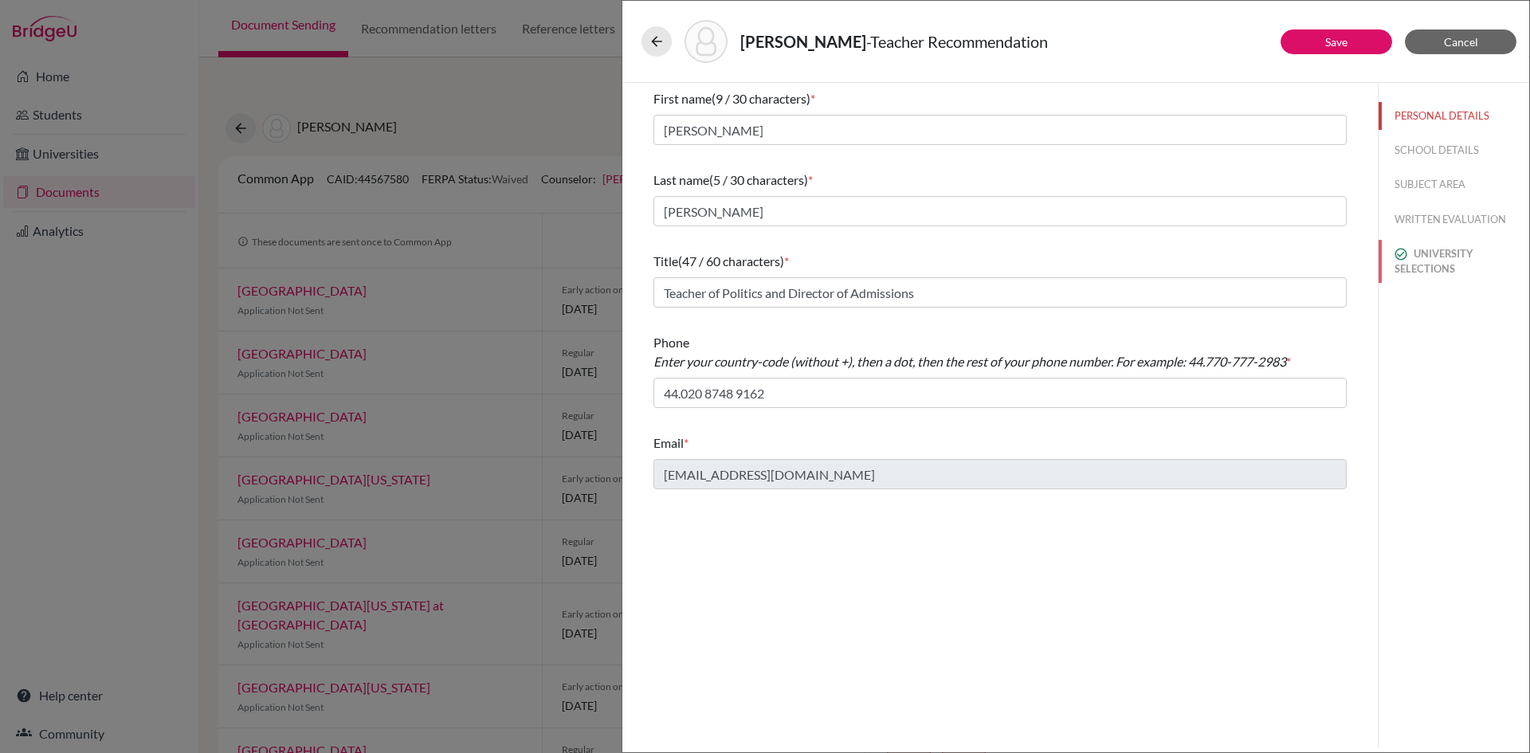
click at [1443, 271] on button "UNIVERSITY SELECTIONS" at bounding box center [1453, 261] width 151 height 43
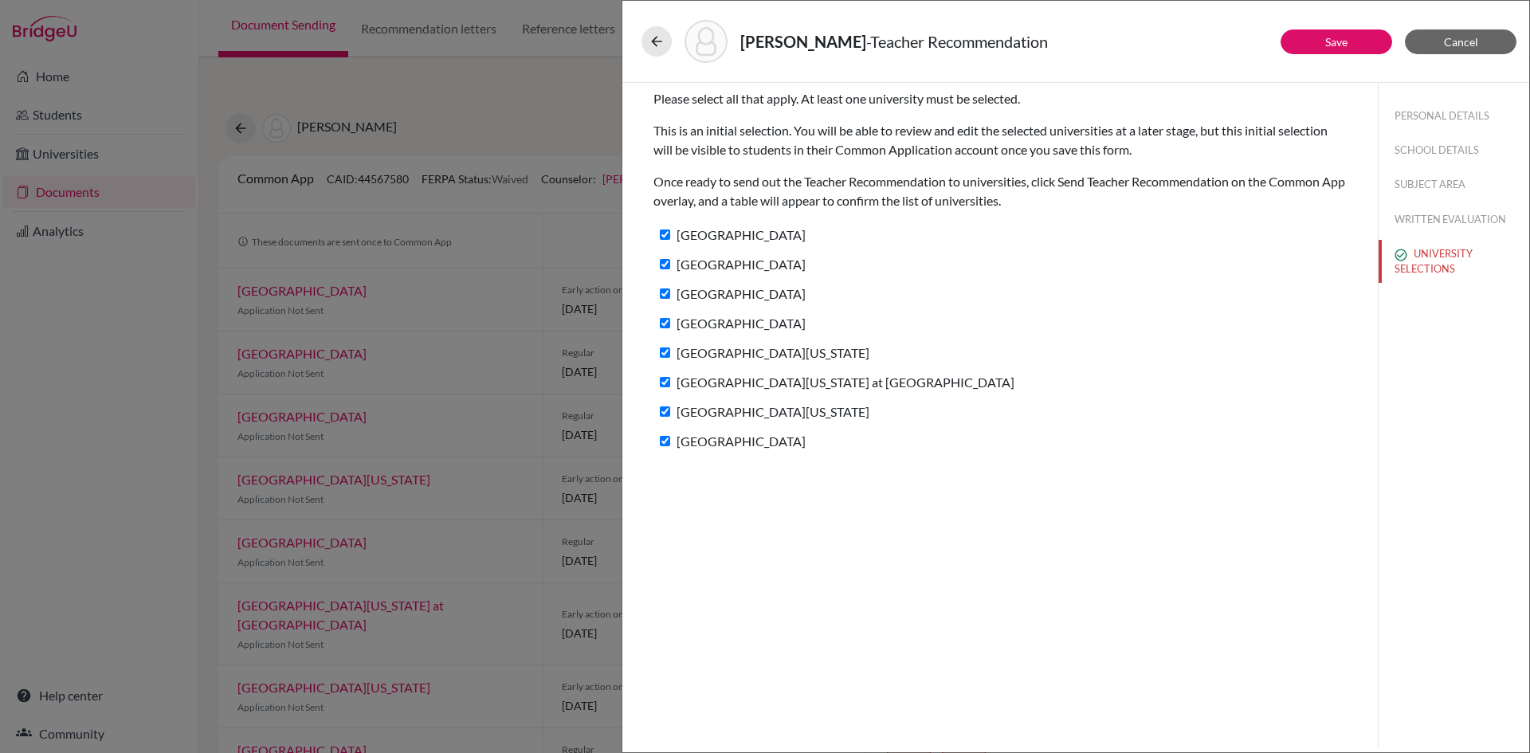
click at [713, 351] on label "University of Southern California" at bounding box center [761, 352] width 216 height 23
click at [670, 351] on input "University of Southern California" at bounding box center [665, 352] width 10 height 10
checkbox input "false"
click at [682, 436] on label "University of Miami" at bounding box center [729, 440] width 152 height 23
click at [670, 436] on input "University of Miami" at bounding box center [665, 441] width 10 height 10
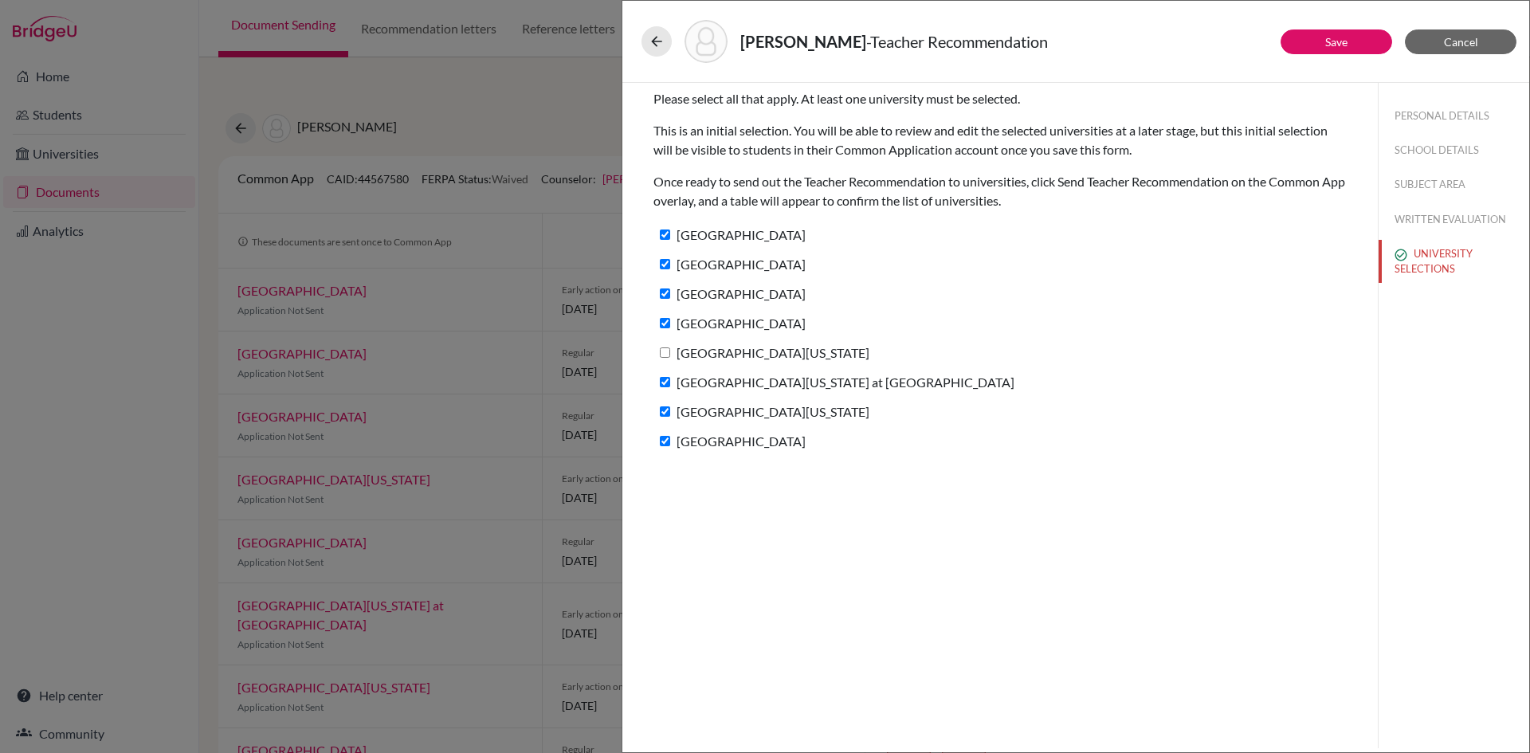
checkbox input "false"
click at [1312, 49] on button "Save" at bounding box center [1336, 41] width 112 height 25
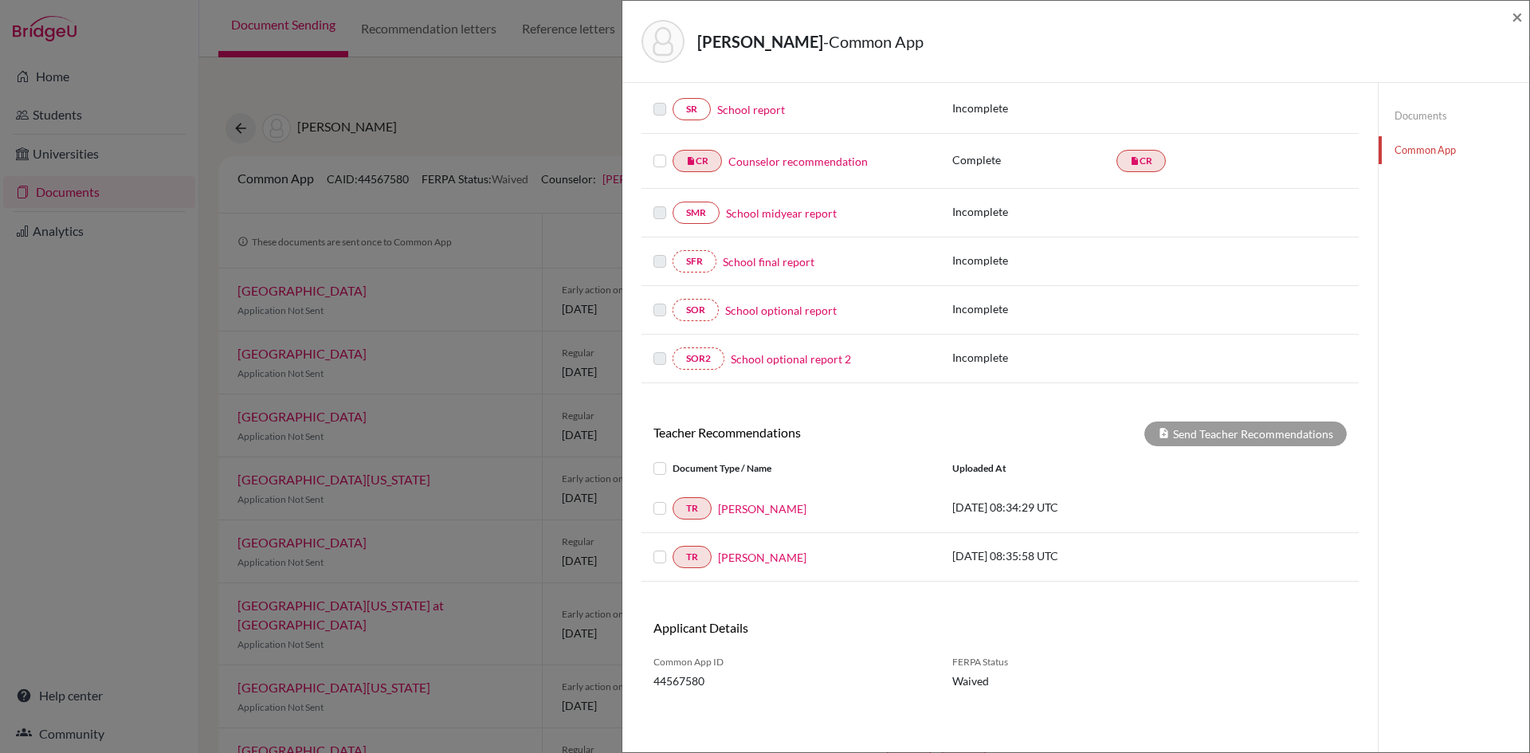
scroll to position [210, 0]
click at [726, 561] on link "Tim Chase" at bounding box center [762, 556] width 88 height 17
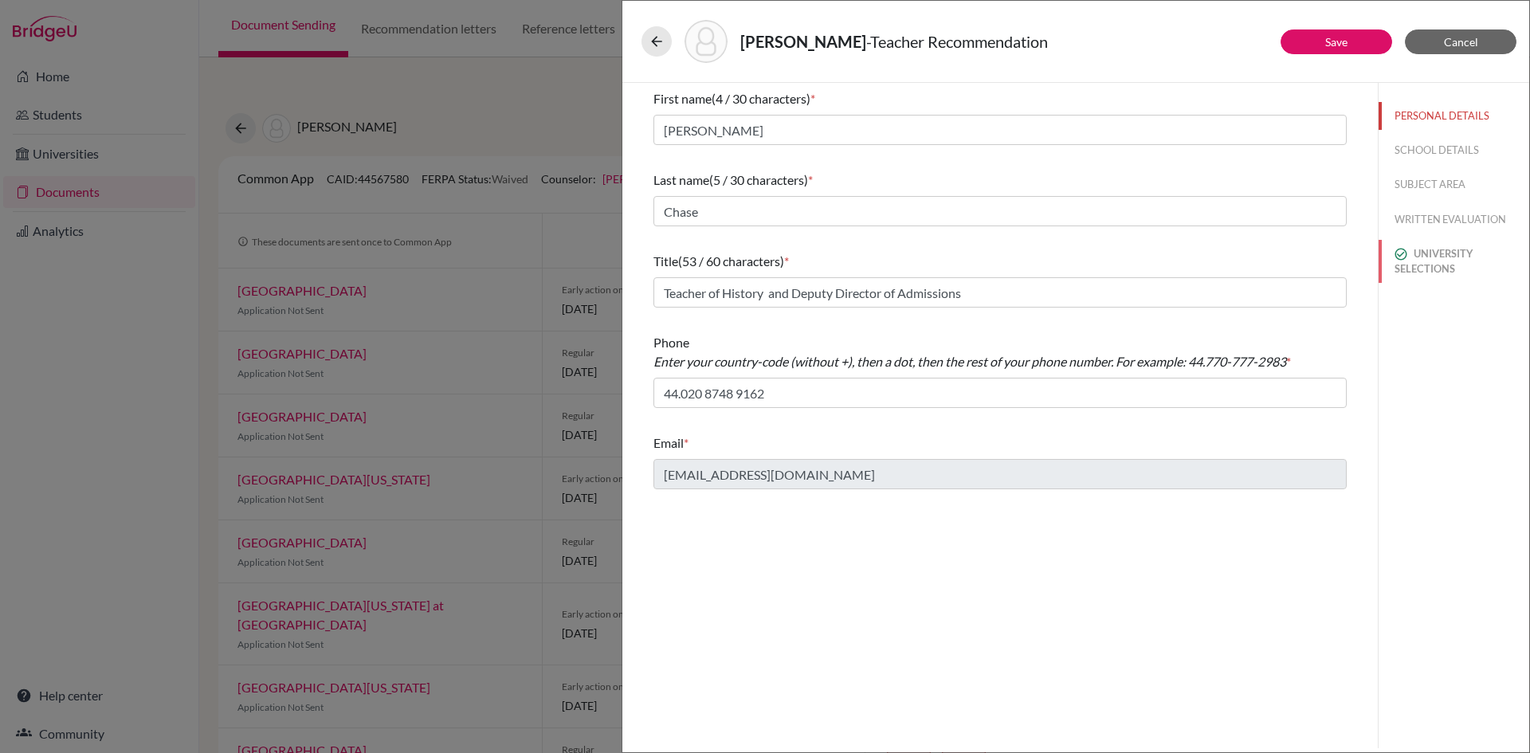
click at [1486, 274] on button "UNIVERSITY SELECTIONS" at bounding box center [1453, 261] width 151 height 43
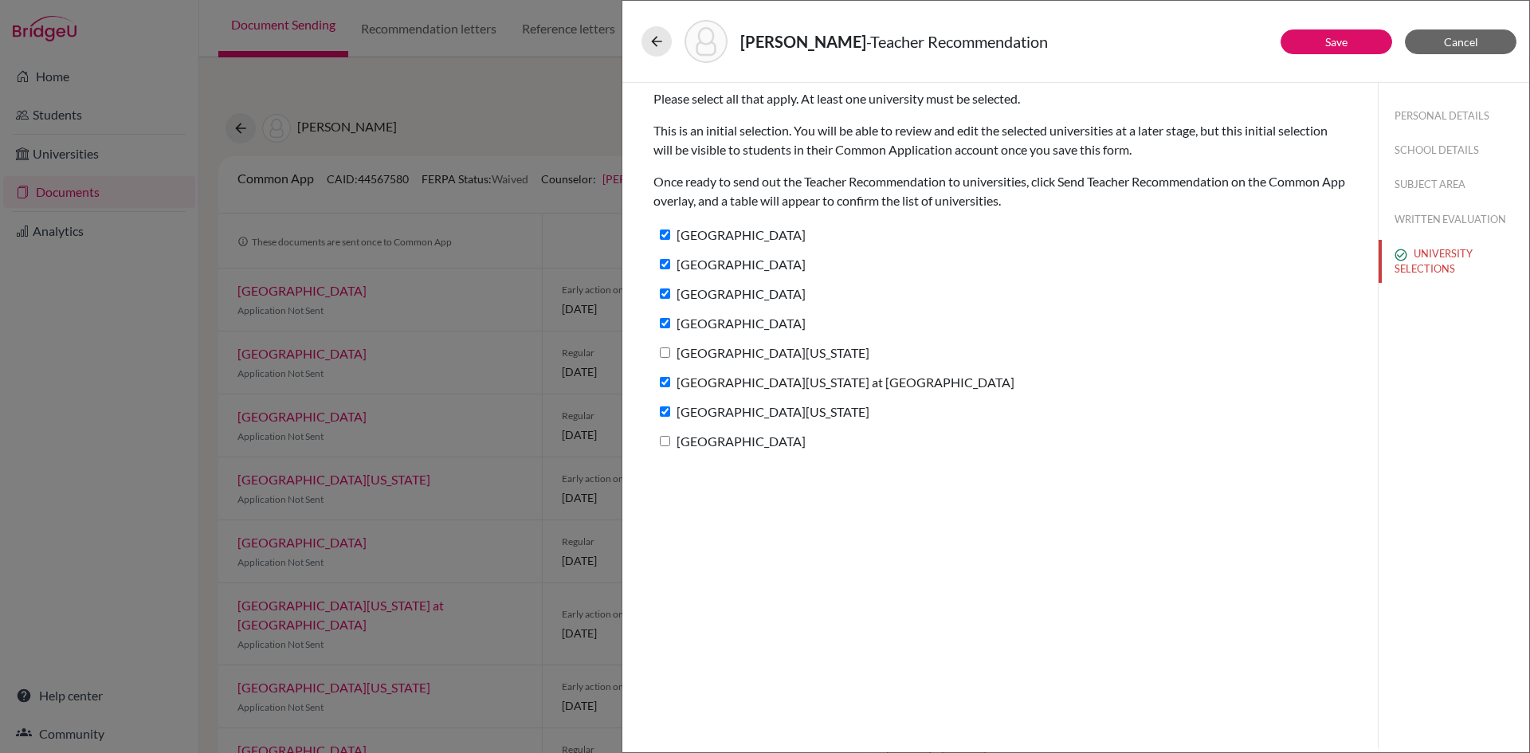
click at [690, 343] on label "University of Southern California" at bounding box center [761, 352] width 216 height 23
click at [670, 347] on input "University of Southern California" at bounding box center [665, 352] width 10 height 10
checkbox input "true"
click at [686, 443] on label "University of Miami" at bounding box center [729, 440] width 152 height 23
click at [670, 443] on input "University of Miami" at bounding box center [665, 441] width 10 height 10
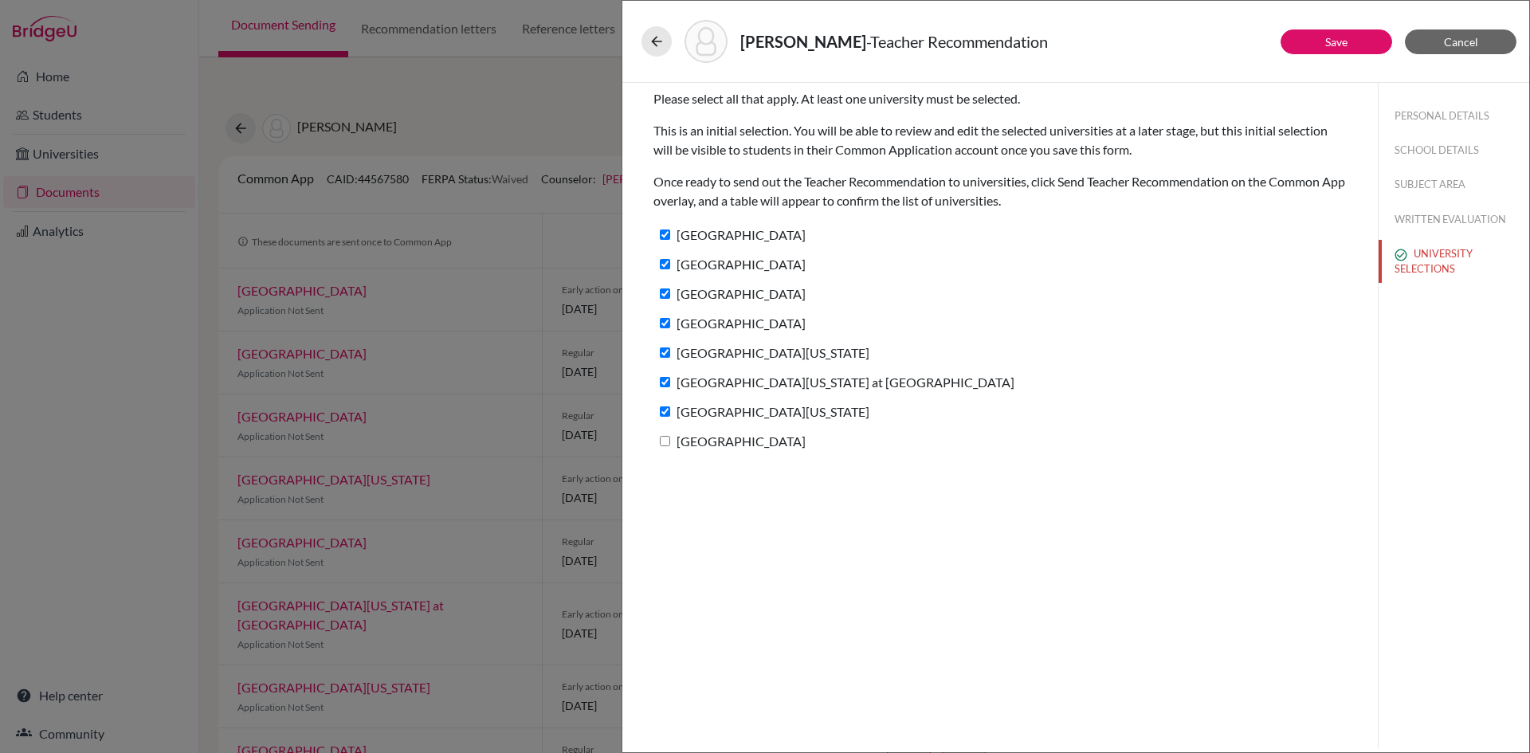
checkbox input "true"
click at [1351, 53] on button "Save" at bounding box center [1336, 41] width 112 height 25
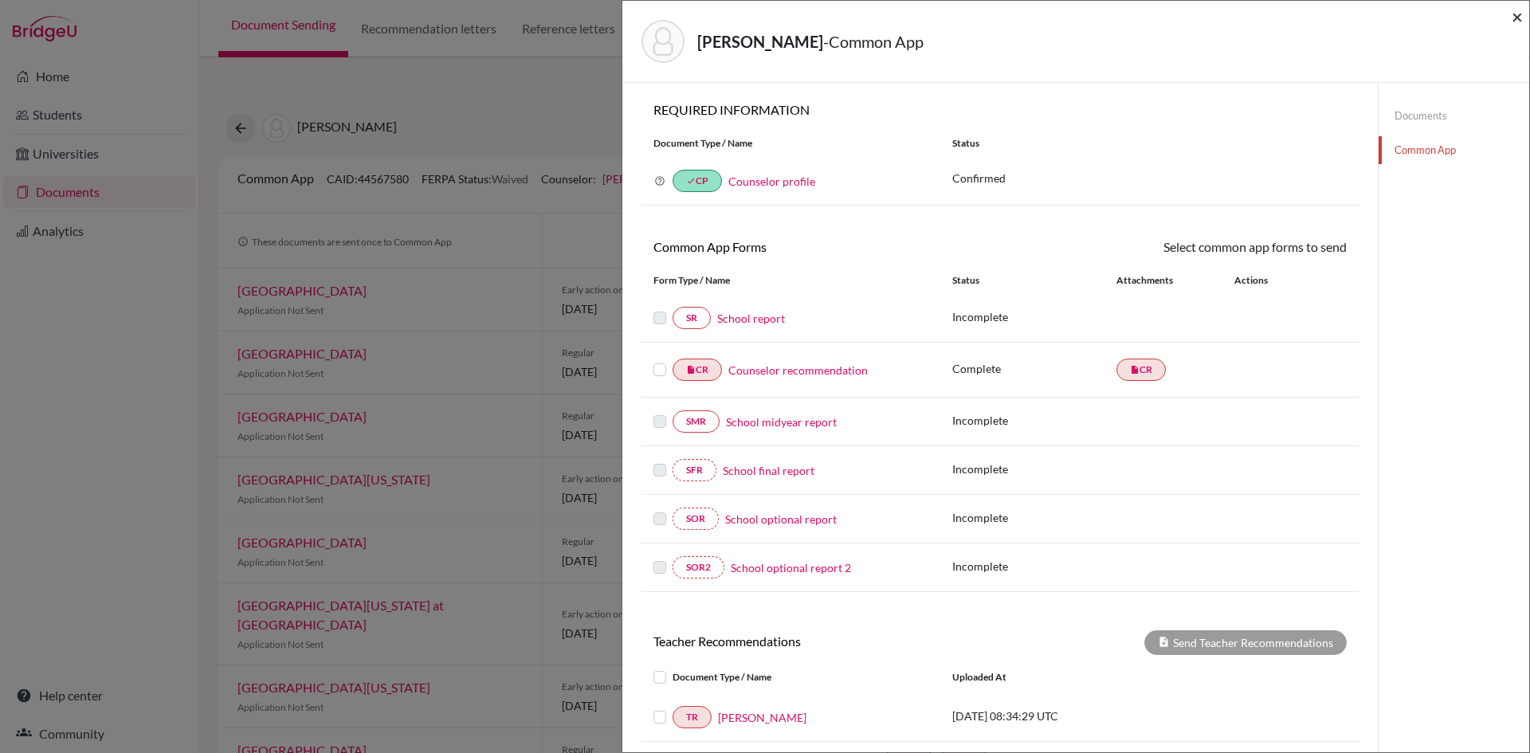
click at [1512, 15] on span "×" at bounding box center [1516, 16] width 11 height 23
